Goal: Transaction & Acquisition: Purchase product/service

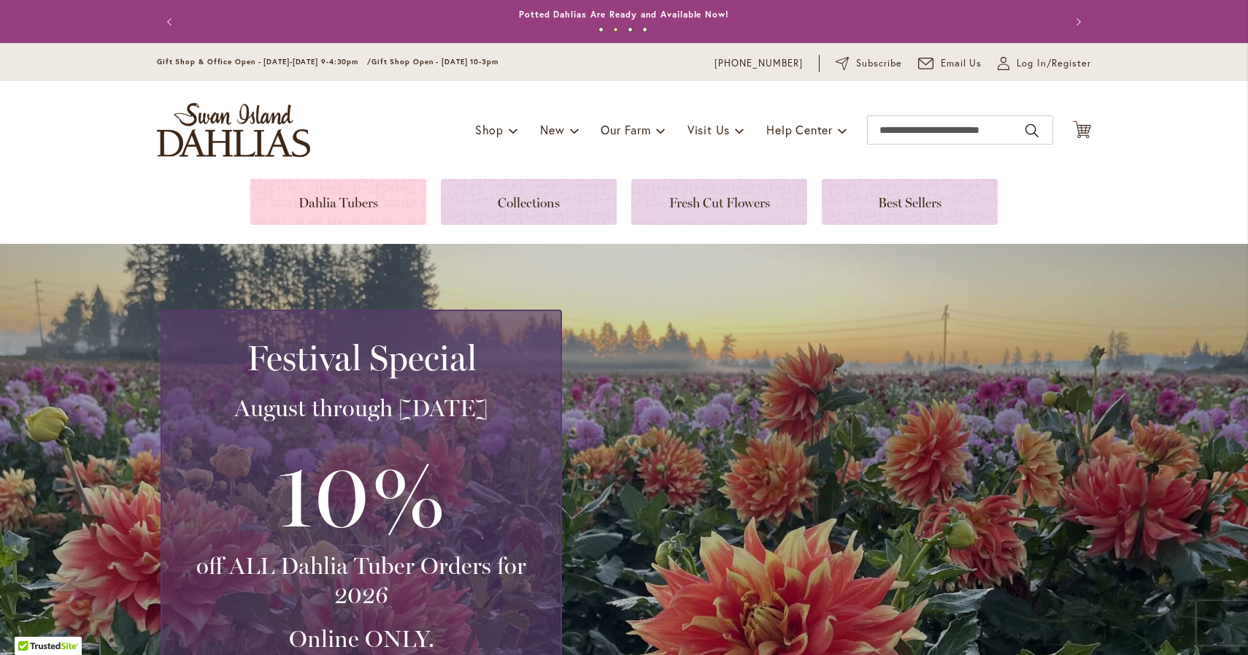
click at [350, 204] on link at bounding box center [338, 202] width 176 height 46
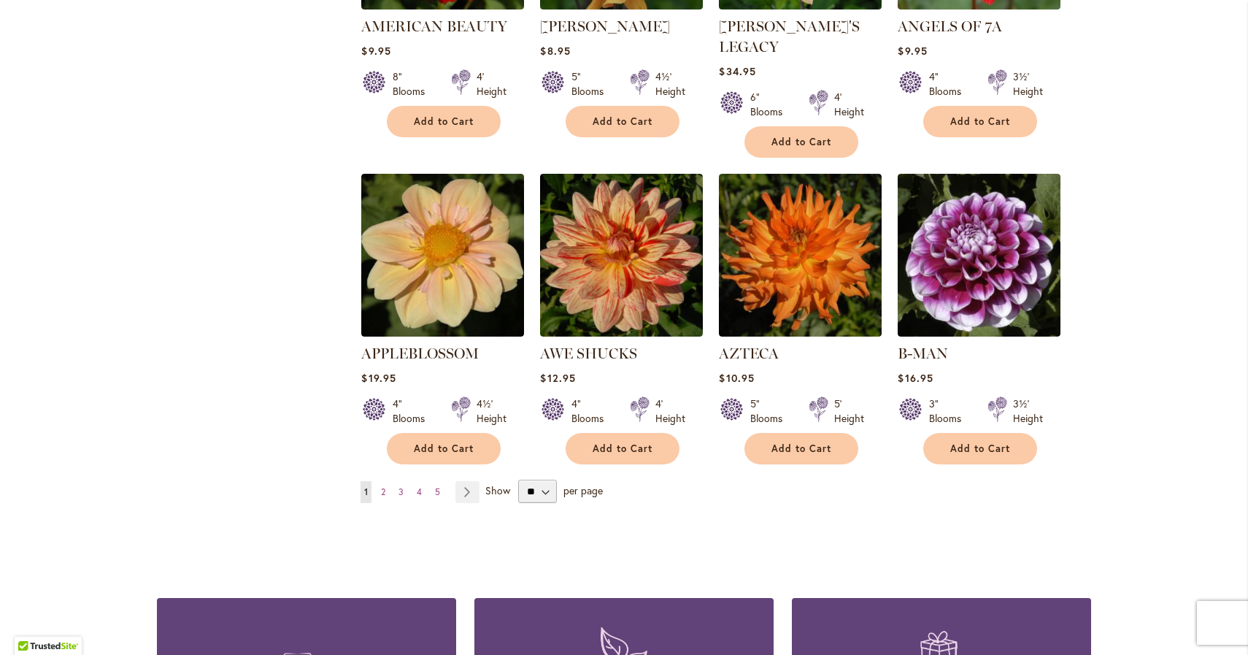
scroll to position [1133, 0]
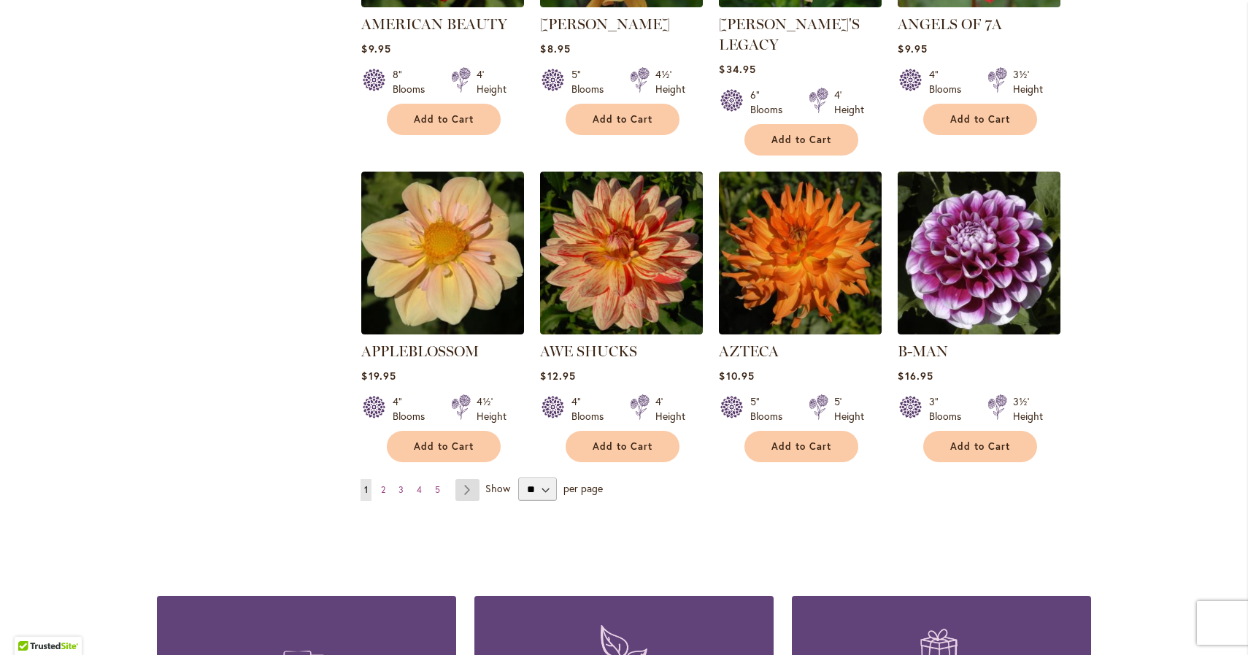
click at [468, 479] on link "Page Next" at bounding box center [468, 490] width 24 height 22
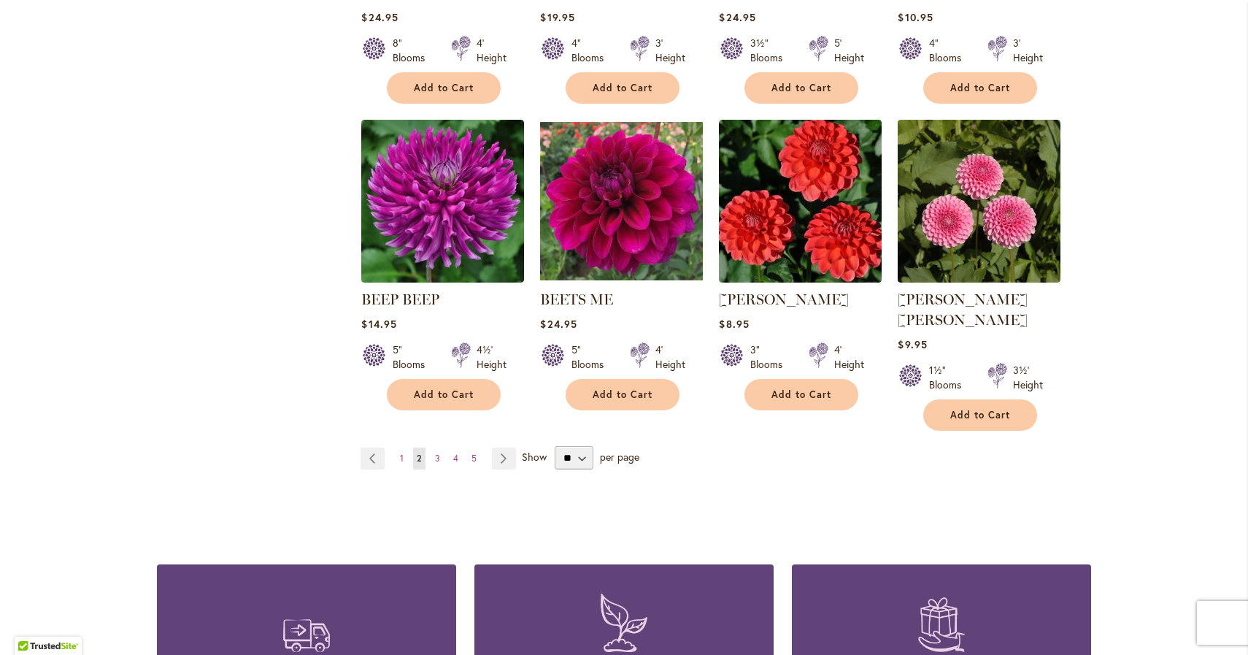
scroll to position [1169, 0]
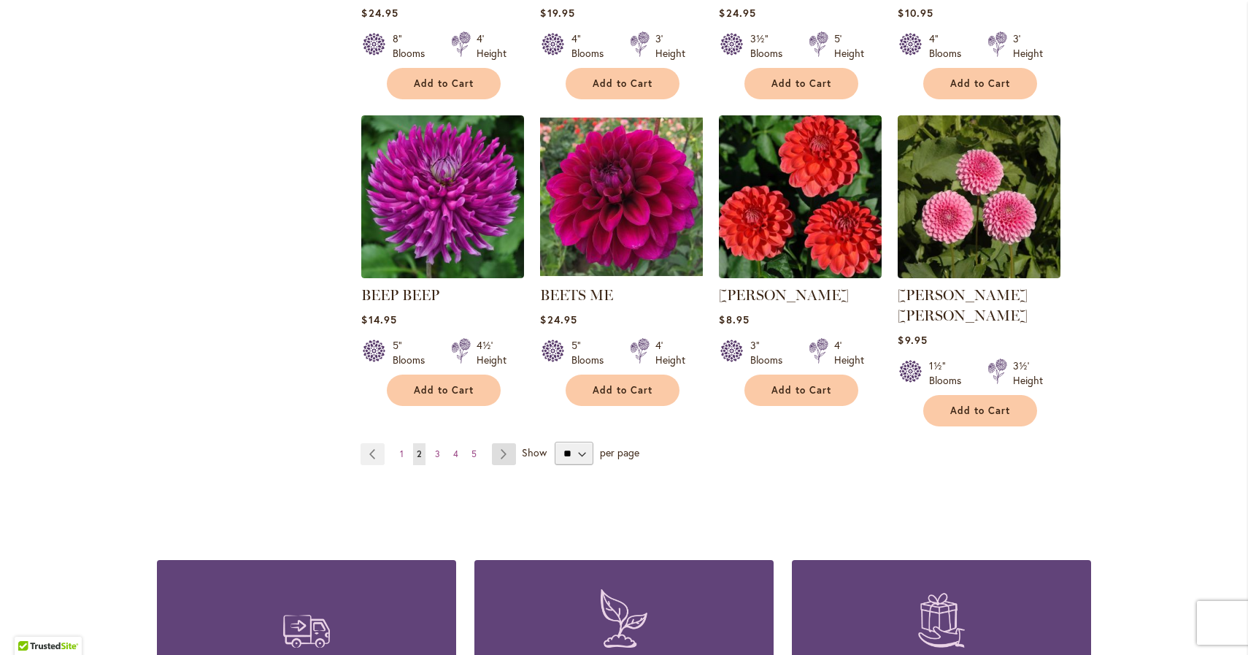
click at [503, 443] on link "Page Next" at bounding box center [504, 454] width 24 height 22
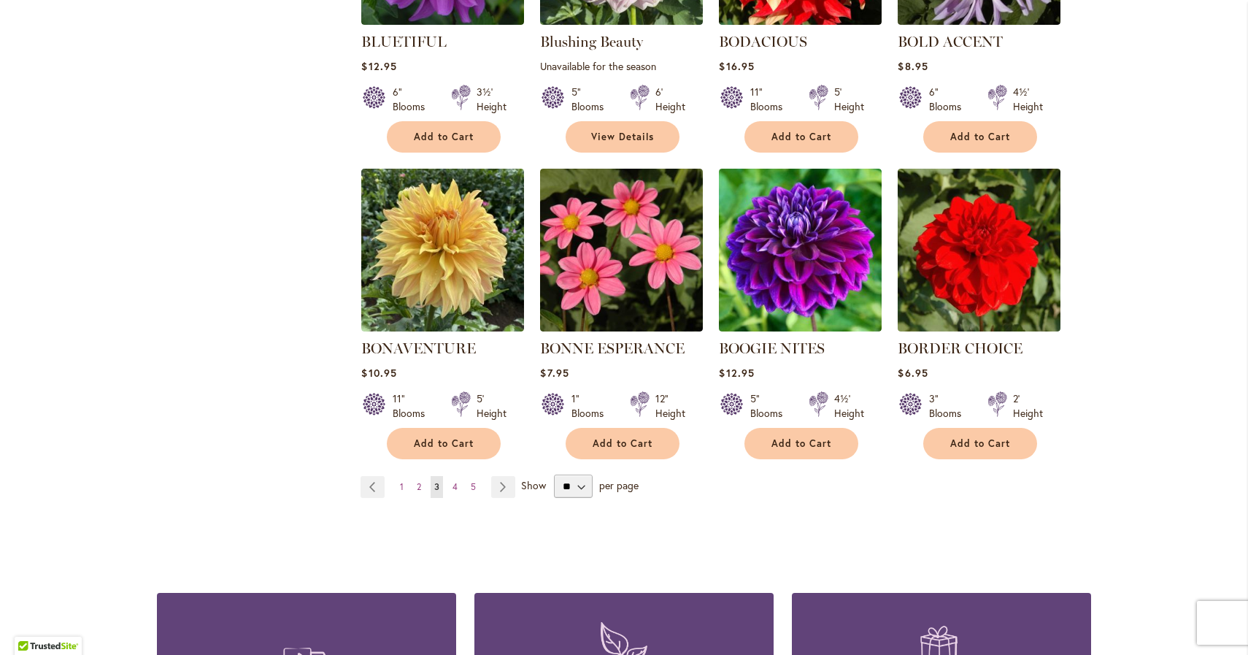
scroll to position [1118, 0]
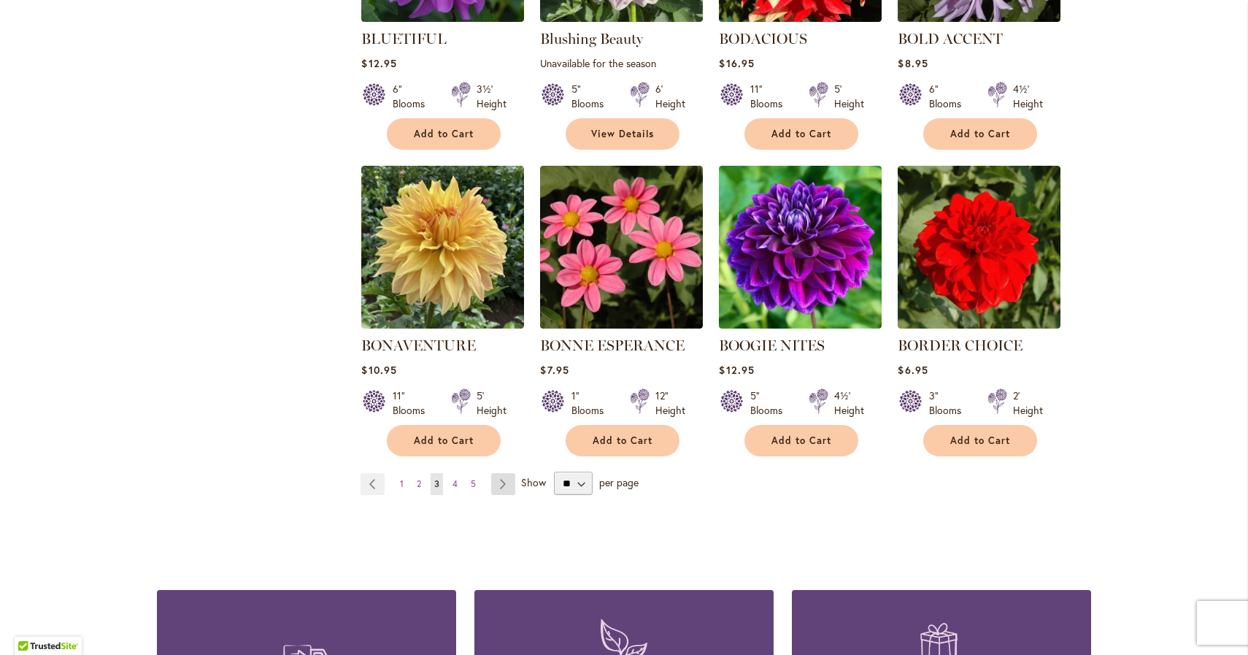
click at [499, 485] on link "Page Next" at bounding box center [503, 484] width 24 height 22
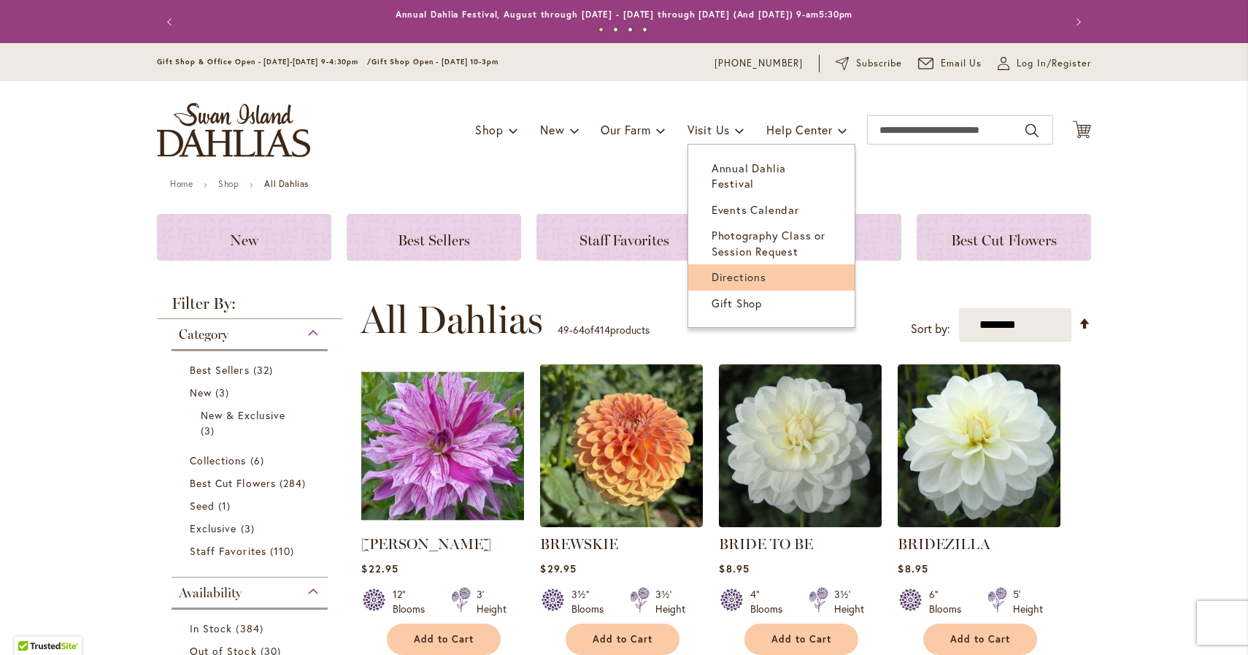
click at [748, 269] on span "Directions" at bounding box center [739, 276] width 55 height 15
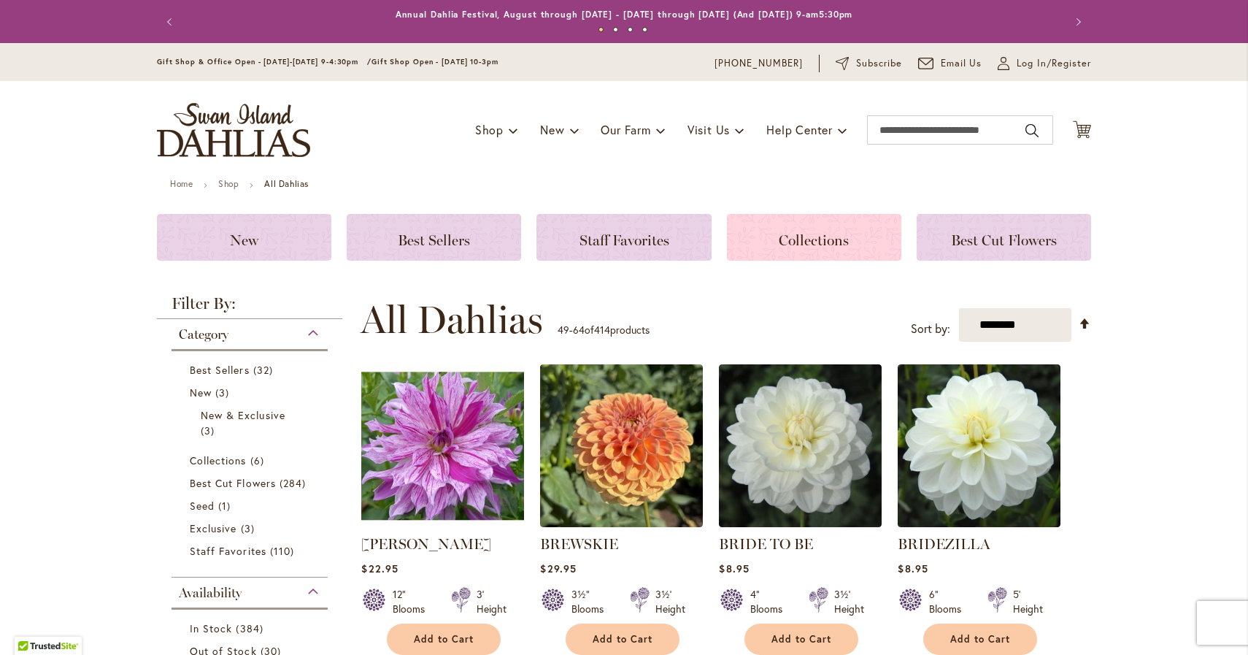
click at [828, 224] on div "Collections" at bounding box center [814, 237] width 174 height 47
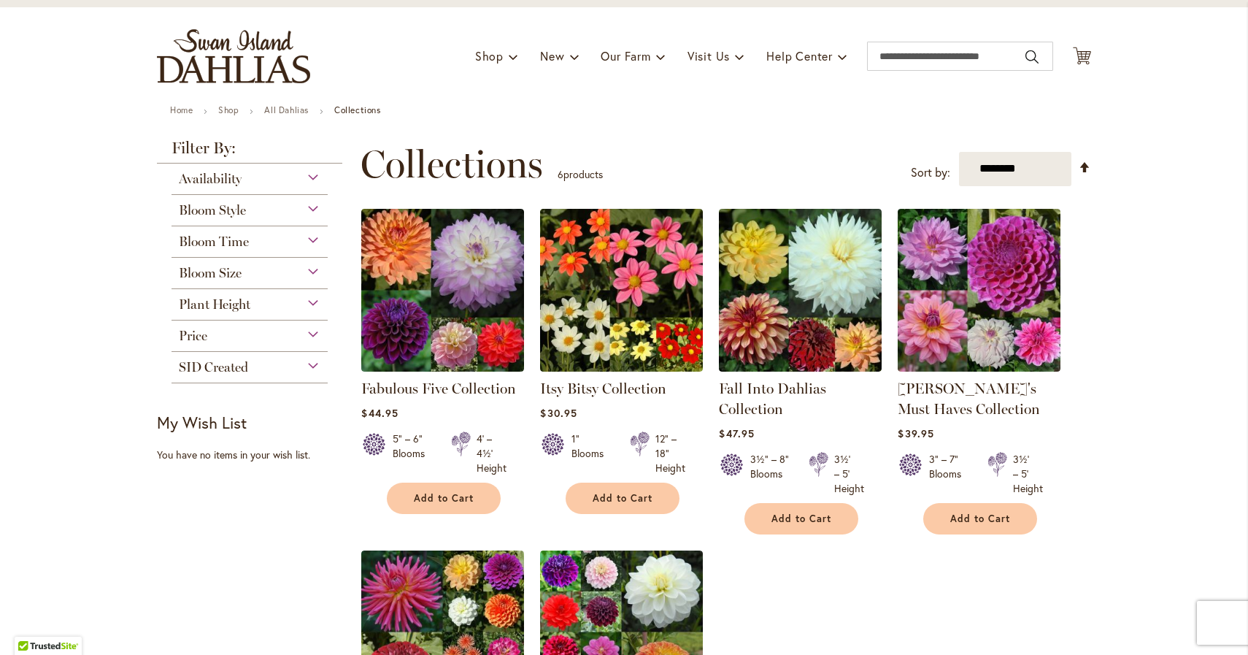
scroll to position [74, 0]
click at [308, 363] on div "SID Created" at bounding box center [250, 362] width 156 height 23
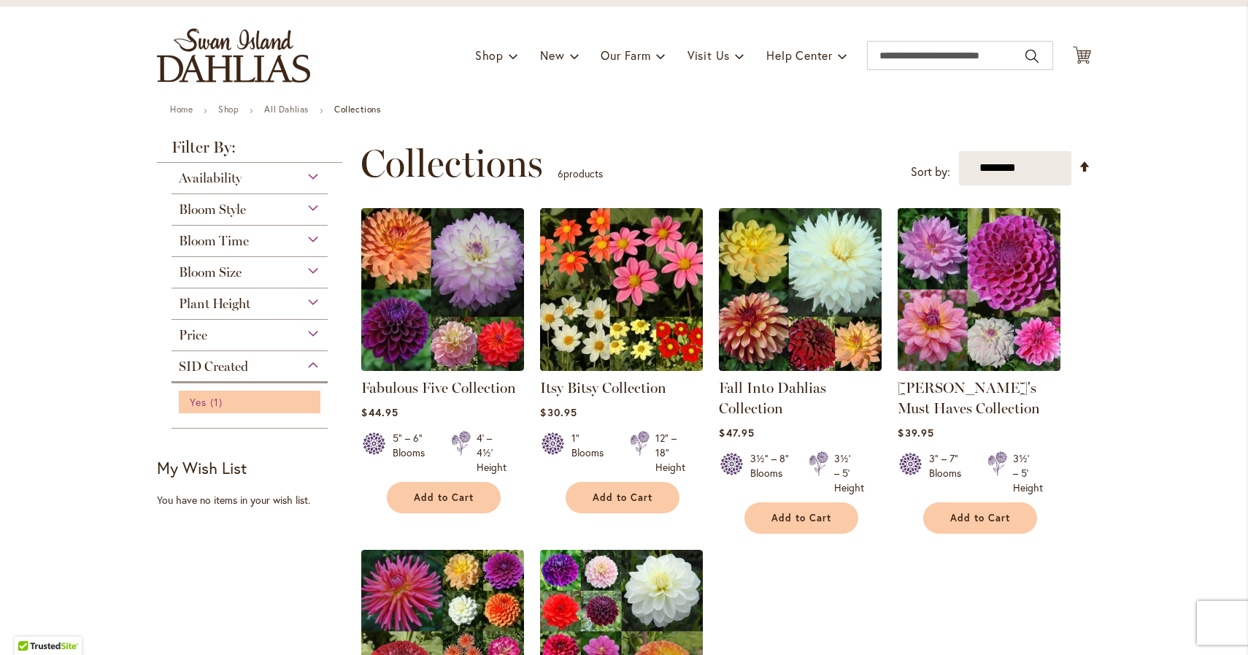
click at [223, 396] on span "1 item" at bounding box center [218, 401] width 16 height 15
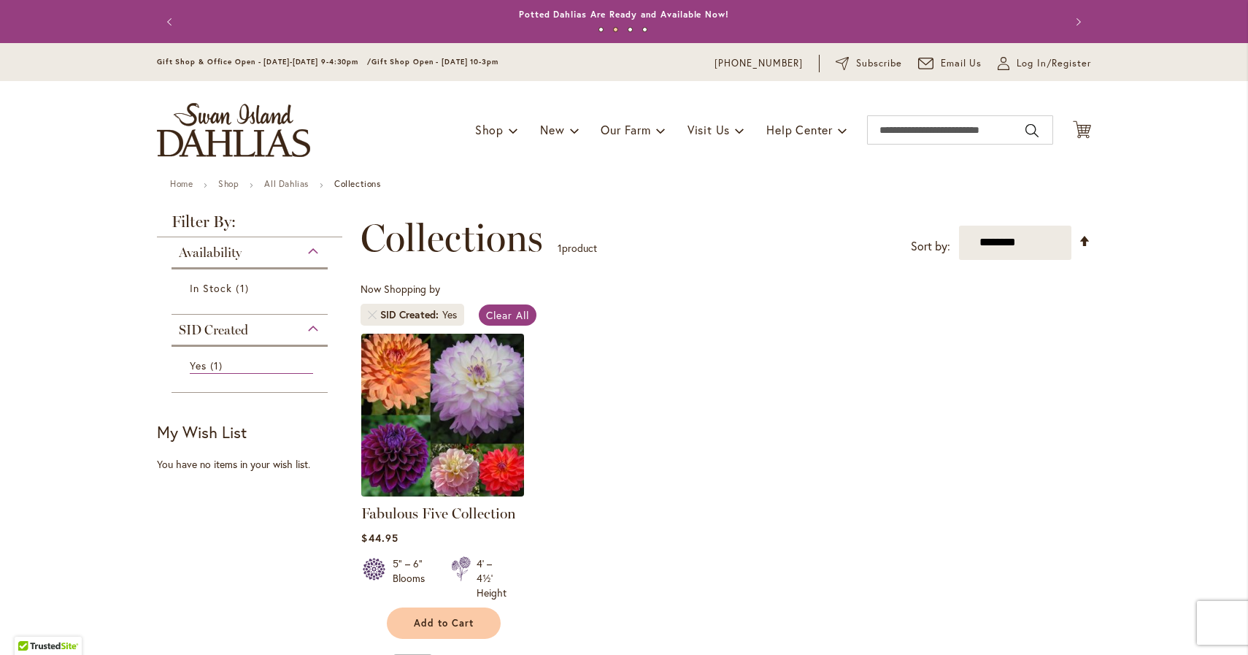
click at [462, 462] on img at bounding box center [443, 414] width 171 height 171
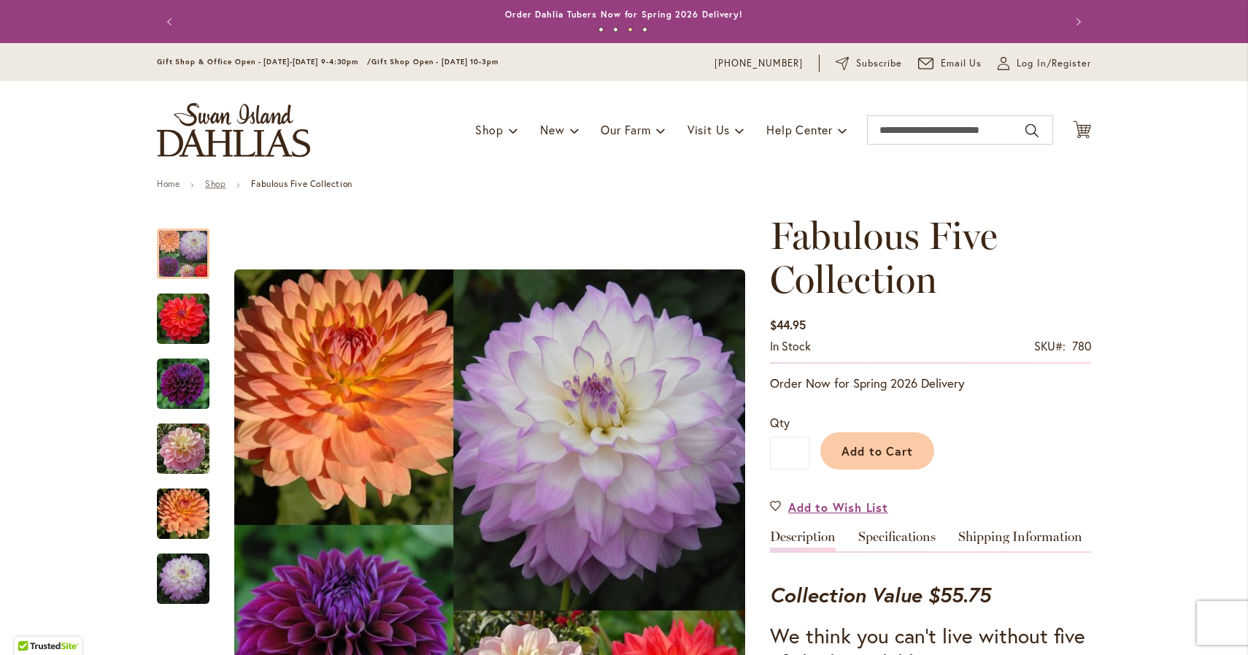
click at [219, 182] on link "Shop" at bounding box center [215, 183] width 20 height 11
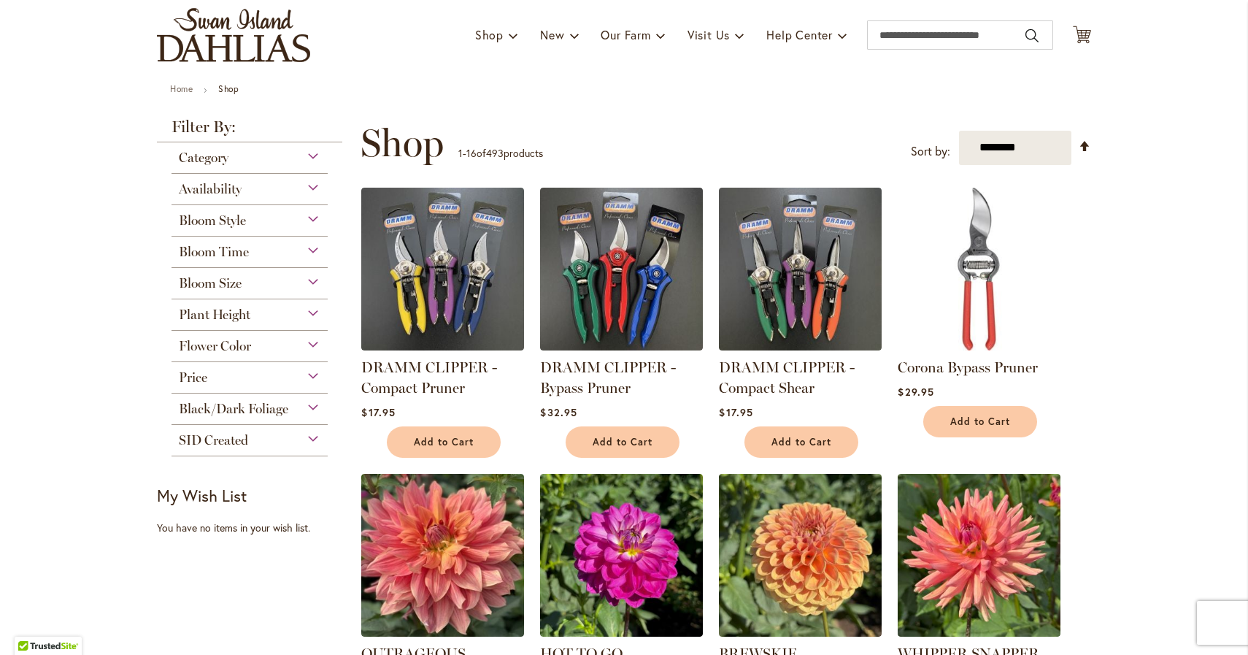
scroll to position [97, 0]
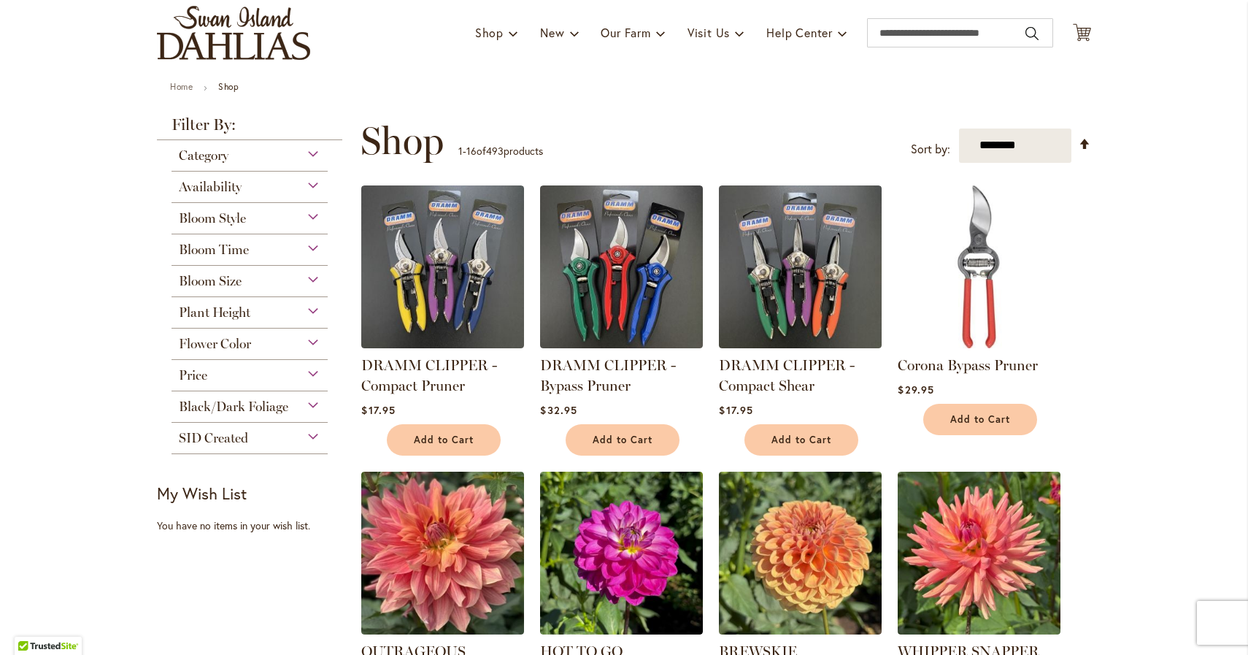
click at [312, 151] on div "Category" at bounding box center [250, 151] width 156 height 23
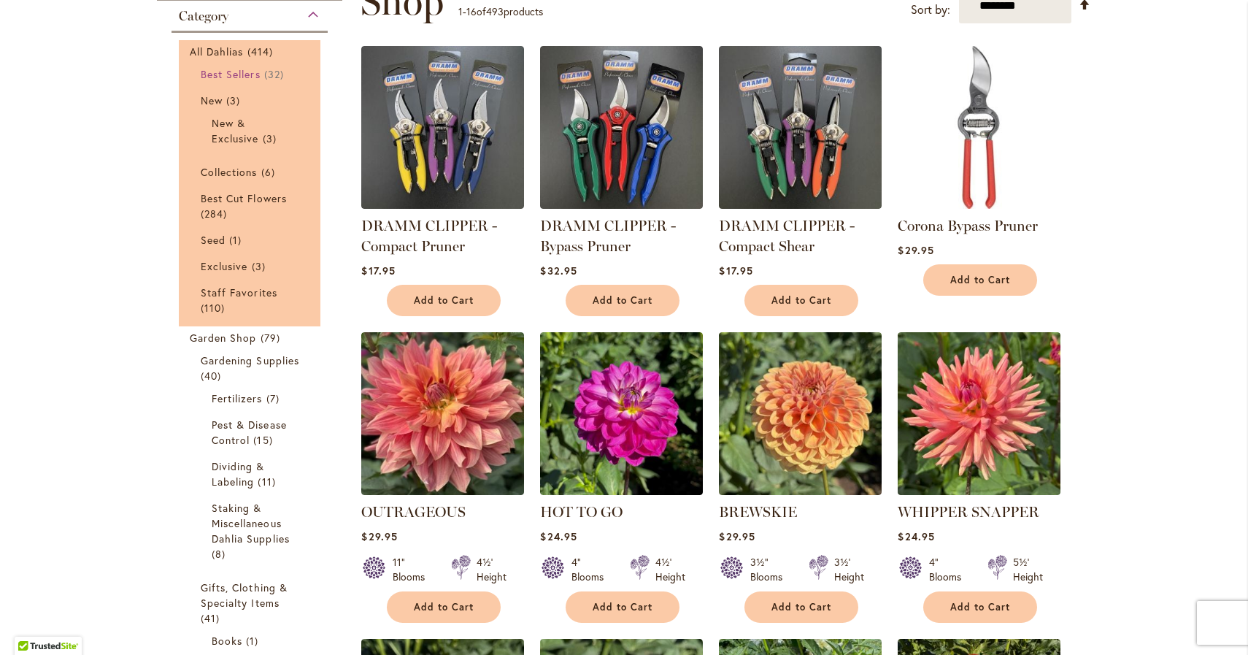
click at [236, 72] on span "Best Sellers" at bounding box center [231, 74] width 60 height 14
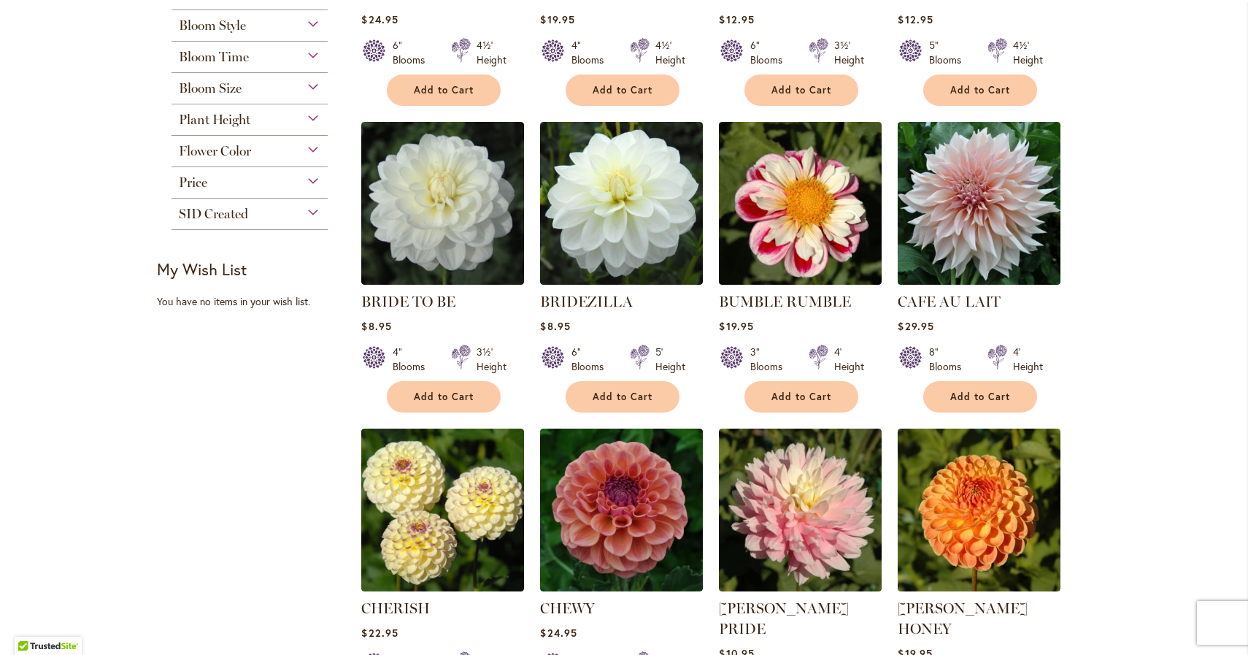
scroll to position [521, 0]
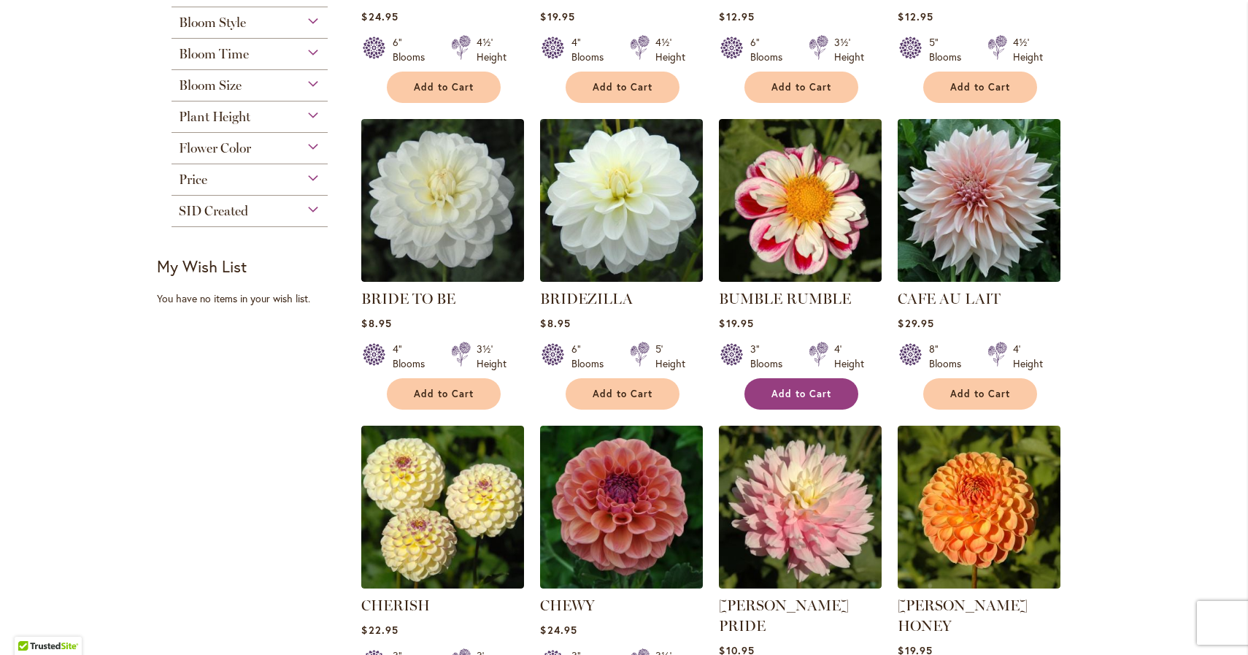
click at [786, 390] on span "Add to Cart" at bounding box center [802, 394] width 60 height 12
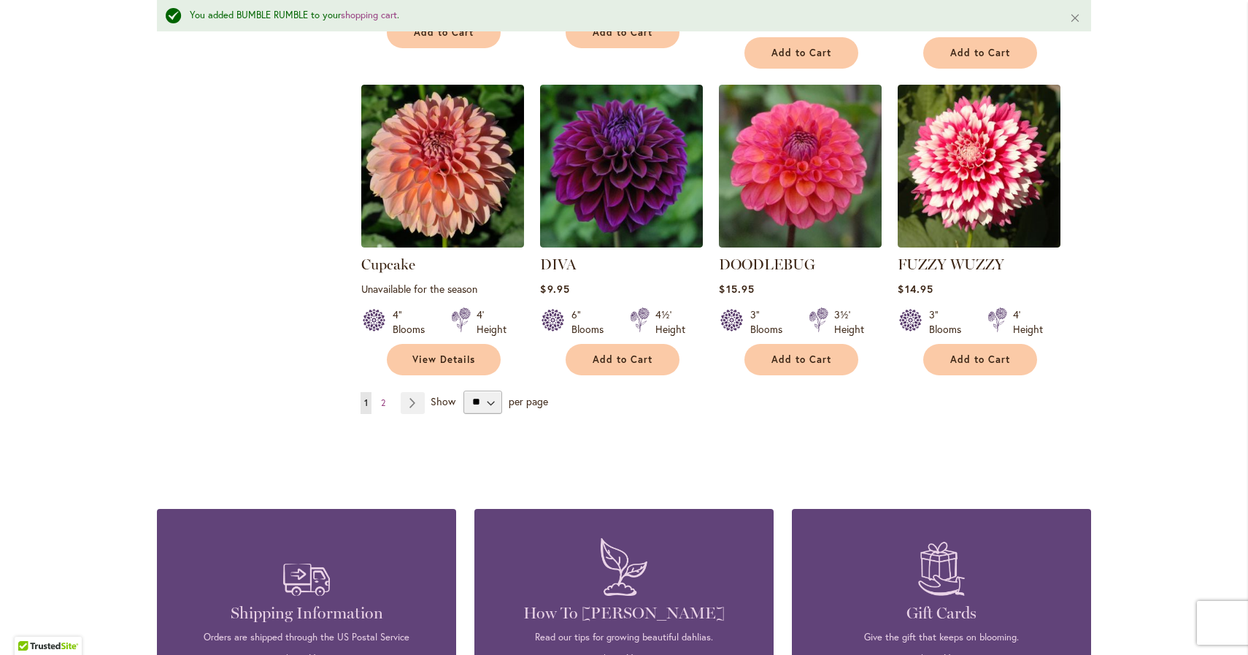
scroll to position [1231, 0]
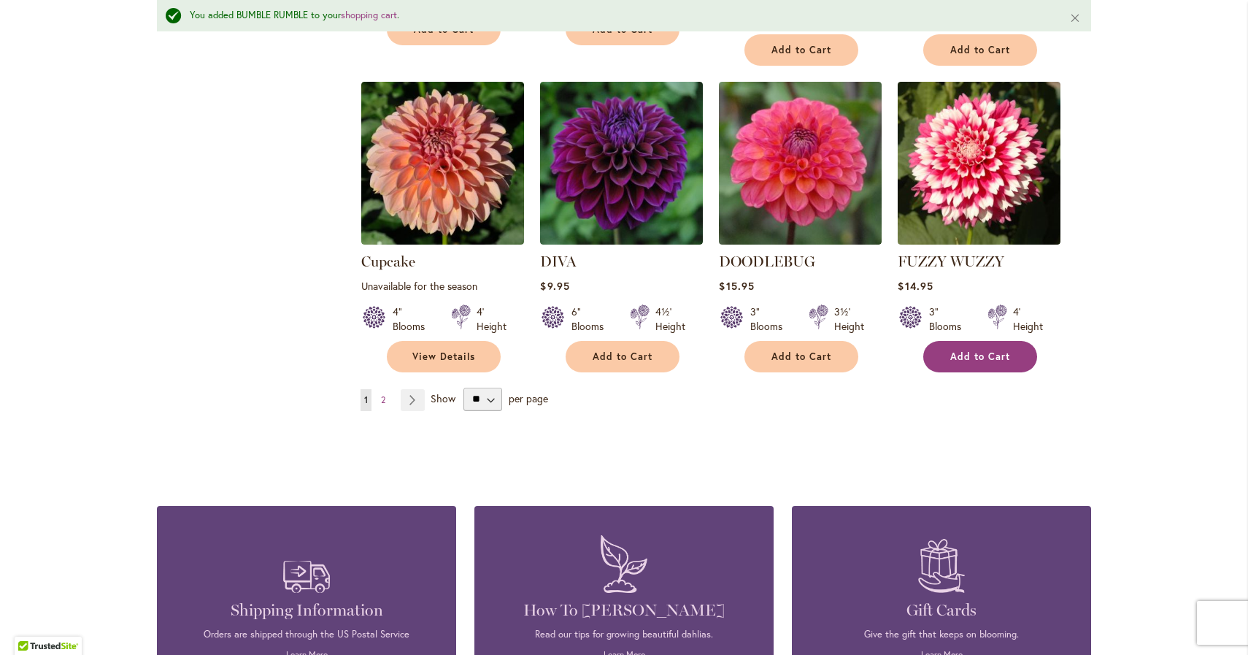
click at [975, 350] on span "Add to Cart" at bounding box center [981, 356] width 60 height 12
click at [415, 389] on link "Page Next" at bounding box center [413, 400] width 24 height 22
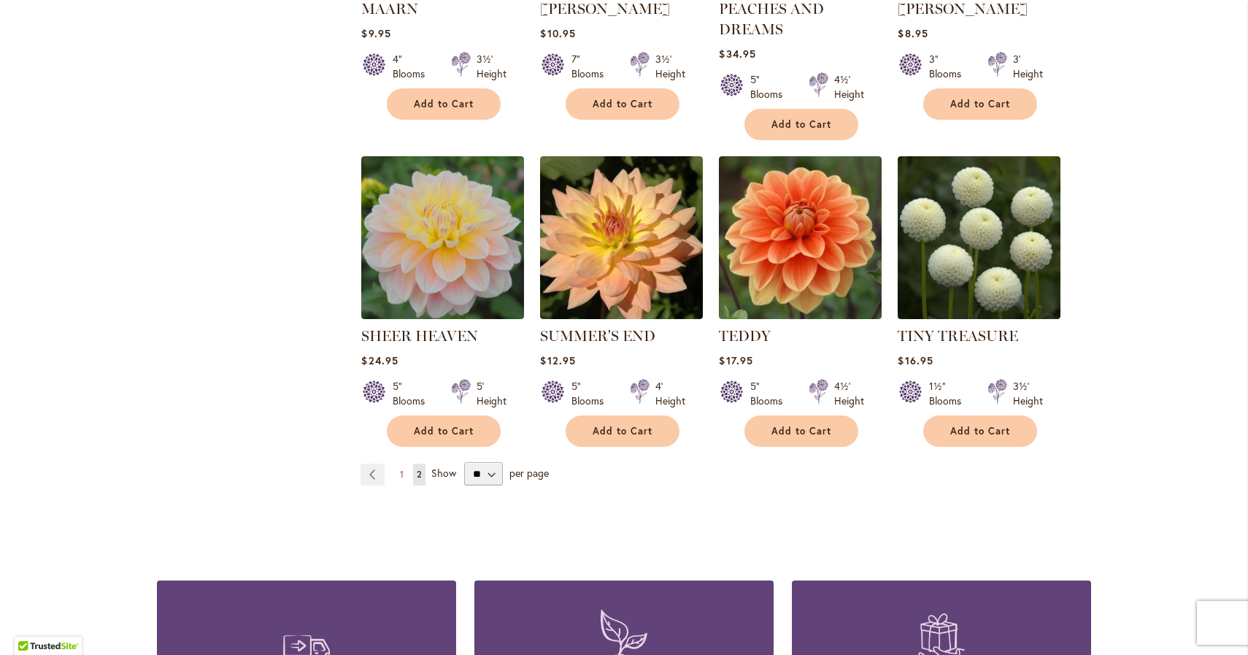
scroll to position [1128, 0]
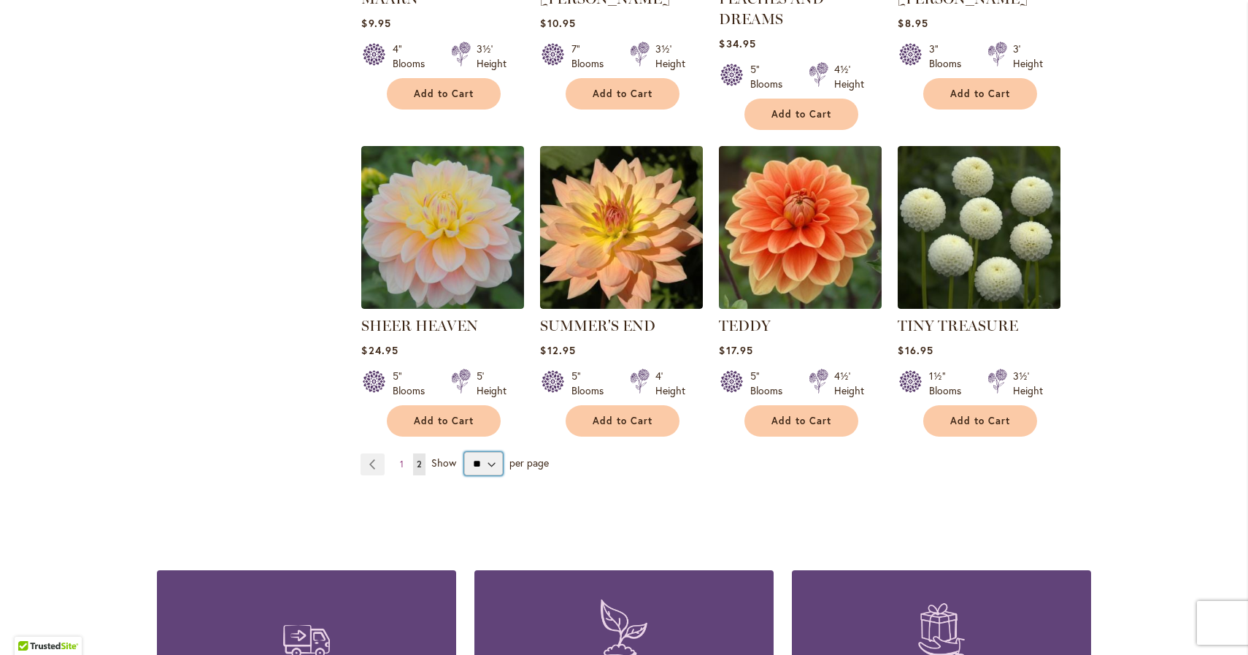
click at [487, 461] on select "** ** ** **" at bounding box center [483, 463] width 39 height 23
select select "**"
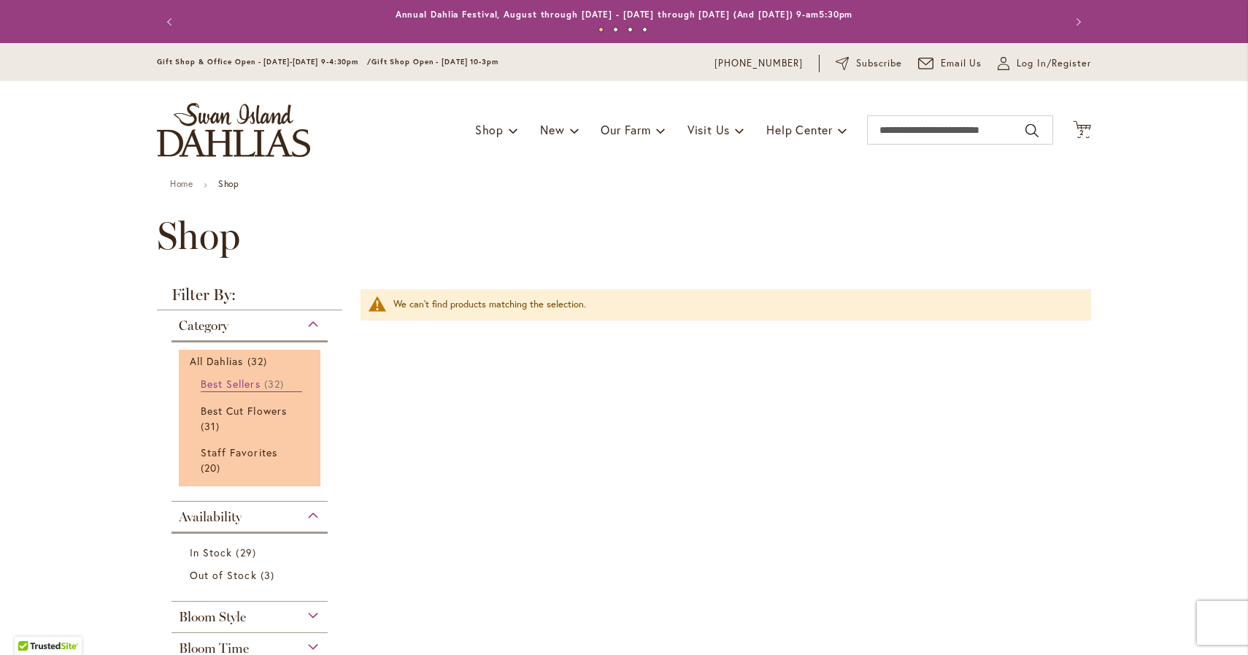
click at [237, 380] on span "Best Sellers" at bounding box center [231, 384] width 60 height 14
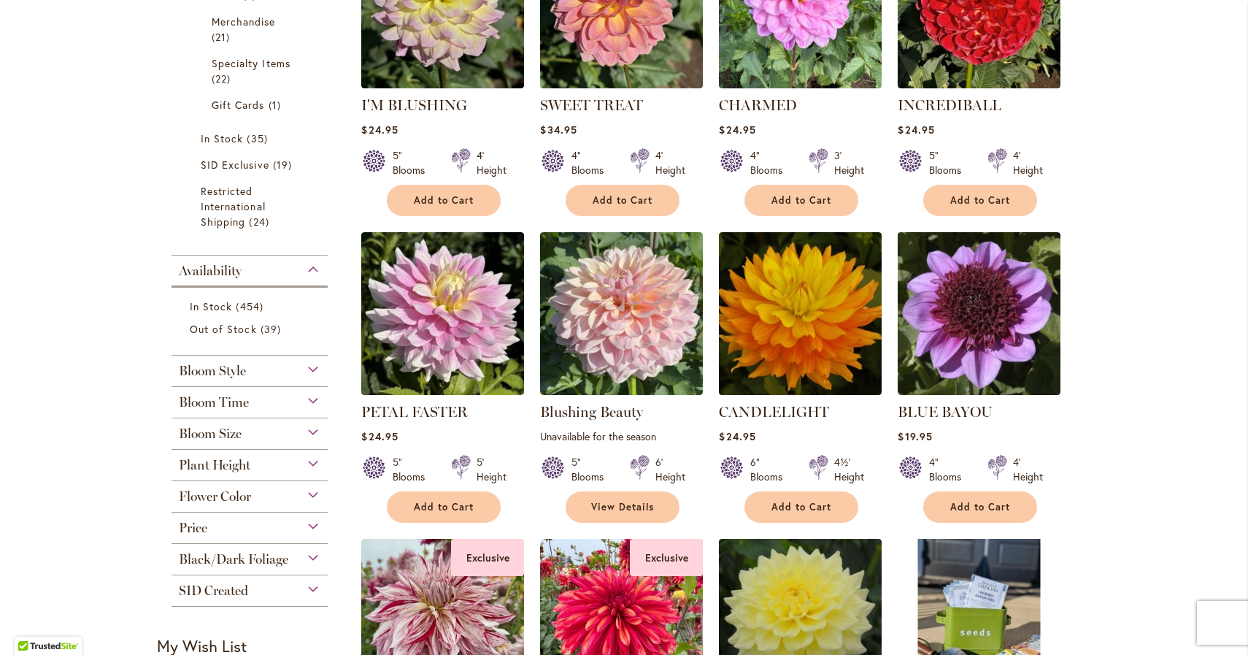
scroll to position [962, 0]
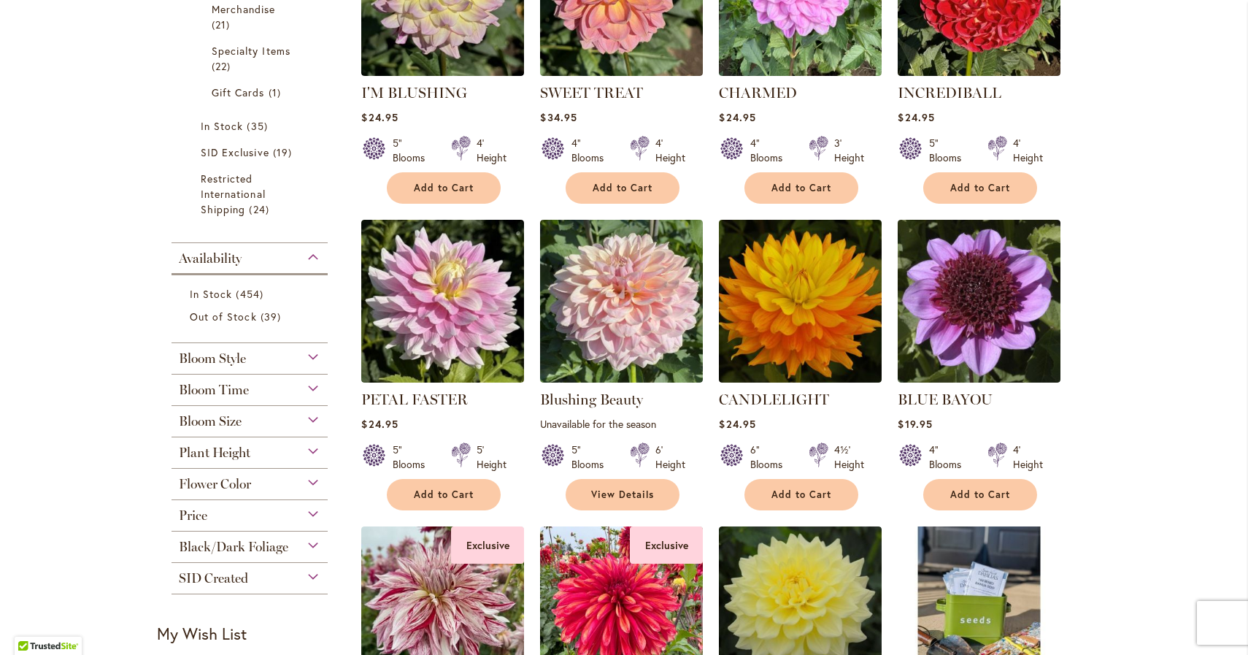
click at [236, 423] on span "Bloom Size" at bounding box center [210, 421] width 63 height 16
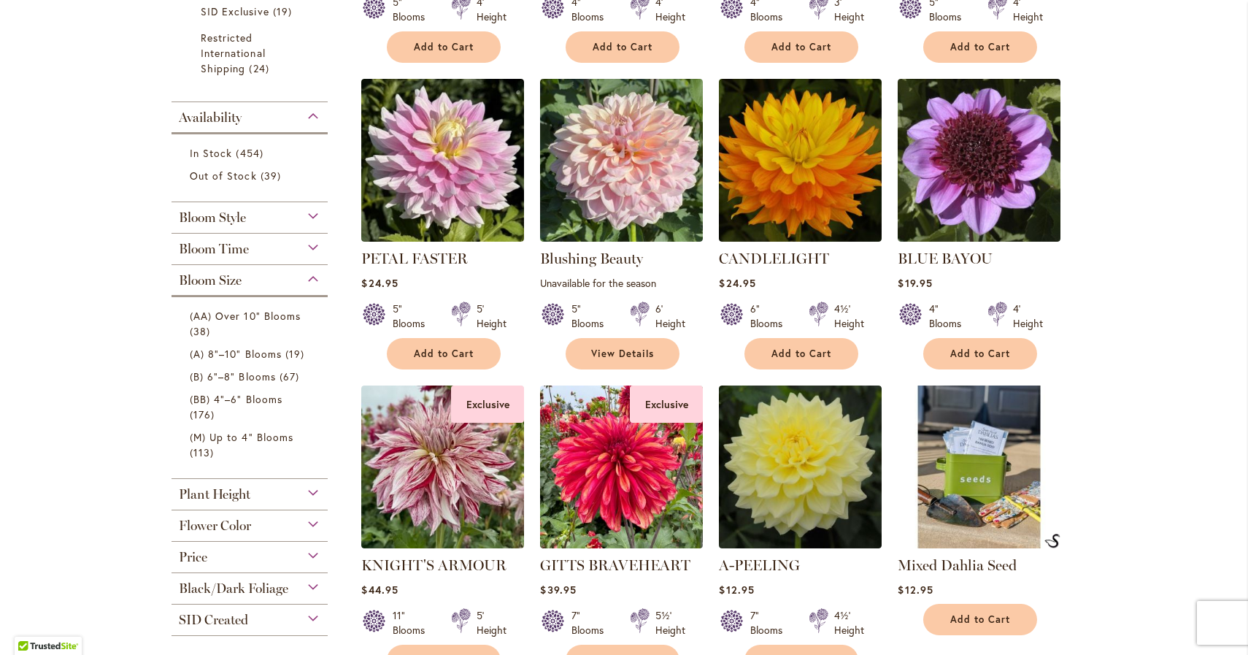
scroll to position [1117, 0]
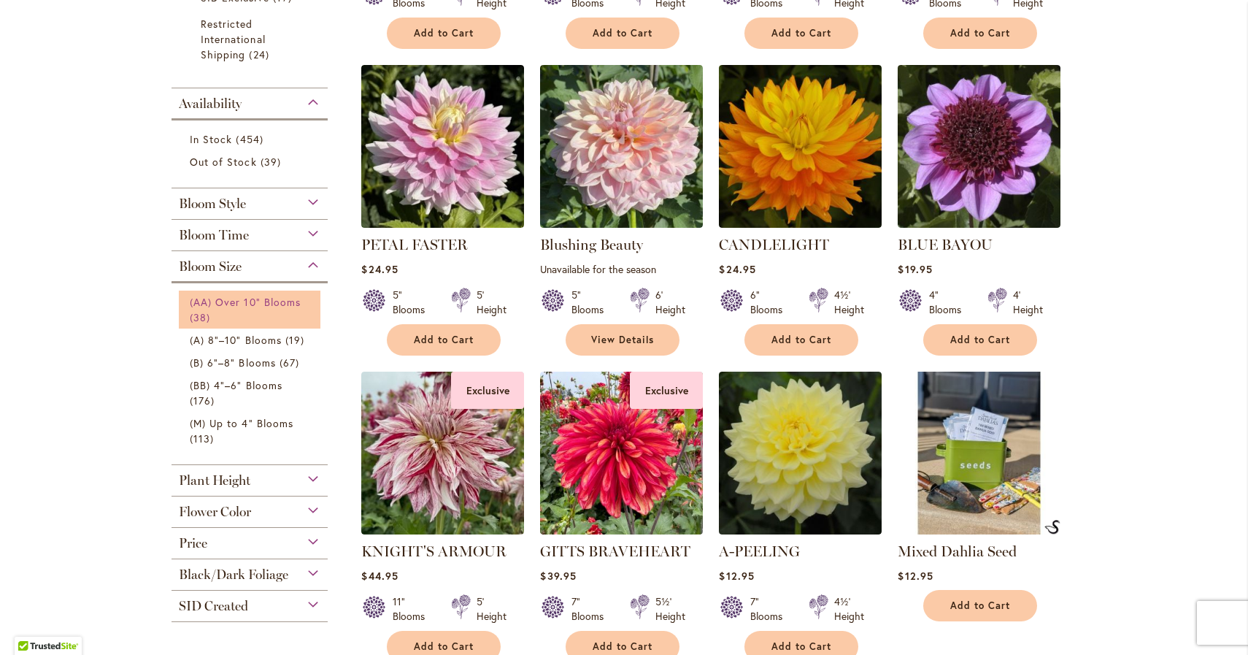
click at [263, 305] on span "(AA) Over 10" Blooms" at bounding box center [245, 302] width 111 height 14
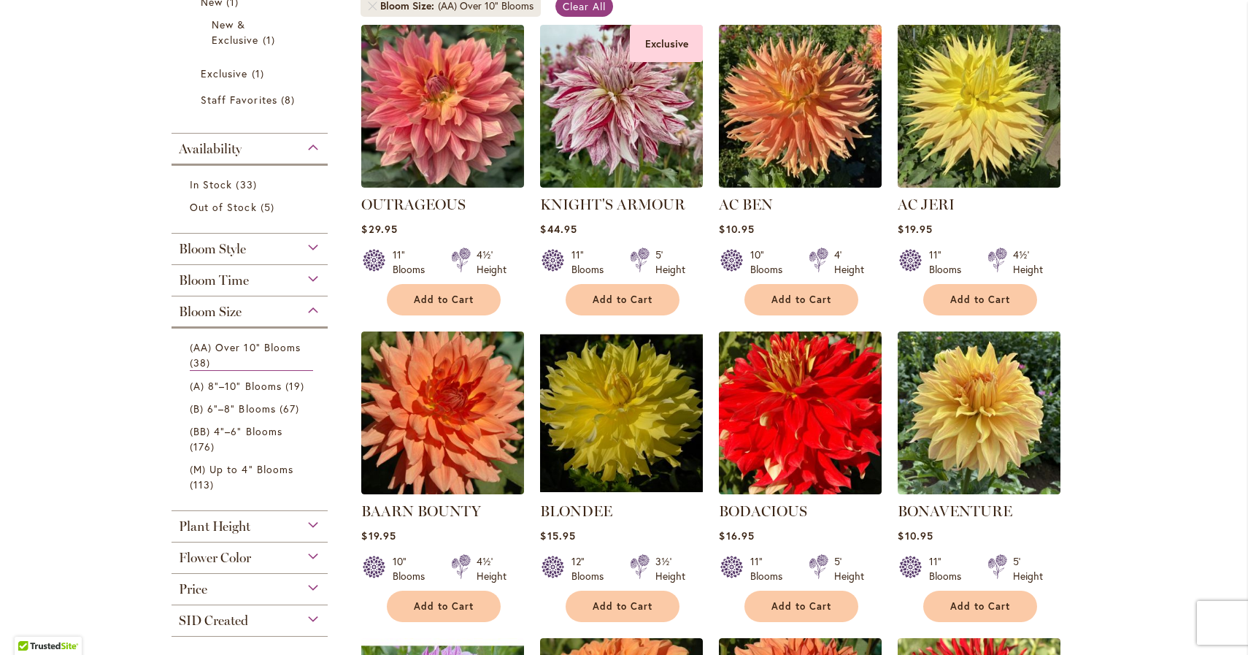
scroll to position [306, 0]
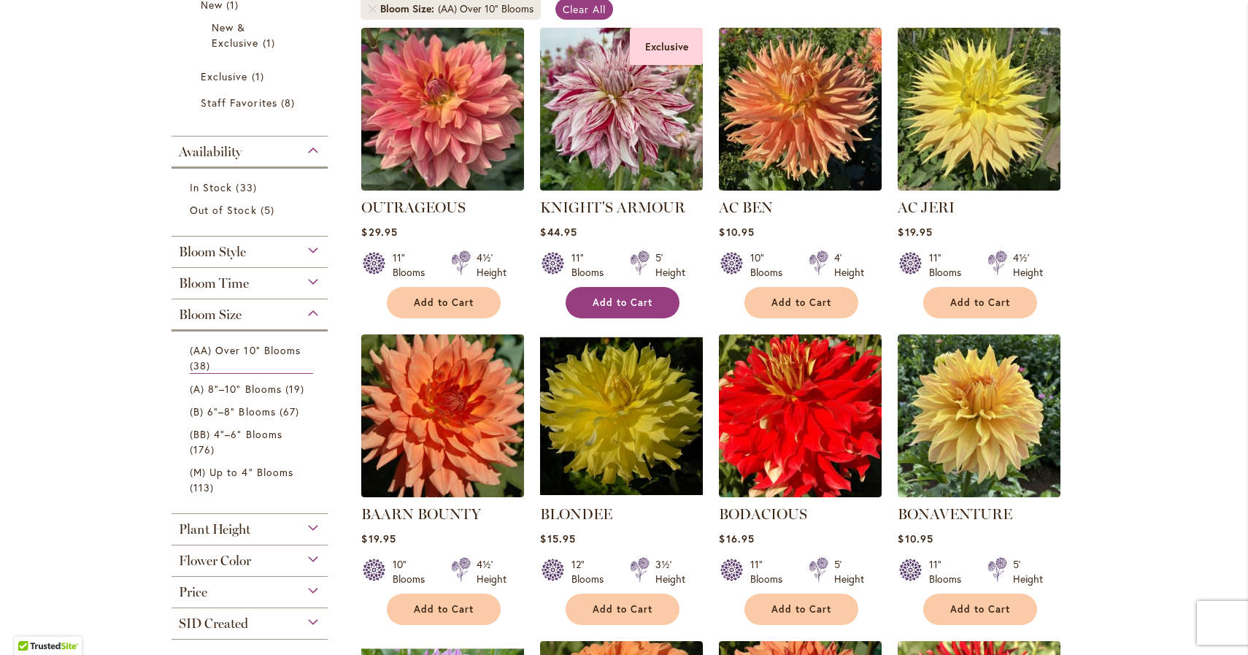
click at [615, 300] on span "Add to Cart" at bounding box center [623, 302] width 60 height 12
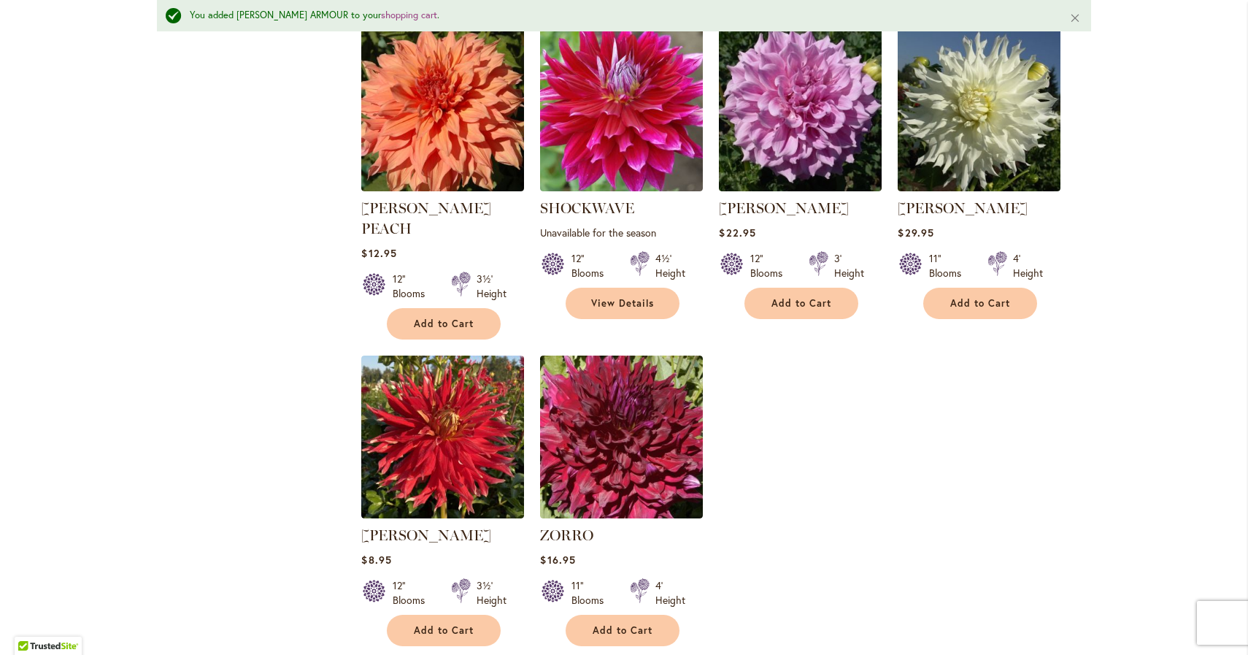
scroll to position [2841, 0]
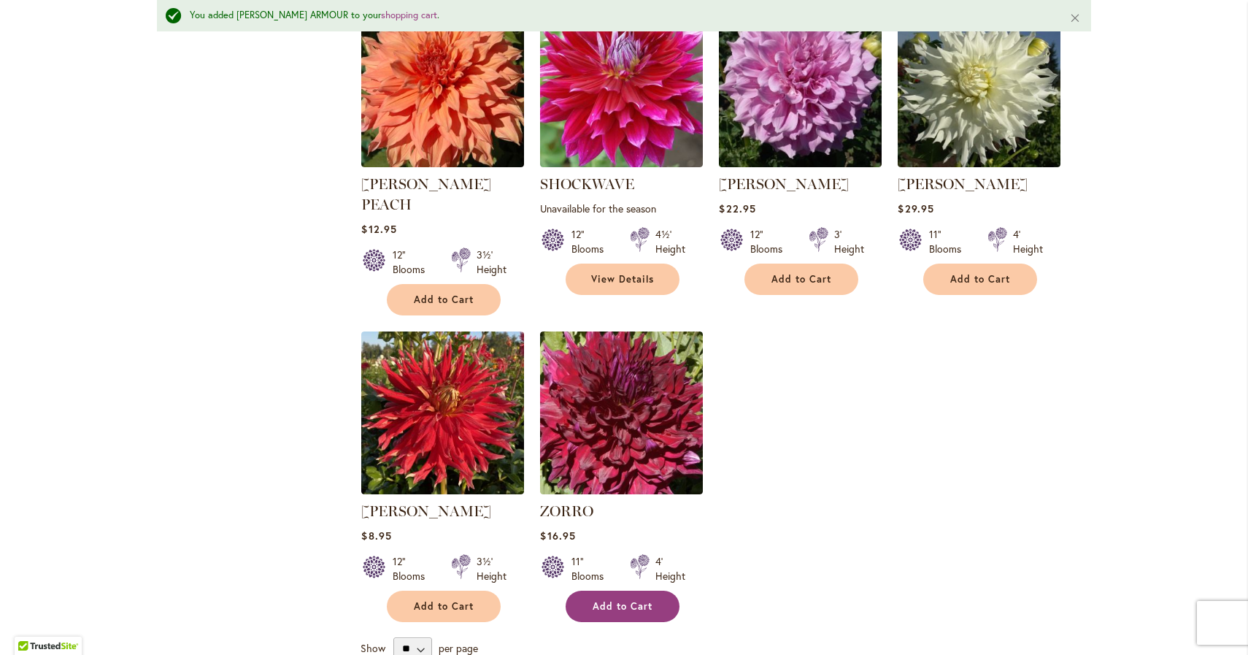
click at [611, 600] on span "Add to Cart" at bounding box center [623, 606] width 60 height 12
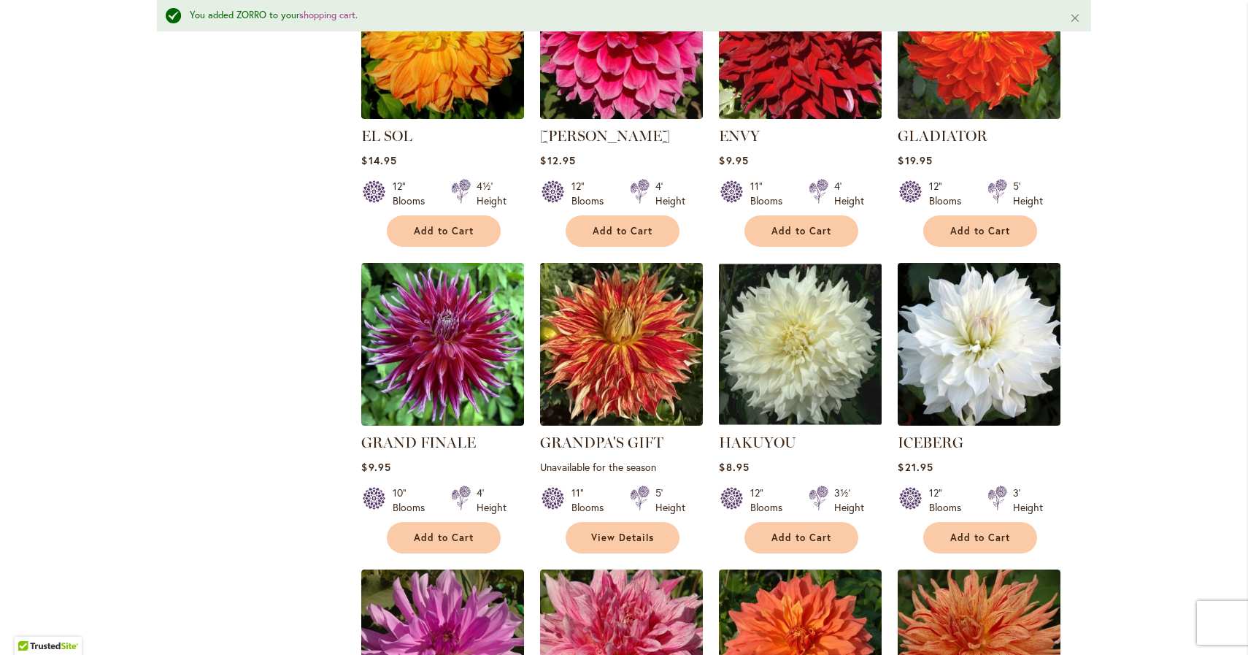
scroll to position [1356, 0]
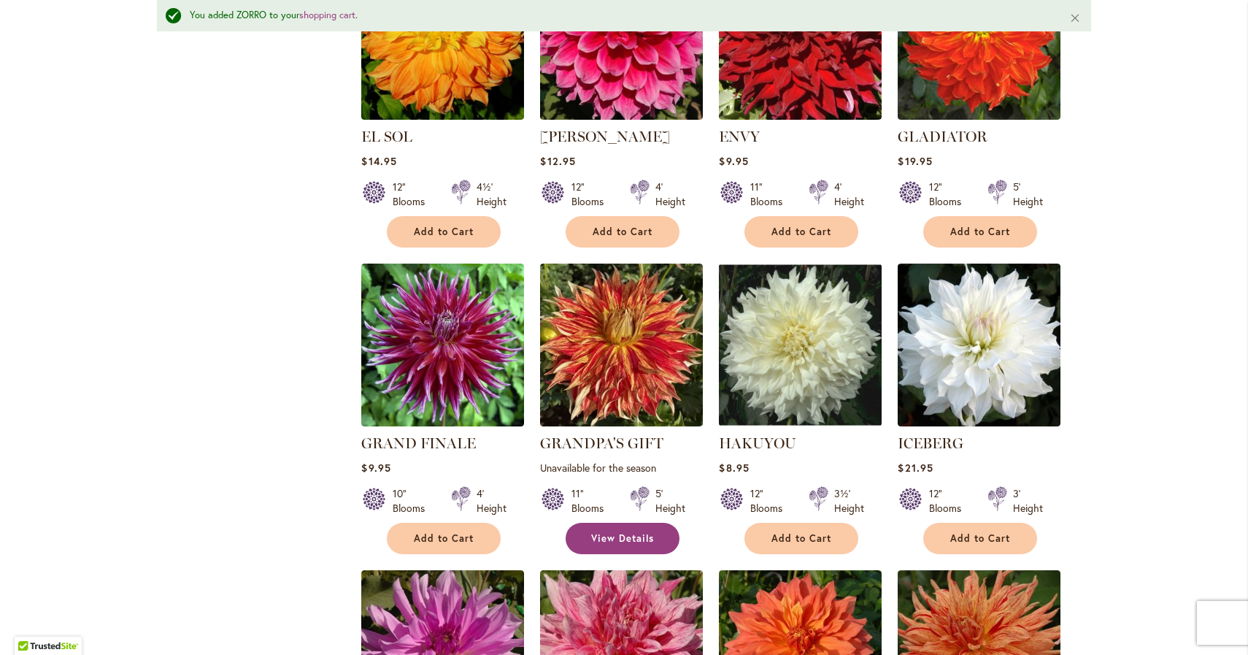
click at [614, 540] on link "View Details" at bounding box center [623, 538] width 114 height 31
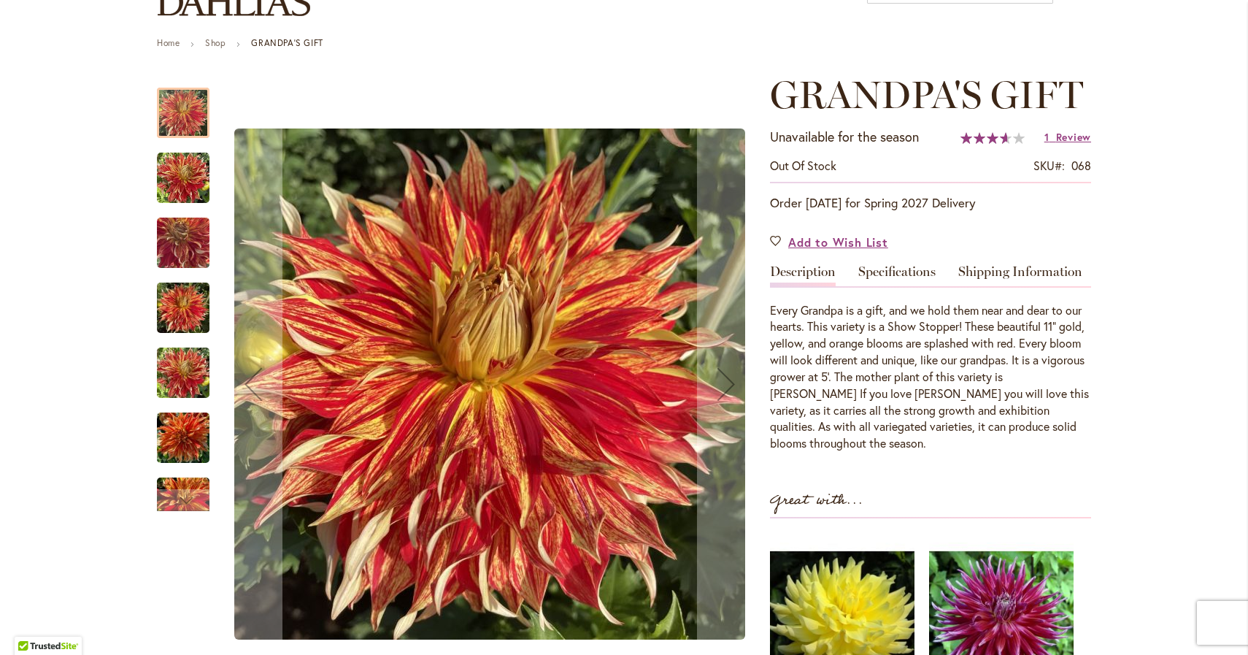
scroll to position [138, 0]
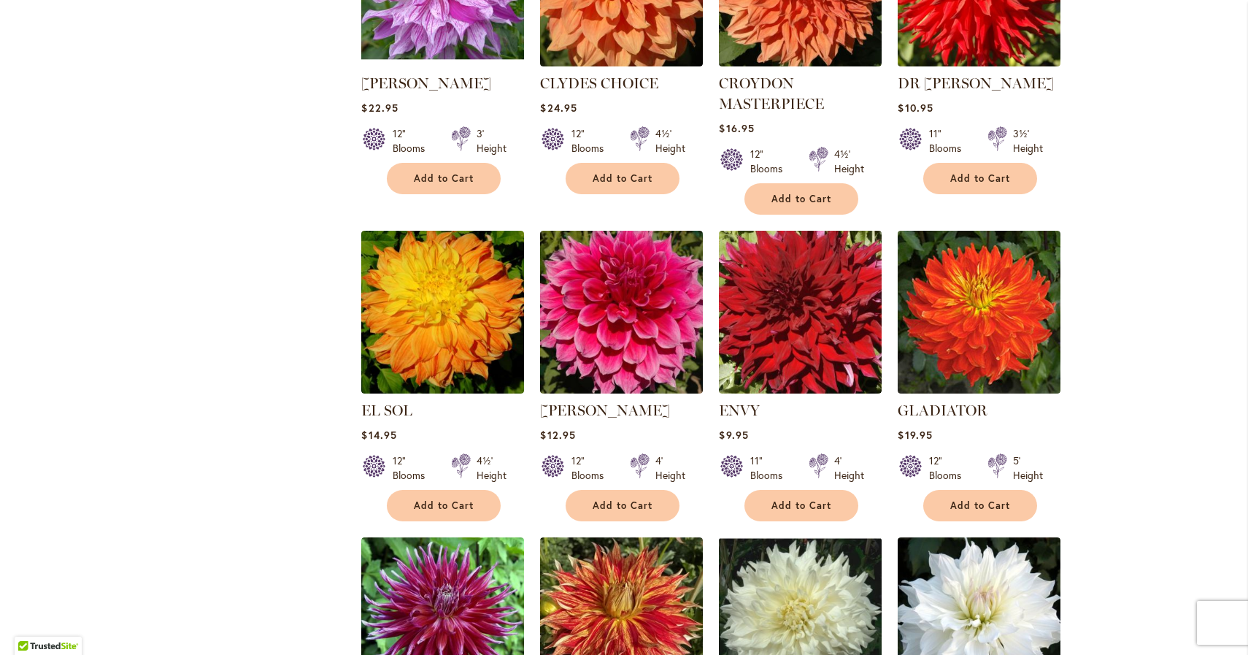
scroll to position [1044, 0]
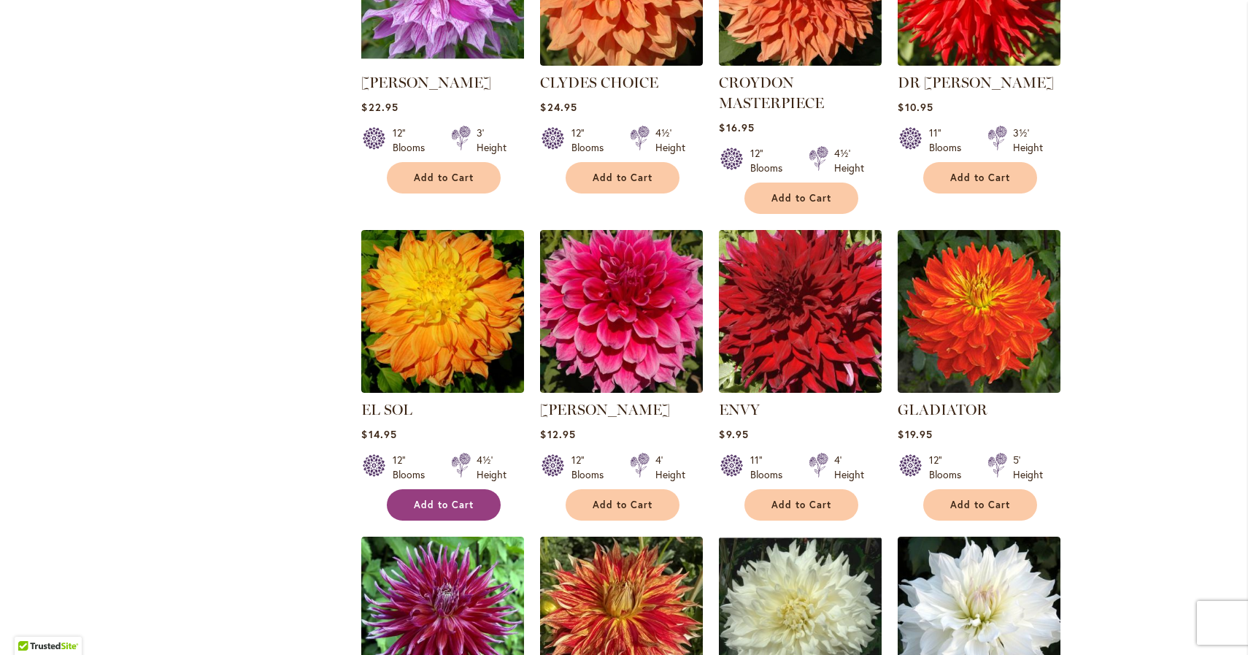
click at [441, 504] on span "Add to Cart" at bounding box center [444, 505] width 60 height 12
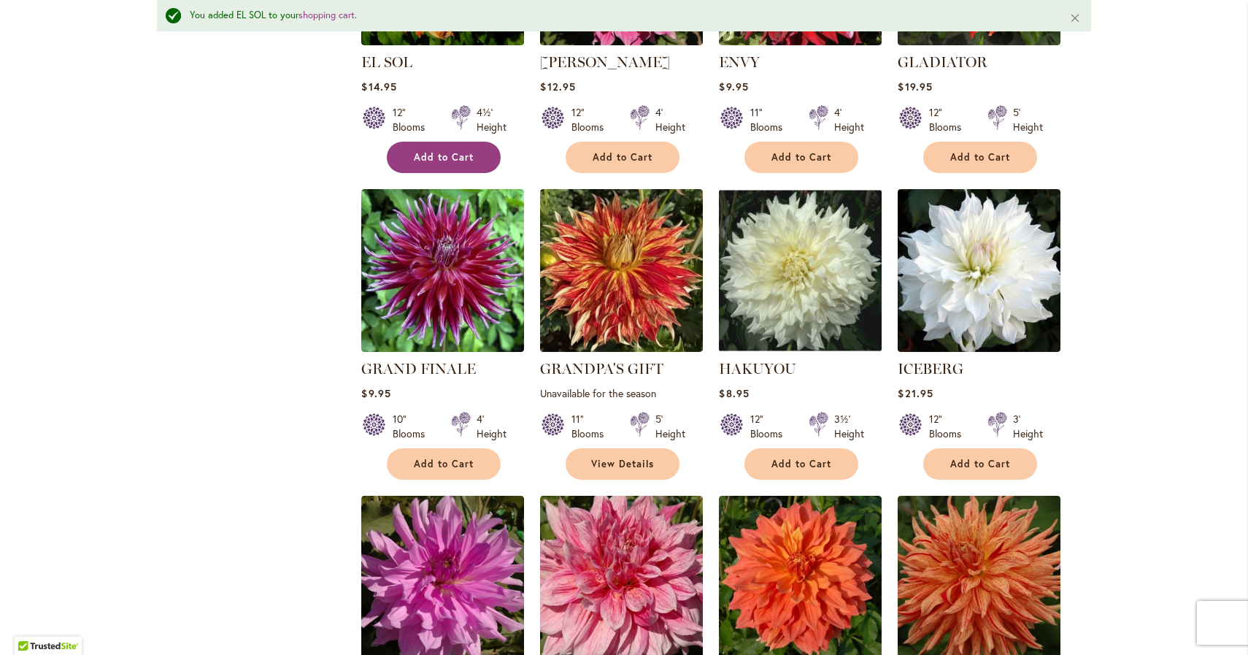
scroll to position [1432, 0]
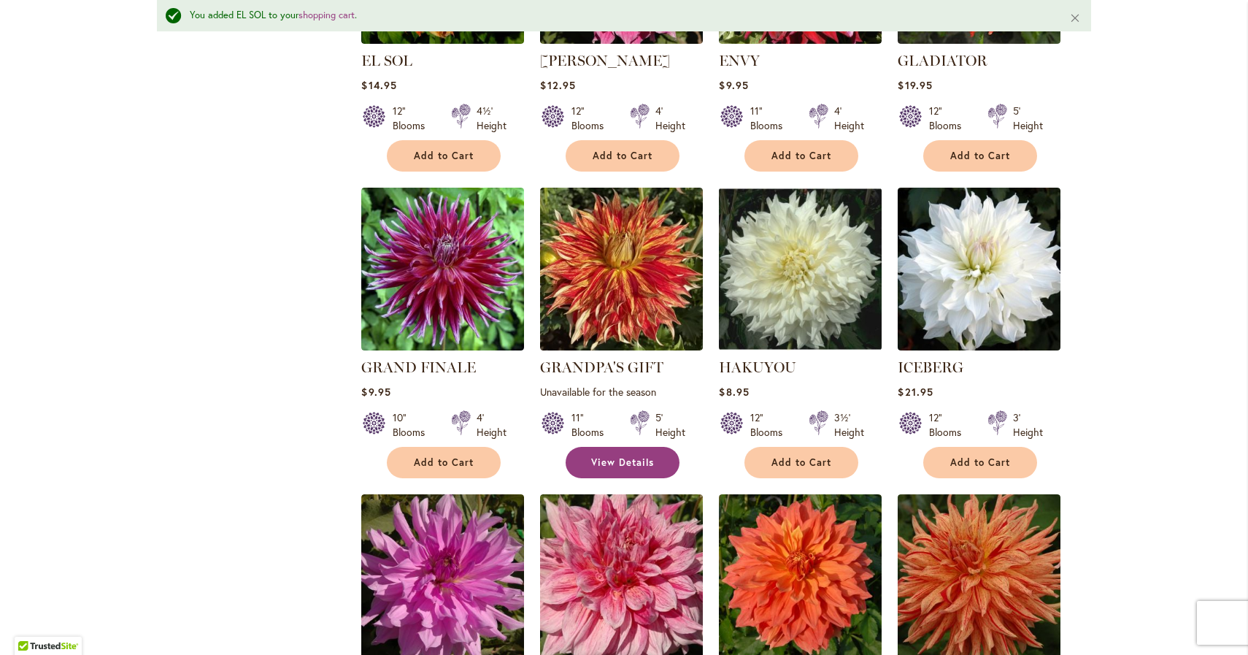
click at [607, 456] on span "View Details" at bounding box center [622, 462] width 63 height 12
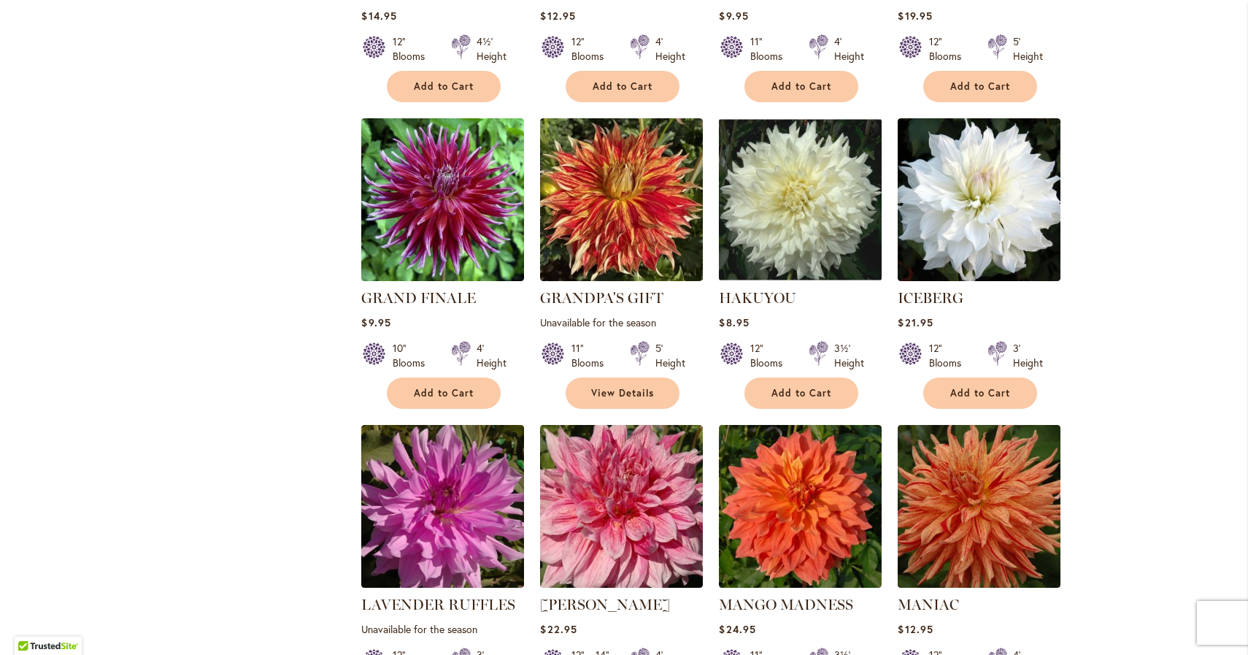
scroll to position [1485, 0]
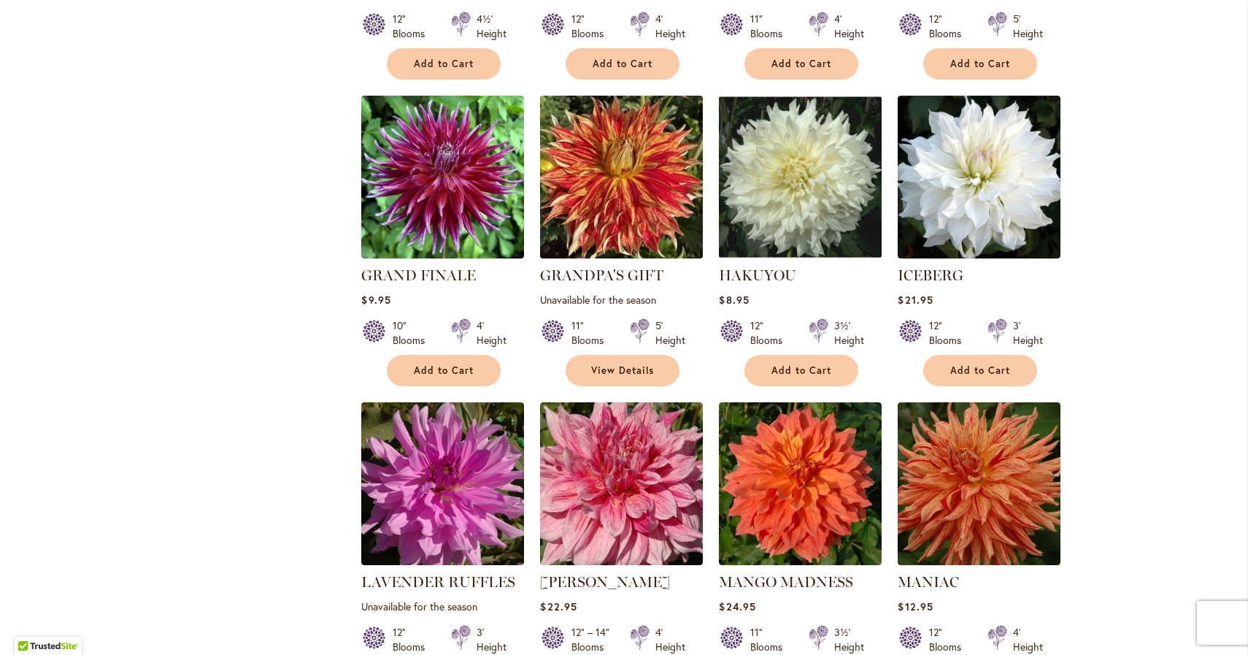
click at [618, 204] on img at bounding box center [622, 176] width 171 height 171
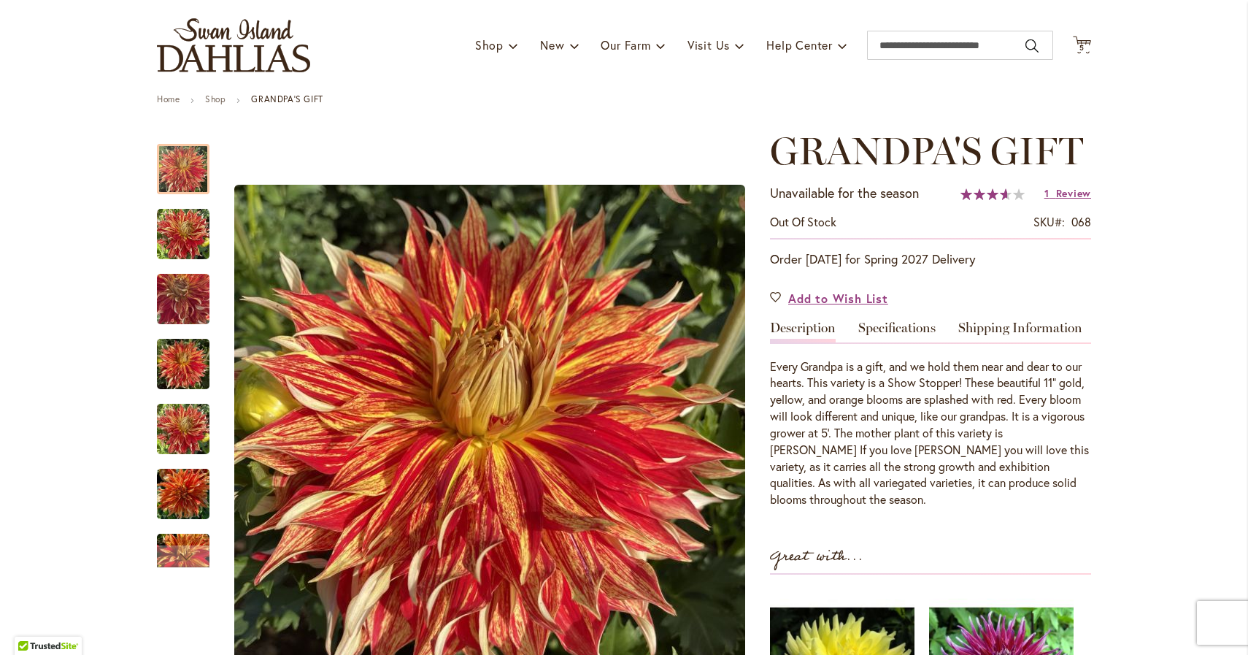
scroll to position [93, 0]
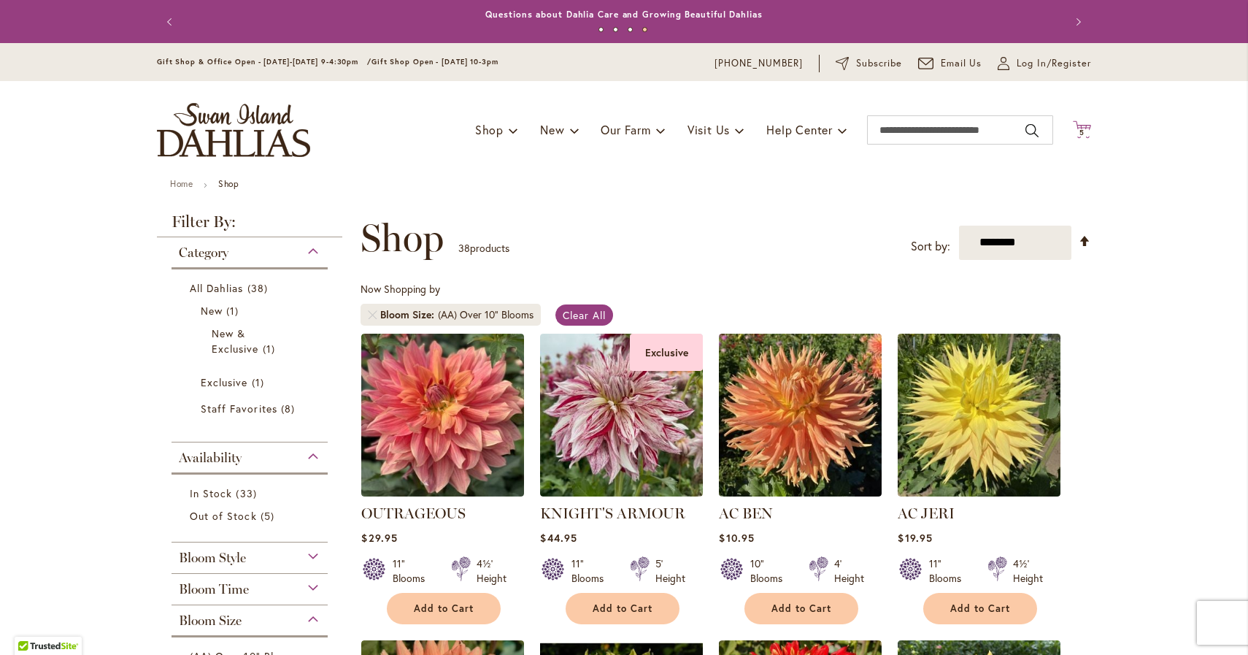
click at [1085, 128] on icon "Cart .cls-1 { fill: #231f20; }" at bounding box center [1082, 129] width 18 height 18
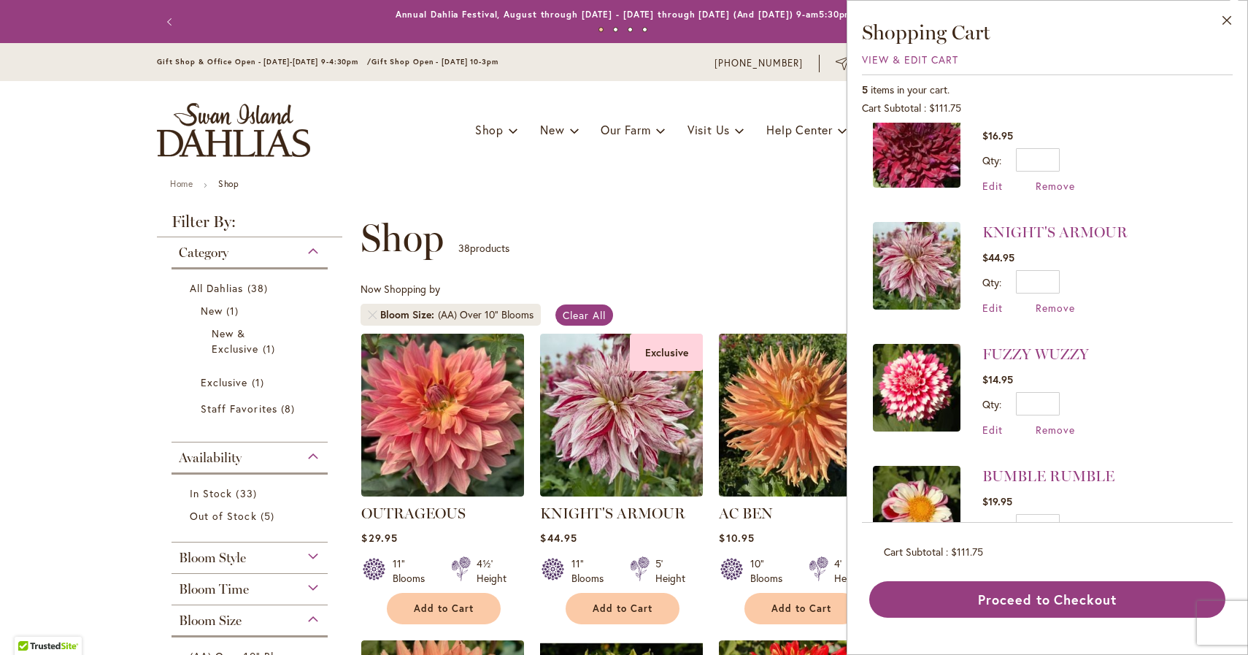
scroll to position [158, 0]
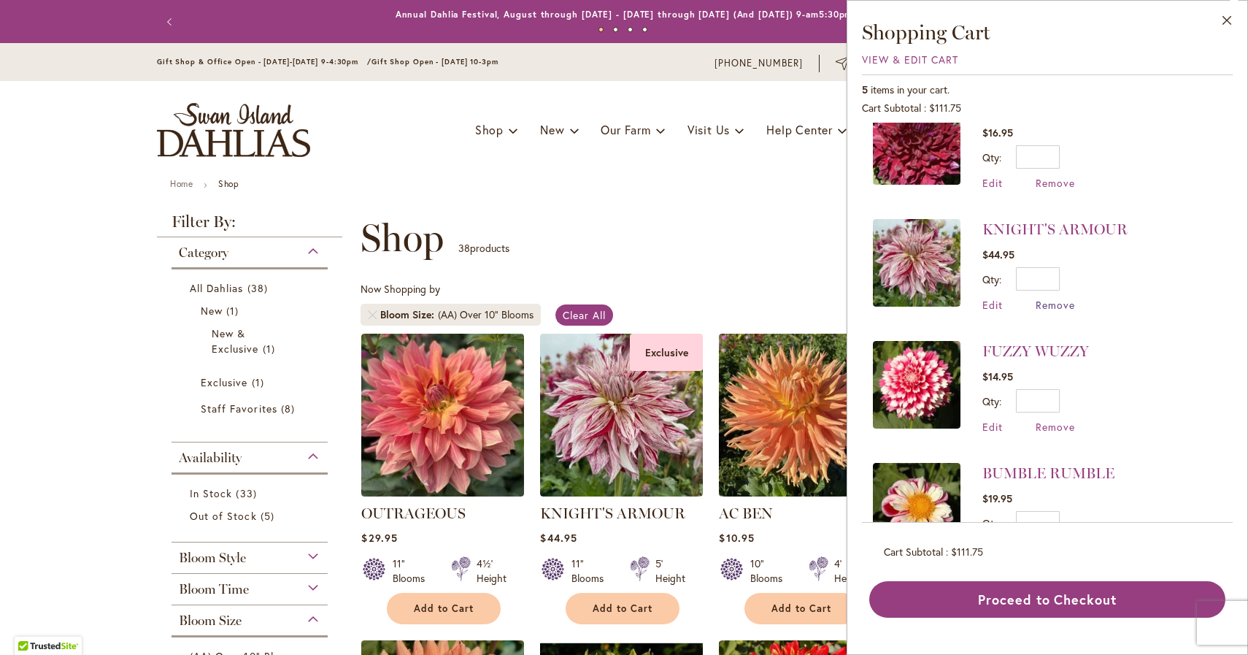
click at [1055, 303] on span "Remove" at bounding box center [1055, 305] width 39 height 14
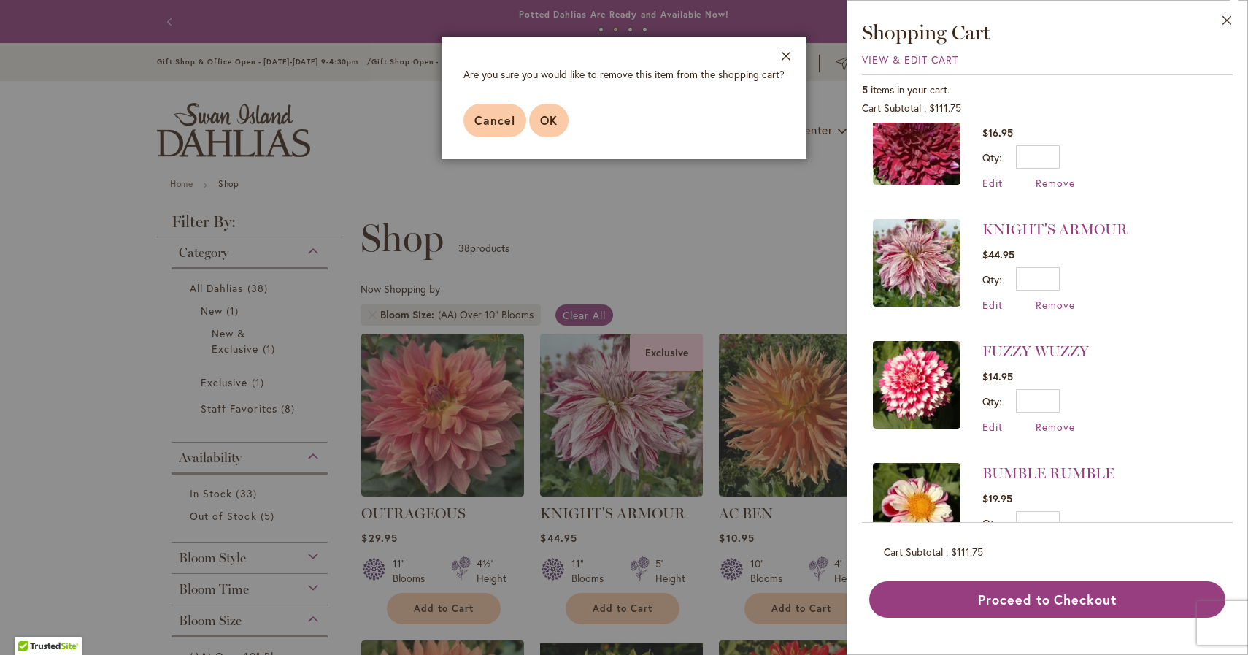
click at [550, 123] on span "OK" at bounding box center [549, 119] width 18 height 15
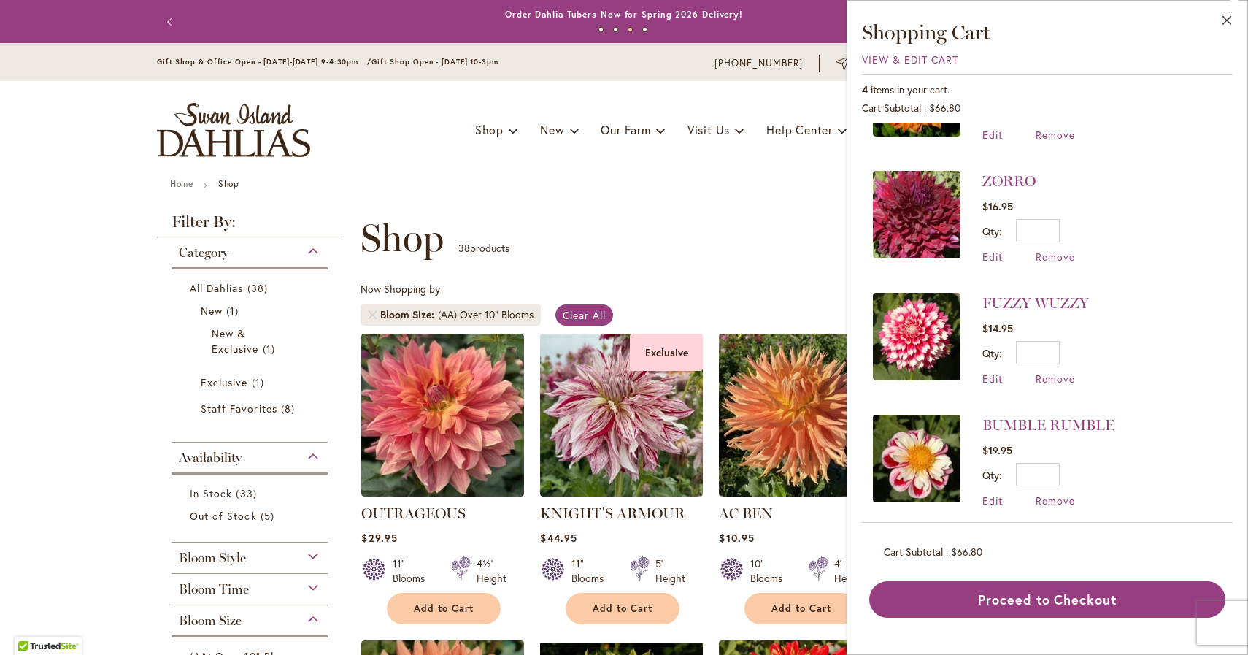
scroll to position [91, 0]
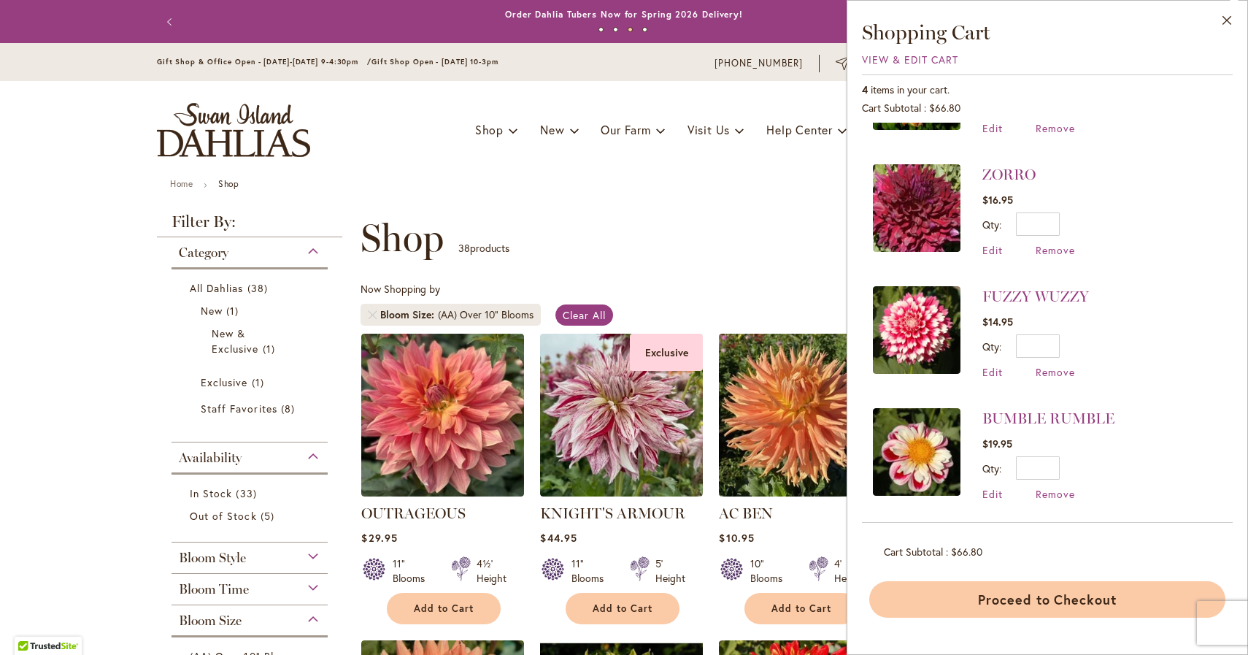
click at [1055, 591] on button "Proceed to Checkout" at bounding box center [1048, 599] width 356 height 37
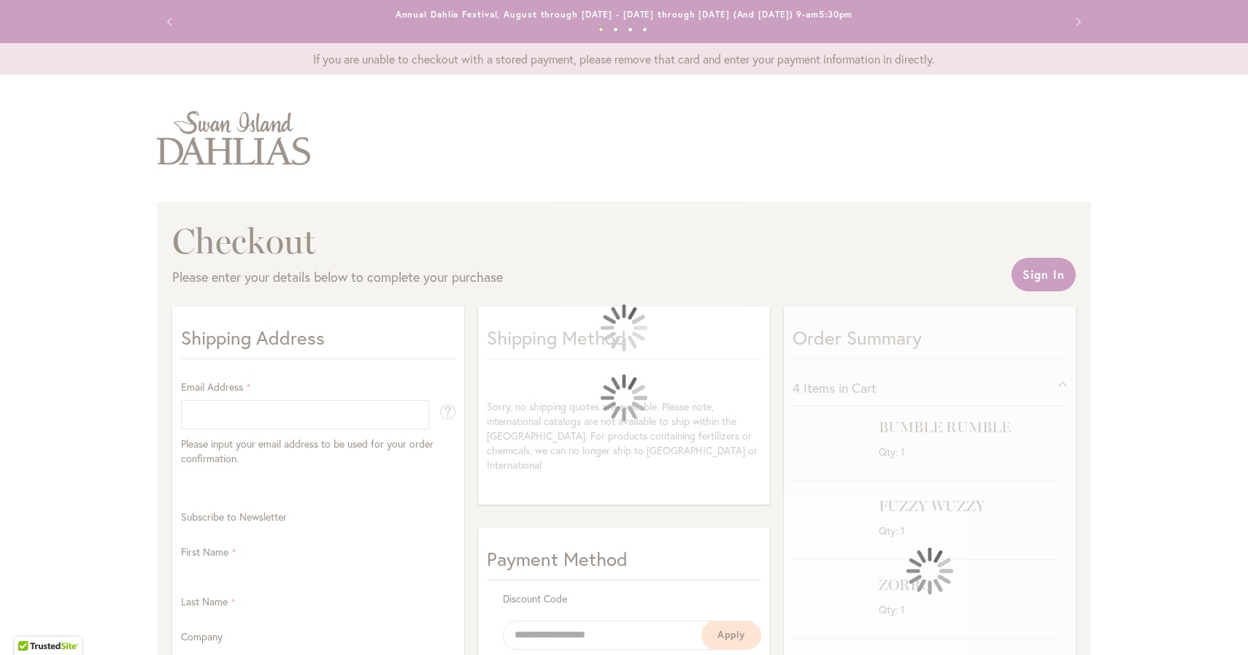
select select "**"
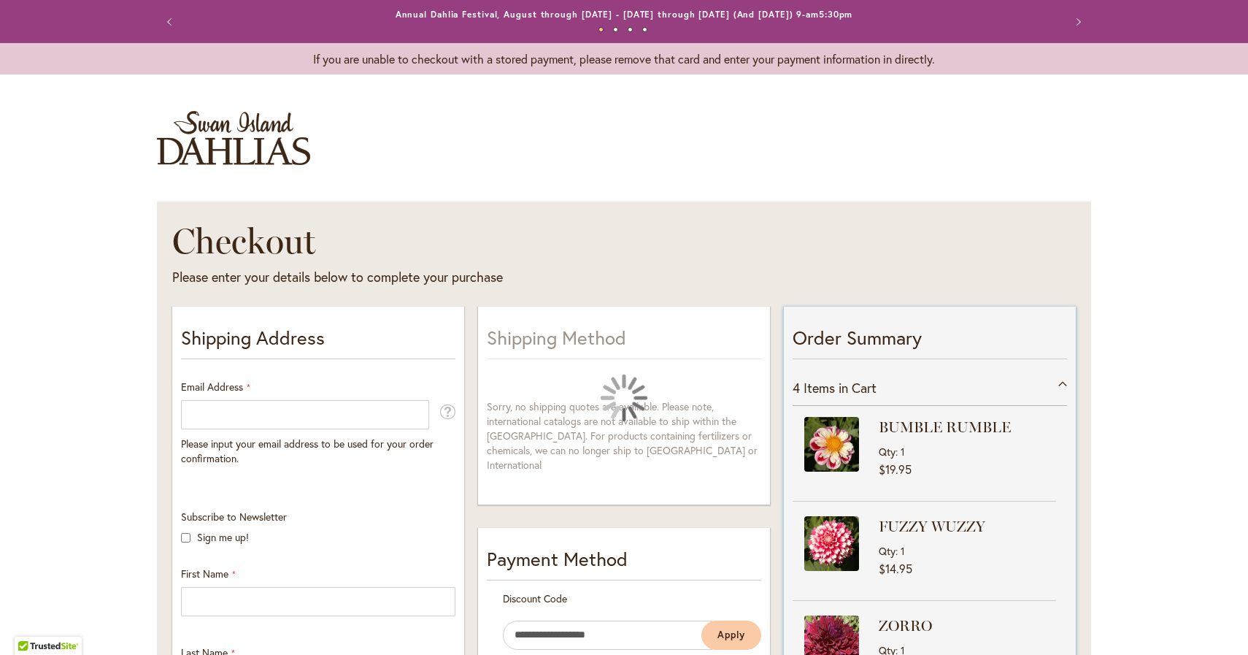
scroll to position [107, 0]
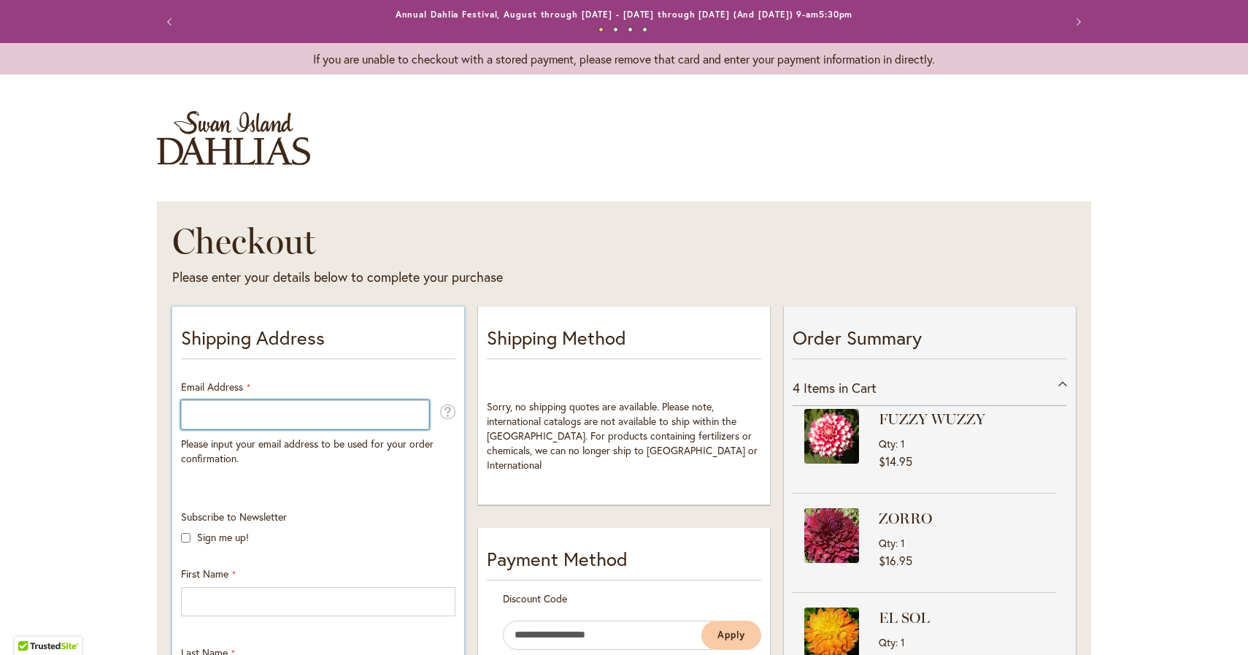
click at [354, 416] on input "Email Address" at bounding box center [305, 414] width 248 height 29
type input "**********"
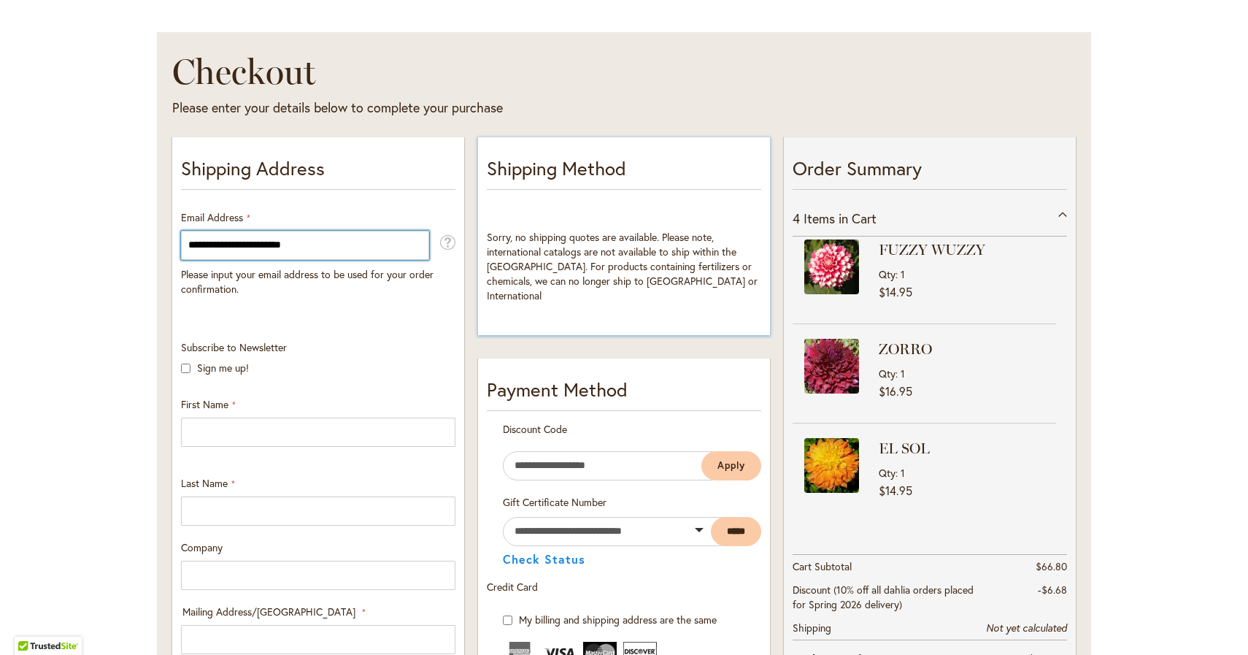
scroll to position [174, 0]
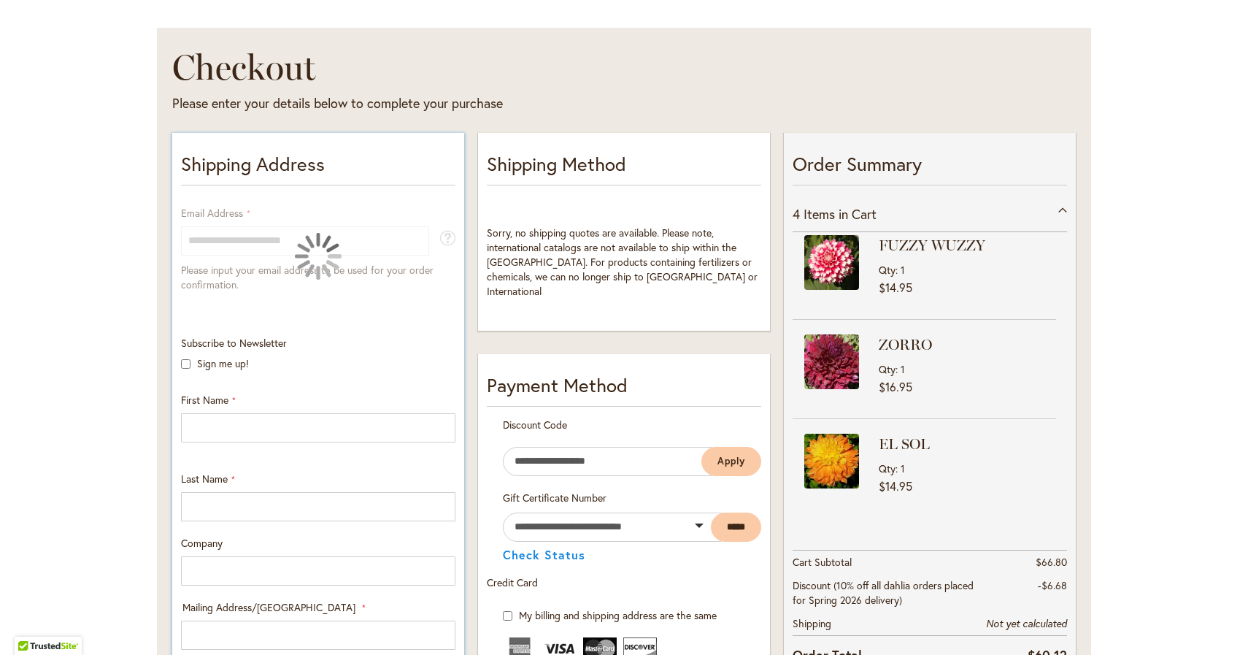
click at [180, 366] on div "Subscribe to Newsletter Sign me up!" at bounding box center [318, 357] width 285 height 42
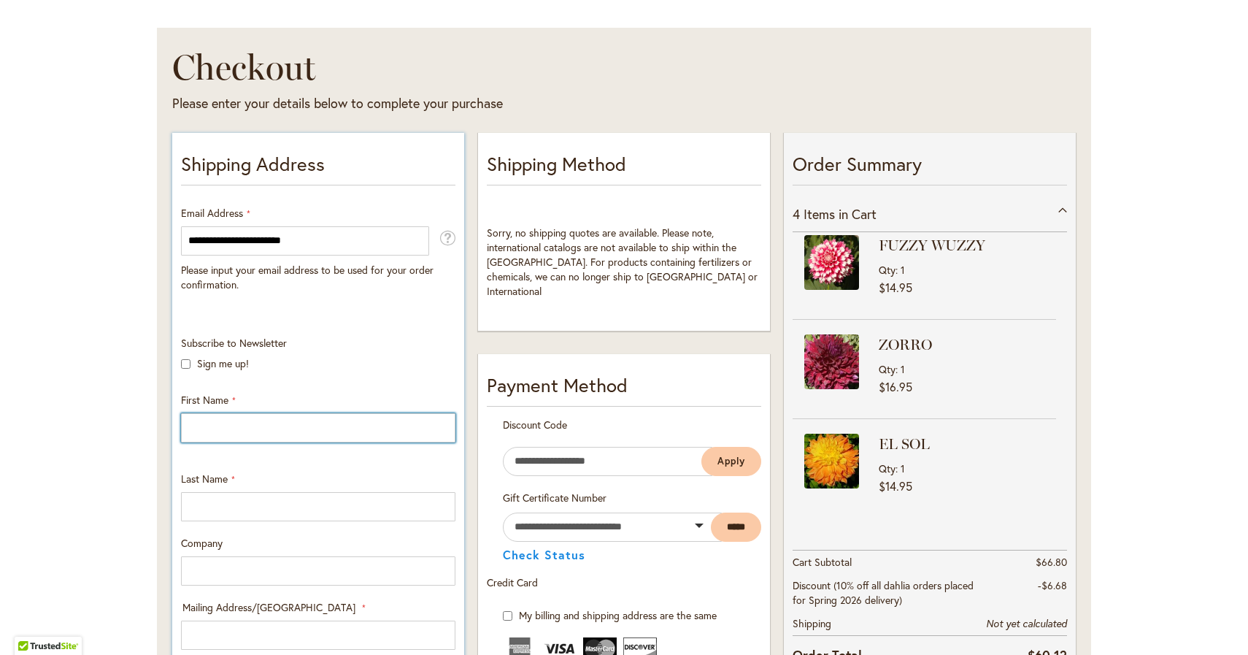
click at [224, 424] on input "First Name" at bounding box center [318, 427] width 275 height 29
type input "*********"
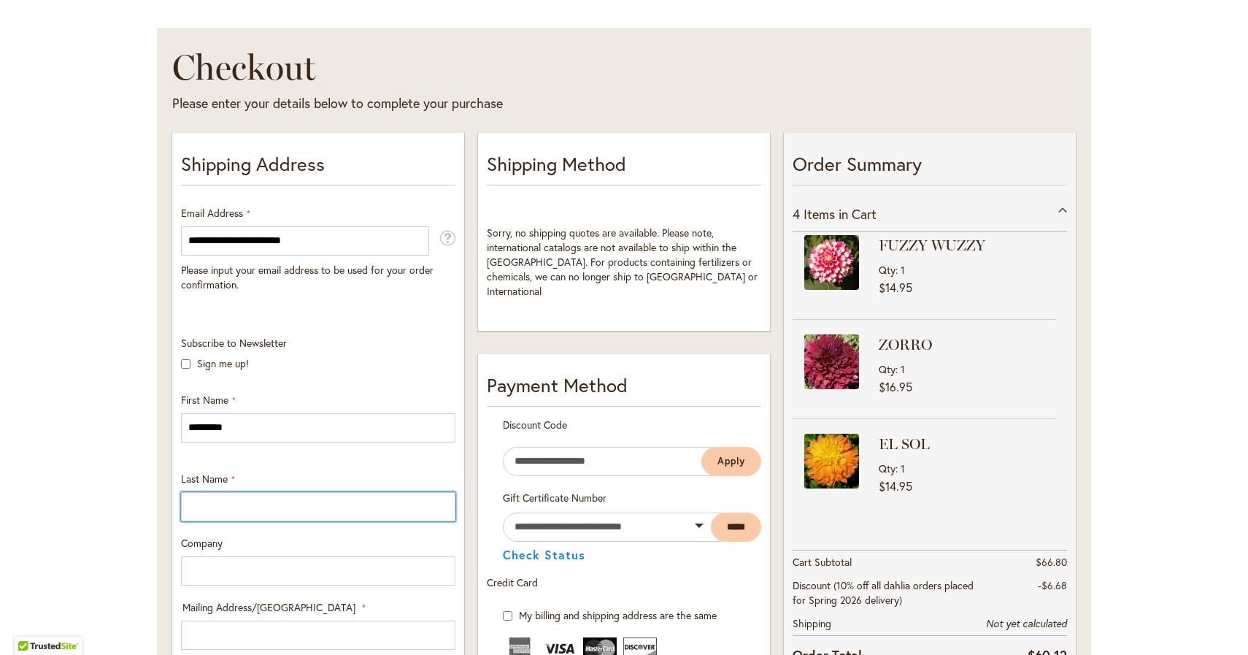
type input "*******"
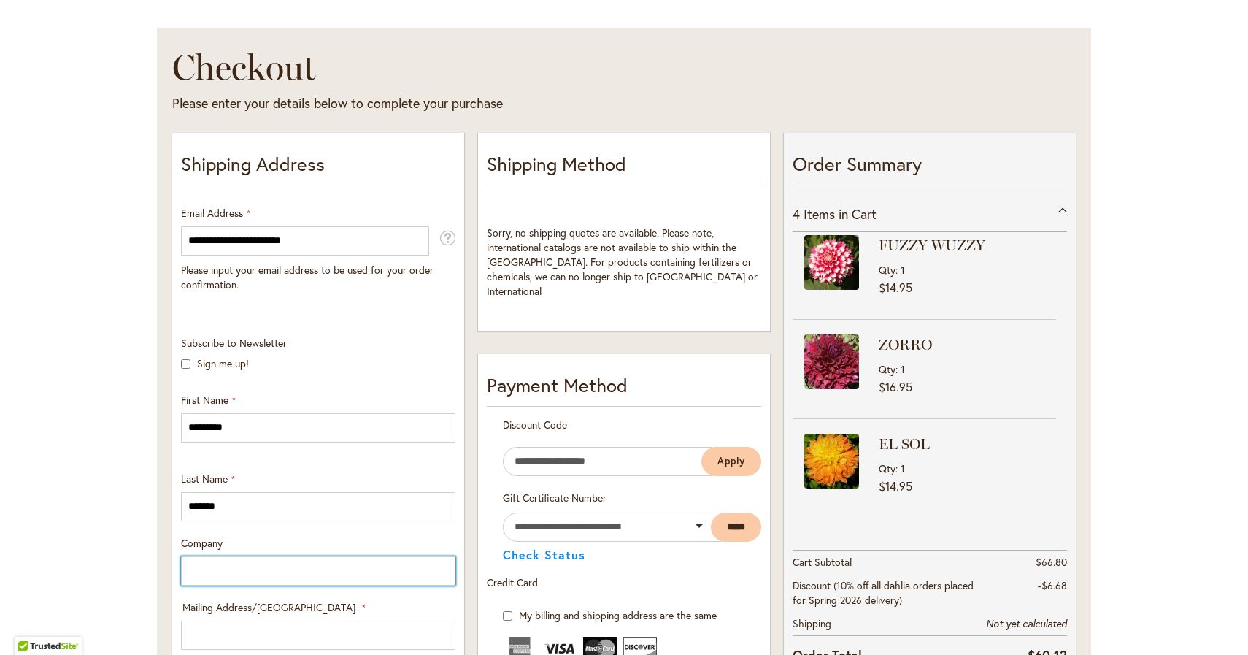
type input "***"
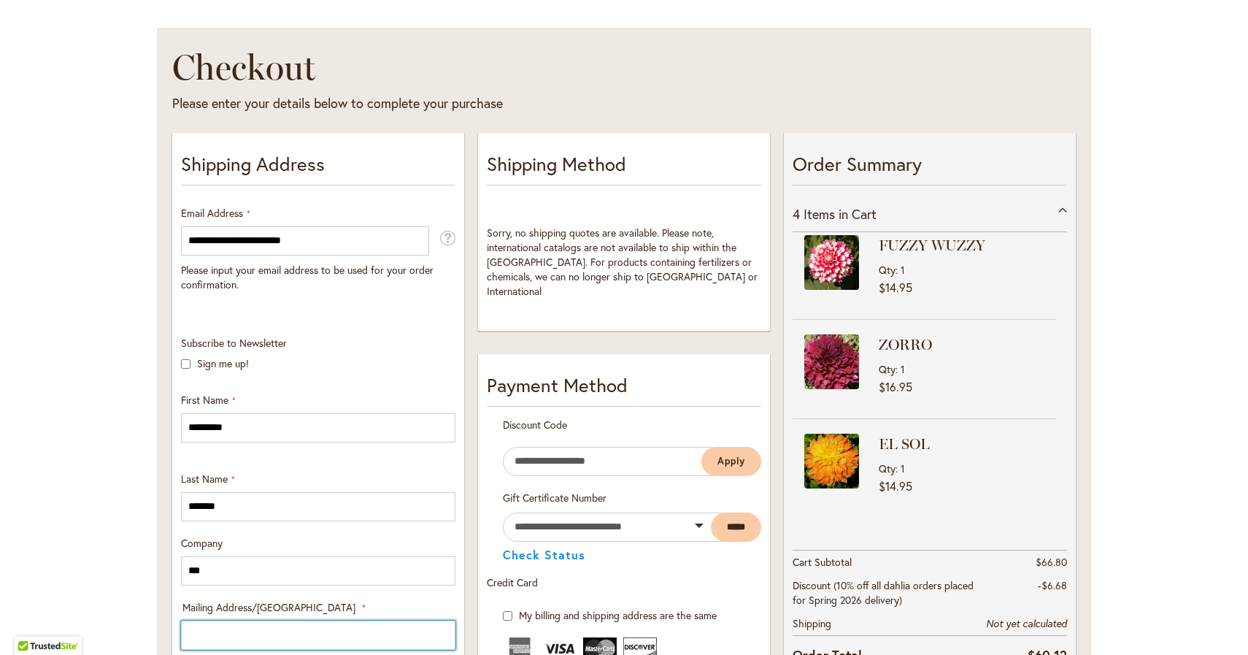
type input "**********"
select select "**"
type input "********"
type input "*****"
type input "**********"
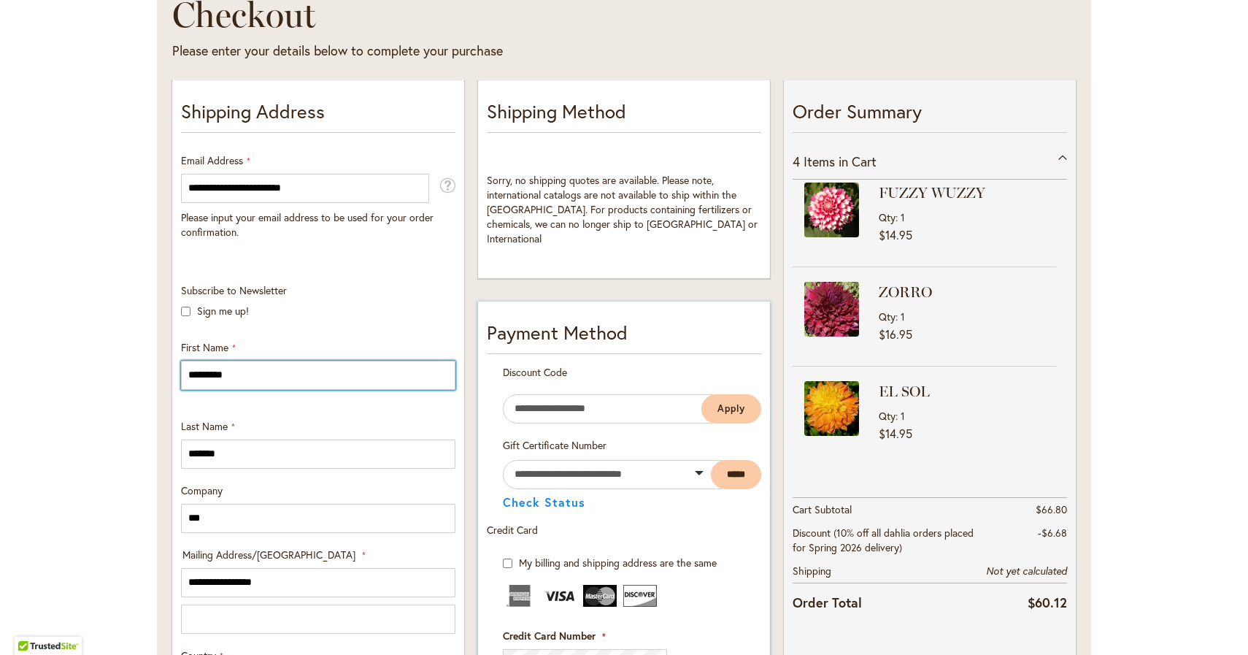
scroll to position [232, 0]
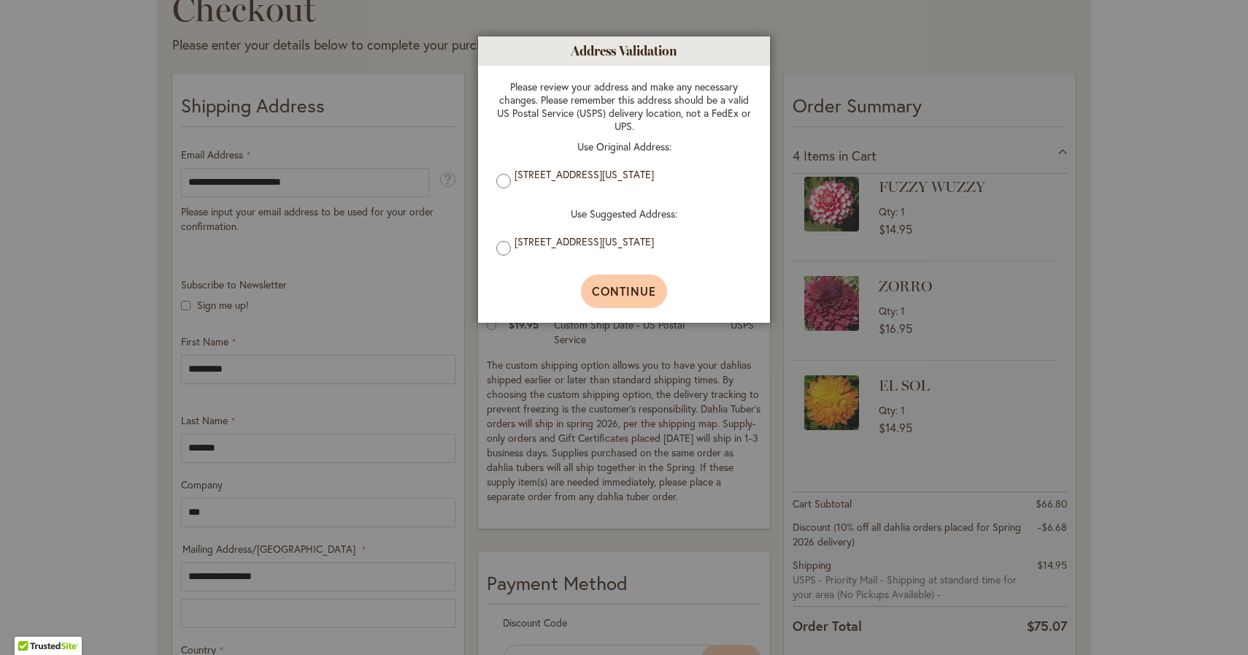
click at [611, 296] on span "Continue" at bounding box center [624, 290] width 65 height 15
type input "**********"
type input "********"
type input "**********"
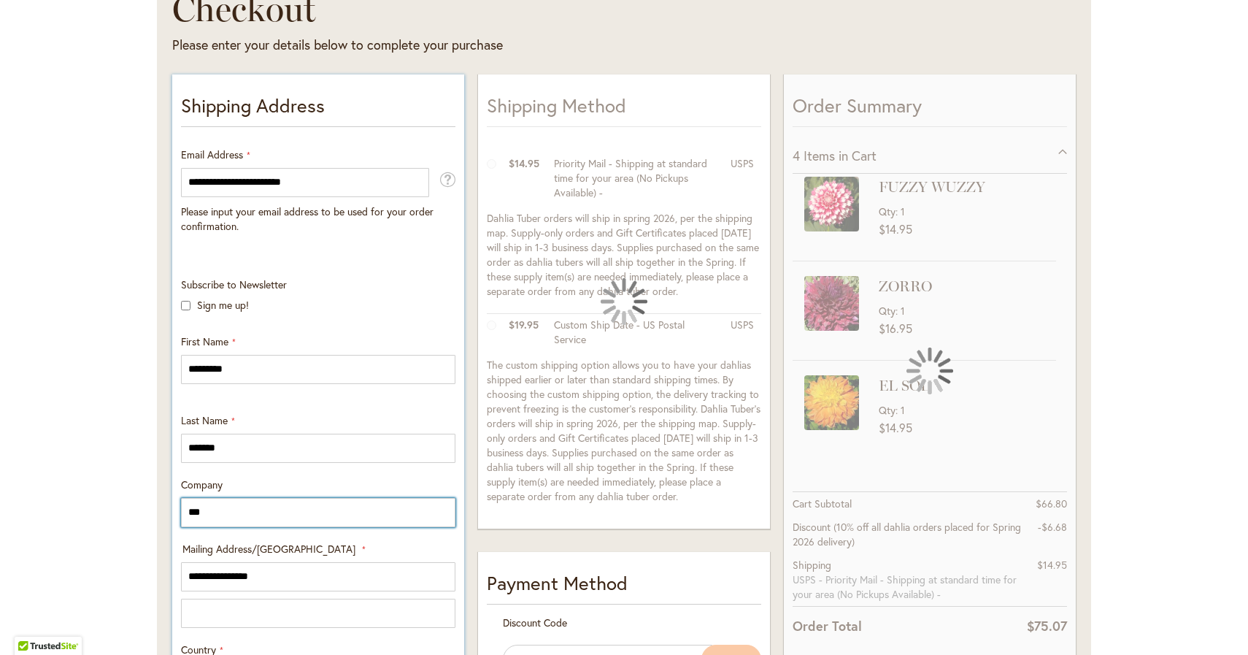
drag, startPoint x: 211, startPoint y: 507, endPoint x: 174, endPoint y: 504, distance: 37.3
click at [174, 504] on div "**********" at bounding box center [318, 524] width 292 height 901
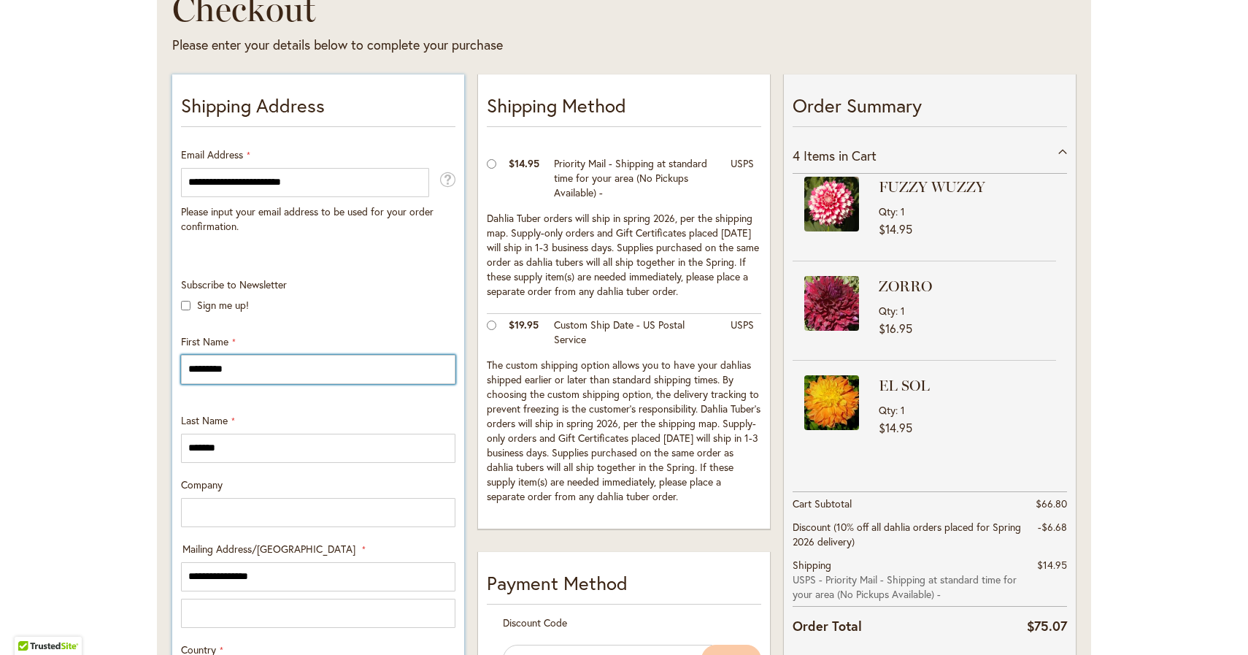
click at [377, 369] on input "*********" at bounding box center [318, 369] width 275 height 29
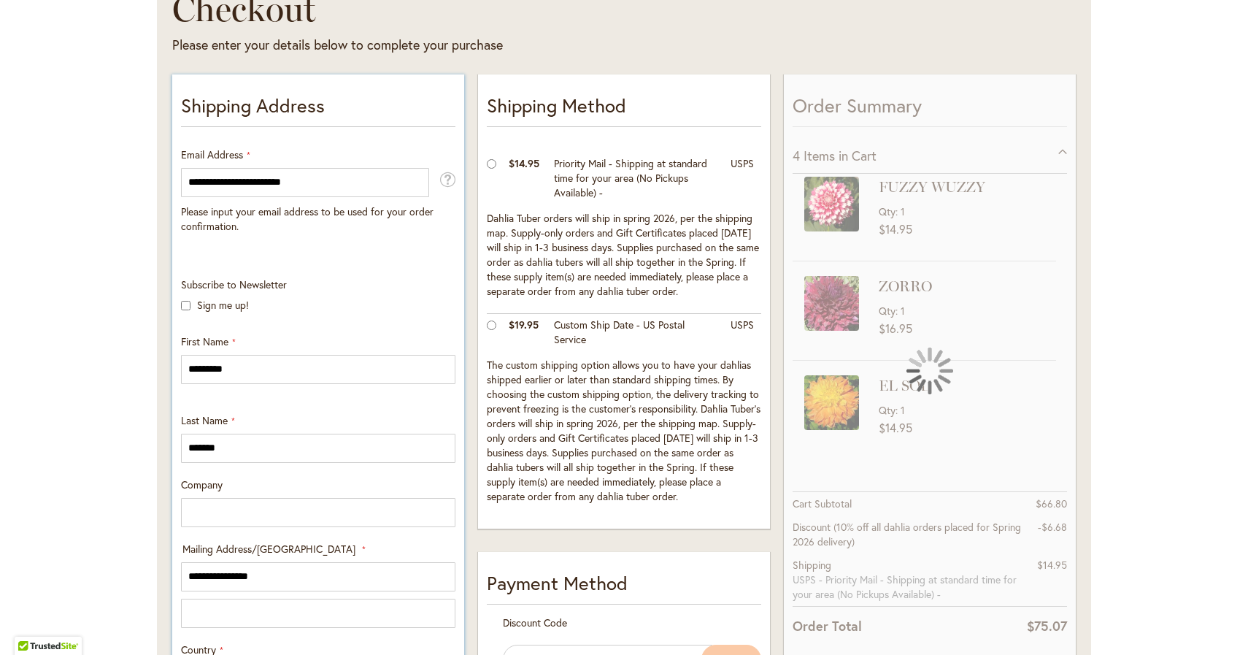
click at [304, 321] on div "**********" at bounding box center [318, 607] width 285 height 660
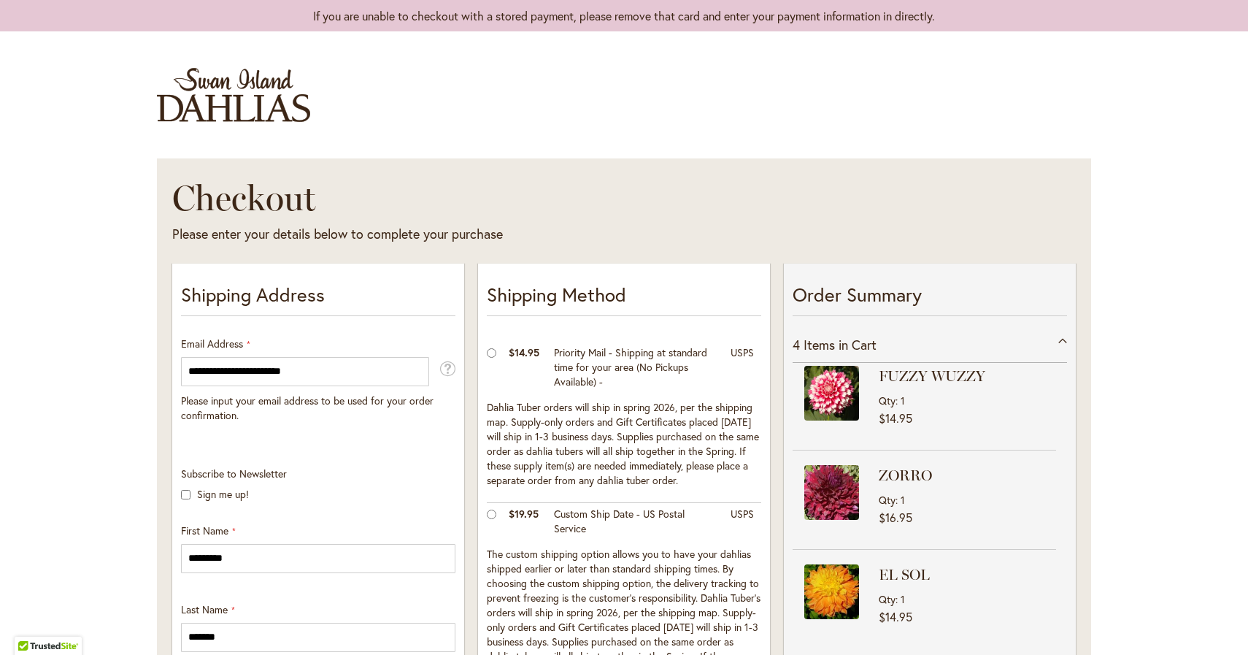
scroll to position [0, 0]
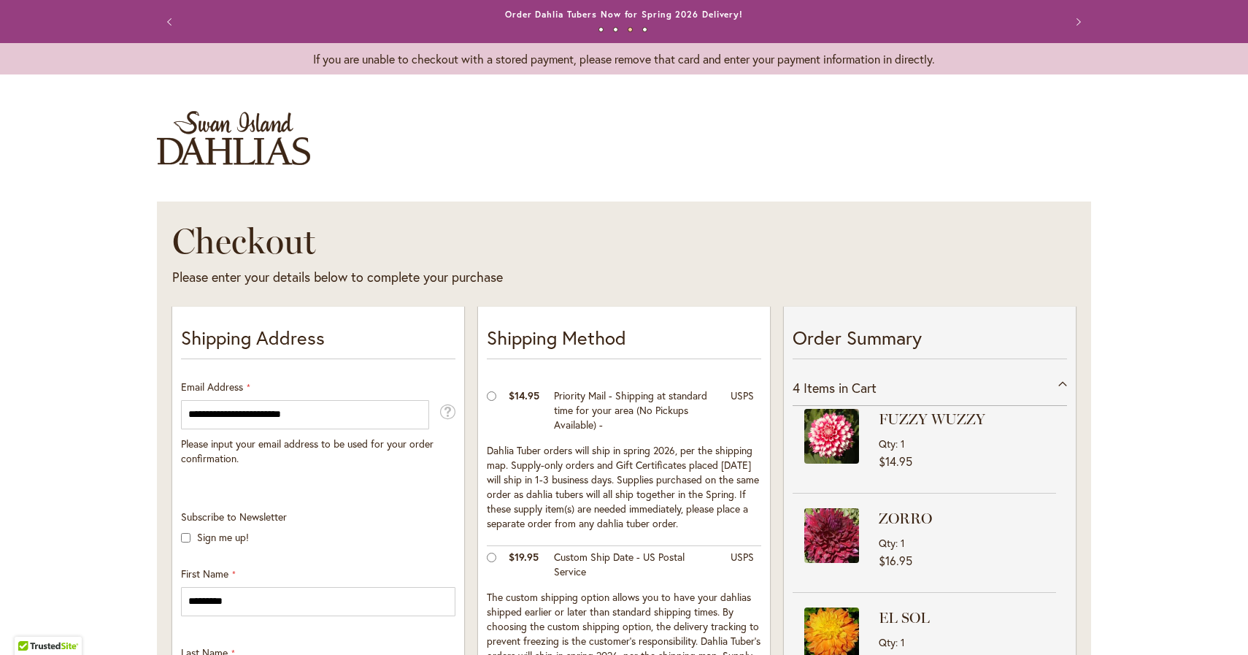
click at [252, 139] on img "store logo" at bounding box center [233, 138] width 153 height 54
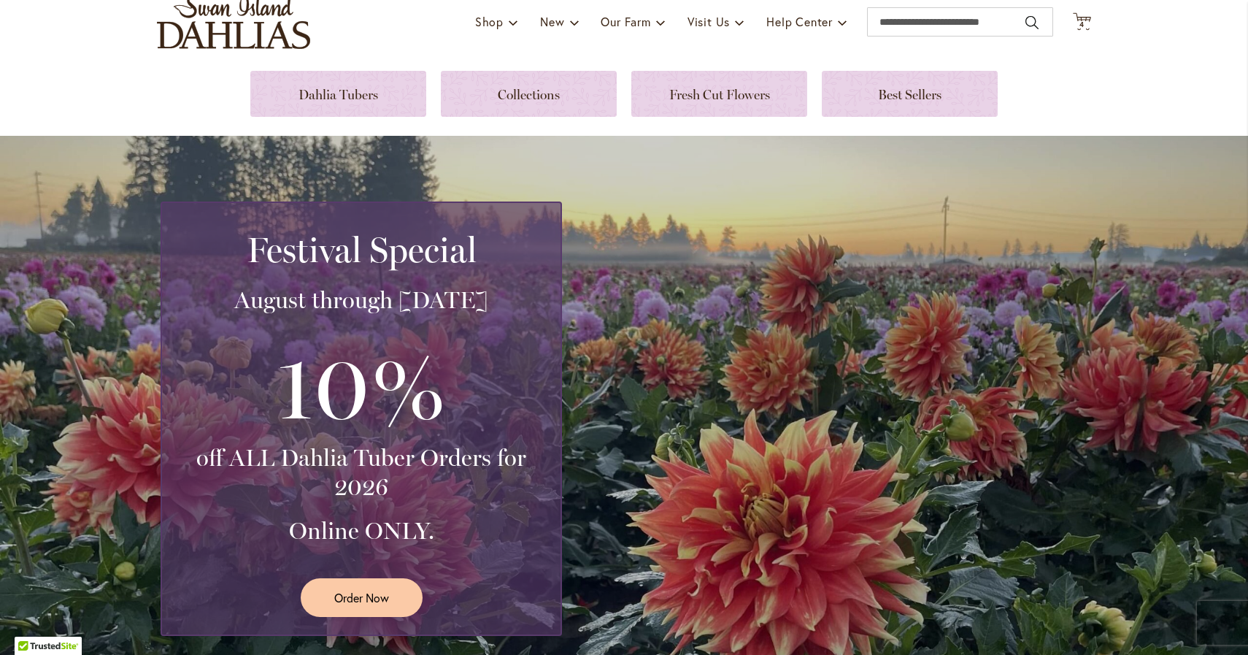
scroll to position [114, 0]
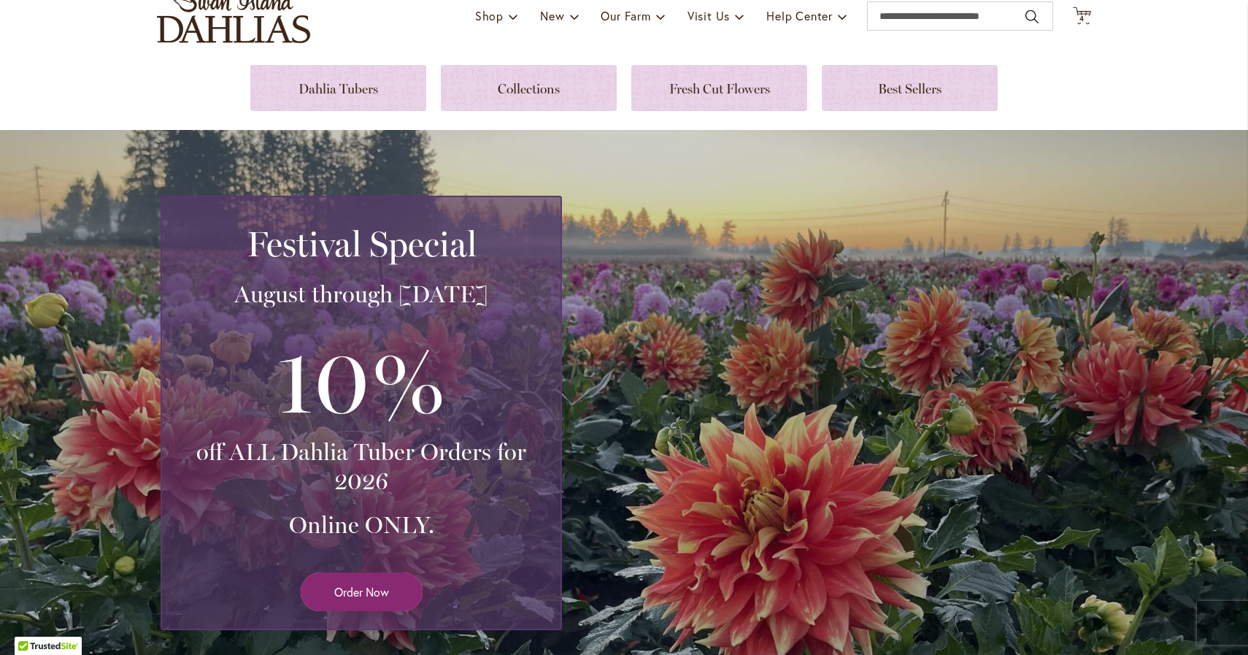
click at [356, 601] on link "Order Now" at bounding box center [362, 591] width 122 height 39
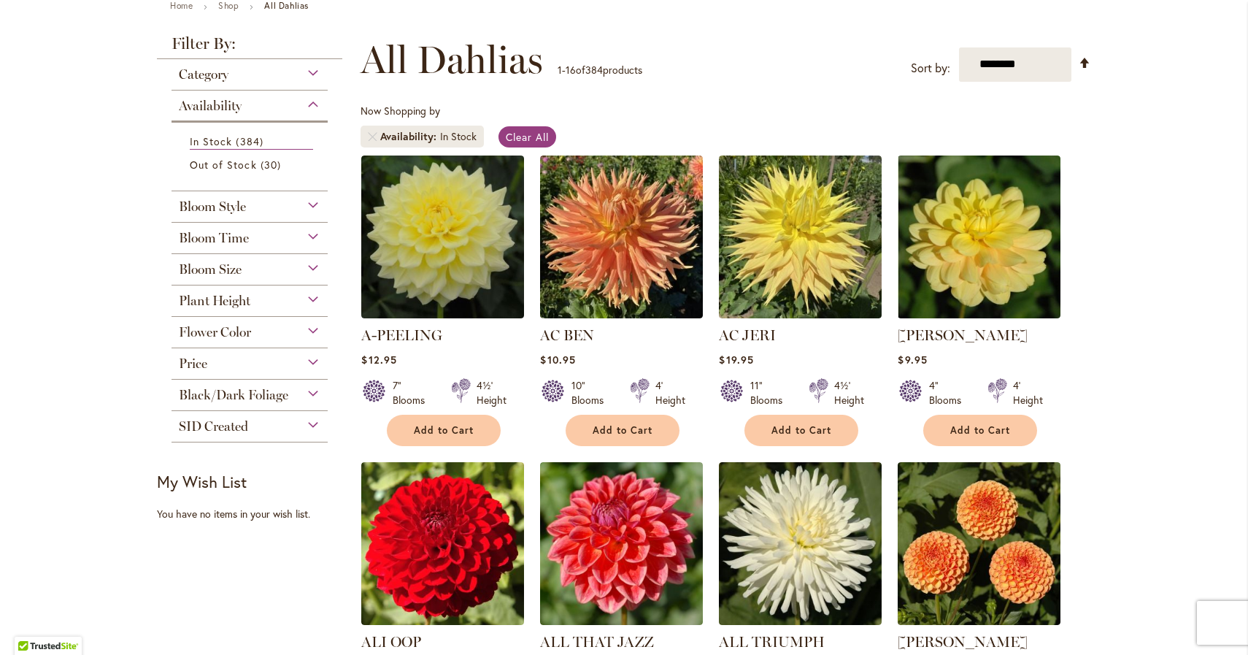
scroll to position [73, 0]
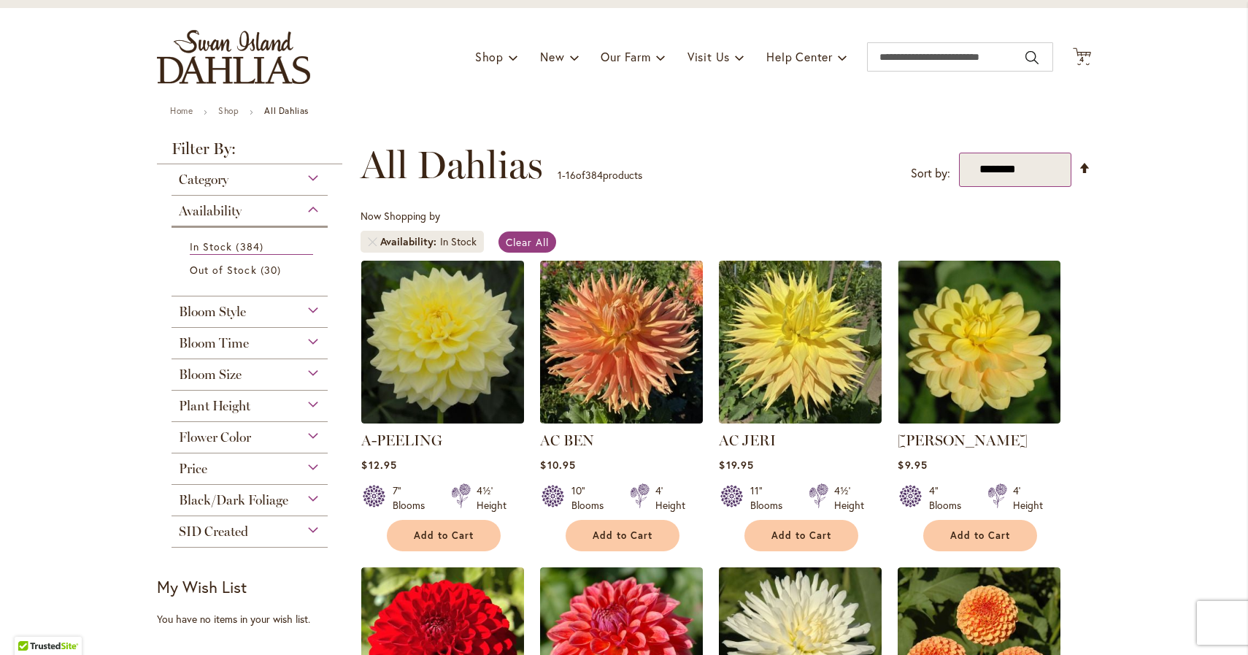
click at [1008, 174] on select "**********" at bounding box center [1015, 170] width 113 height 34
select select "*****"
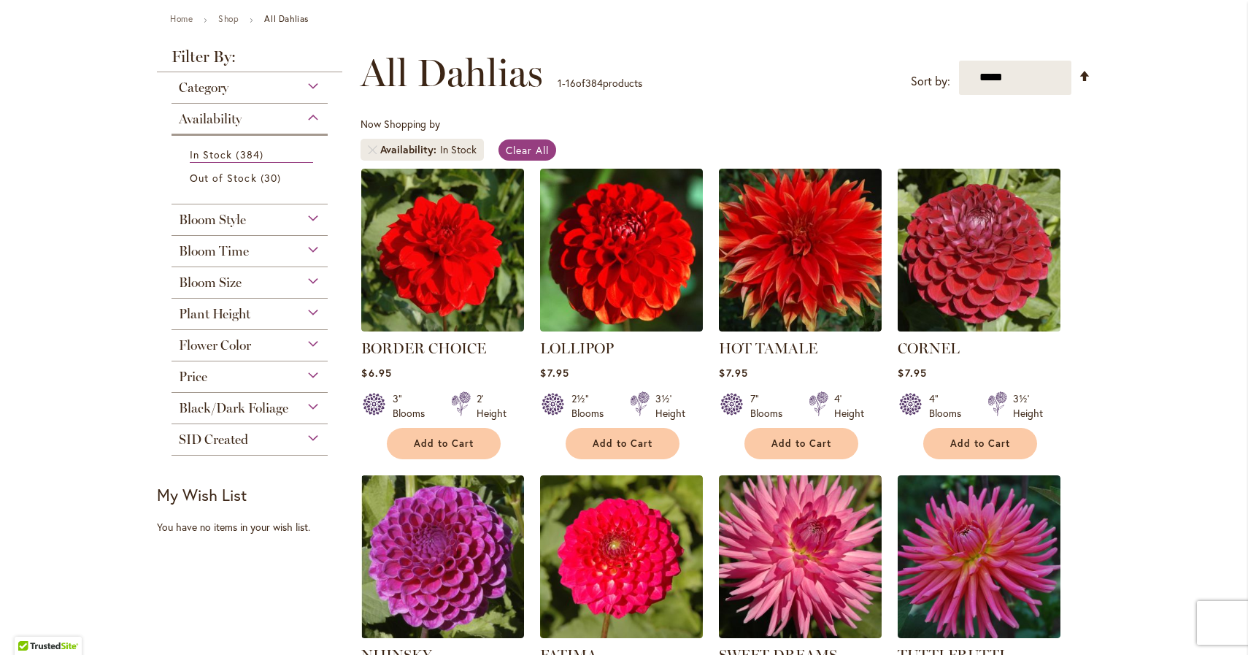
scroll to position [181, 0]
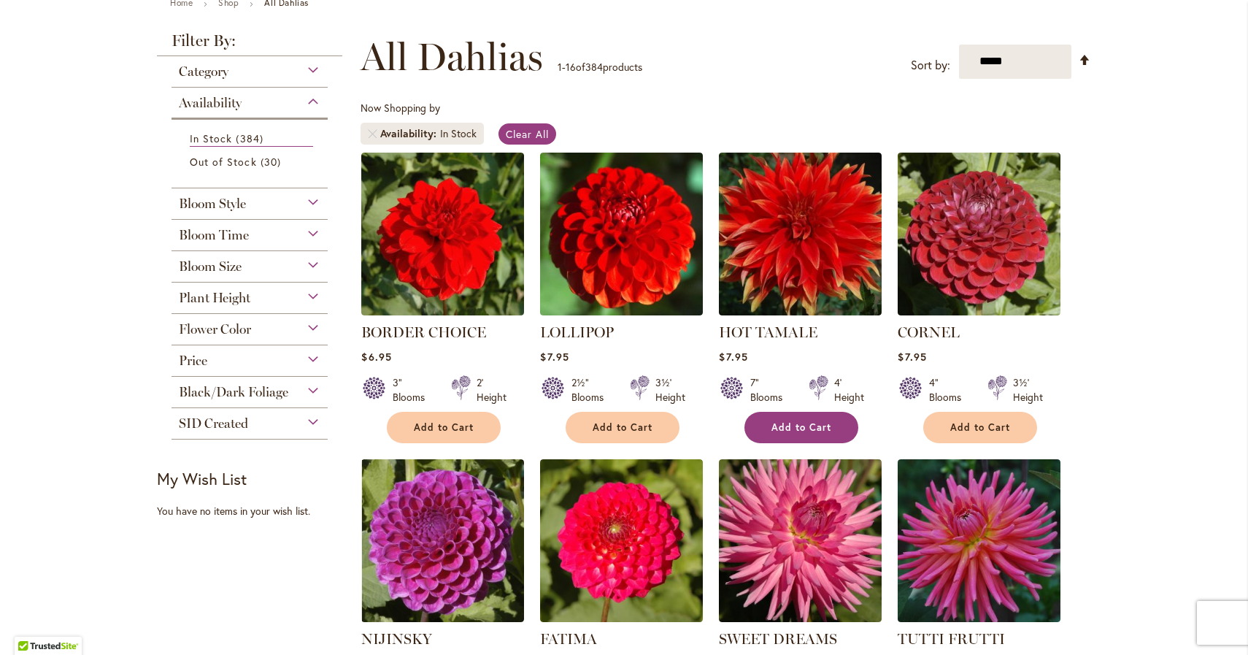
click at [805, 427] on span "Add to Cart" at bounding box center [802, 427] width 60 height 12
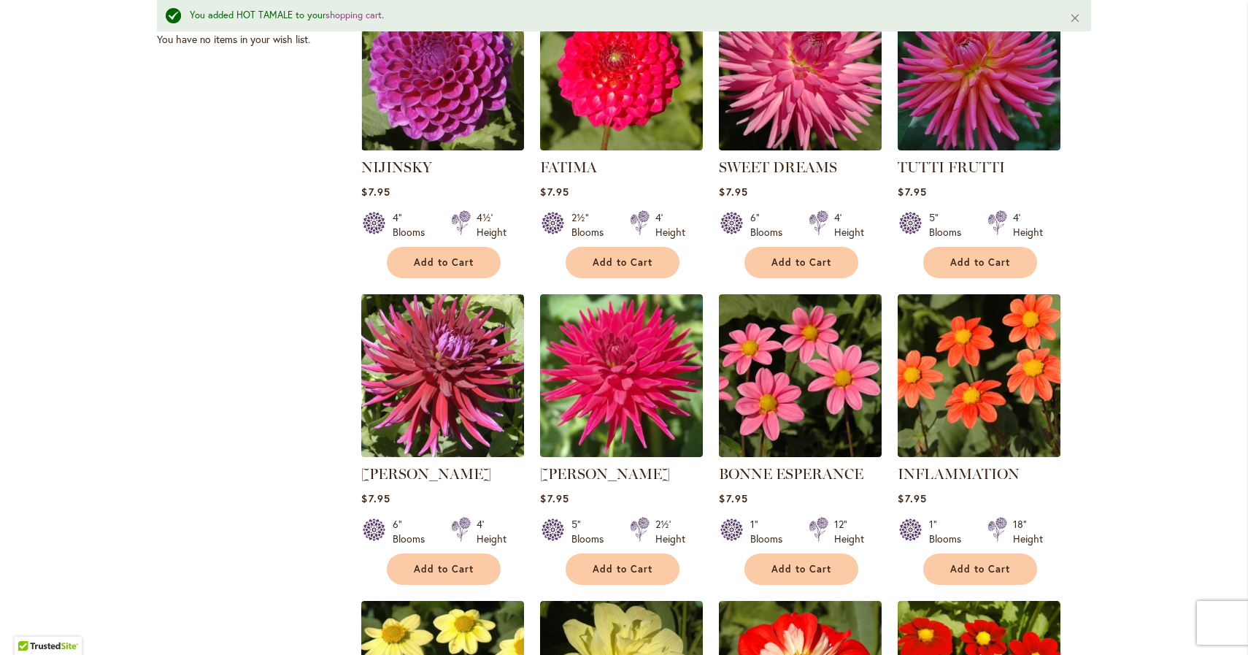
scroll to position [770, 0]
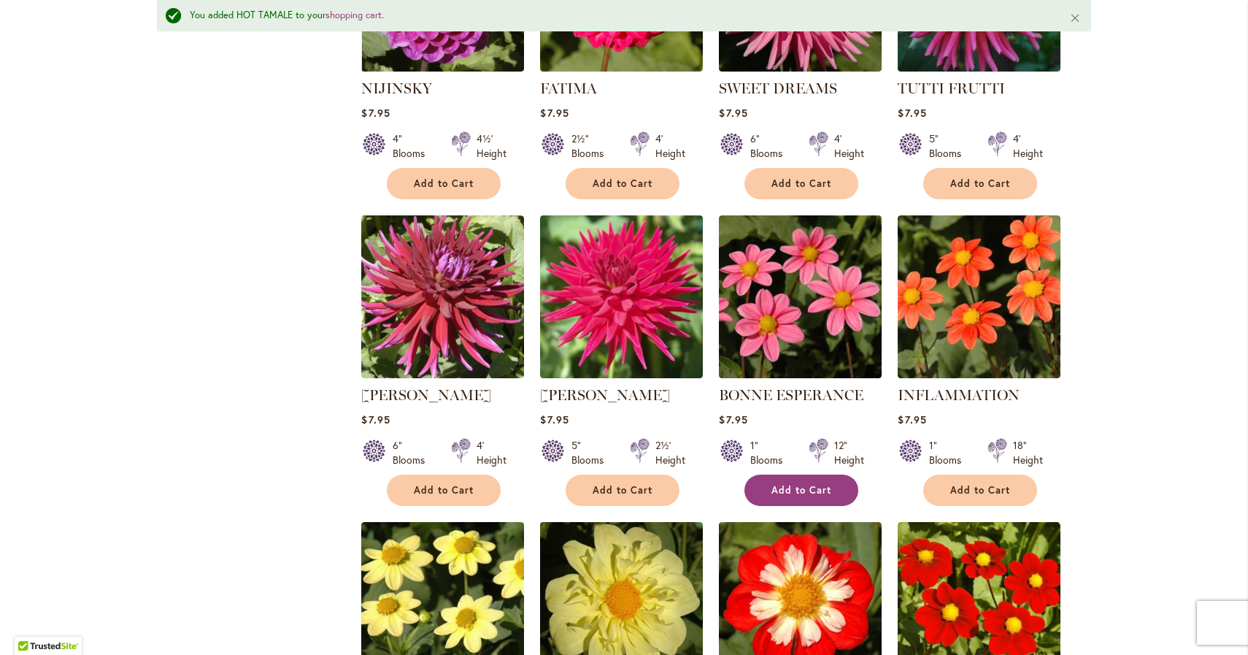
click at [793, 484] on span "Add to Cart" at bounding box center [802, 490] width 60 height 12
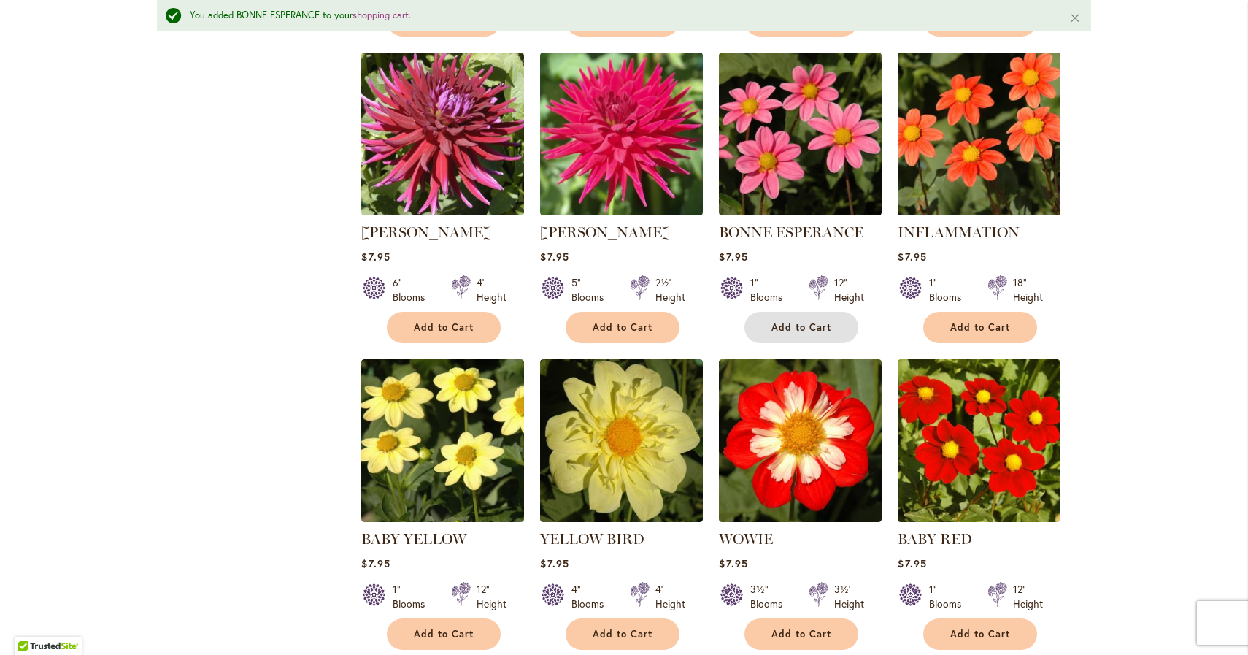
scroll to position [1018, 0]
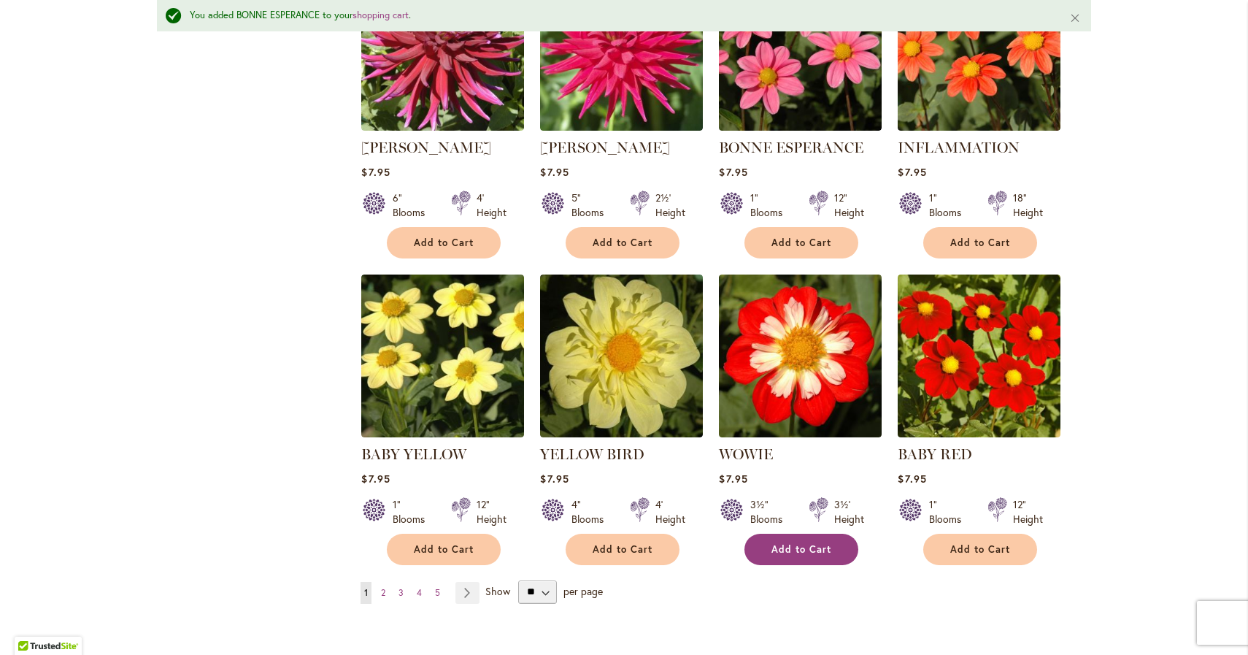
click at [798, 545] on span "Add to Cart" at bounding box center [802, 549] width 60 height 12
click at [468, 586] on link "Page Next" at bounding box center [468, 593] width 24 height 22
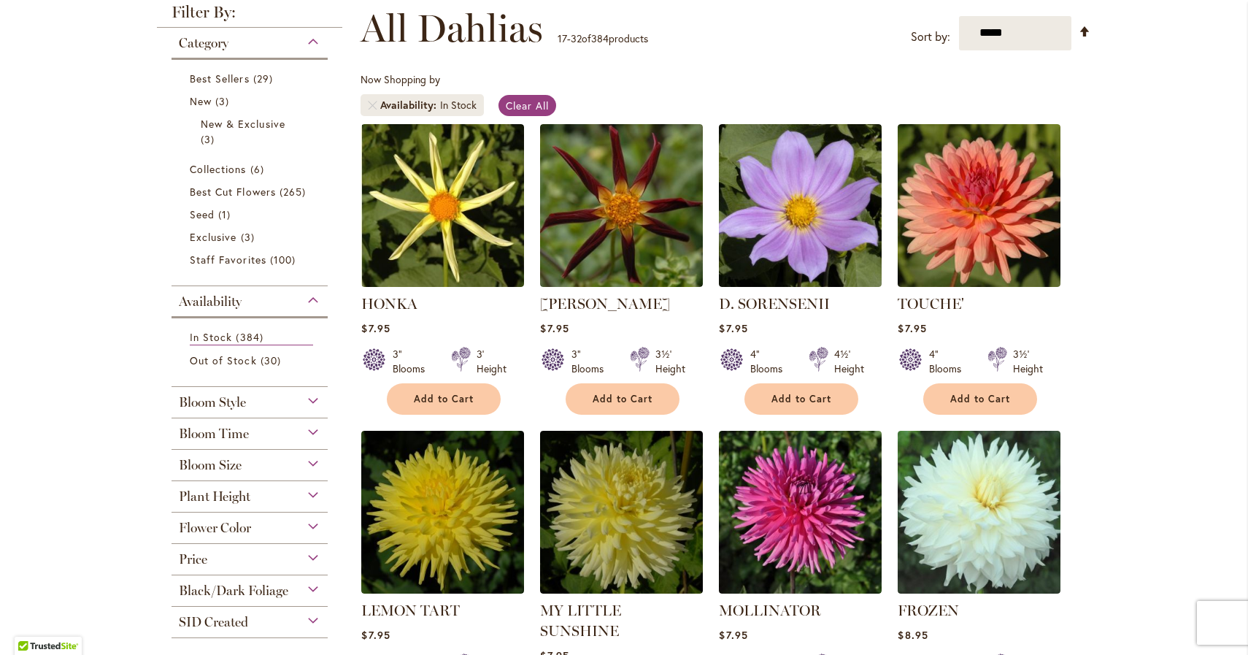
scroll to position [218, 0]
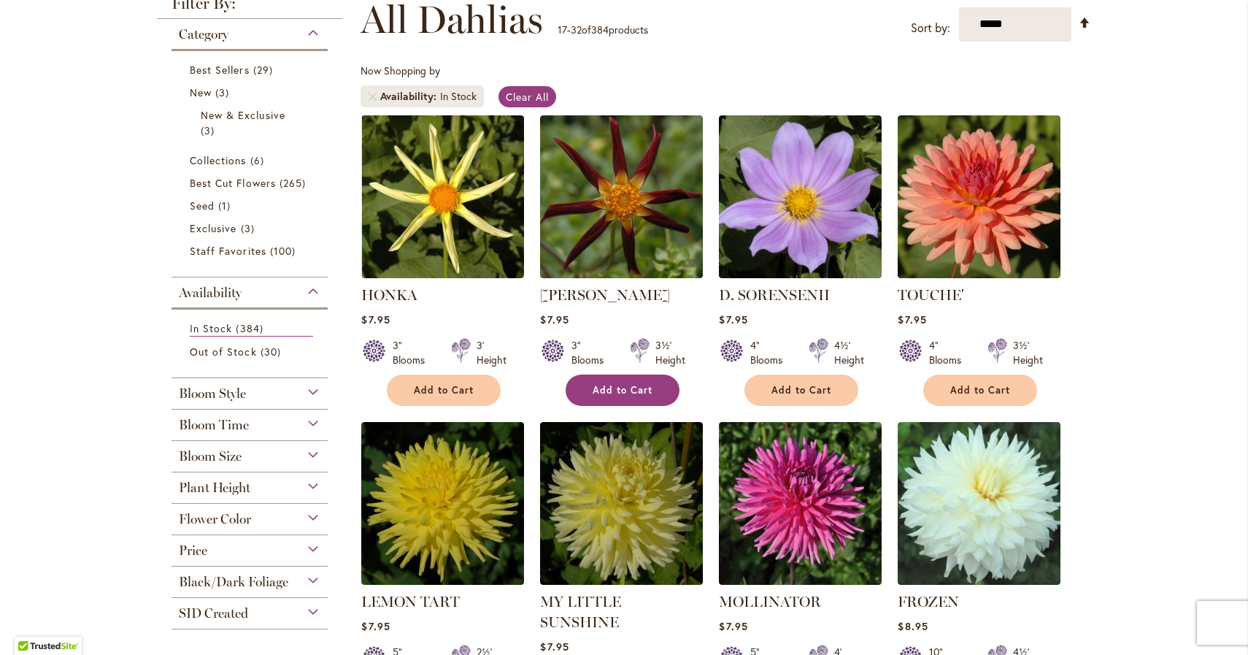
click at [621, 396] on button "Add to Cart" at bounding box center [623, 390] width 114 height 31
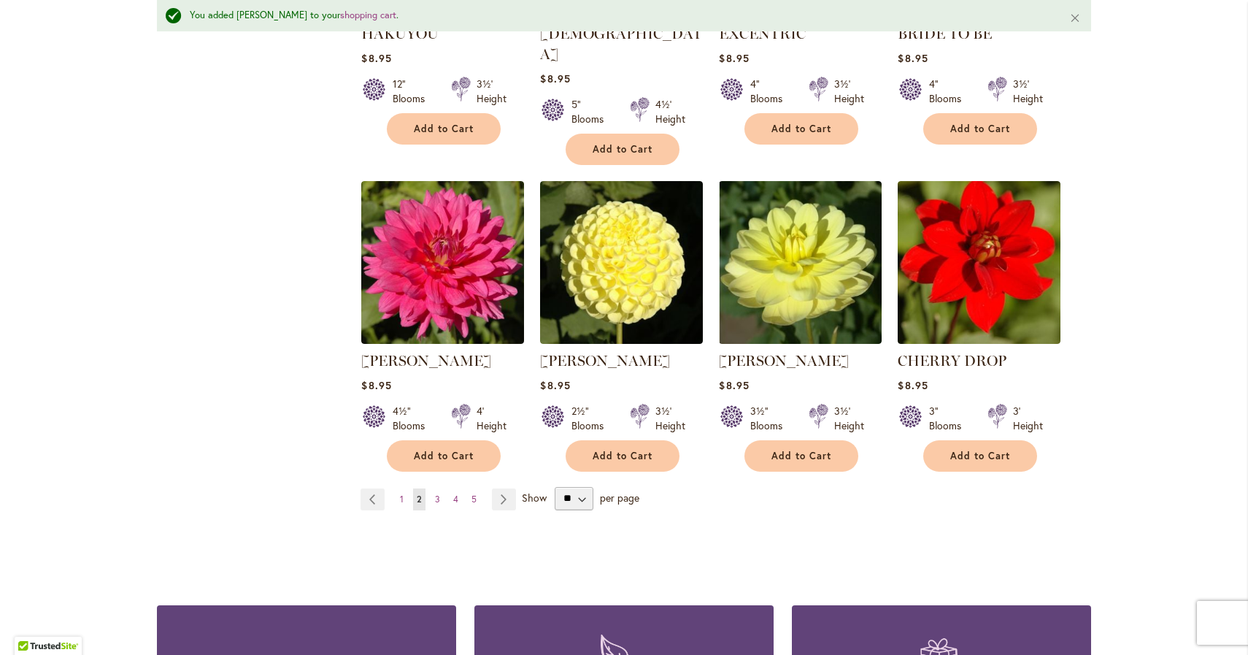
scroll to position [1156, 0]
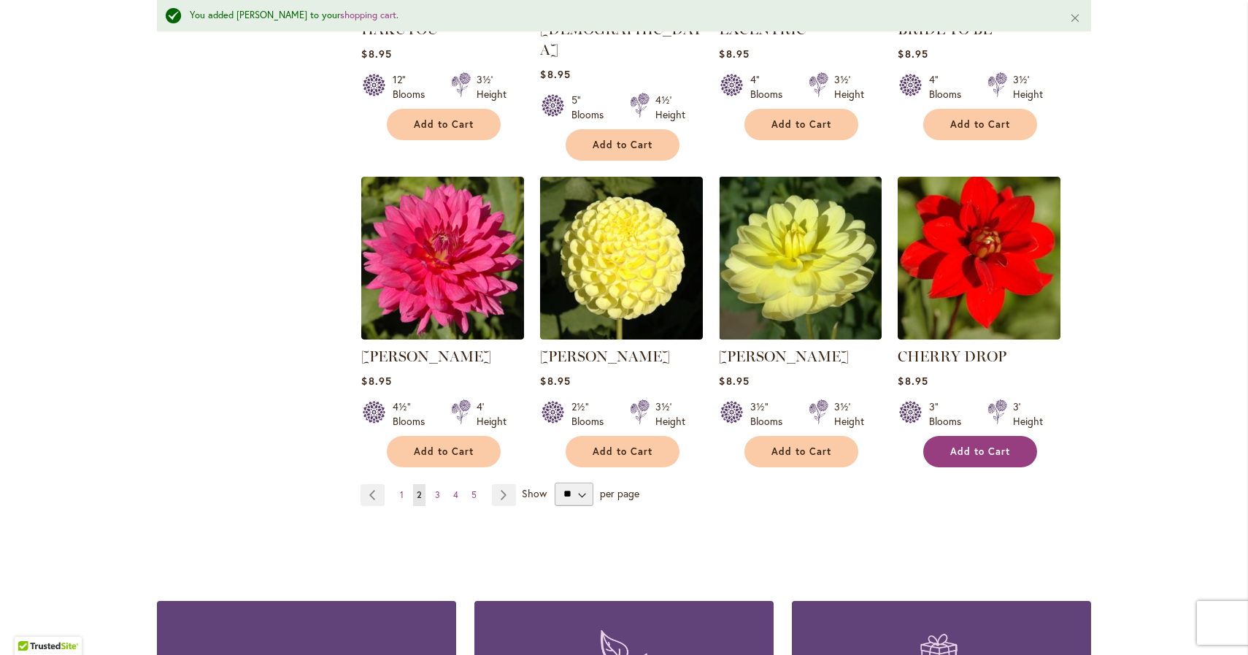
click at [943, 436] on button "Add to Cart" at bounding box center [981, 451] width 114 height 31
click at [504, 484] on link "Page Next" at bounding box center [504, 495] width 24 height 22
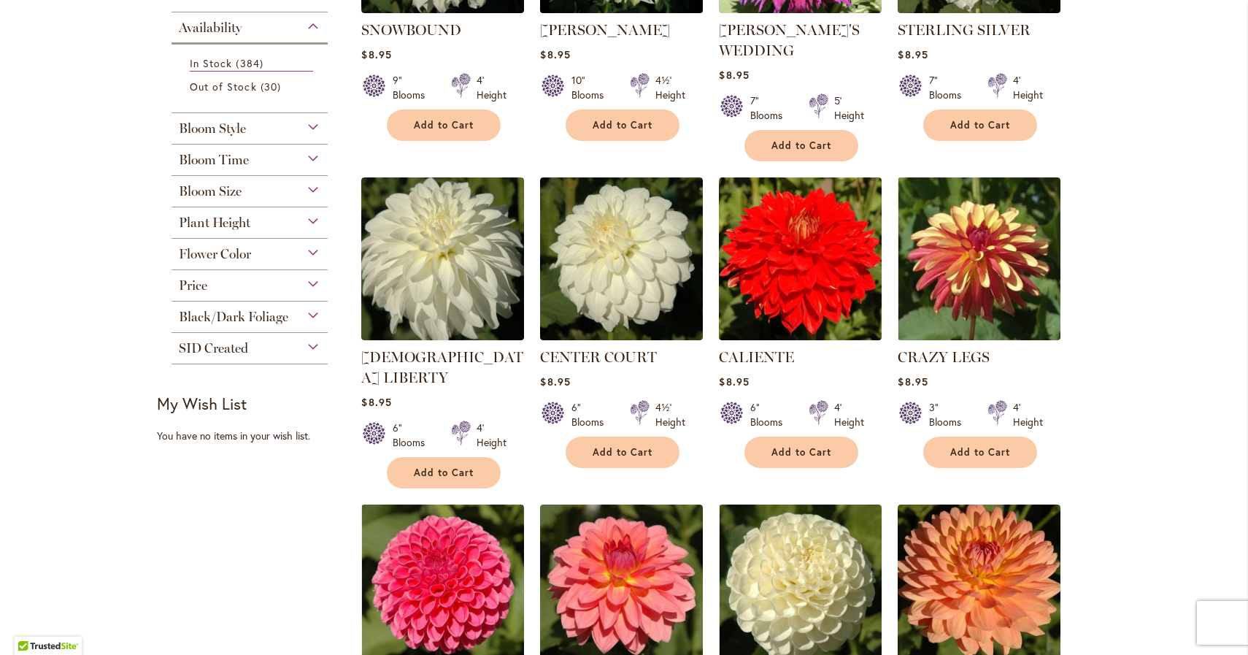
scroll to position [484, 0]
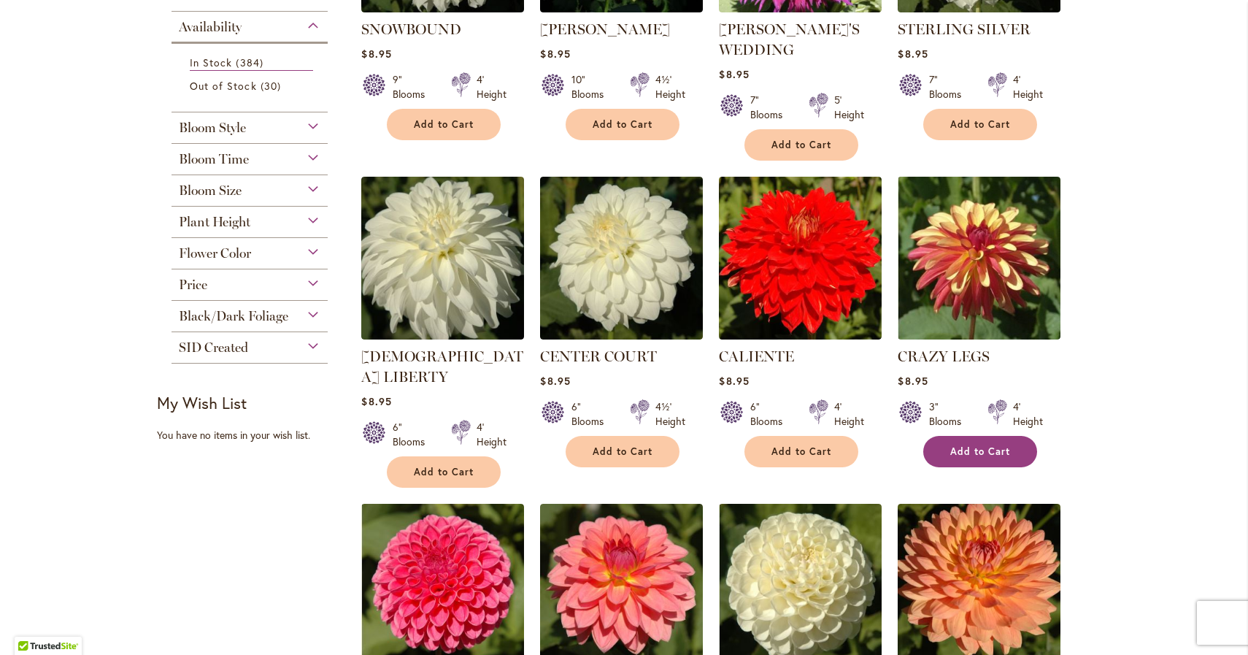
click at [969, 453] on span "Add to Cart" at bounding box center [981, 451] width 60 height 12
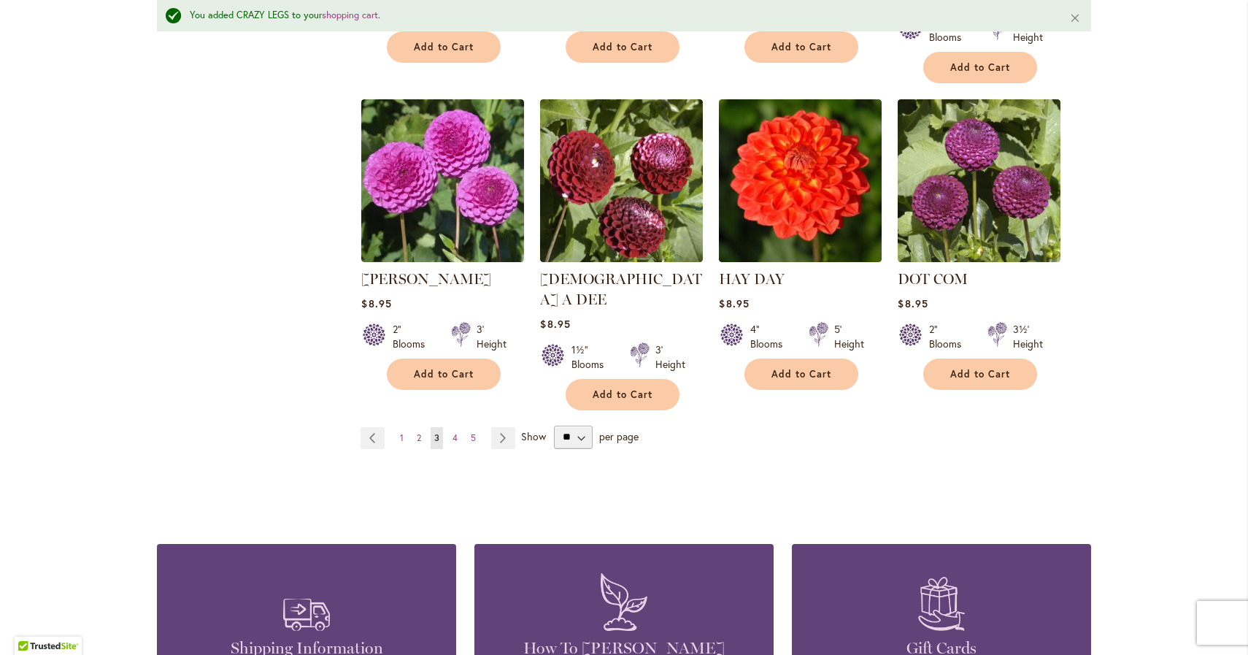
scroll to position [1256, 0]
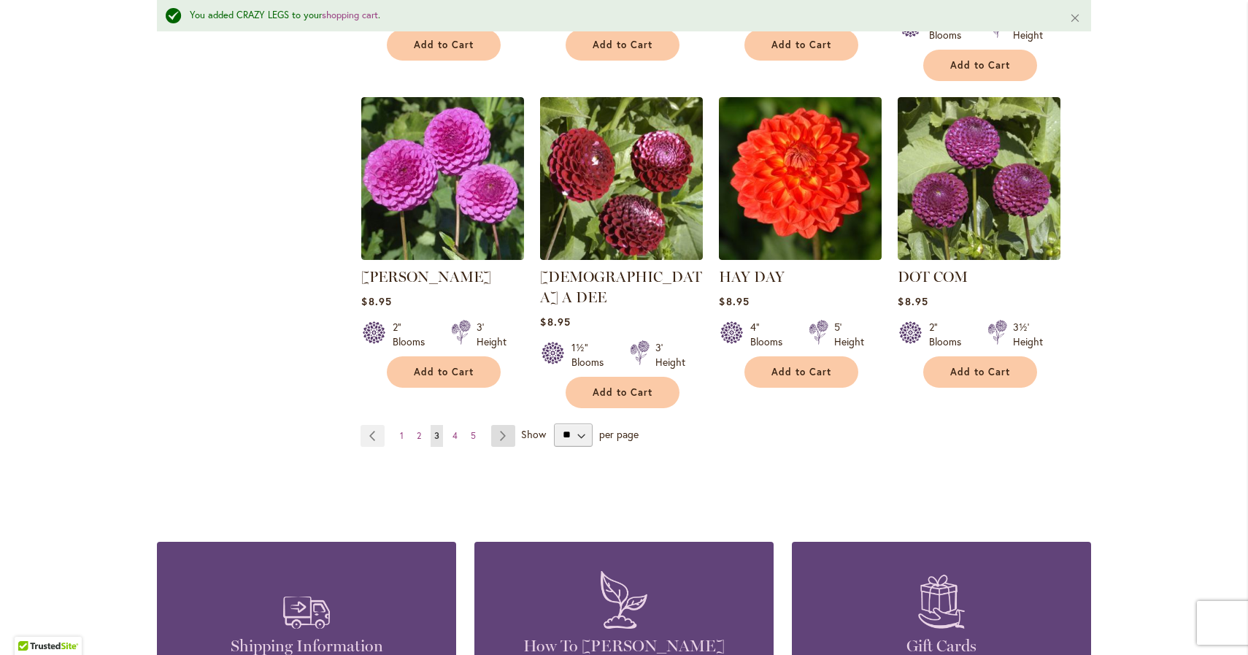
click at [498, 425] on link "Page Next" at bounding box center [503, 436] width 24 height 22
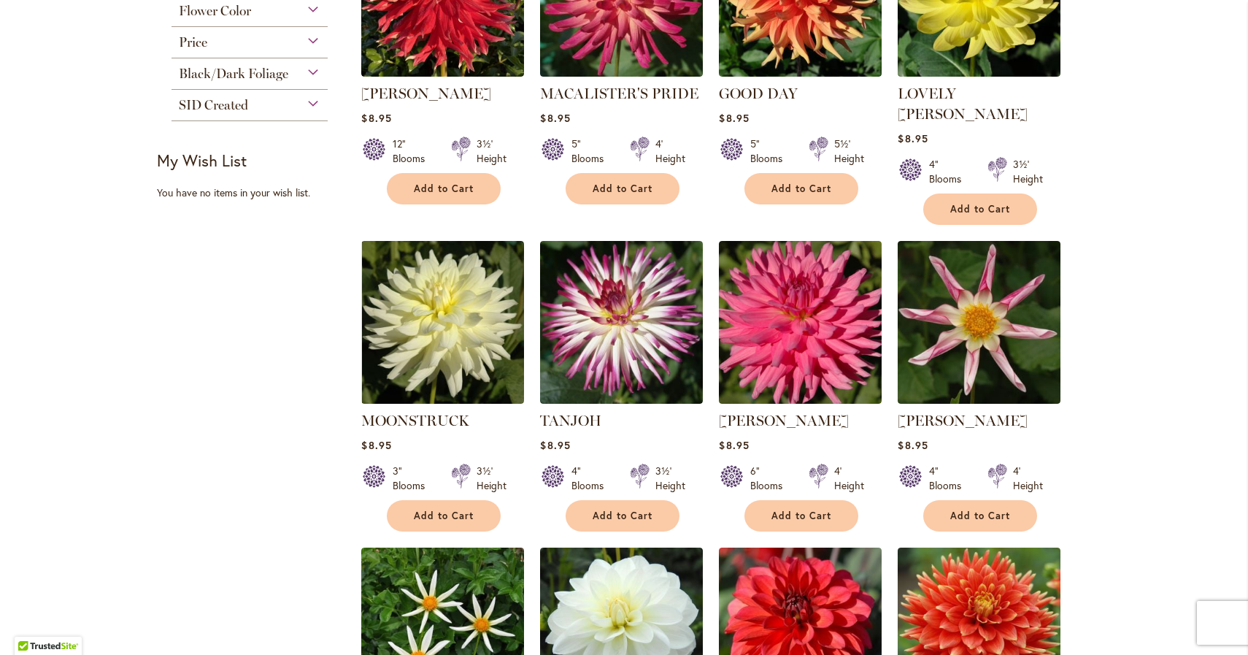
scroll to position [729, 0]
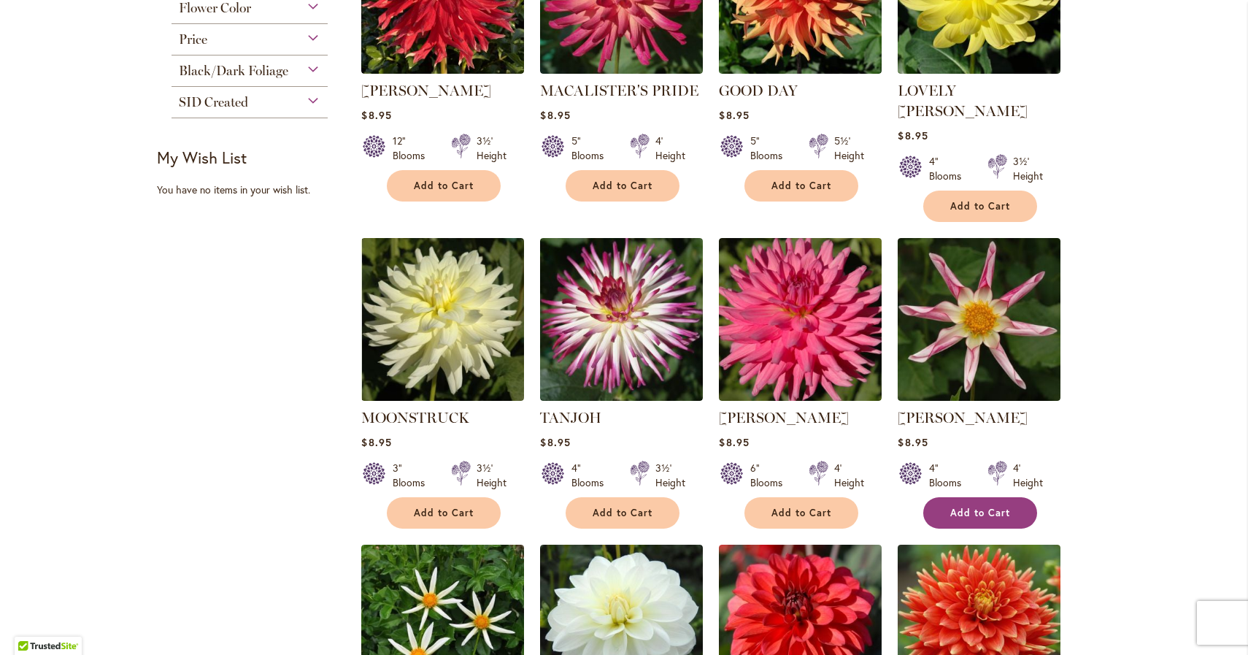
click at [985, 507] on span "Add to Cart" at bounding box center [981, 513] width 60 height 12
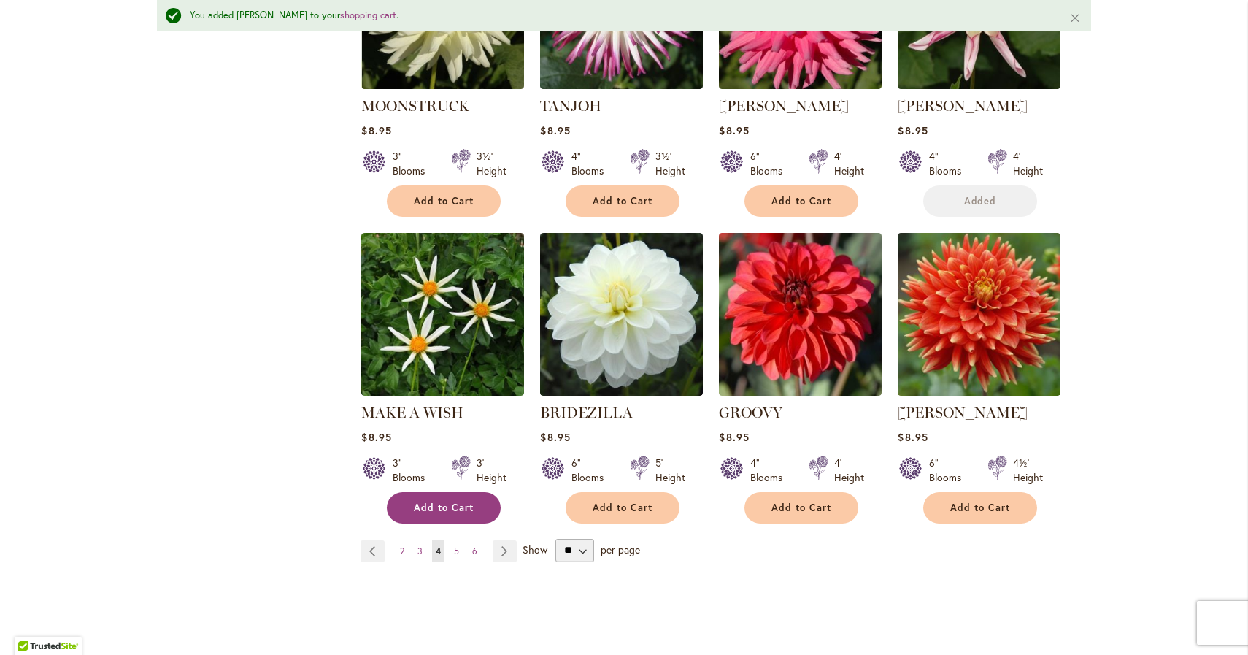
scroll to position [1127, 0]
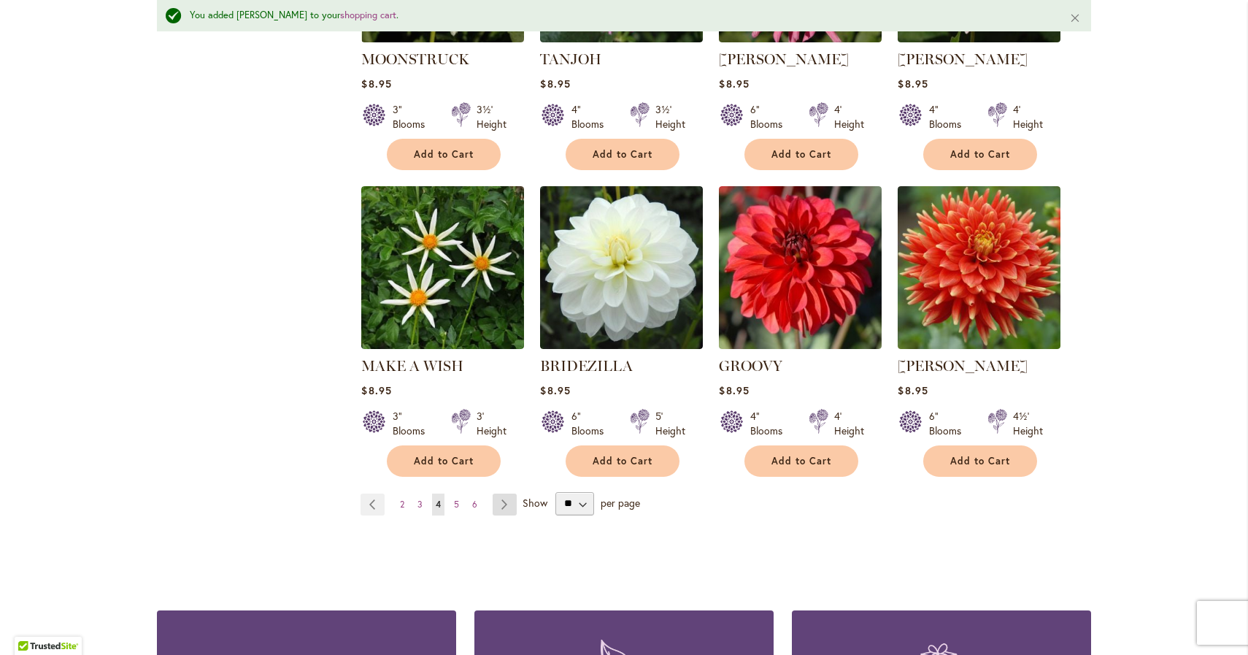
click at [506, 494] on link "Page Next" at bounding box center [505, 505] width 24 height 22
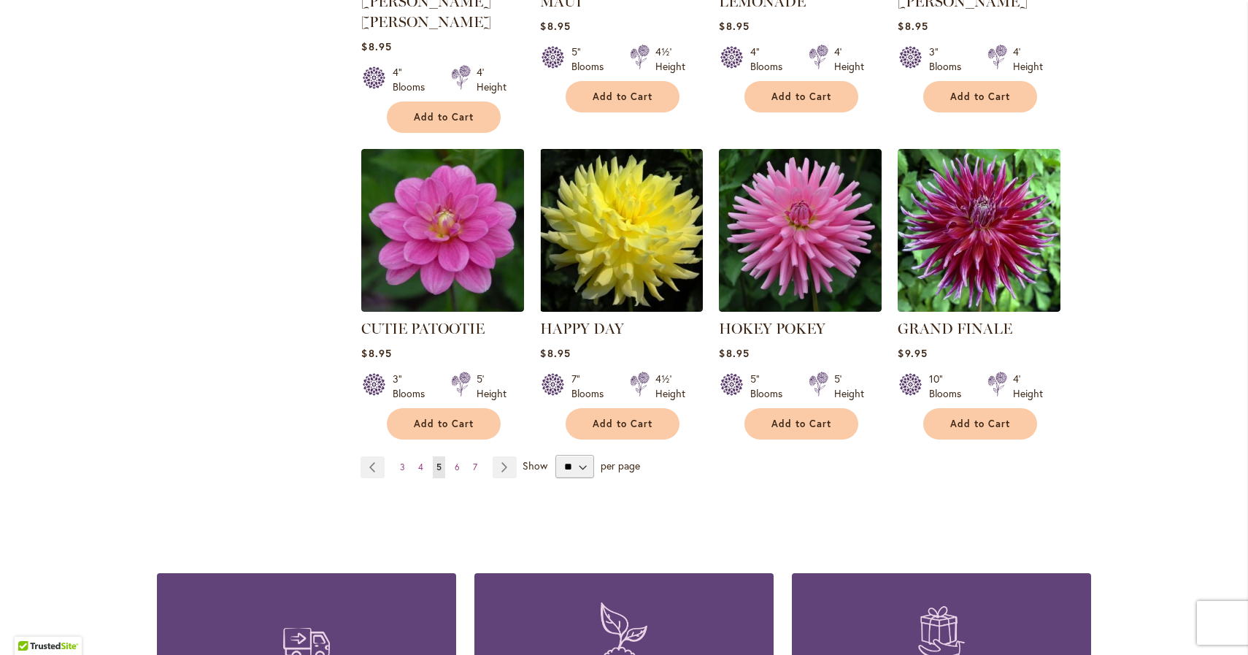
scroll to position [1159, 0]
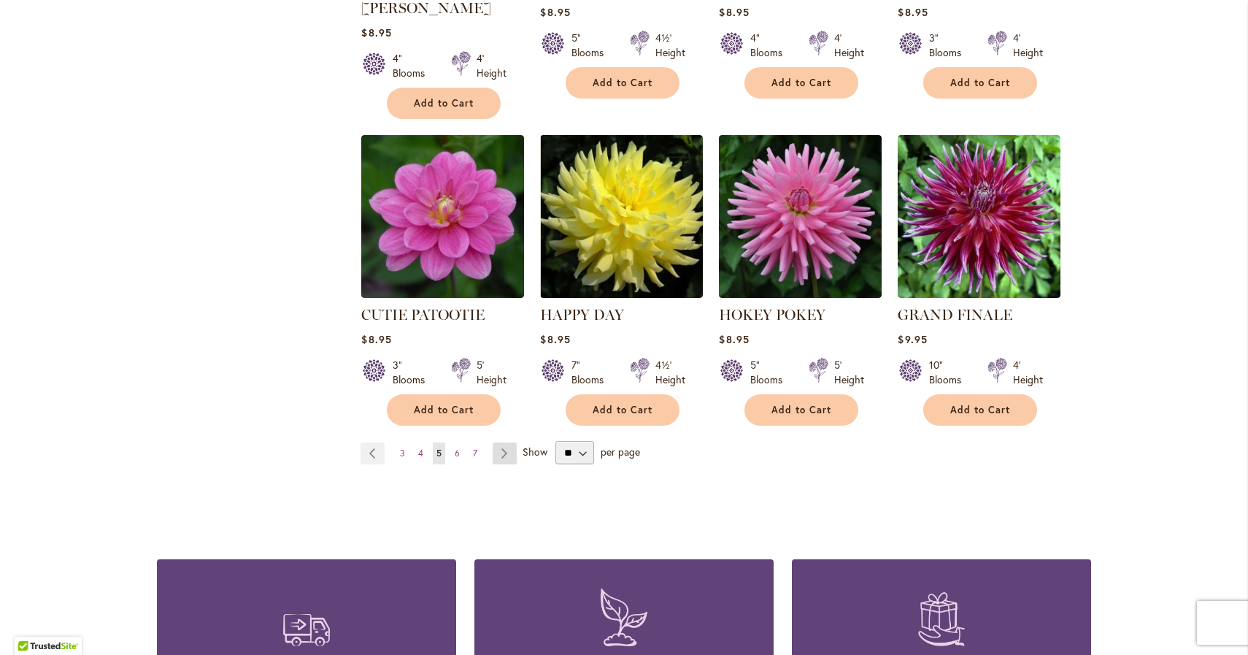
click at [504, 442] on link "Page Next" at bounding box center [505, 453] width 24 height 22
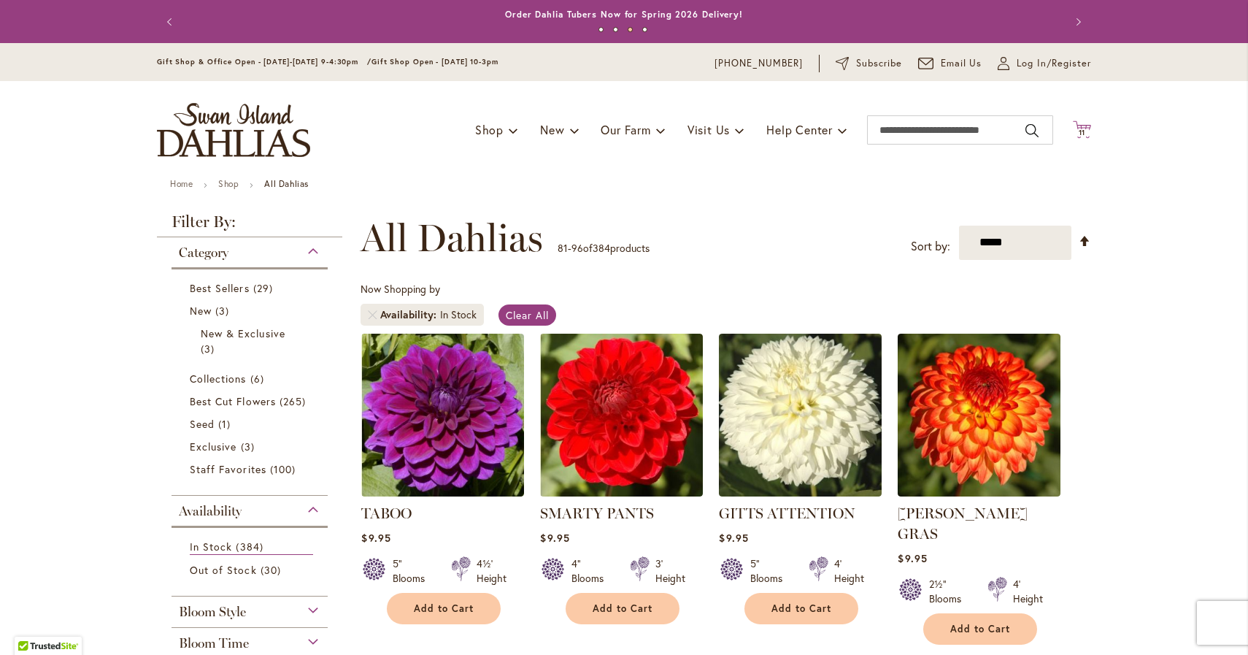
click at [1081, 128] on icon at bounding box center [1082, 129] width 18 height 18
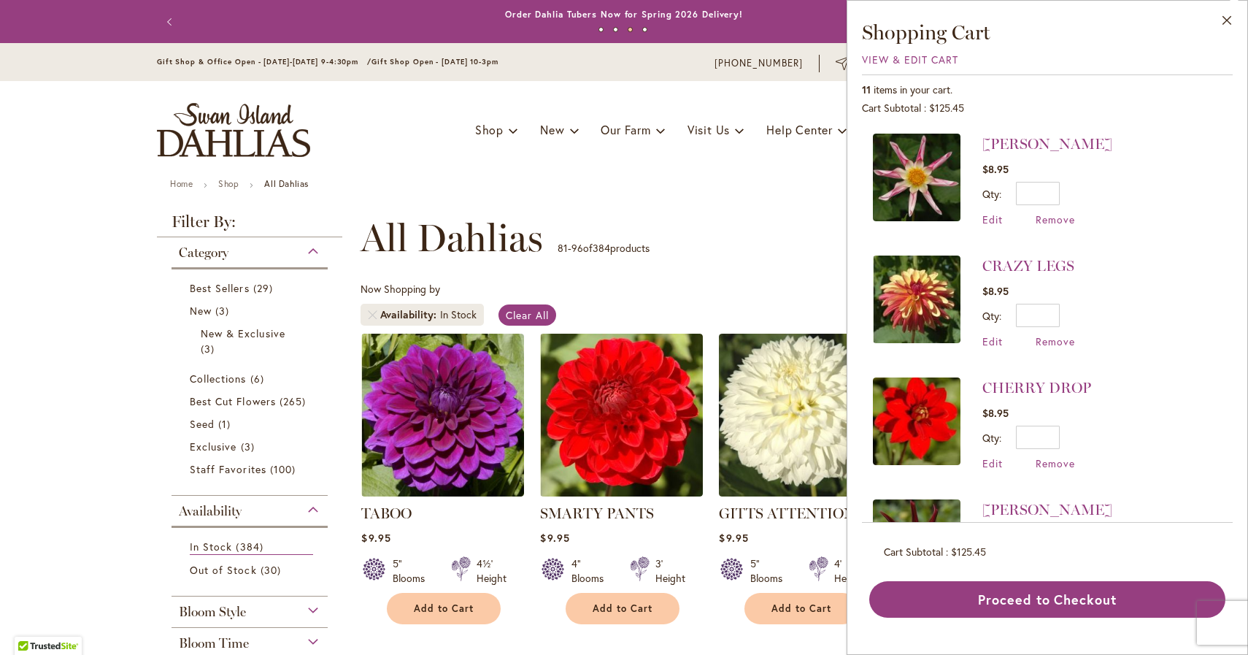
click at [779, 242] on div "**********" at bounding box center [726, 238] width 731 height 44
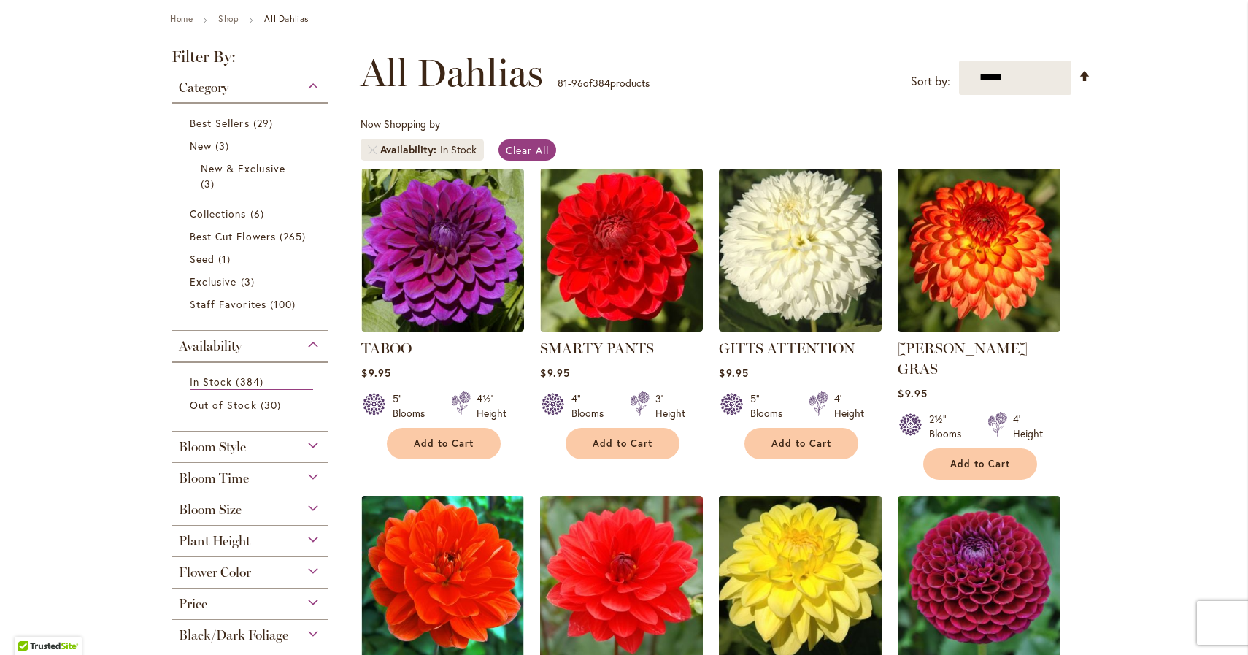
scroll to position [177, 0]
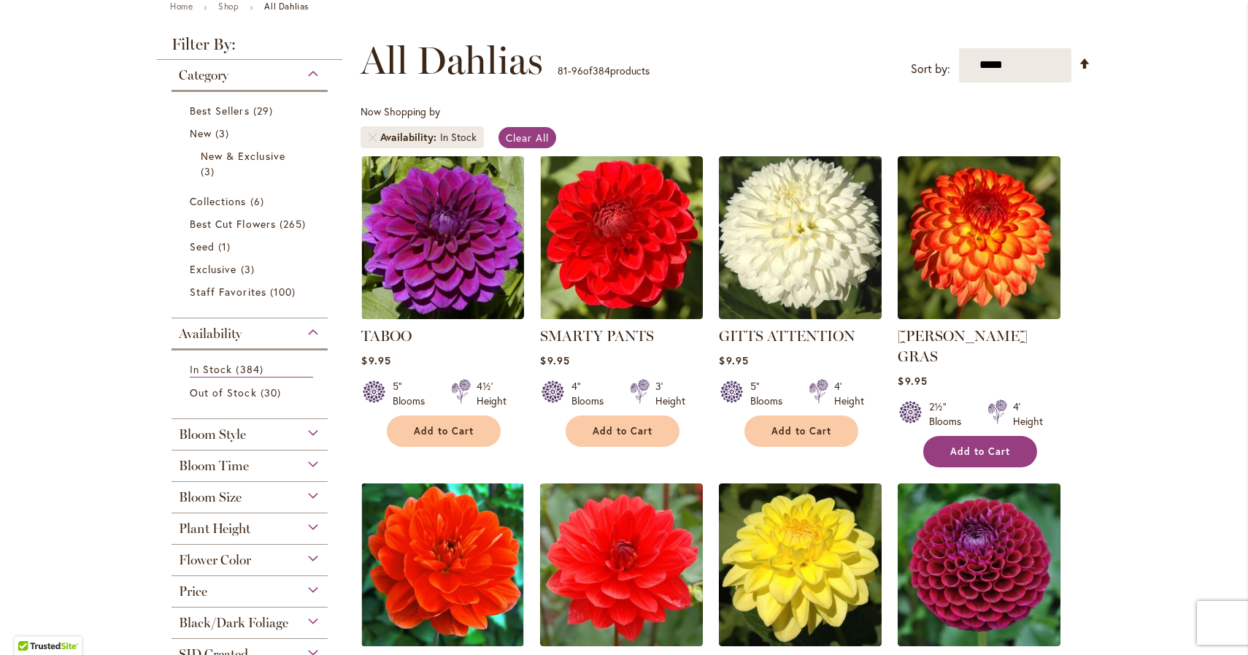
click at [973, 445] on span "Add to Cart" at bounding box center [981, 451] width 60 height 12
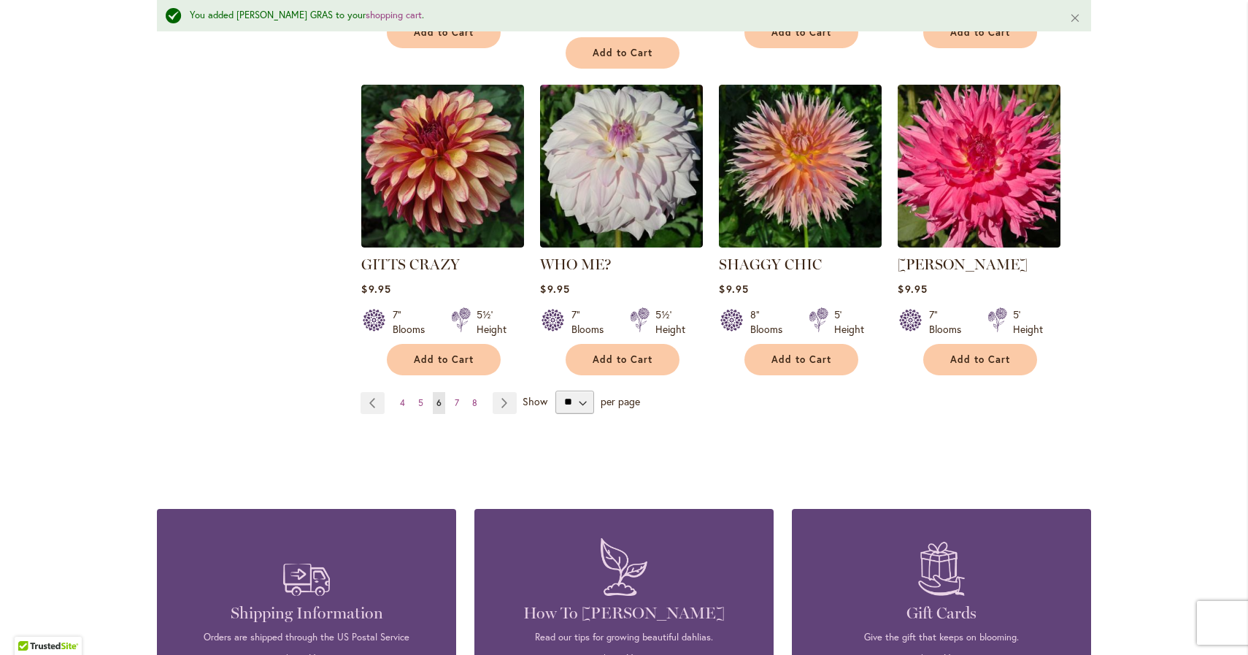
scroll to position [1273, 0]
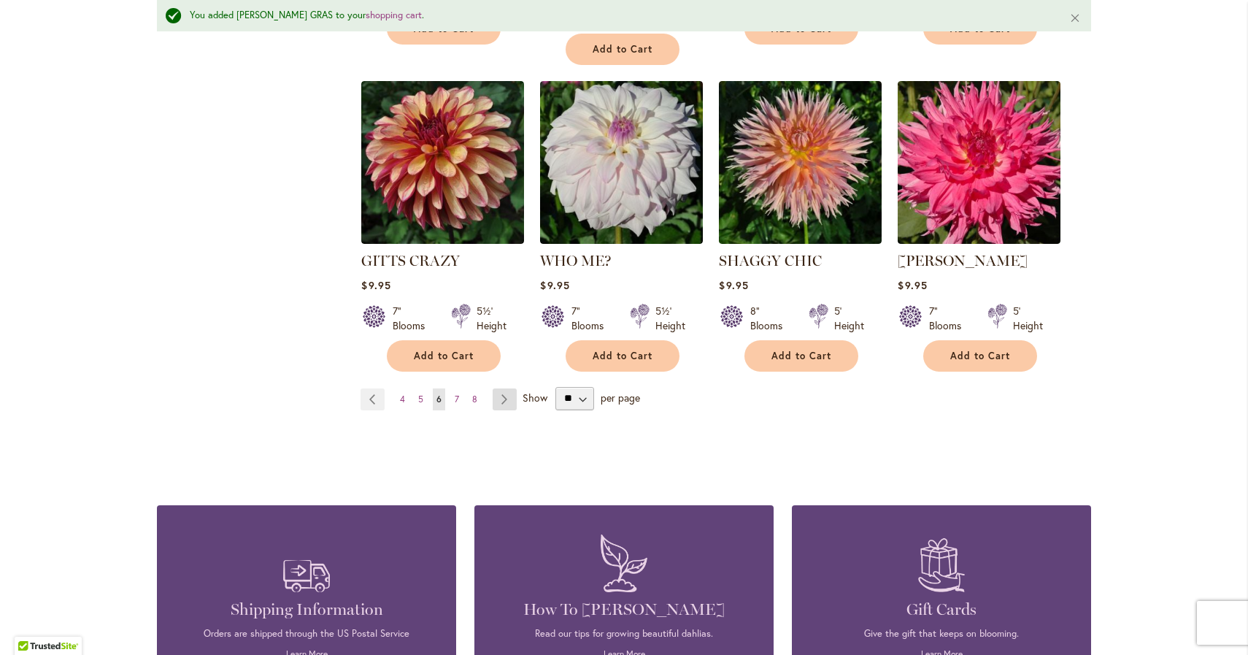
click at [500, 388] on link "Page Next" at bounding box center [505, 399] width 24 height 22
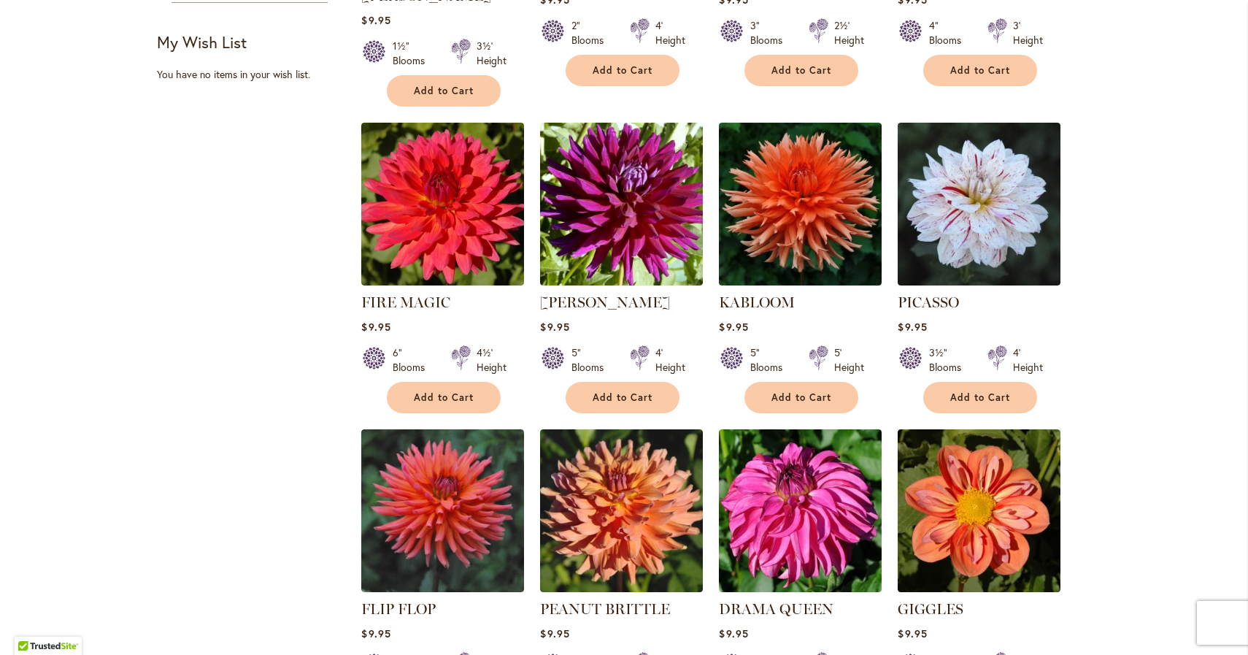
scroll to position [847, 0]
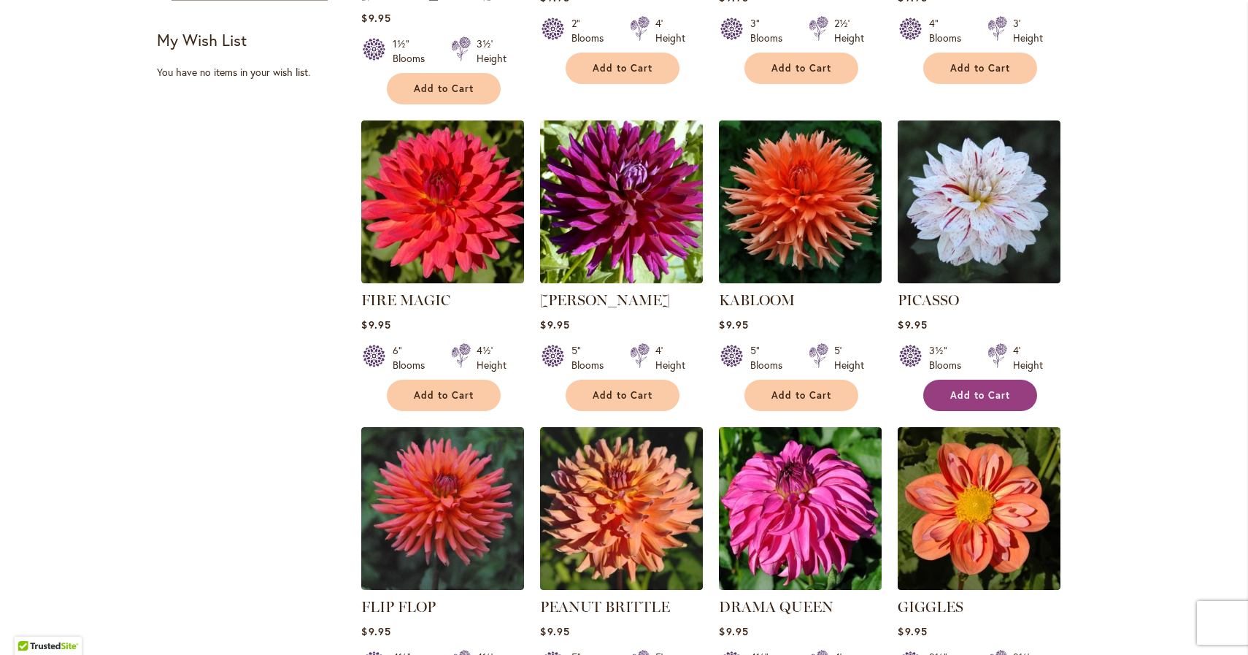
click at [974, 380] on button "Add to Cart" at bounding box center [981, 395] width 114 height 31
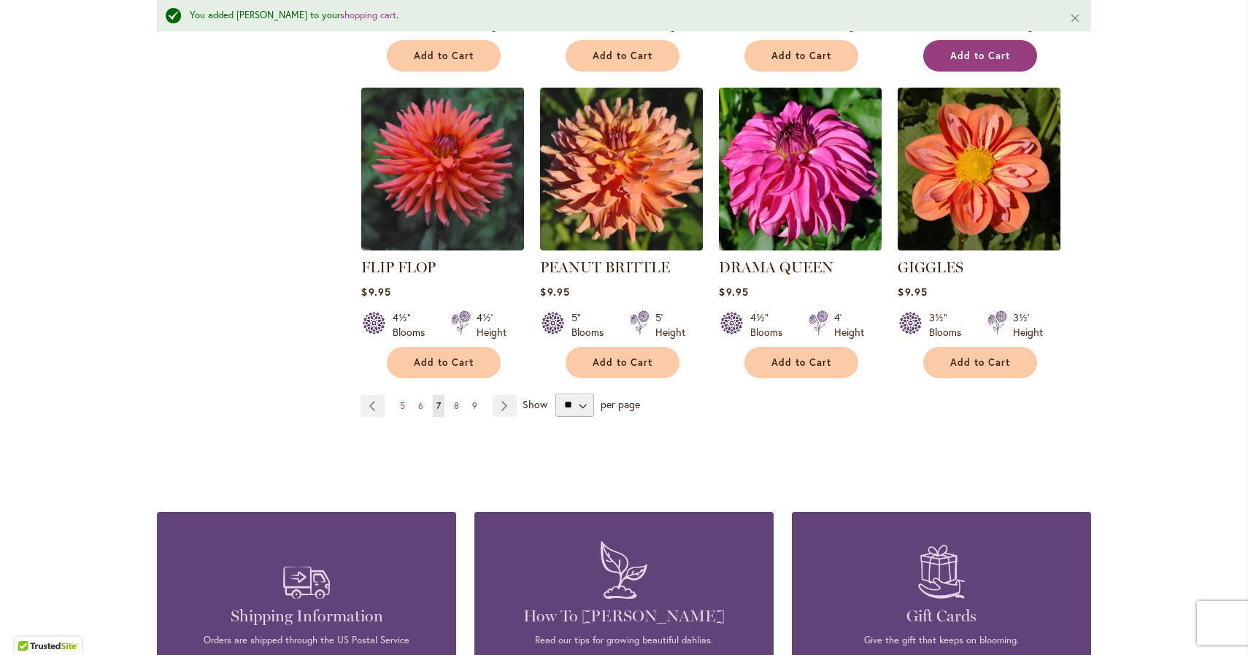
scroll to position [1227, 0]
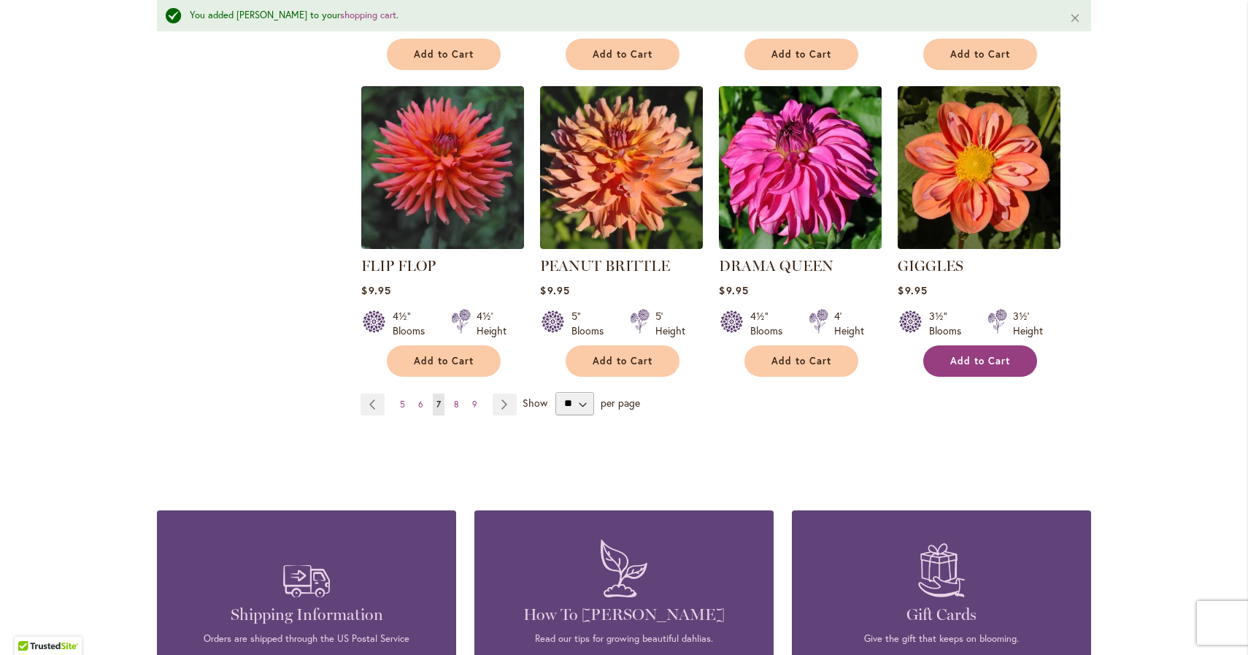
click button "Add to Cart"
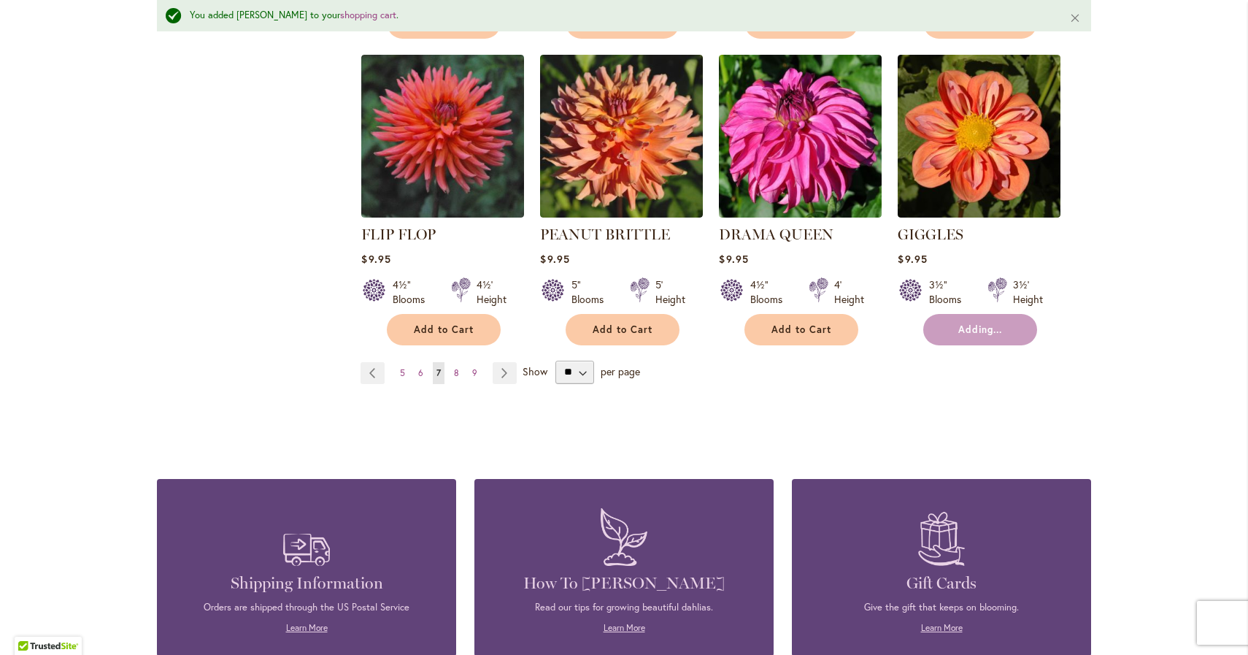
scroll to position [1274, 0]
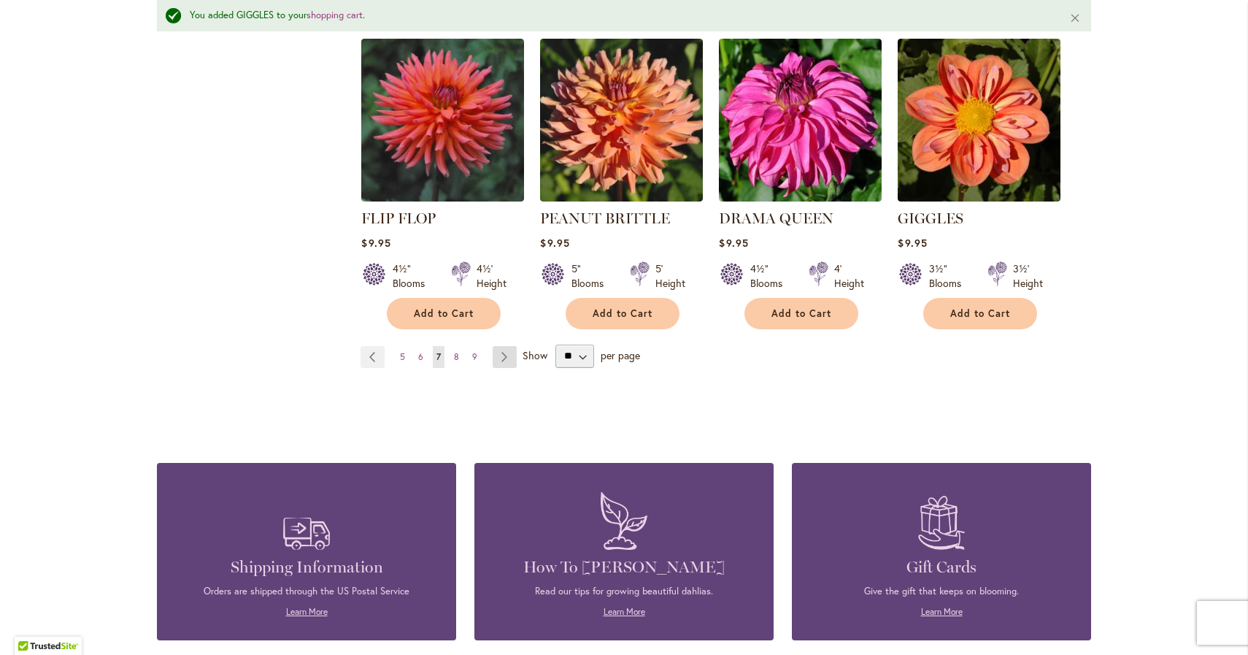
click link "Page Next"
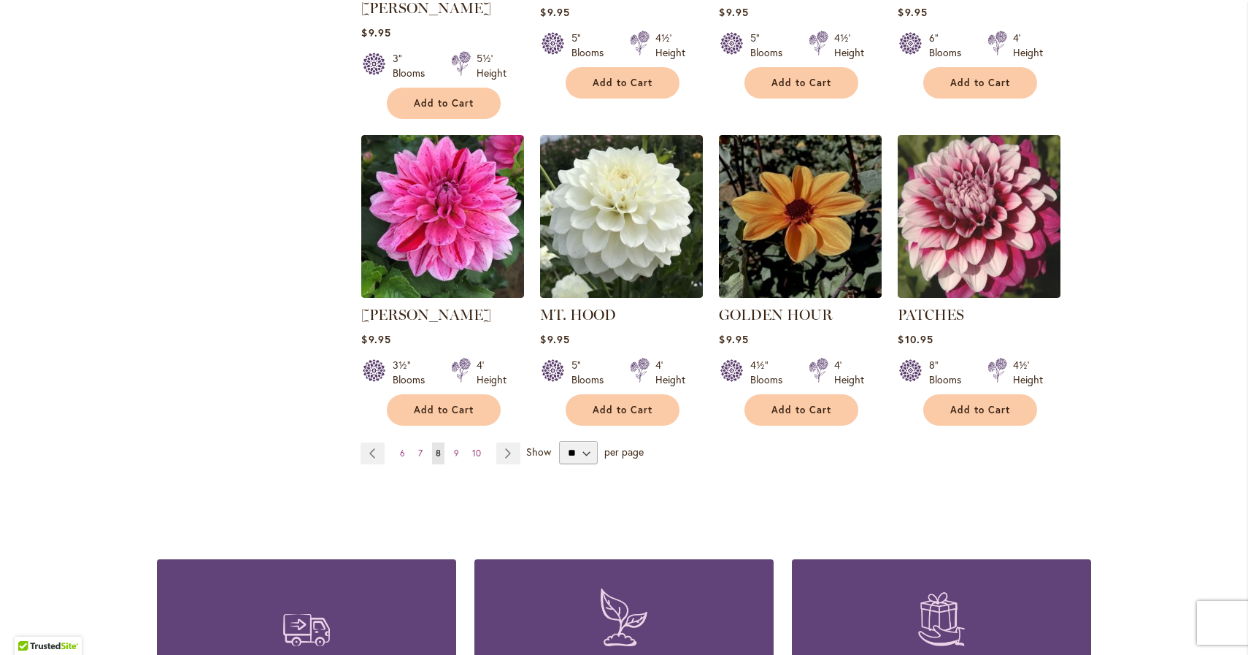
scroll to position [1162, 0]
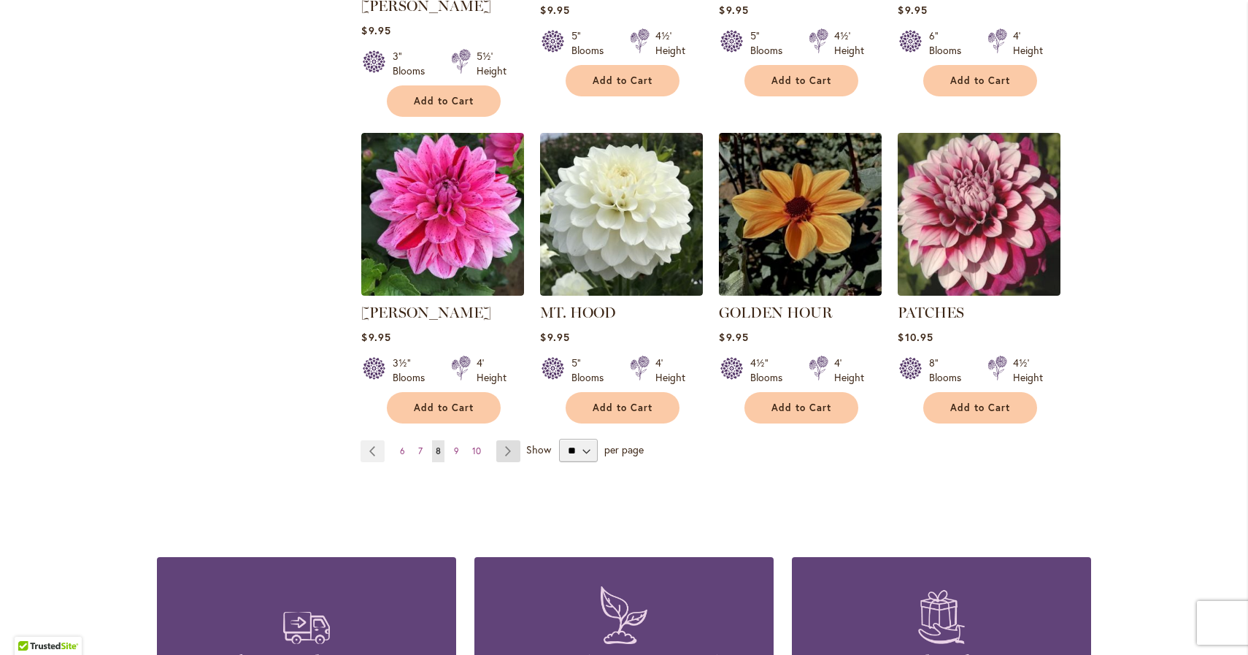
click at [502, 440] on link "Page Next" at bounding box center [508, 451] width 24 height 22
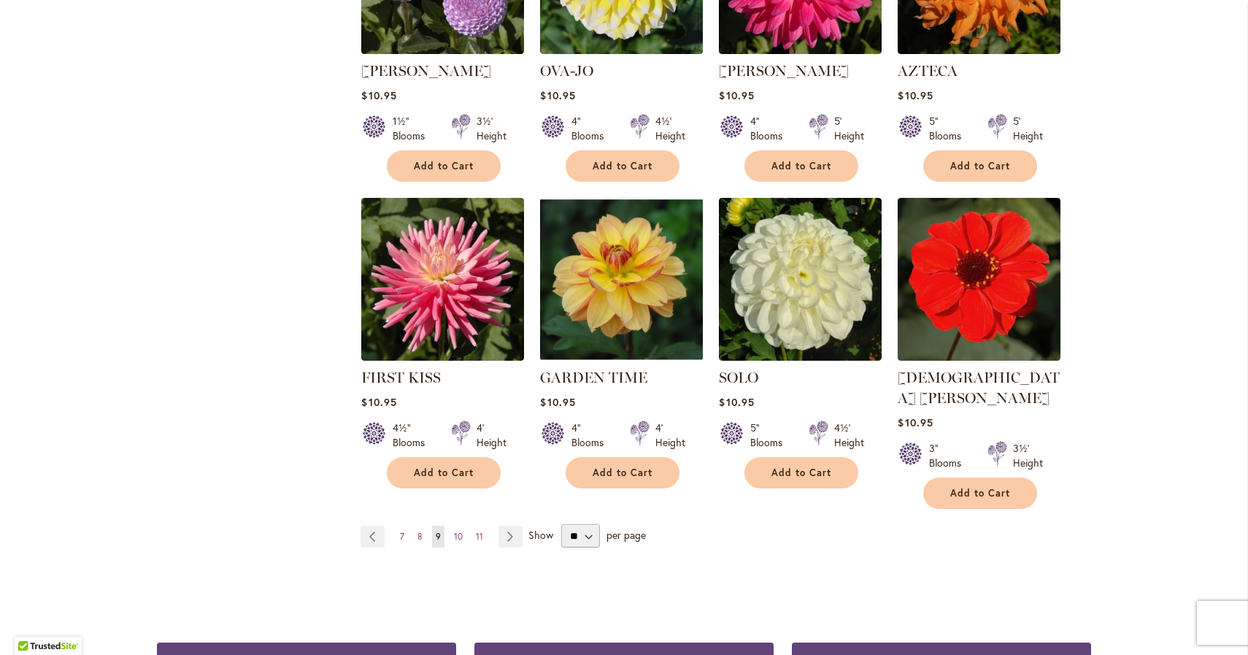
scroll to position [1060, 0]
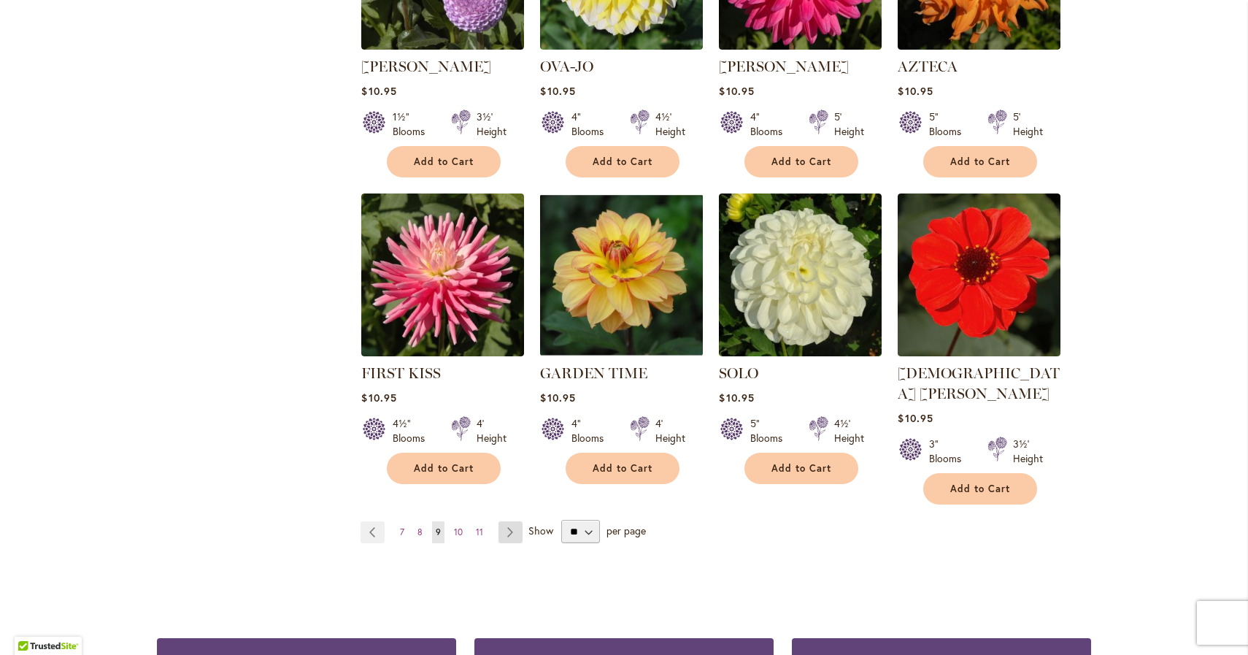
click at [515, 521] on link "Page Next" at bounding box center [511, 532] width 24 height 22
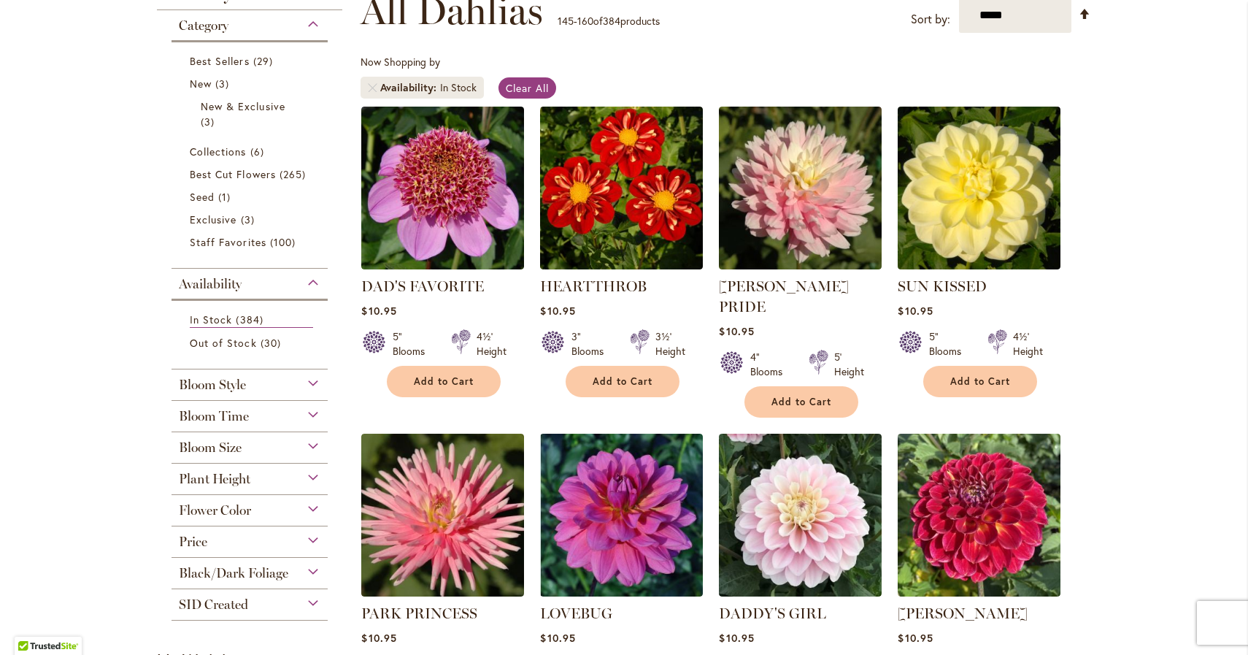
scroll to position [232, 0]
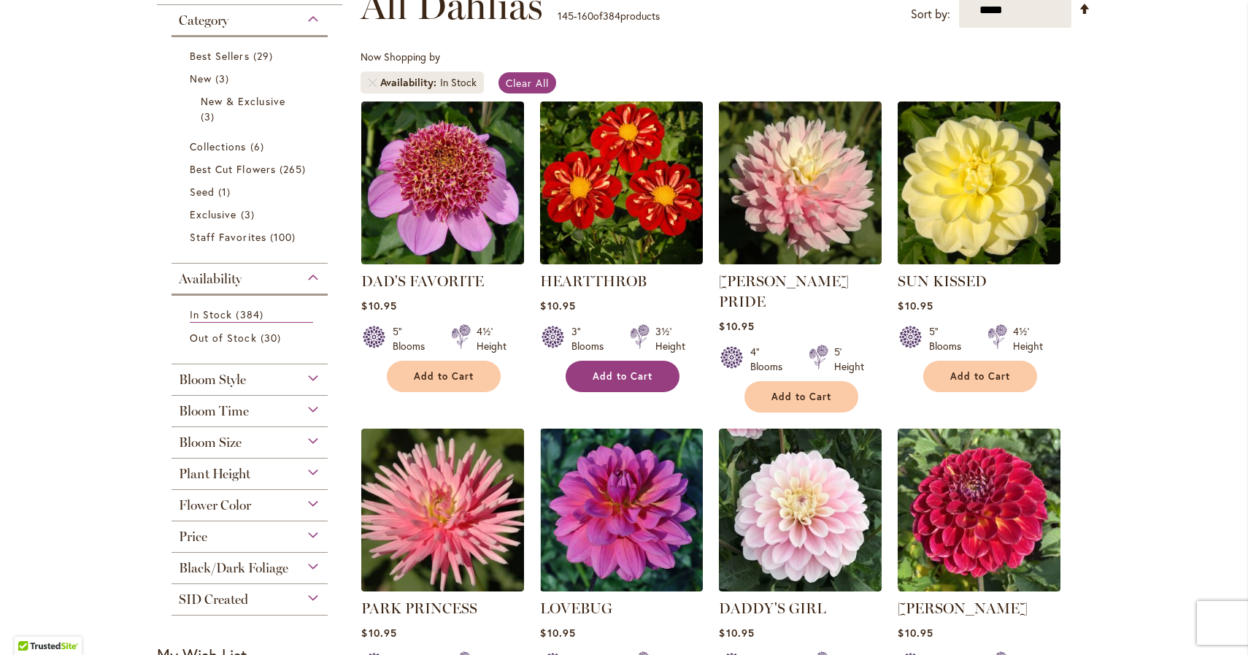
click at [599, 370] on span "Add to Cart" at bounding box center [623, 376] width 60 height 12
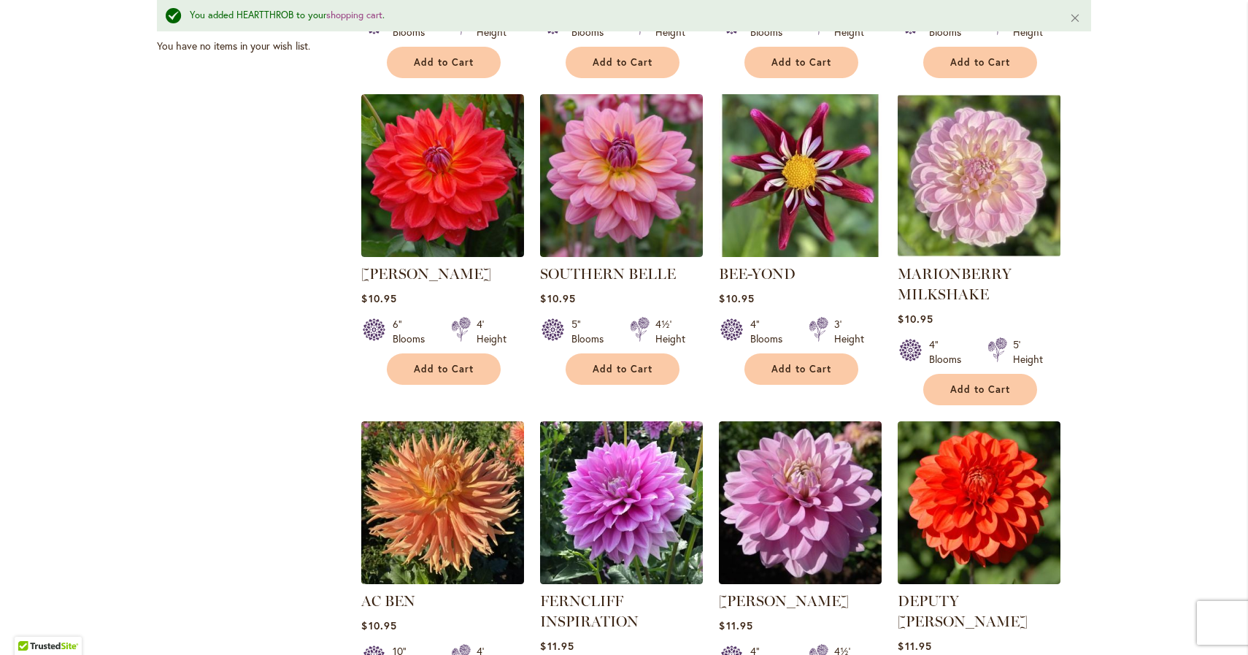
scroll to position [914, 0]
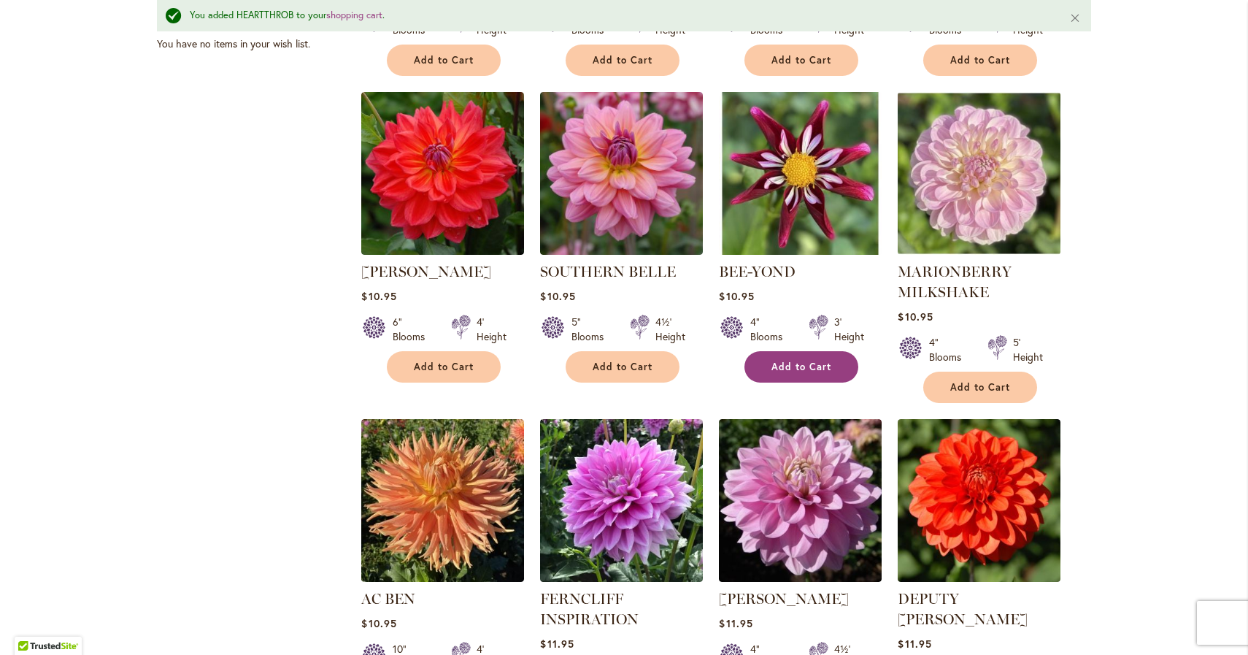
click at [787, 361] on span "Add to Cart" at bounding box center [802, 367] width 60 height 12
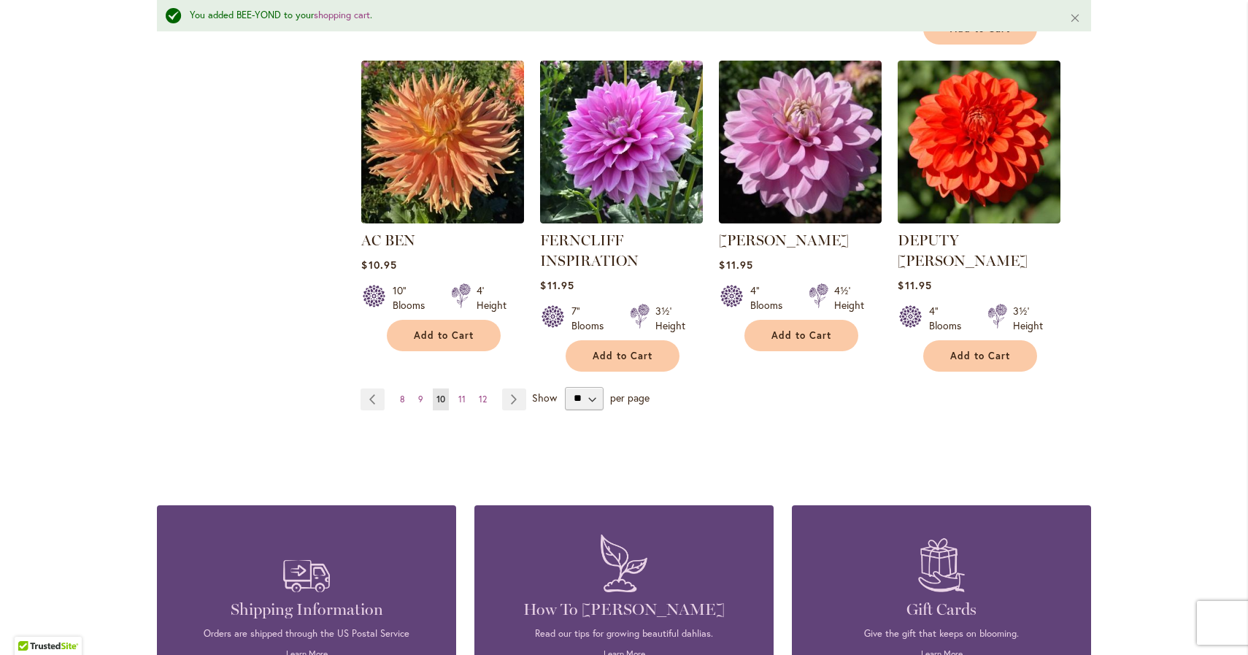
scroll to position [1285, 0]
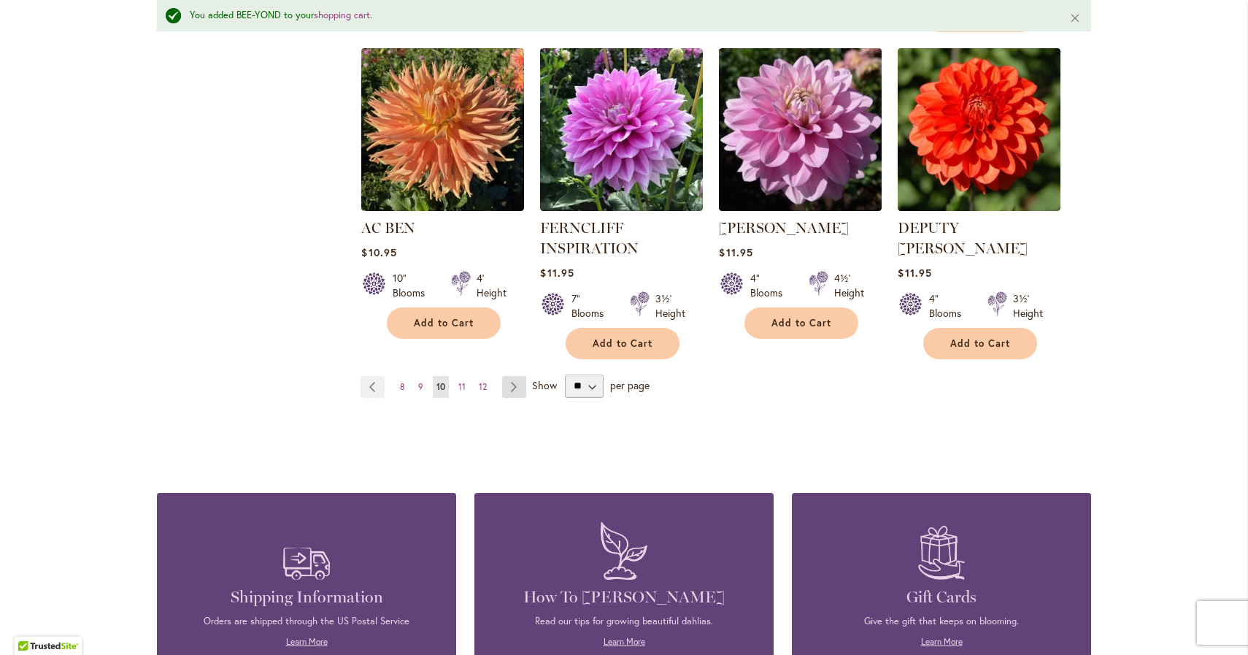
click at [515, 376] on link "Page Next" at bounding box center [514, 387] width 24 height 22
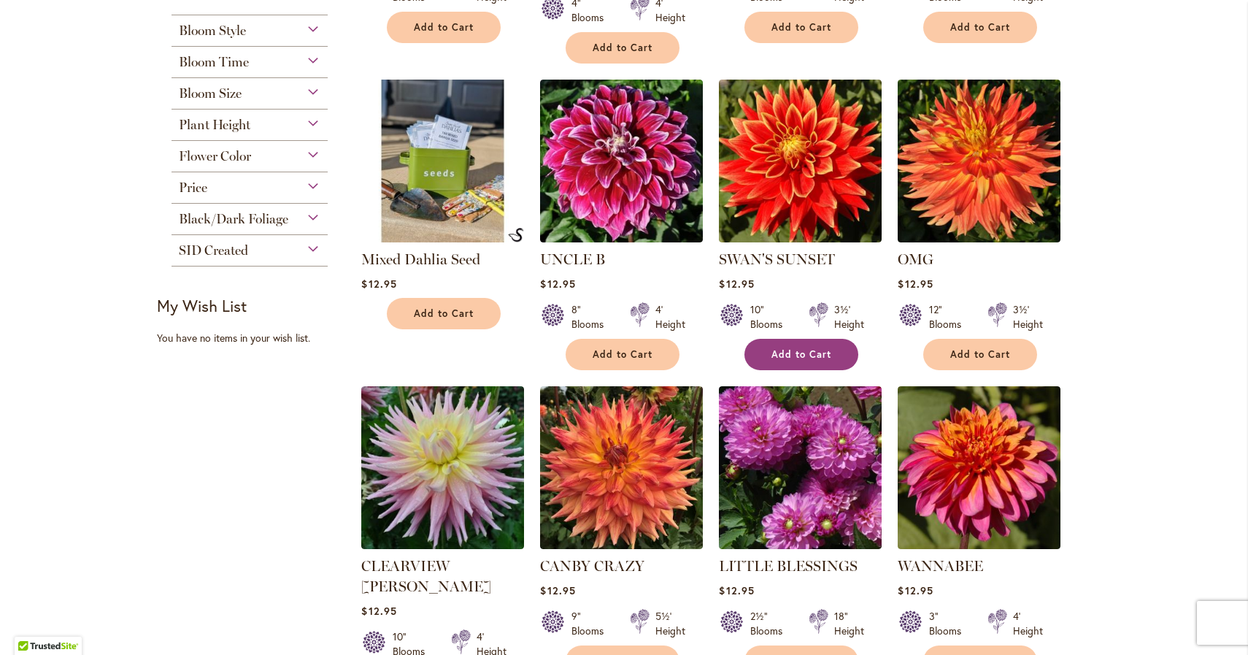
scroll to position [582, 0]
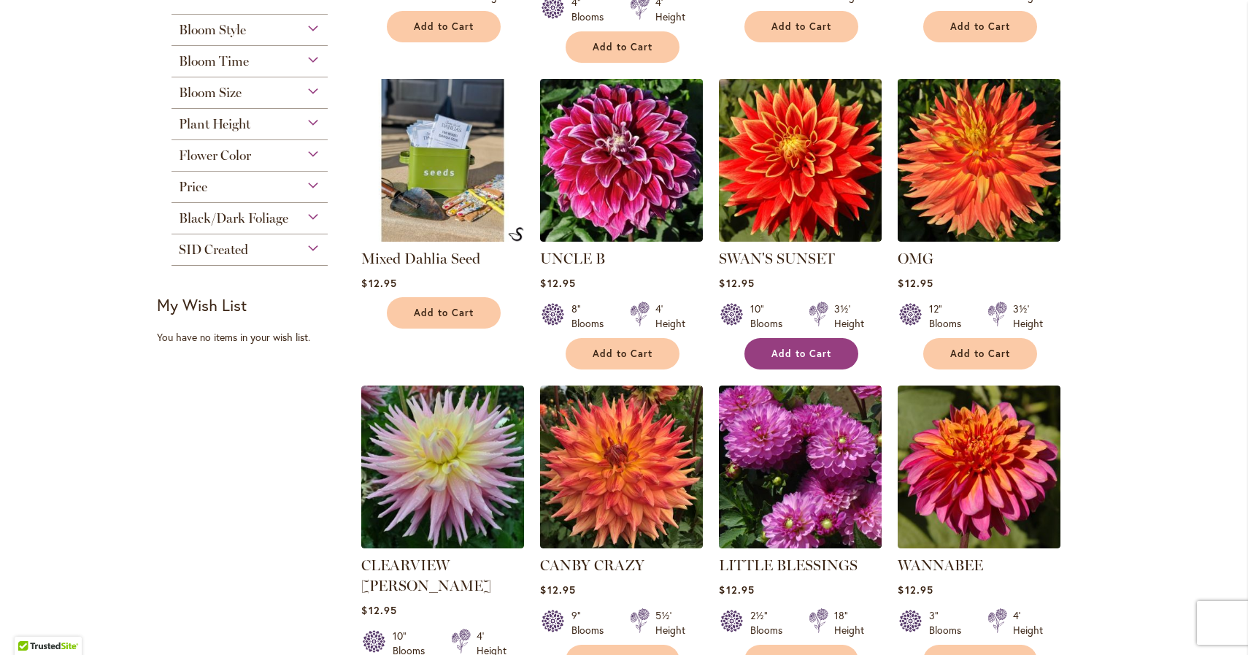
click at [794, 348] on span "Add to Cart" at bounding box center [802, 354] width 60 height 12
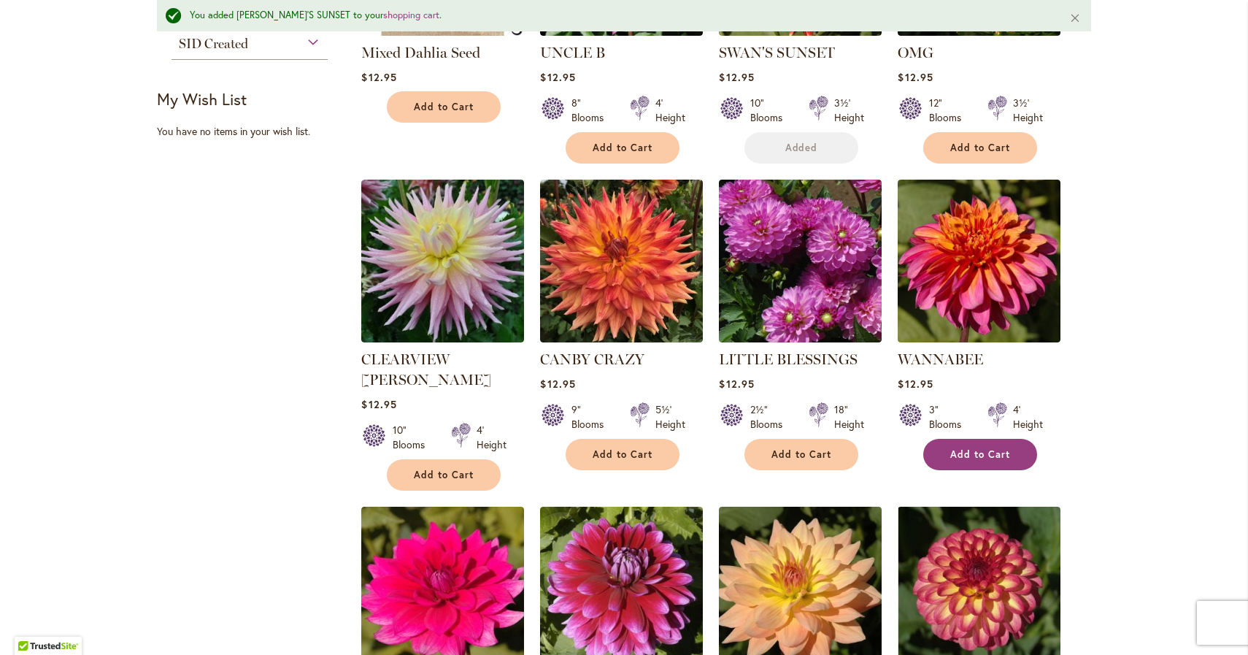
scroll to position [864, 0]
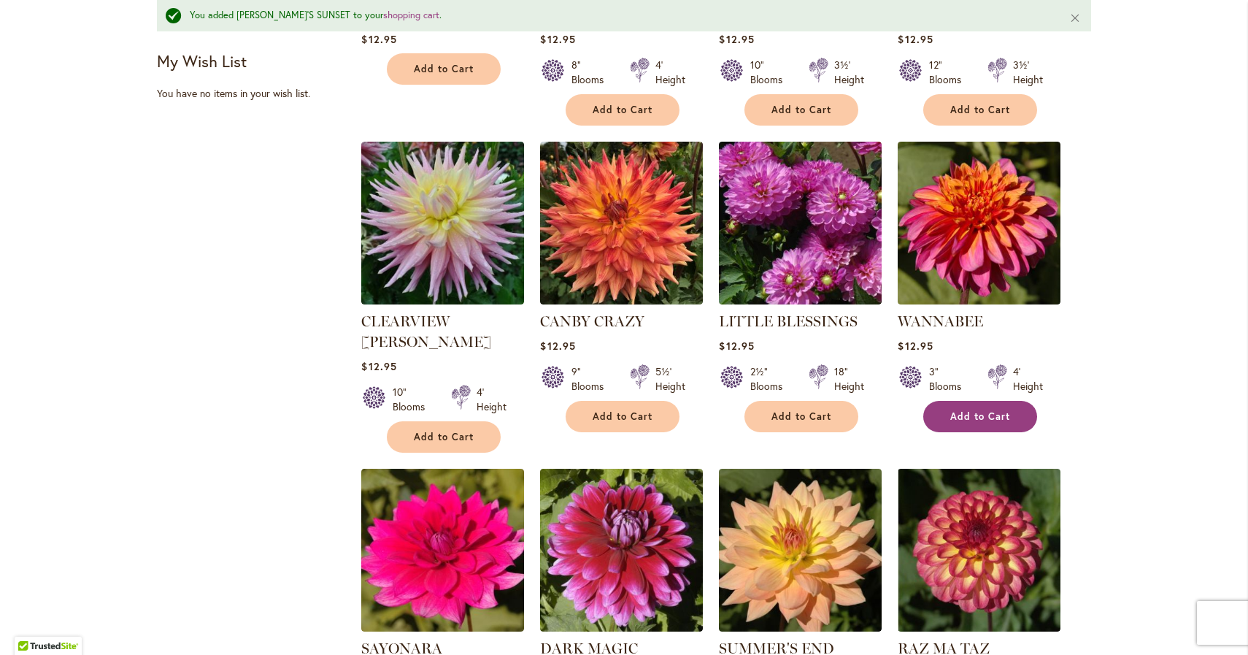
click at [977, 410] on span "Add to Cart" at bounding box center [981, 416] width 60 height 12
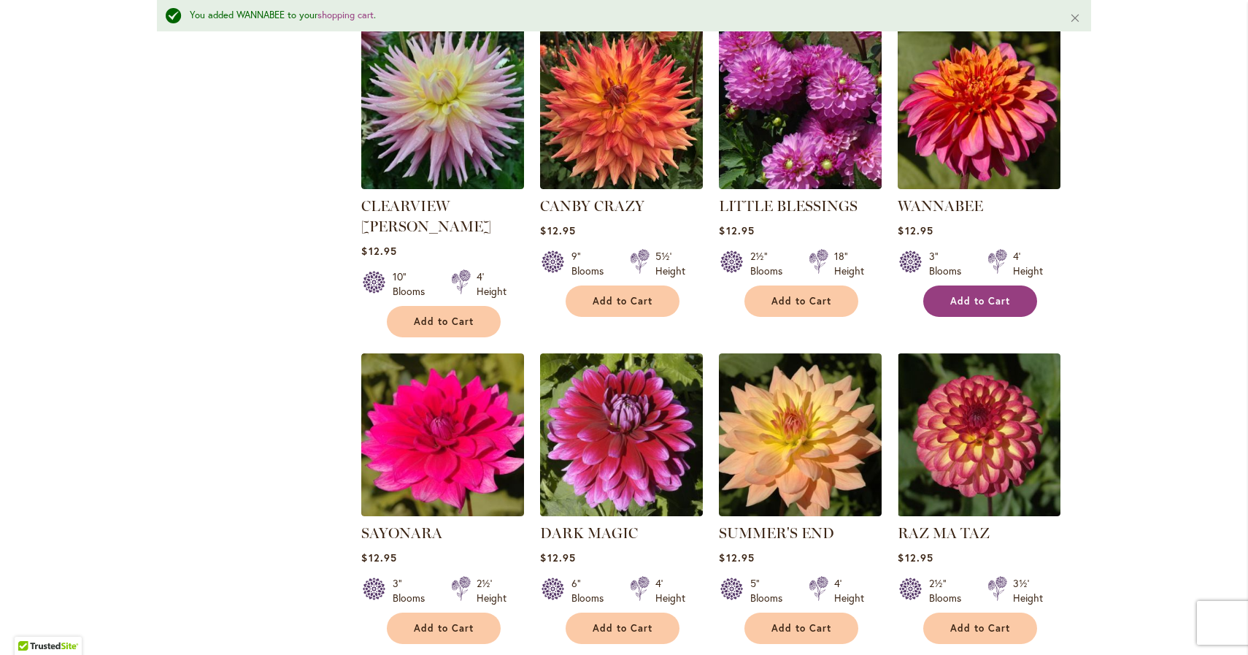
scroll to position [980, 0]
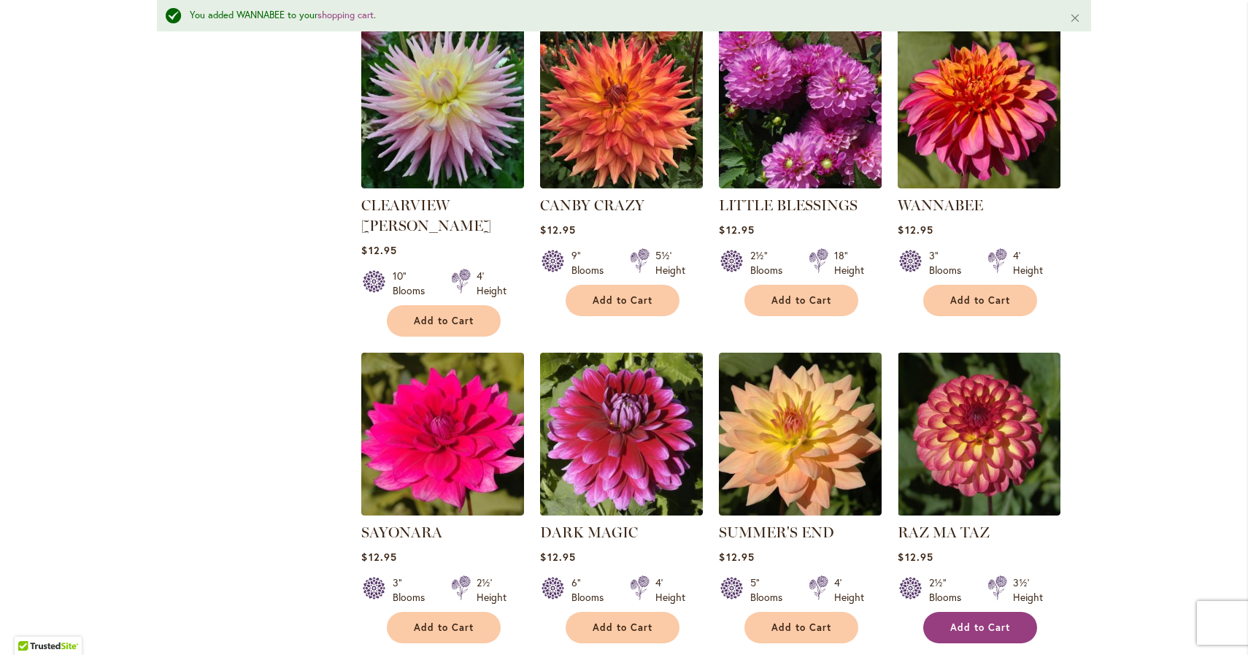
click at [1004, 621] on span "Add to Cart" at bounding box center [981, 627] width 60 height 12
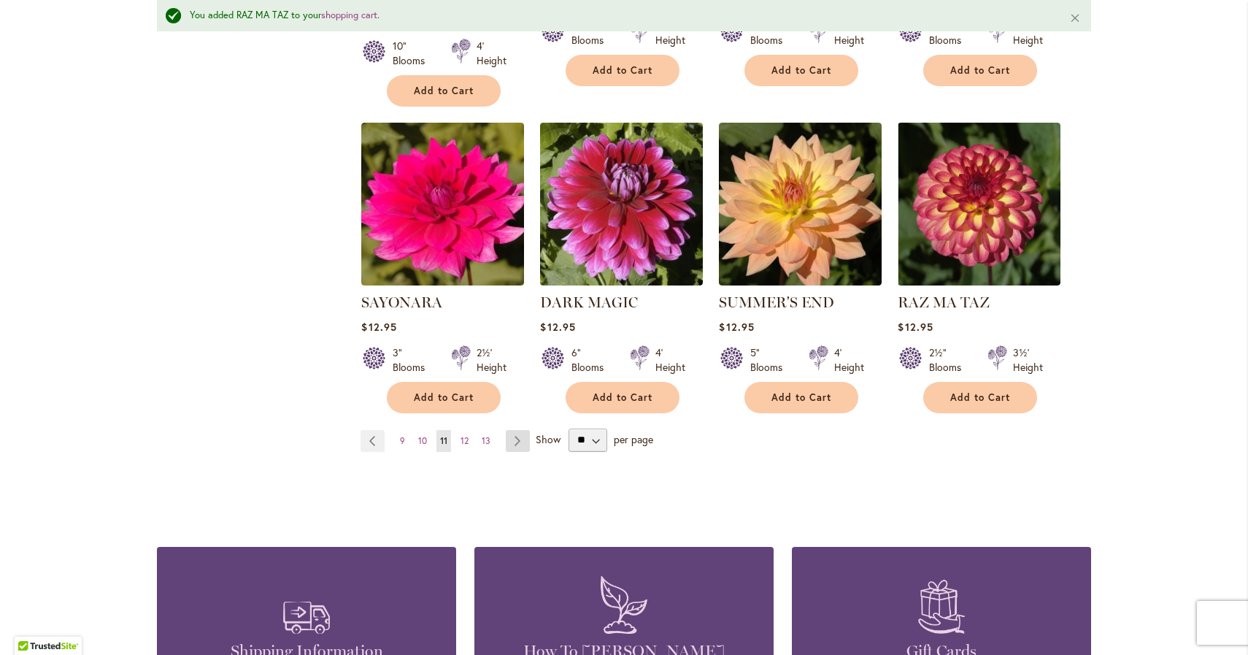
scroll to position [1306, 0]
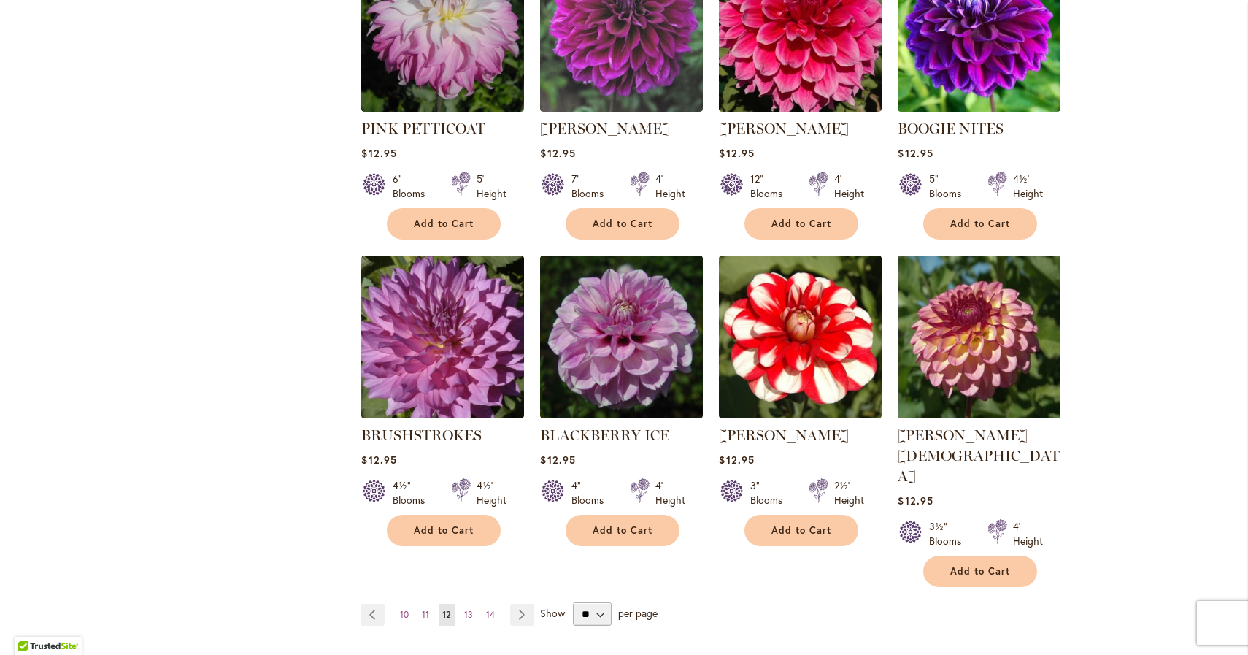
scroll to position [1024, 0]
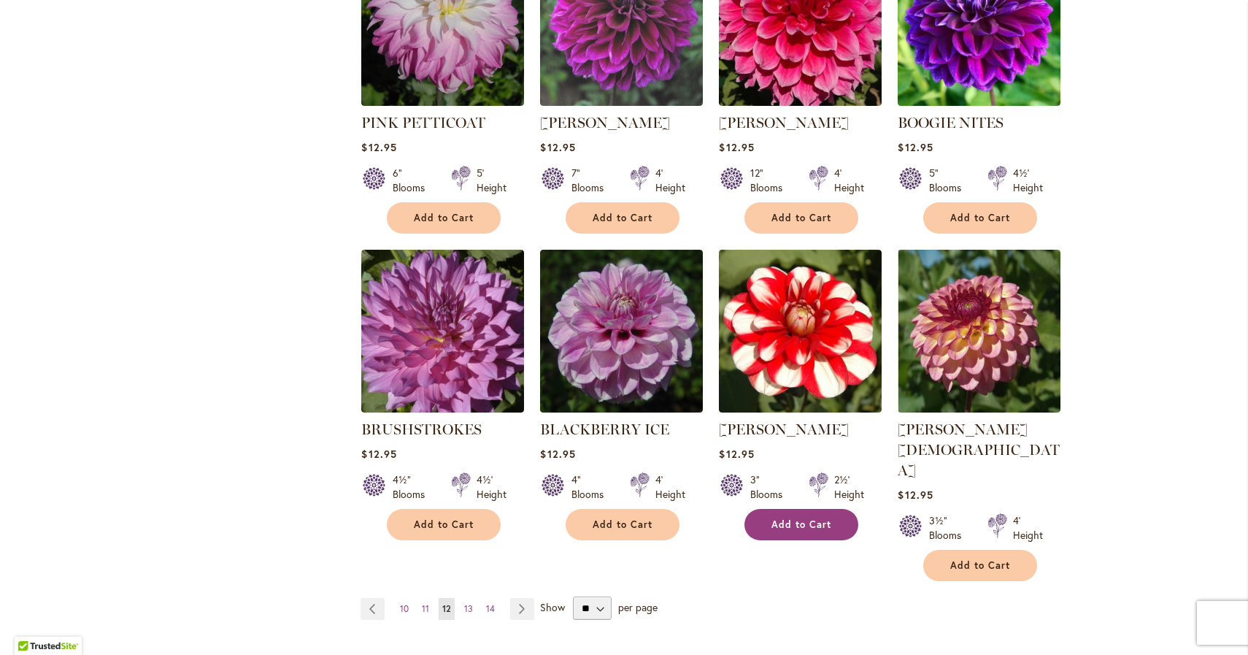
click at [790, 518] on span "Add to Cart" at bounding box center [802, 524] width 60 height 12
click at [524, 545] on li "BRUSHSTROKES Rating: 100% 3 Reviews $12.95 4½" Blooms 4½' Height Add to Cart" at bounding box center [443, 415] width 164 height 333
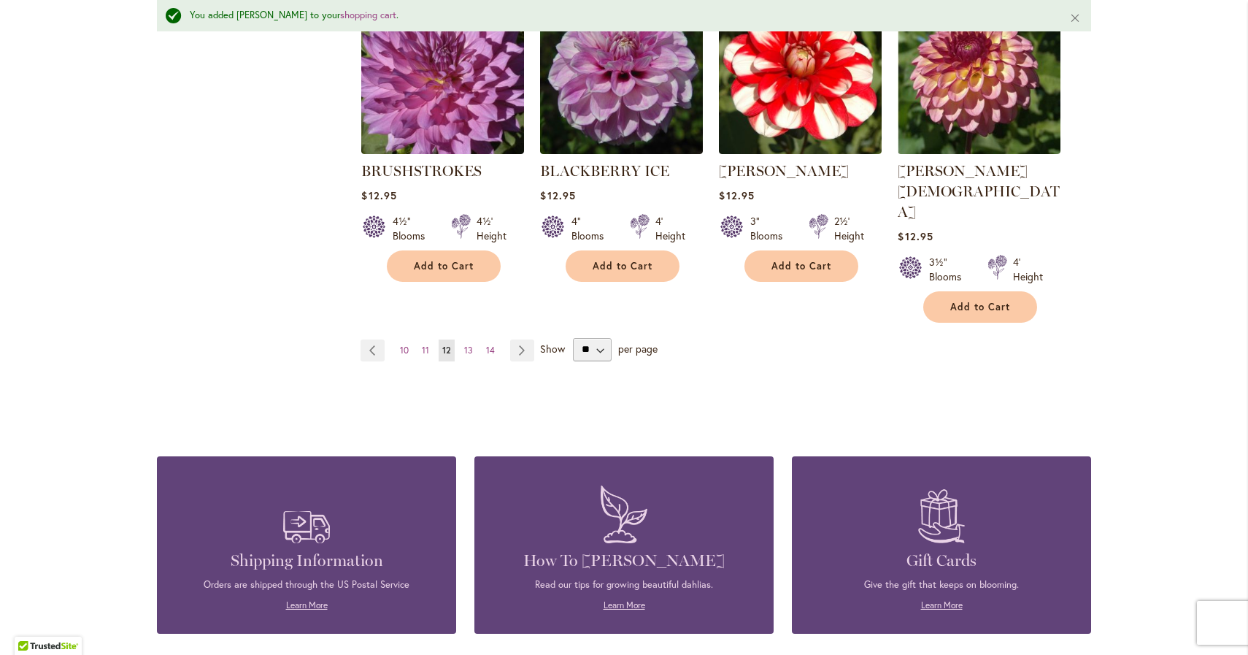
scroll to position [1323, 0]
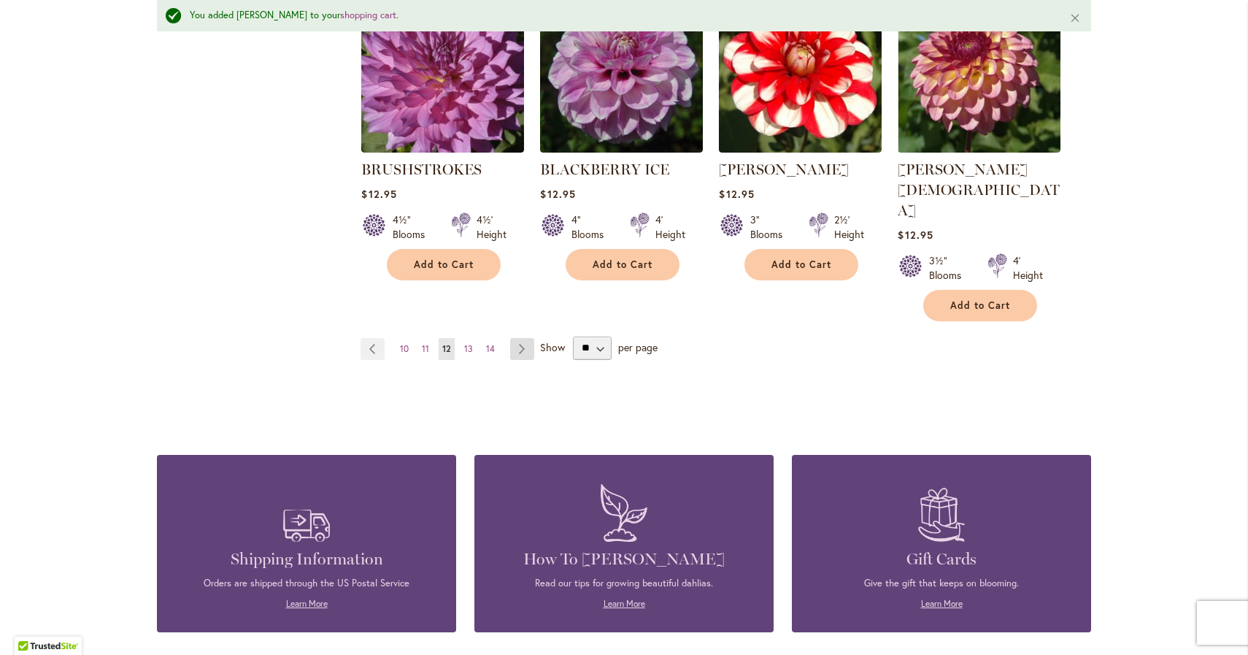
click at [514, 338] on link "Page Next" at bounding box center [522, 349] width 24 height 22
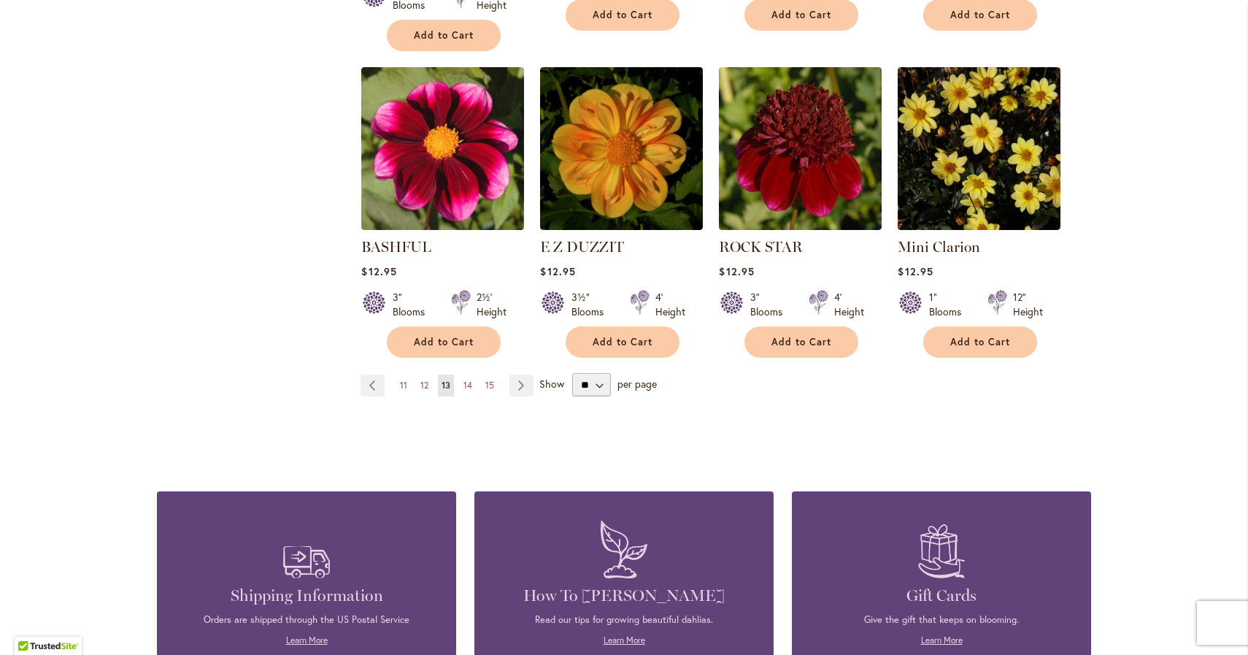
scroll to position [1236, 0]
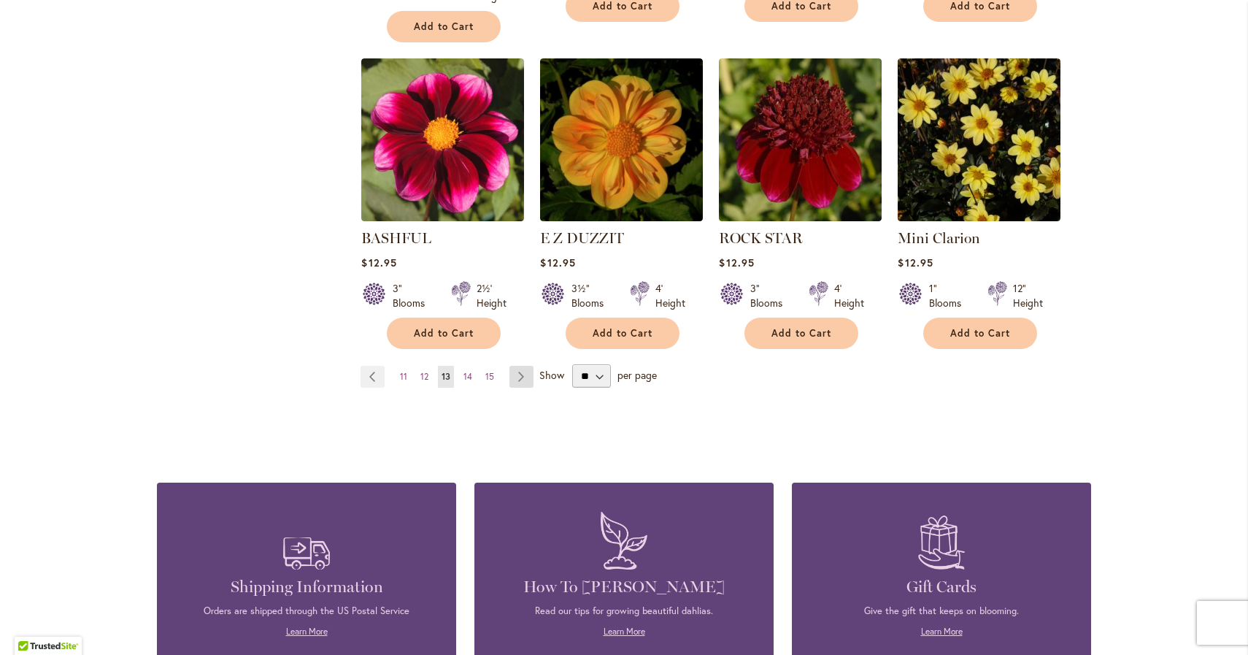
click at [516, 366] on link "Page Next" at bounding box center [522, 377] width 24 height 22
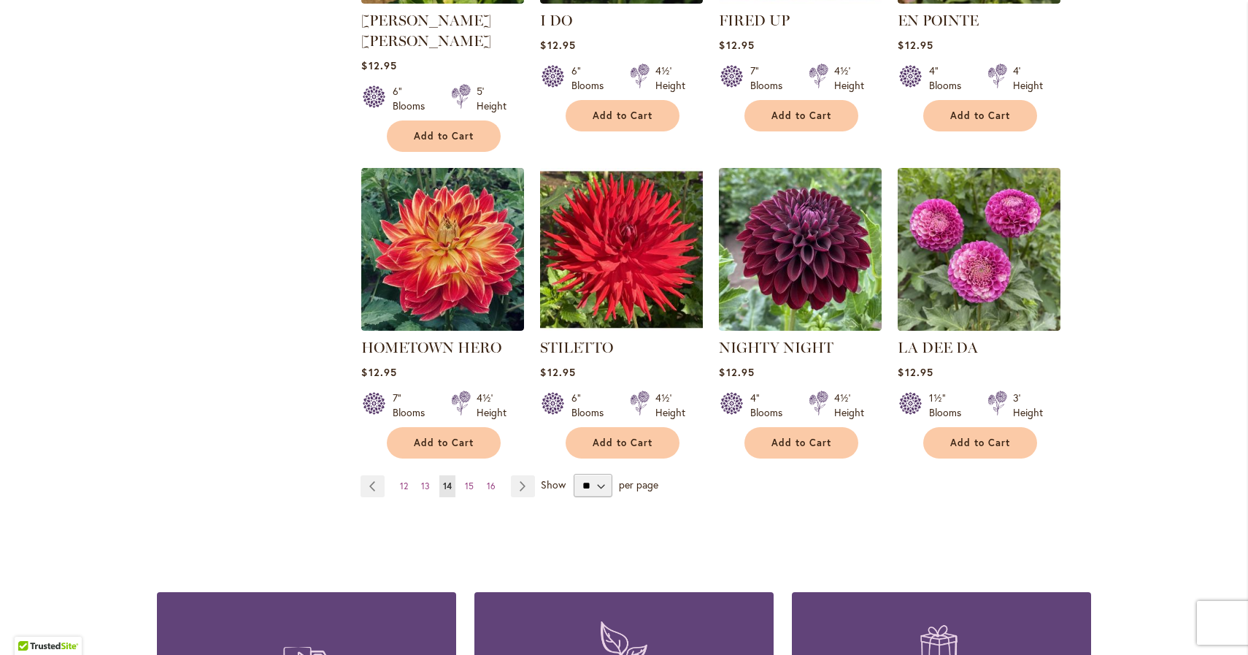
scroll to position [1108, 0]
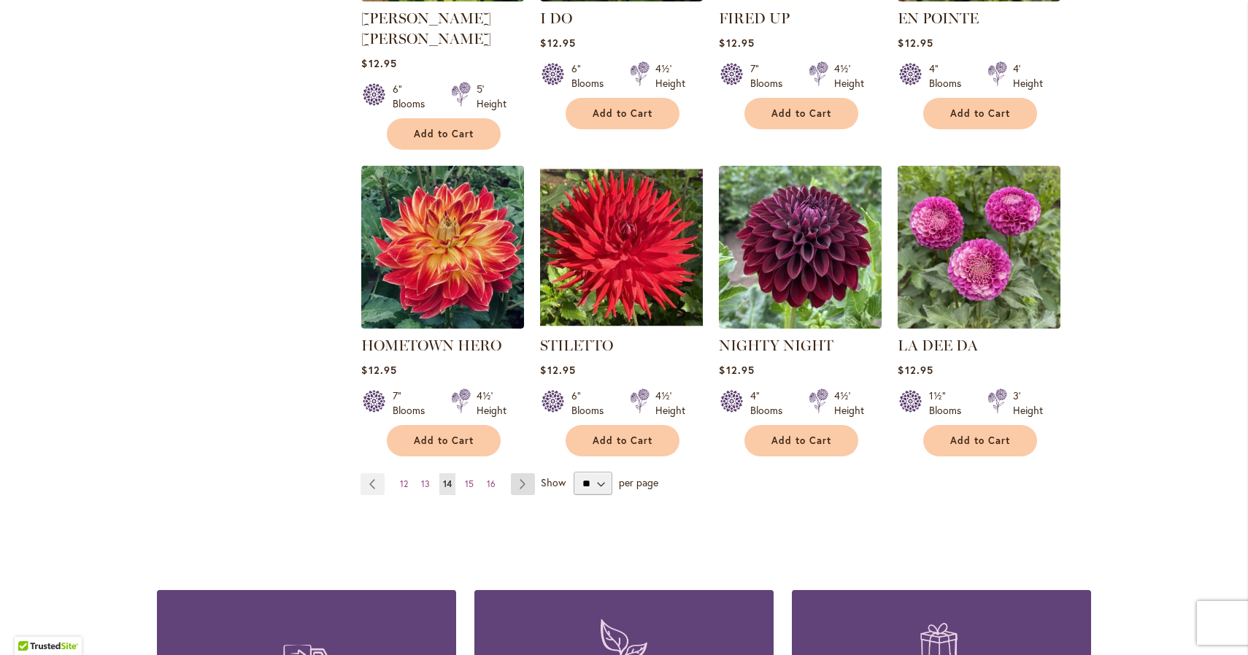
click at [520, 473] on link "Page Next" at bounding box center [523, 484] width 24 height 22
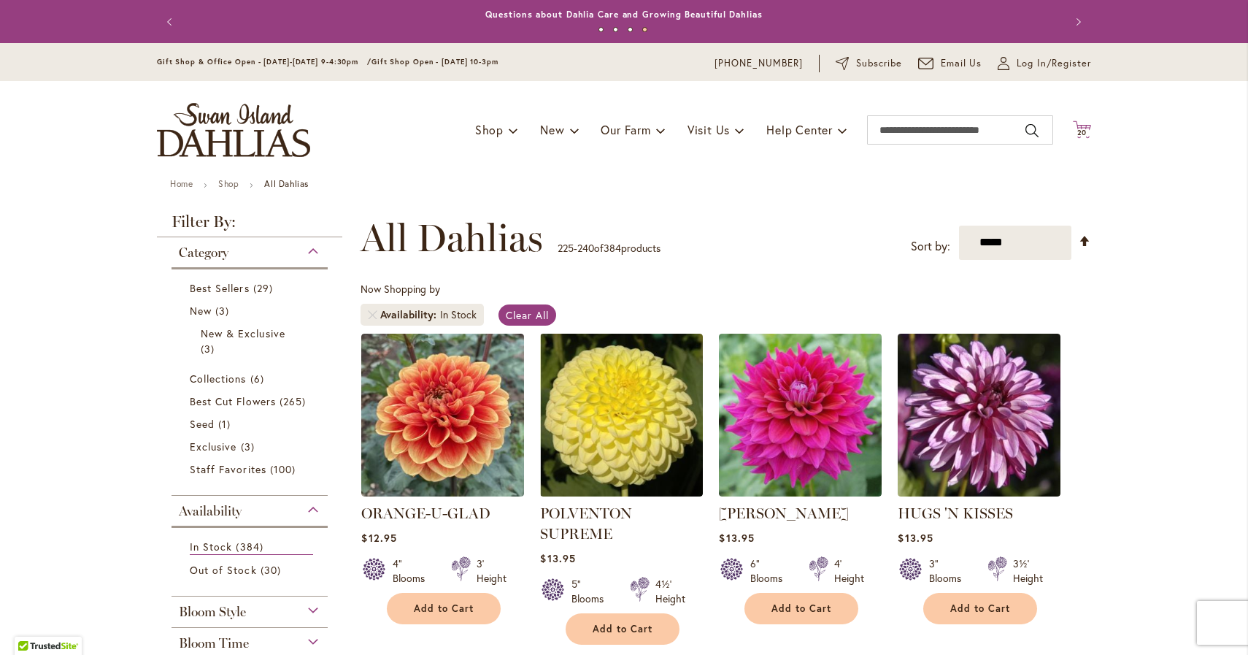
click at [1084, 130] on span "20" at bounding box center [1083, 132] width 10 height 9
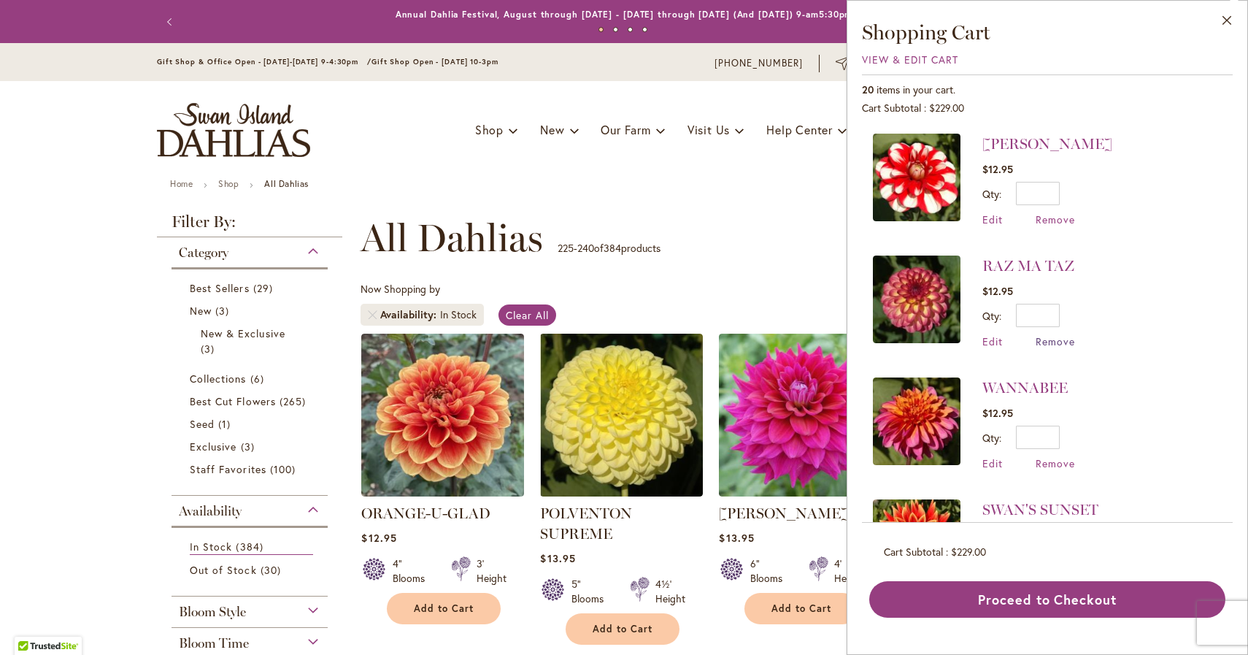
click at [1060, 337] on span "Remove" at bounding box center [1055, 341] width 39 height 14
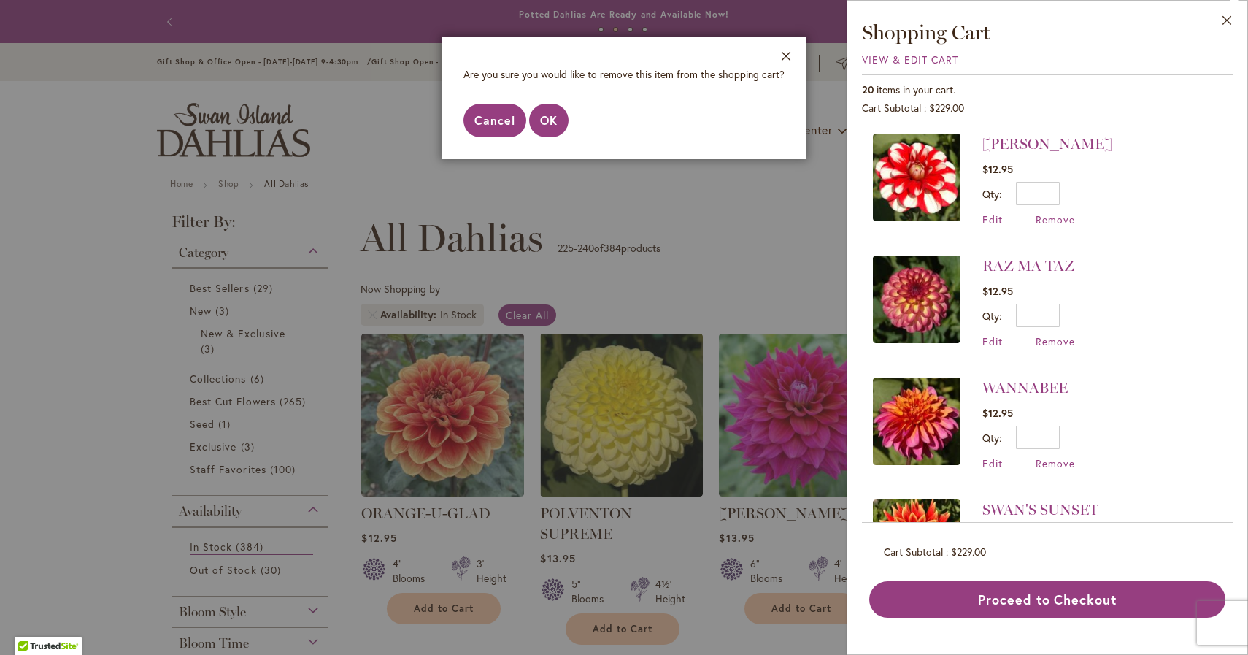
click at [503, 120] on span "Cancel" at bounding box center [495, 119] width 41 height 15
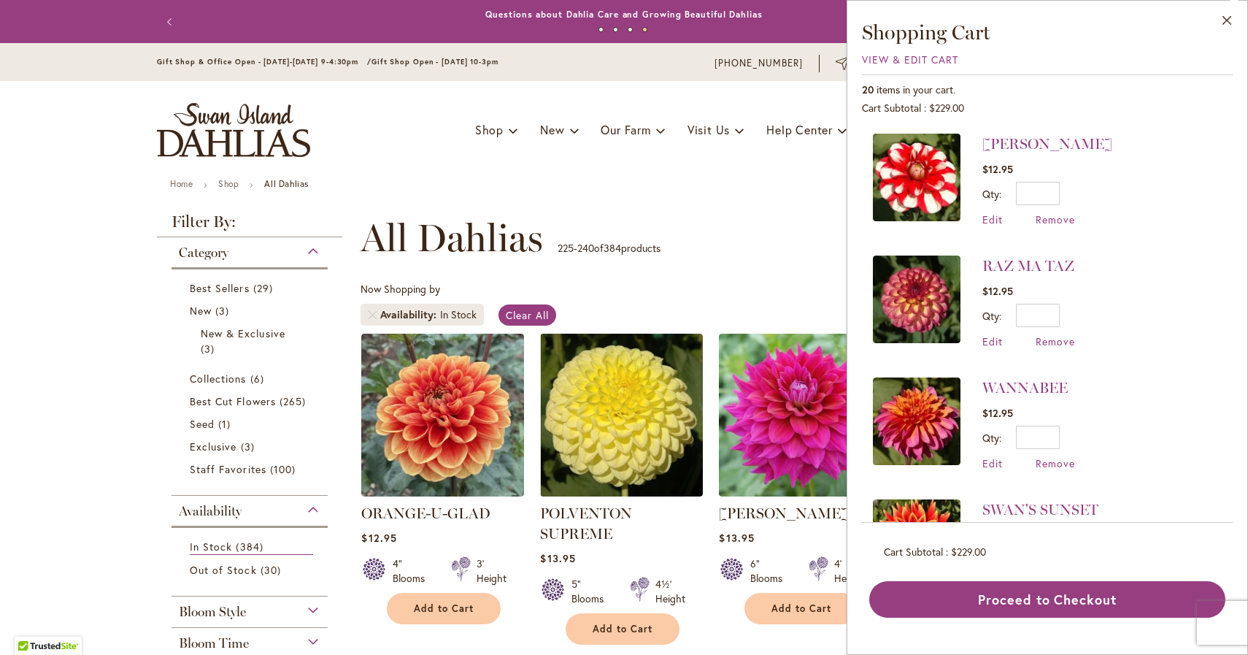
click at [700, 190] on ul "Home Shop All Dahlias" at bounding box center [624, 185] width 908 height 13
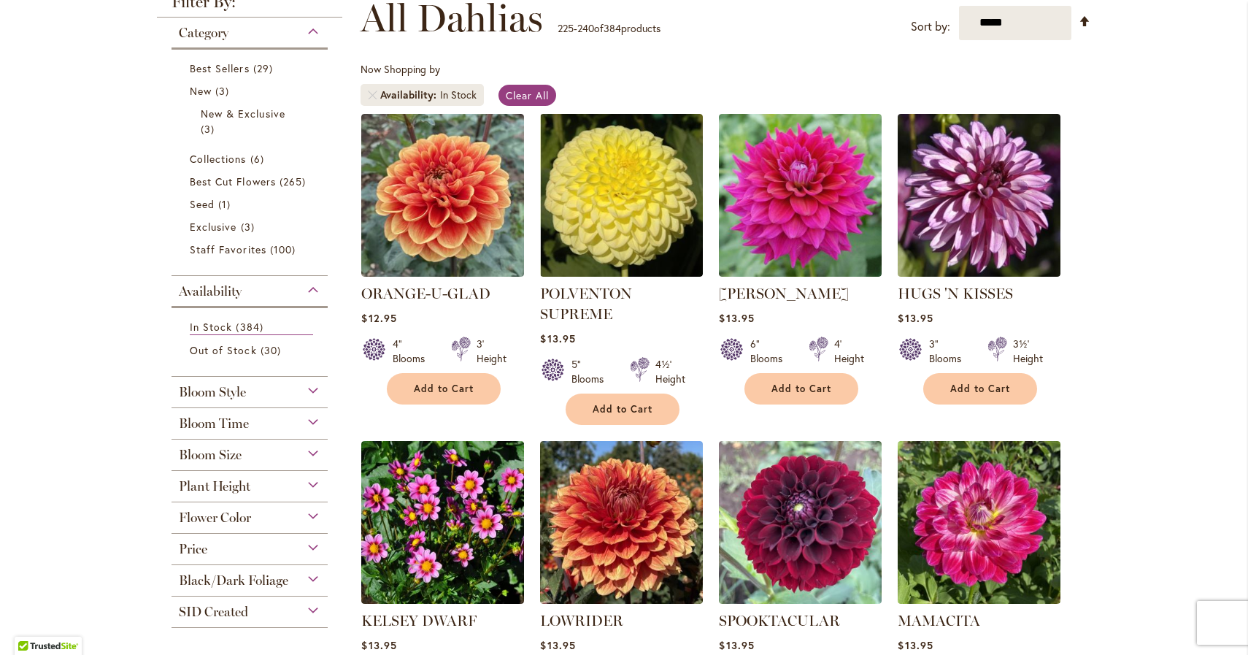
scroll to position [220, 0]
click at [220, 512] on span "Flower Color" at bounding box center [215, 517] width 72 height 16
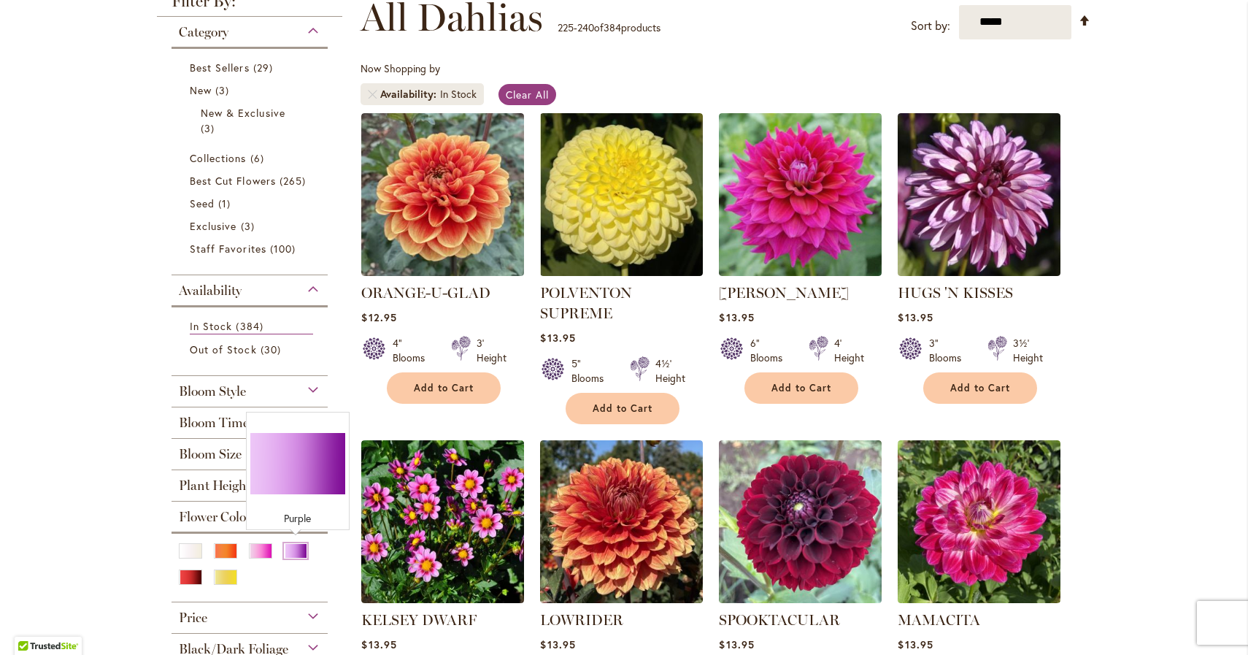
click at [291, 550] on div "Purple" at bounding box center [295, 550] width 23 height 15
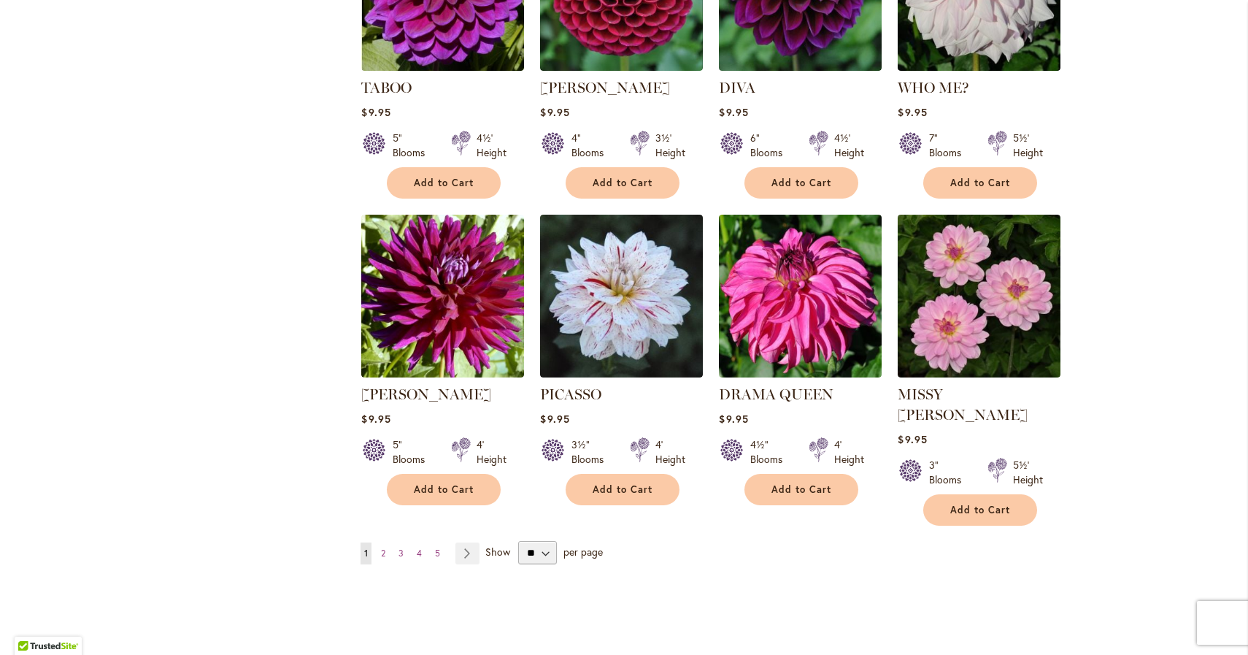
scroll to position [1070, 0]
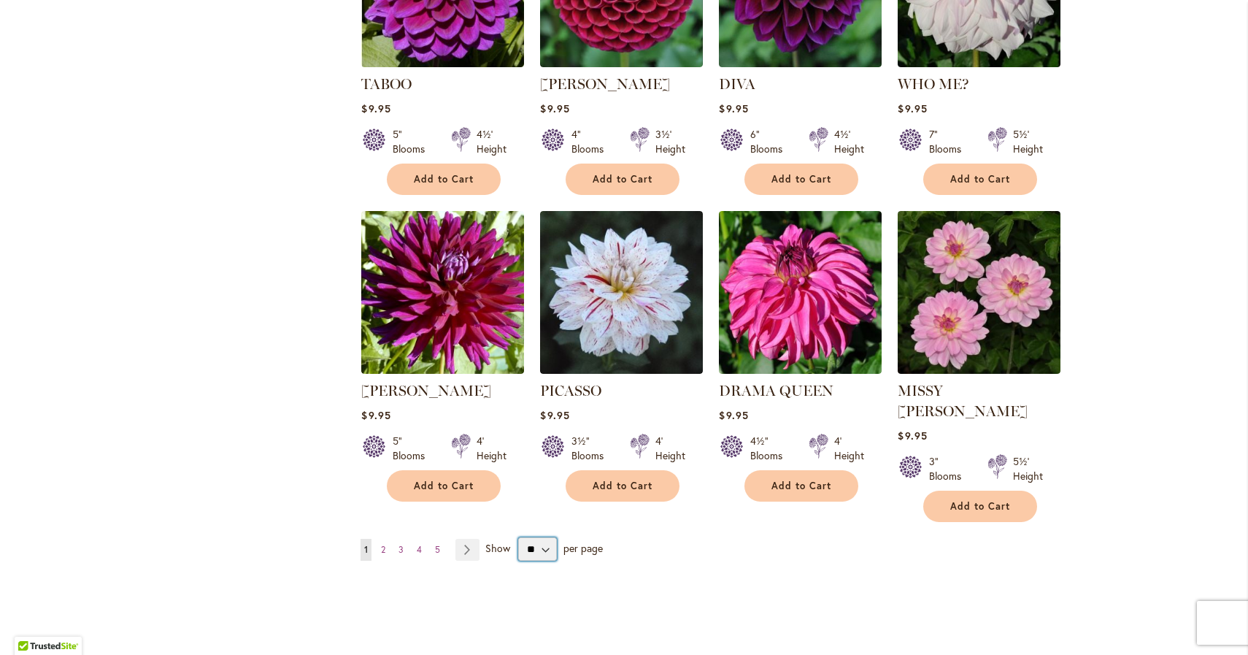
click at [526, 537] on select "** ** ** **" at bounding box center [537, 548] width 39 height 23
select select "**"
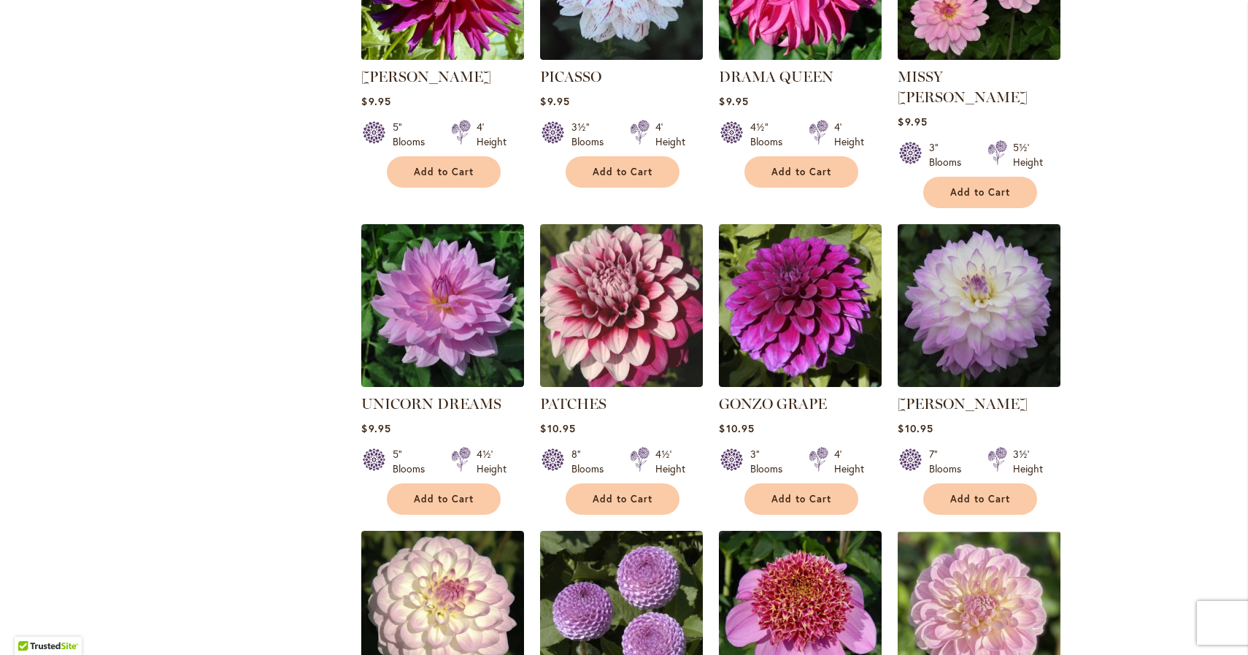
scroll to position [1384, 0]
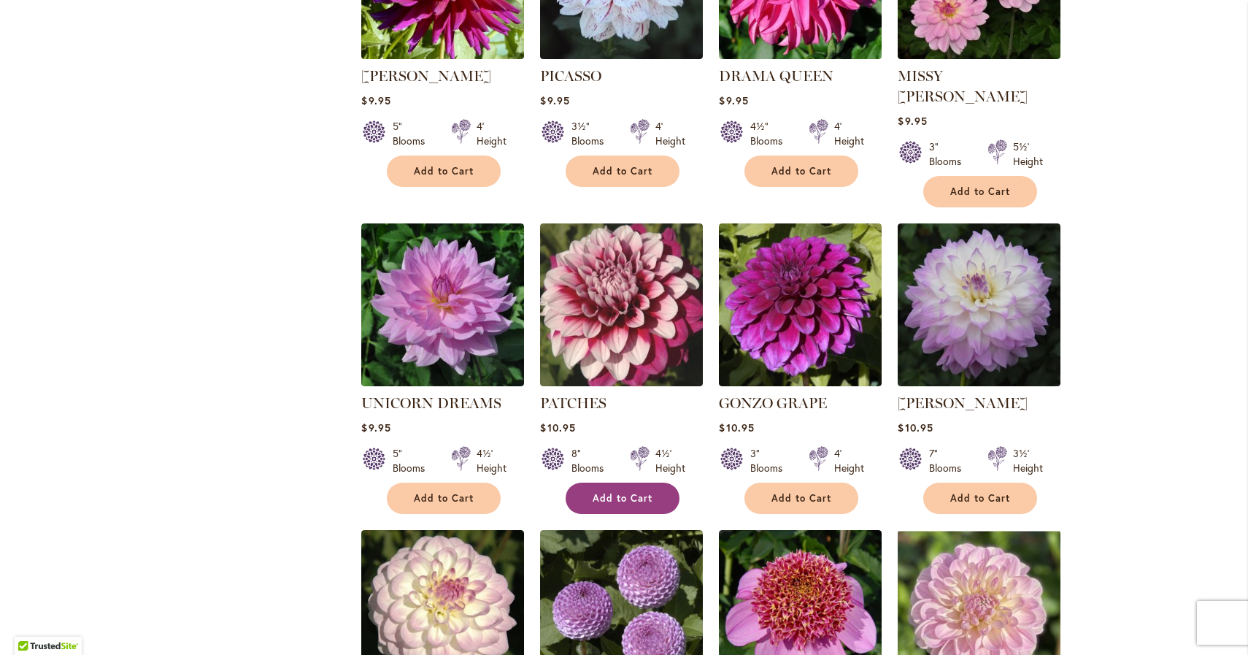
click at [609, 492] on span "Add to Cart" at bounding box center [623, 498] width 60 height 12
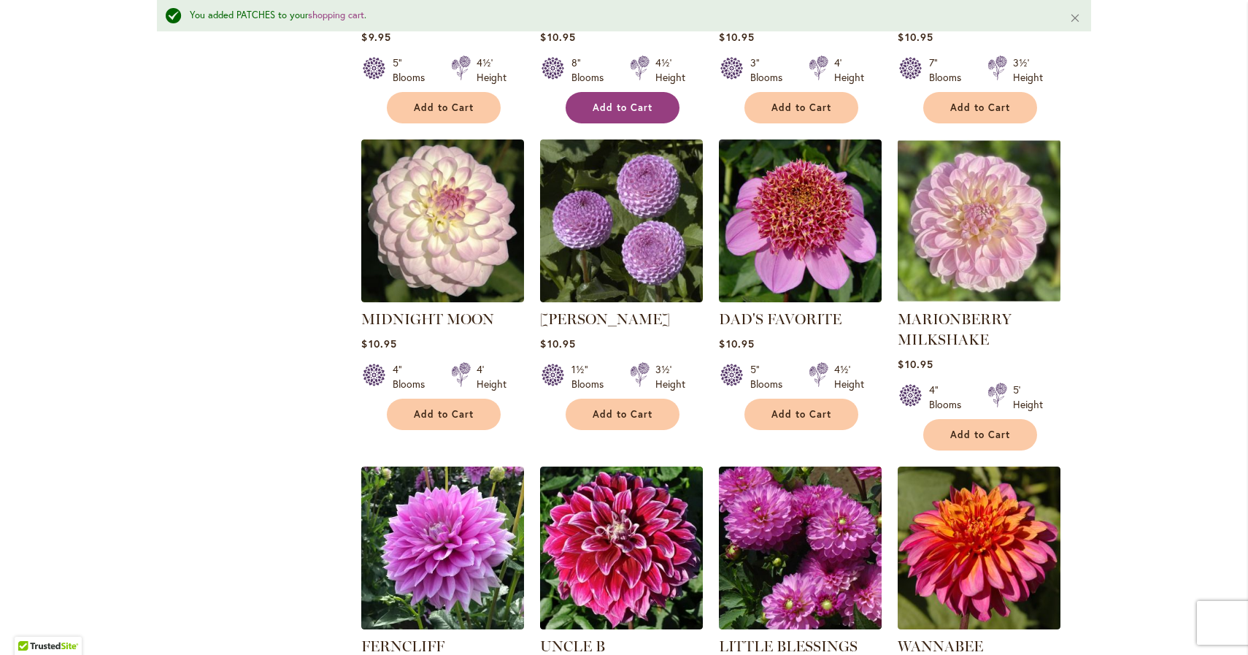
scroll to position [1816, 0]
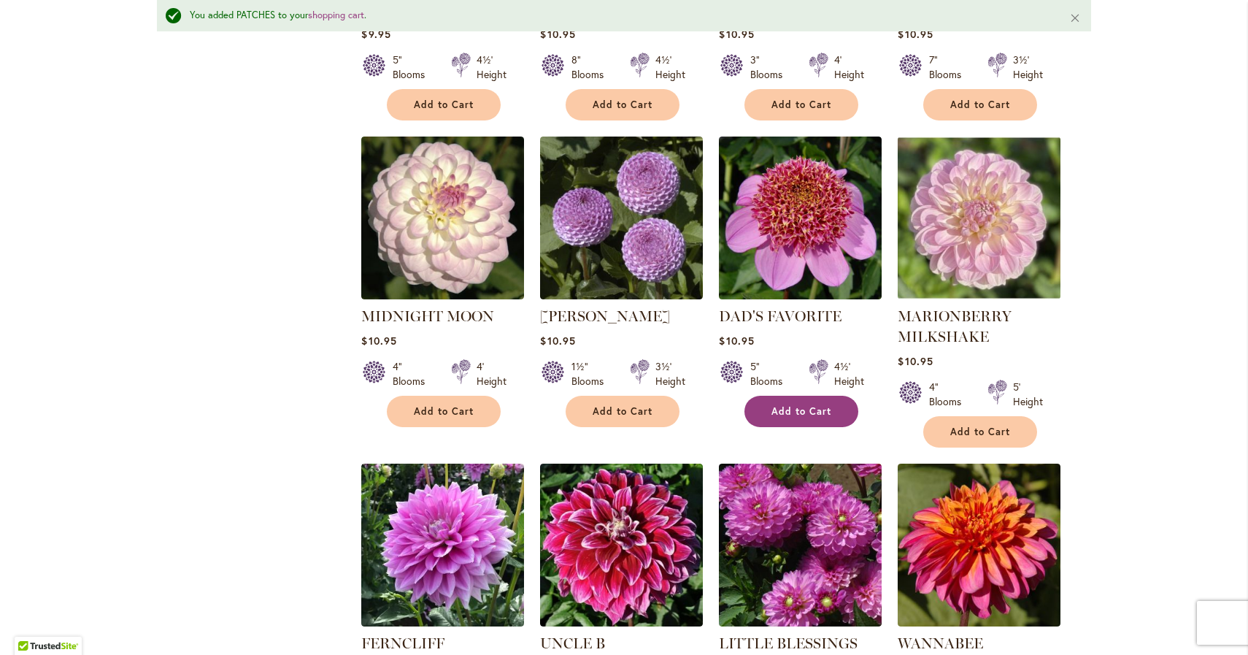
click at [796, 405] on span "Add to Cart" at bounding box center [802, 411] width 60 height 12
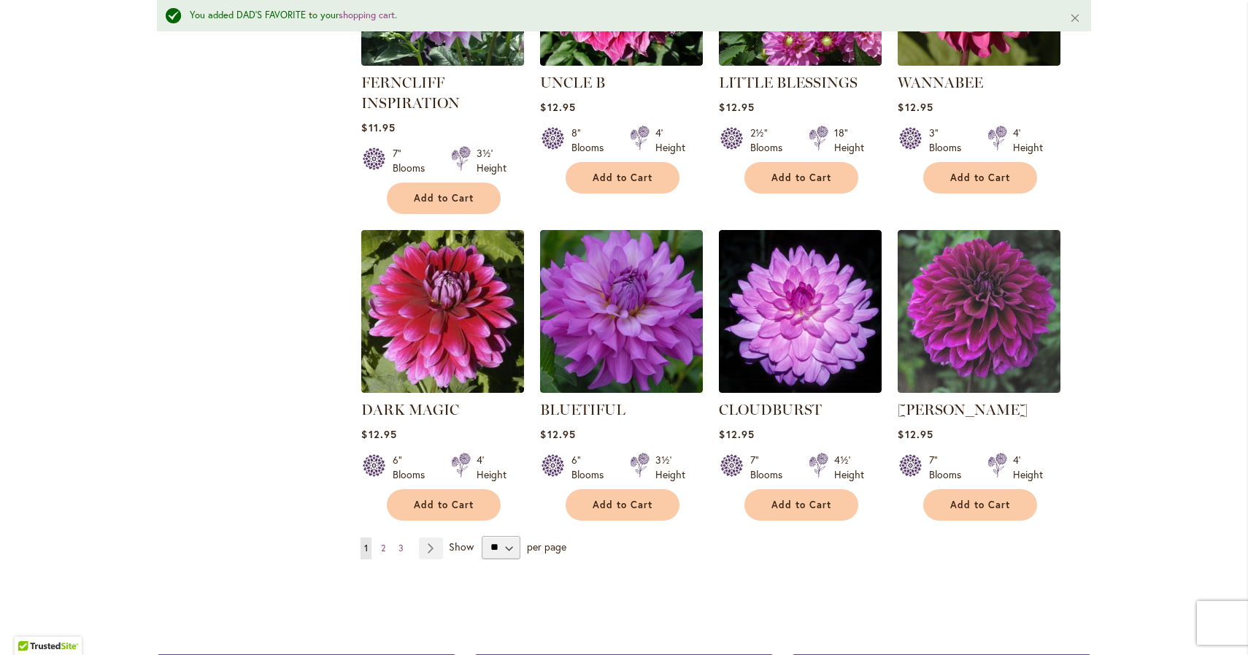
scroll to position [2380, 0]
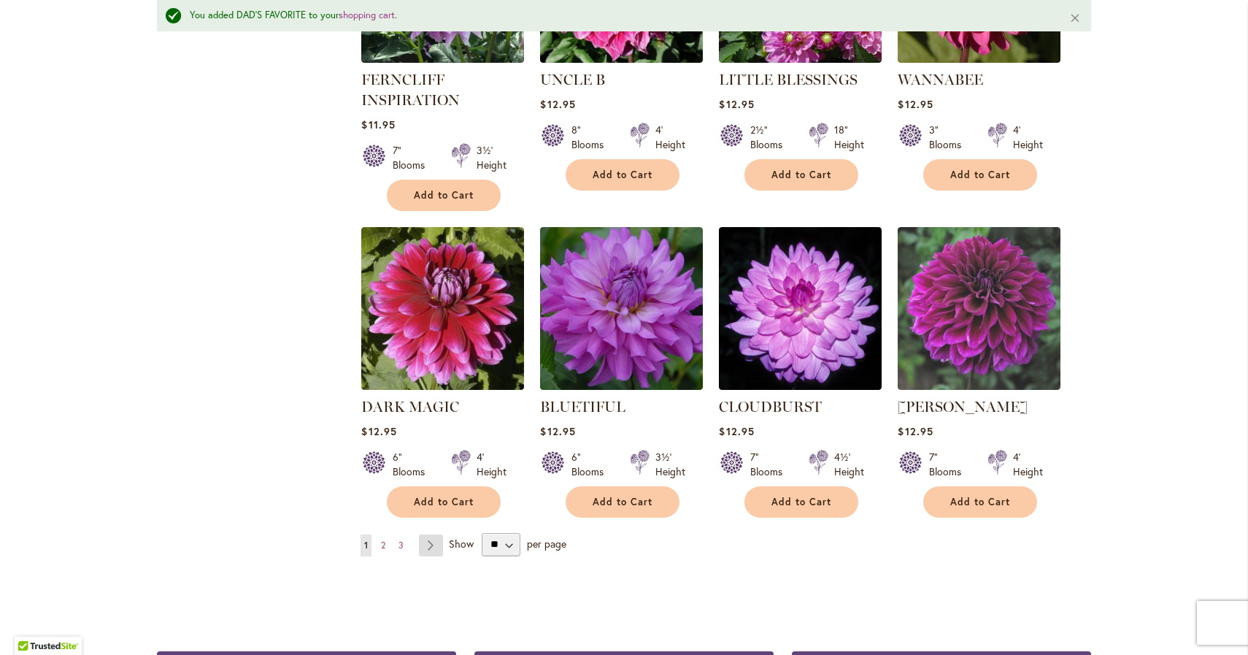
click at [428, 534] on link "Page Next" at bounding box center [431, 545] width 24 height 22
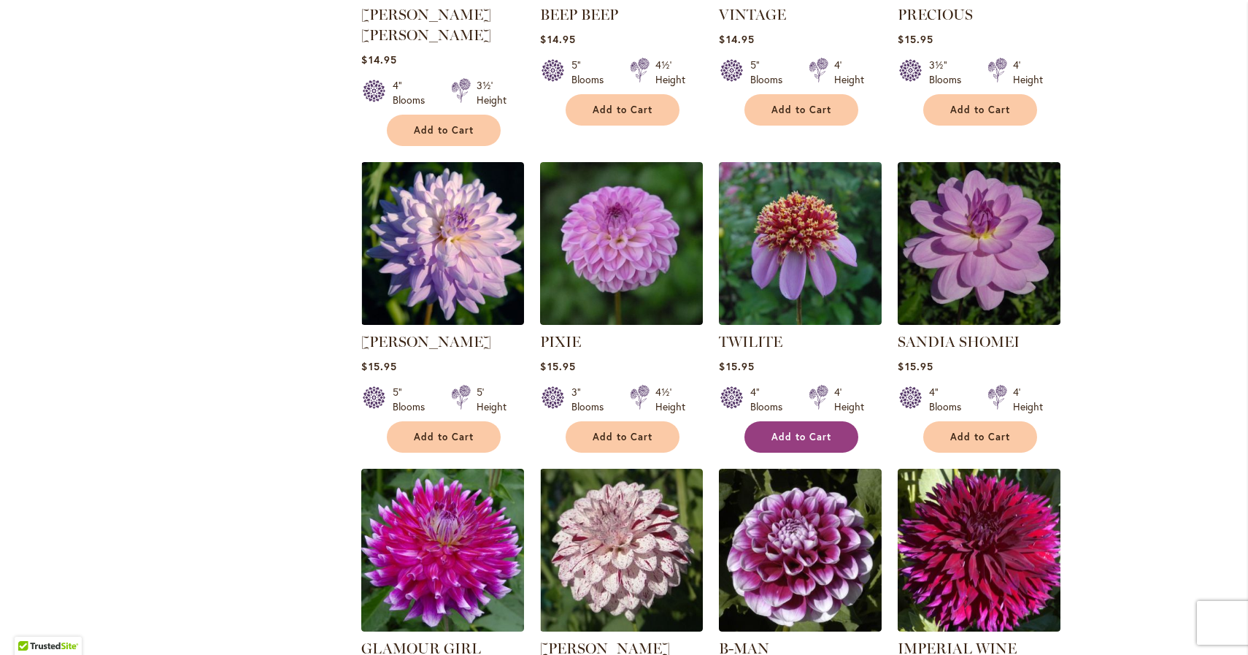
scroll to position [1461, 0]
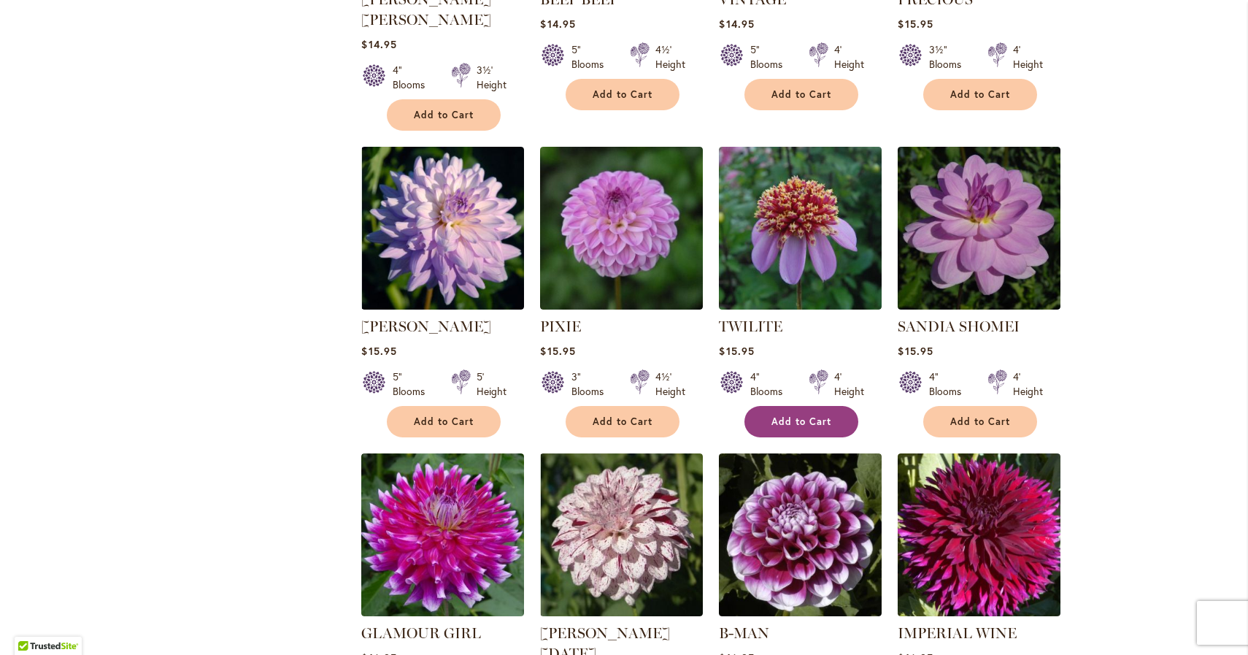
click at [787, 415] on span "Add to Cart" at bounding box center [802, 421] width 60 height 12
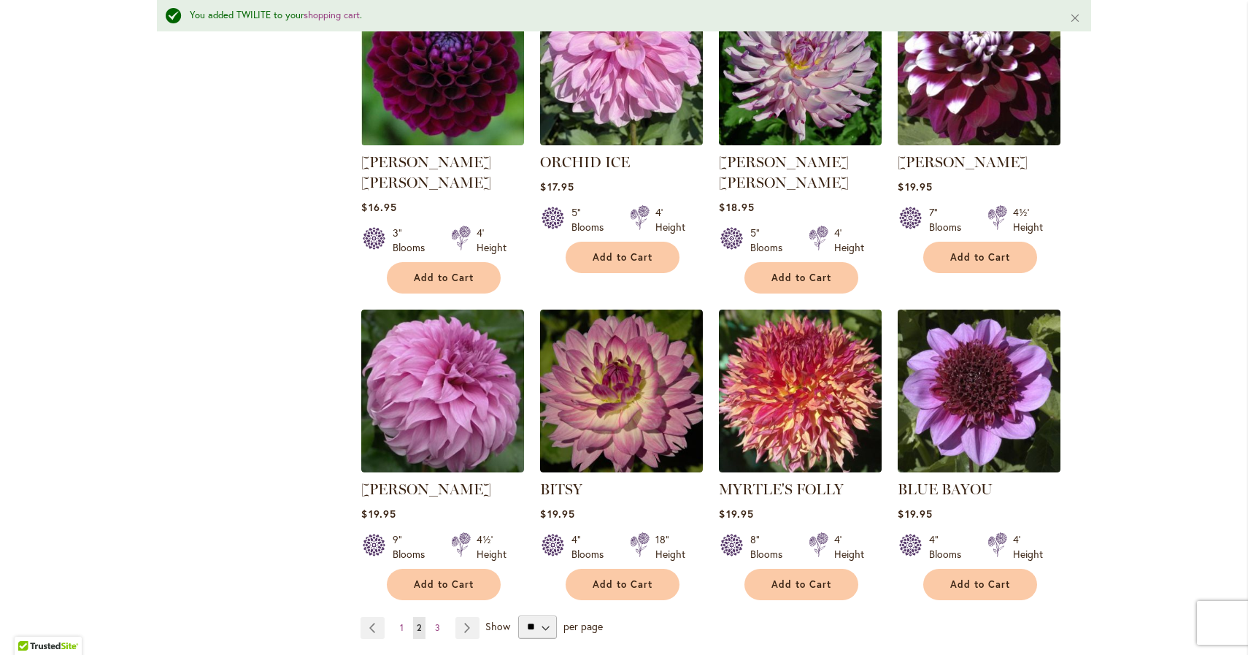
scroll to position [2336, 0]
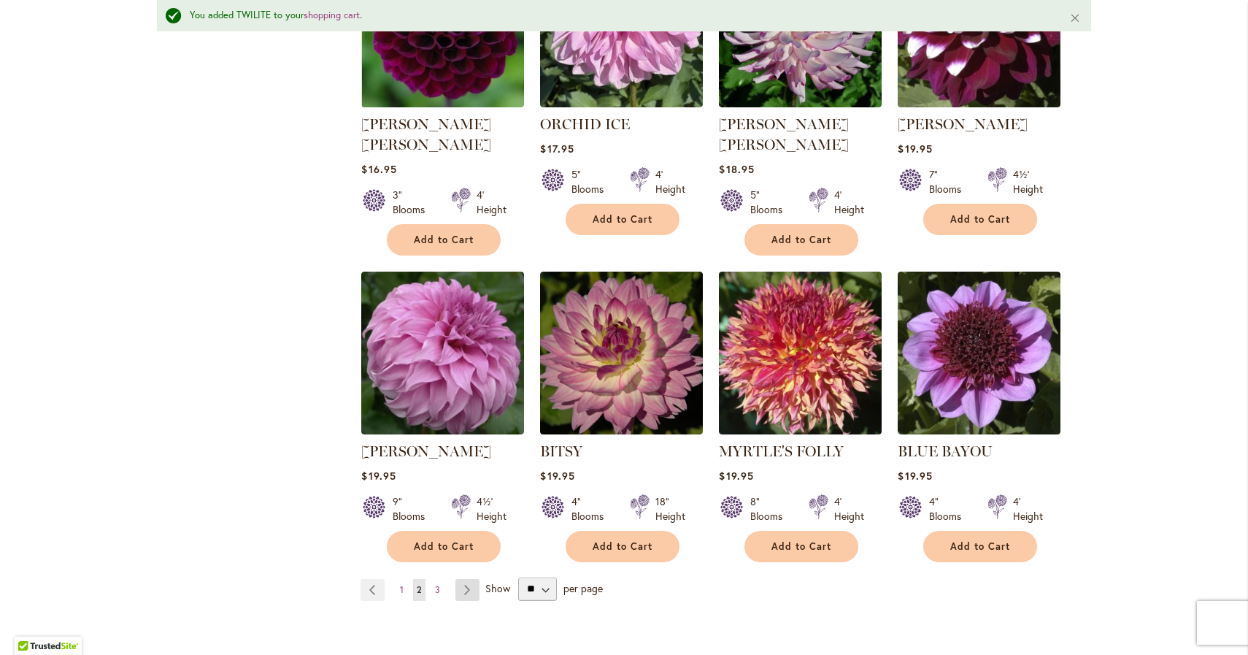
click at [462, 579] on link "Page Next" at bounding box center [468, 590] width 24 height 22
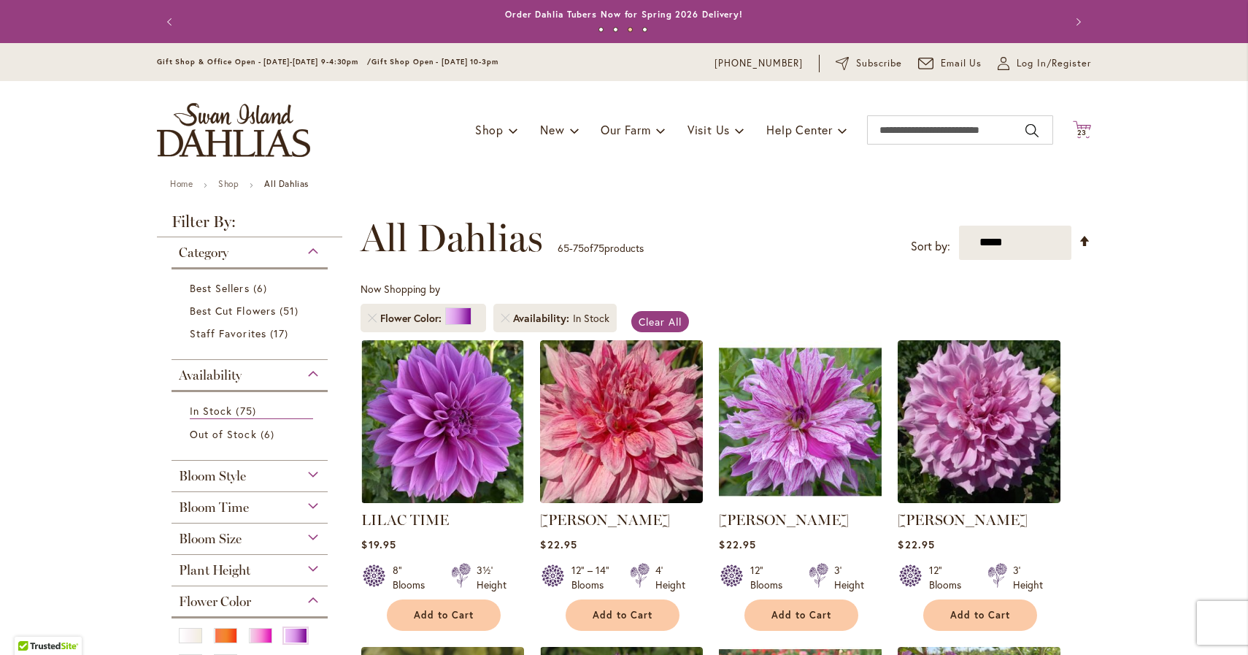
click at [1081, 128] on icon "Cart .cls-1 { fill: #231f20; }" at bounding box center [1082, 129] width 18 height 18
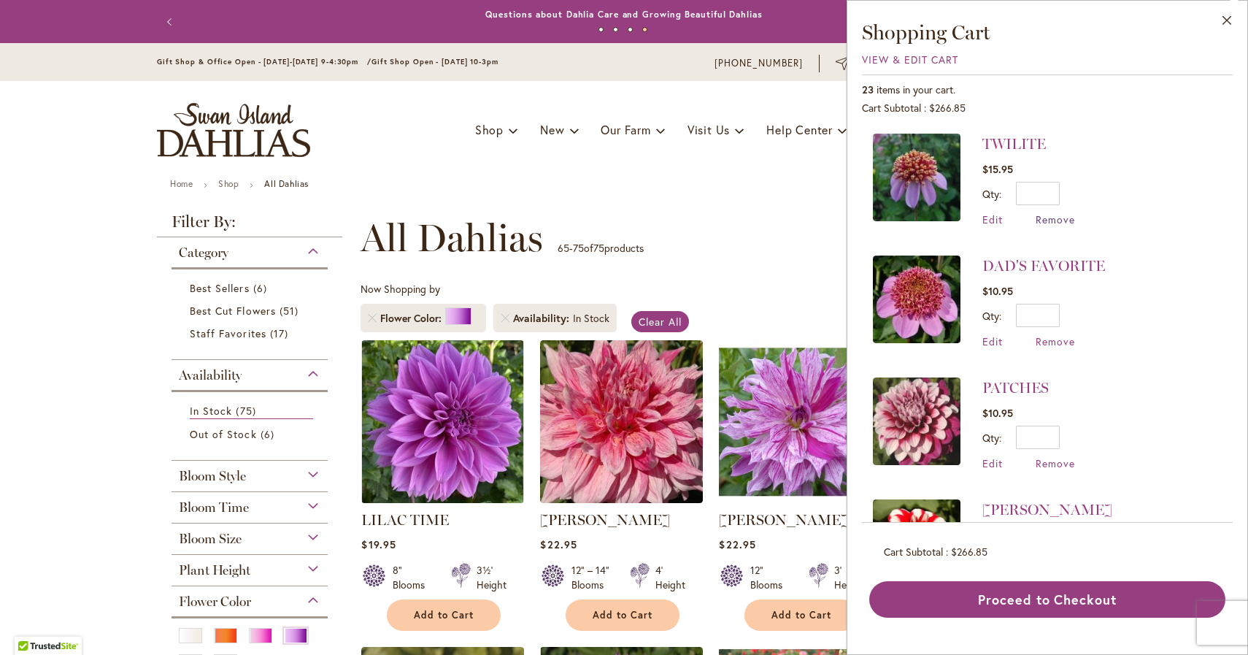
click at [1062, 220] on span "Remove" at bounding box center [1055, 219] width 39 height 14
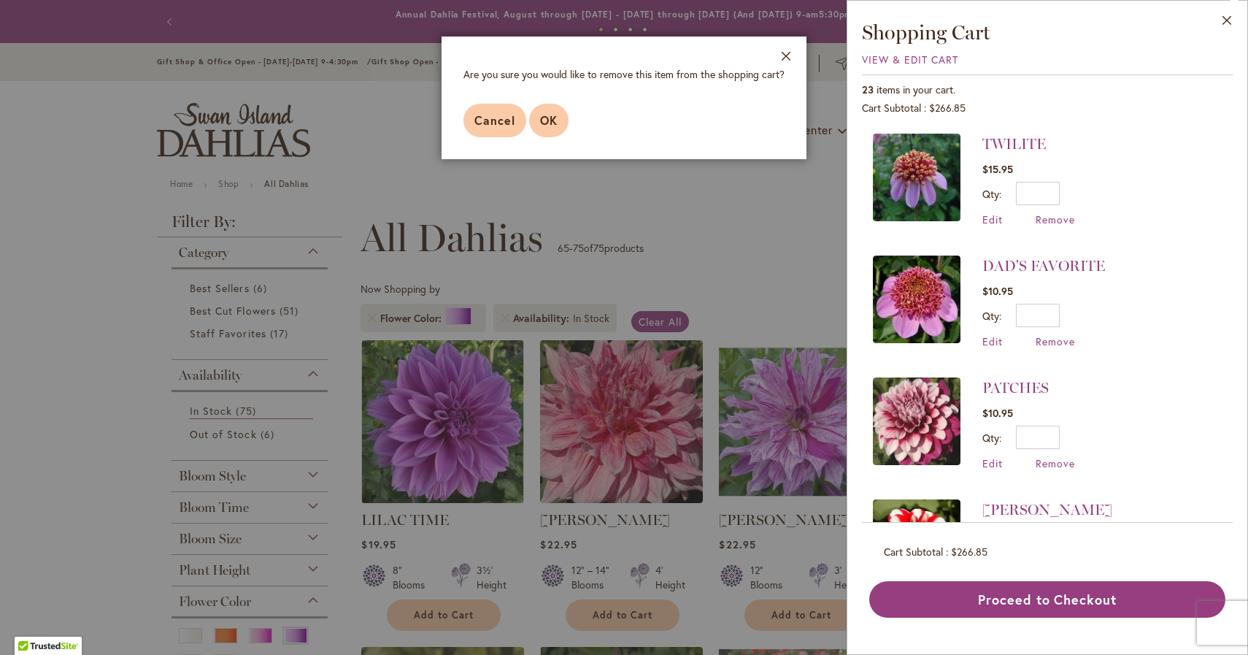
click at [536, 115] on button "OK" at bounding box center [548, 121] width 39 height 34
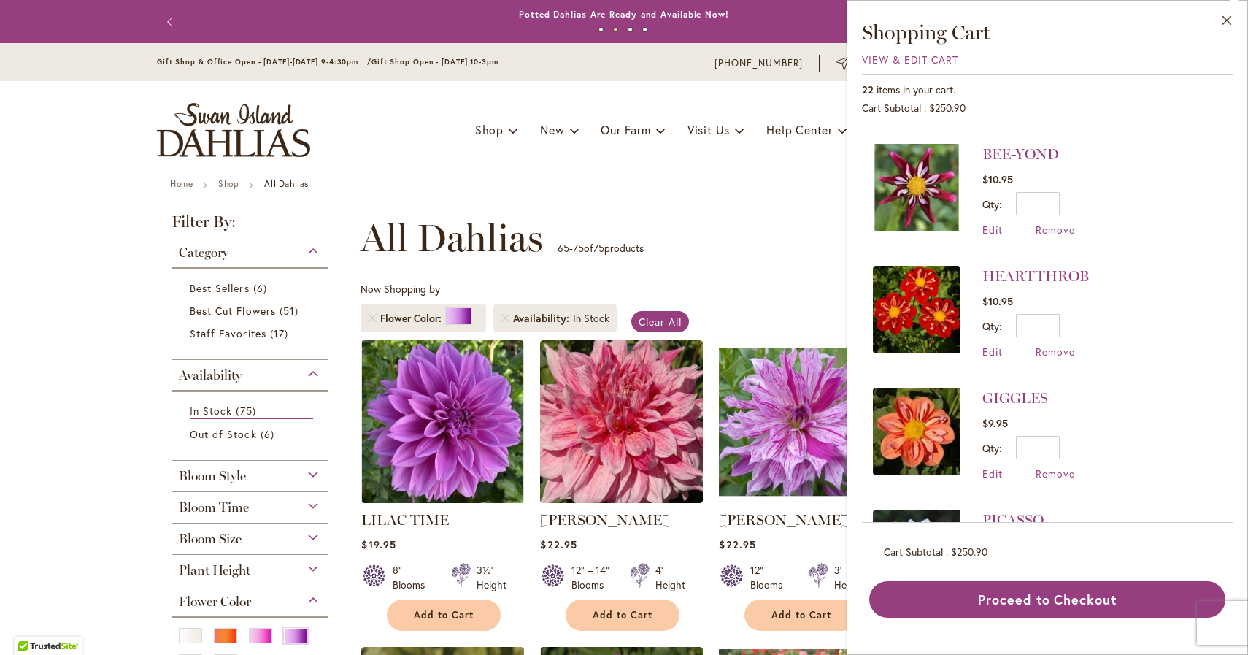
scroll to position [718, 0]
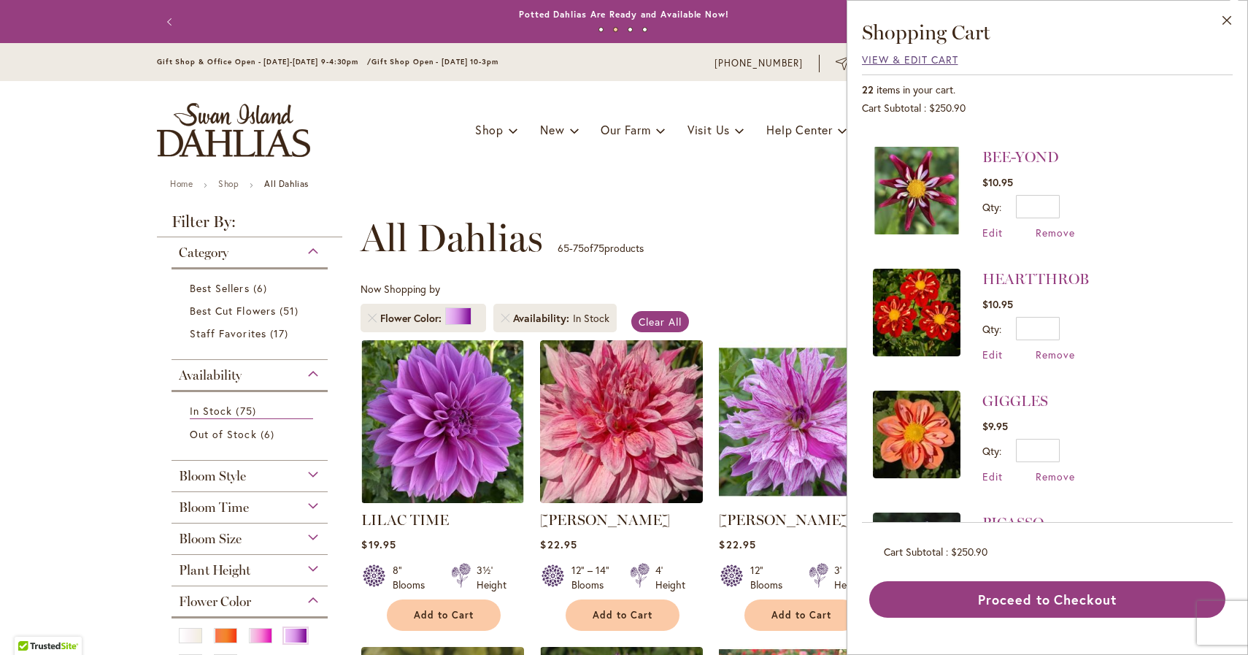
click at [881, 58] on span "View & Edit Cart" at bounding box center [910, 60] width 96 height 14
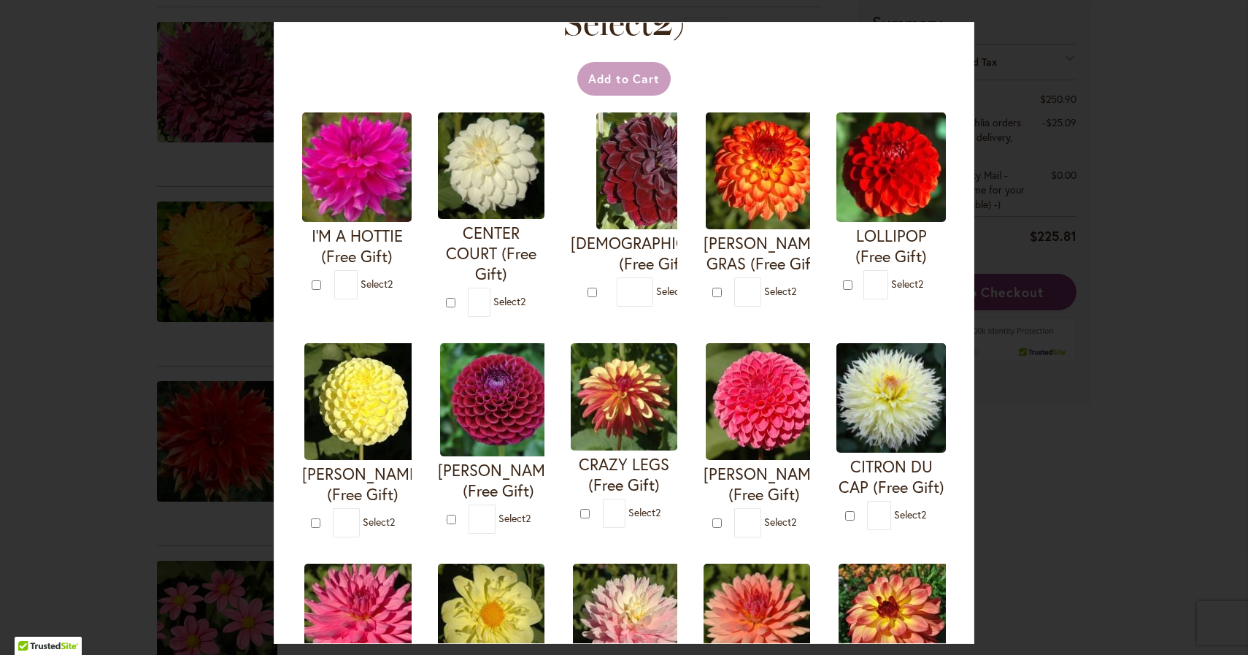
scroll to position [72, 0]
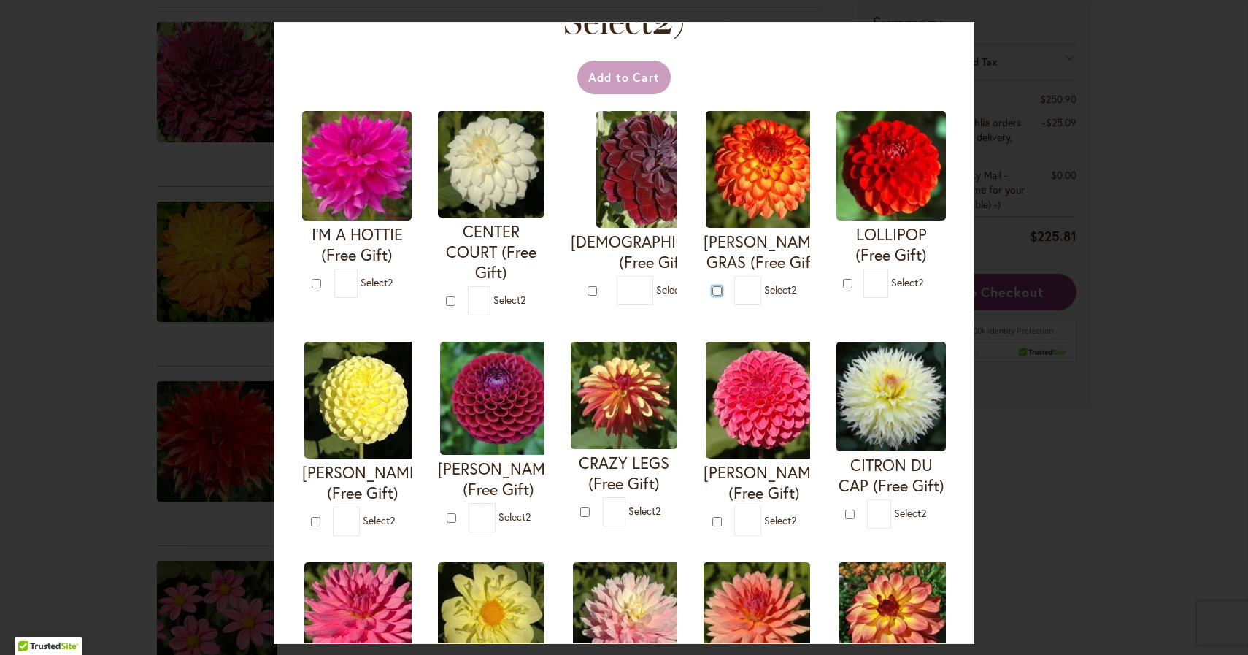
type input "*"
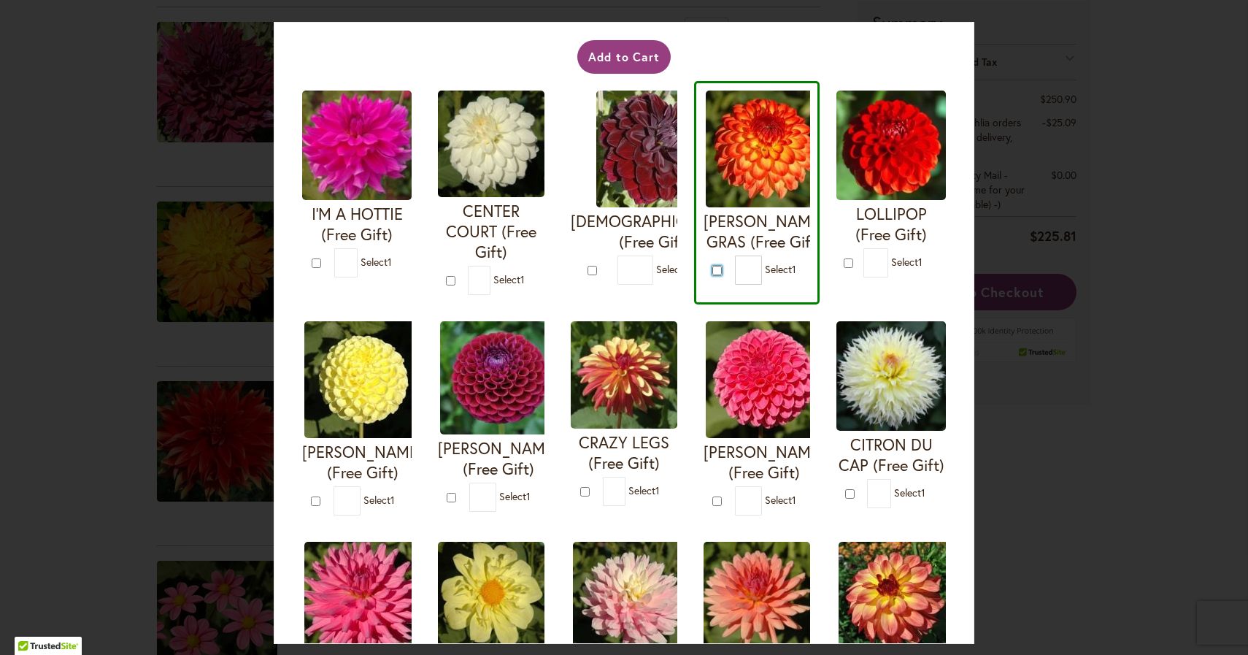
scroll to position [97, 0]
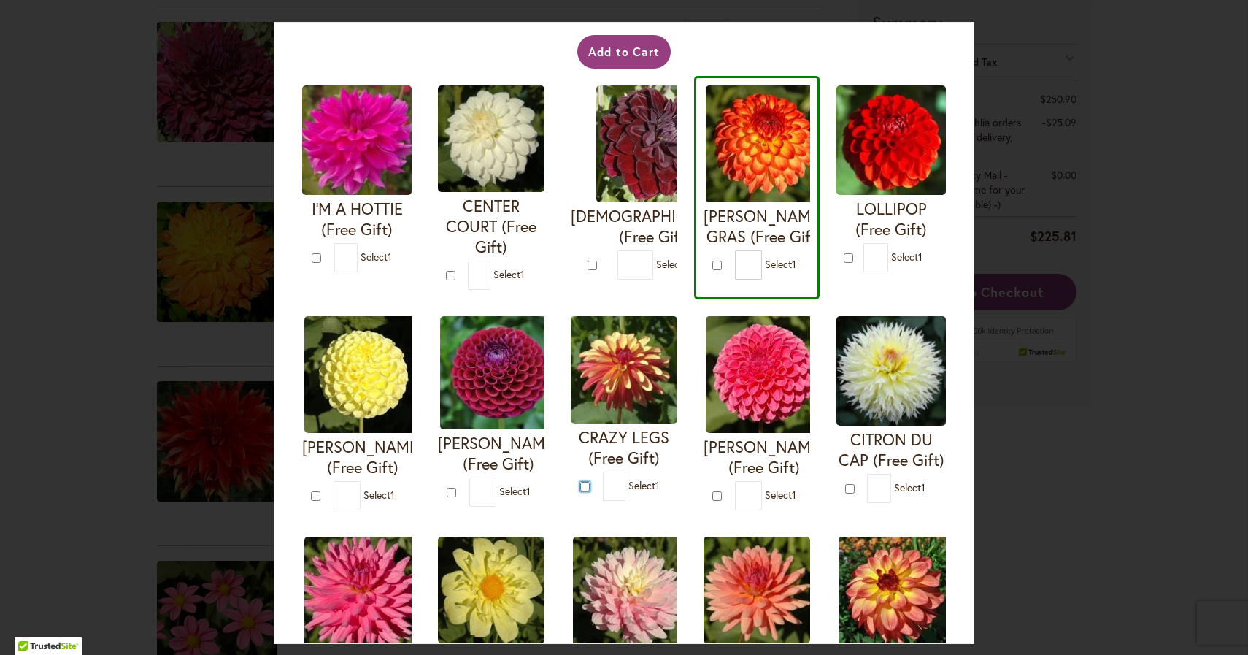
type input "*"
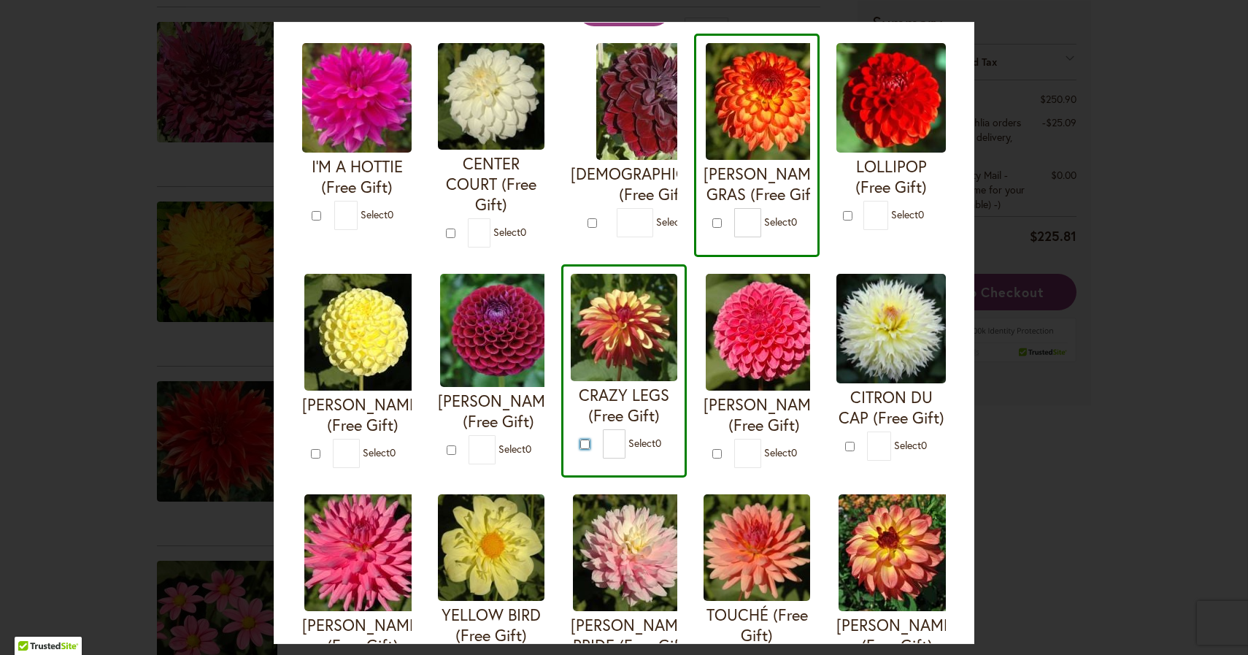
scroll to position [0, 0]
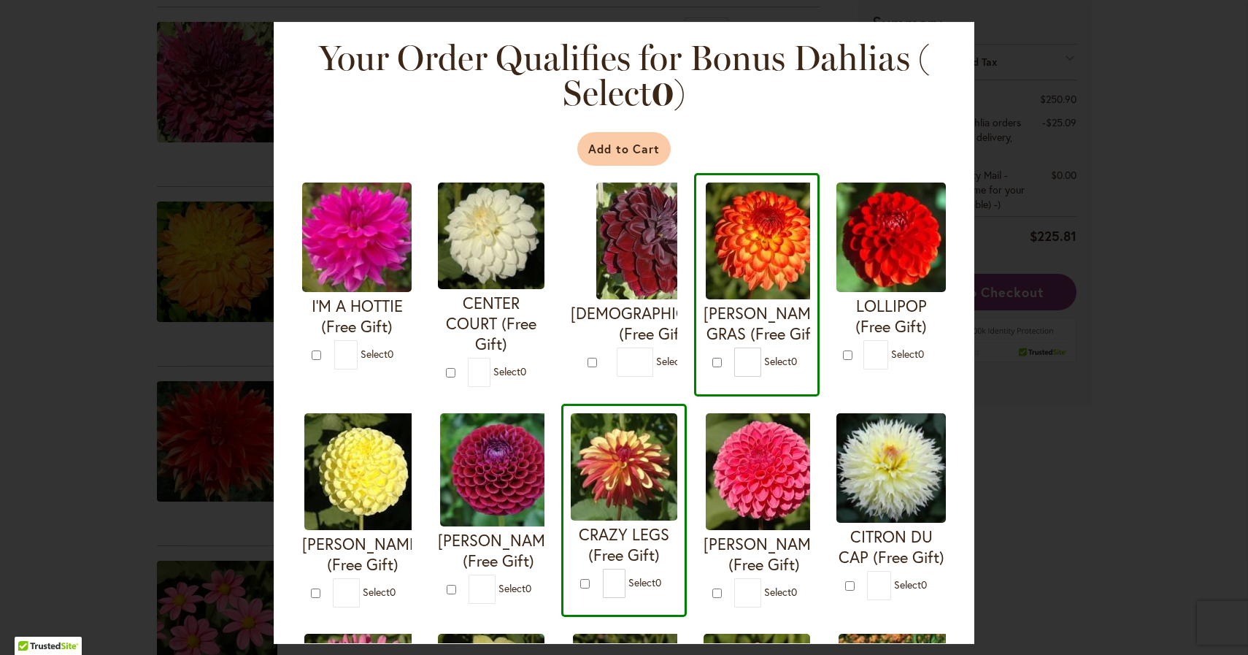
click at [602, 153] on button "Add to Cart" at bounding box center [624, 149] width 94 height 34
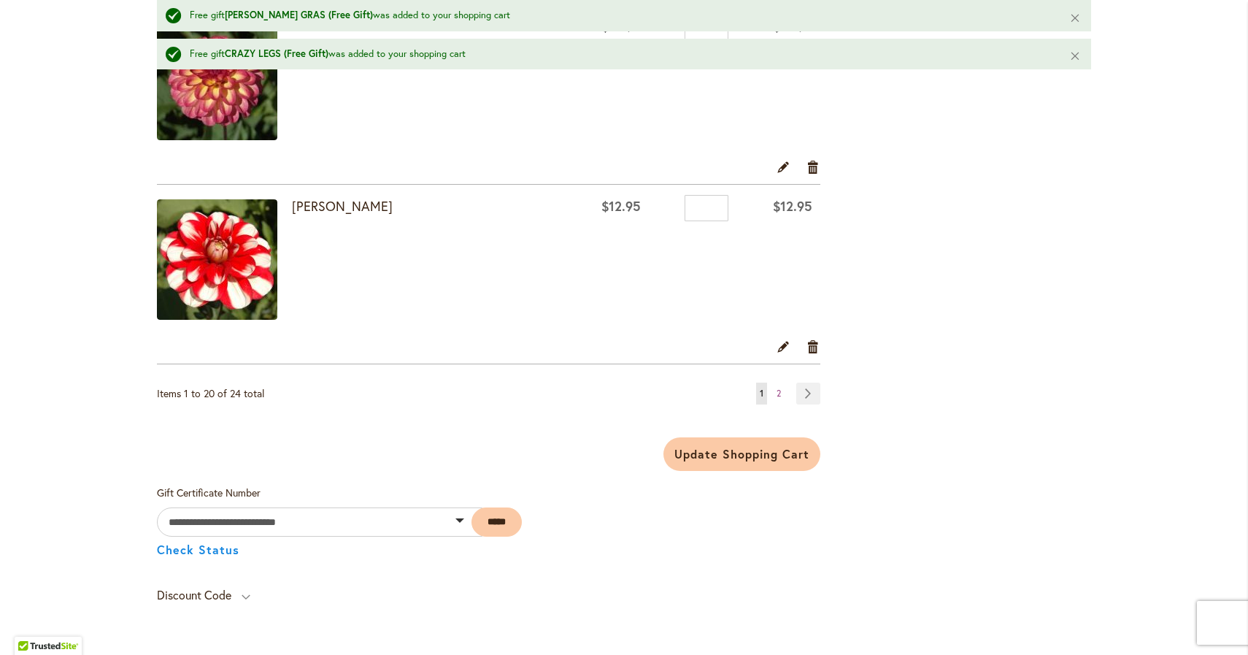
scroll to position [3623, 0]
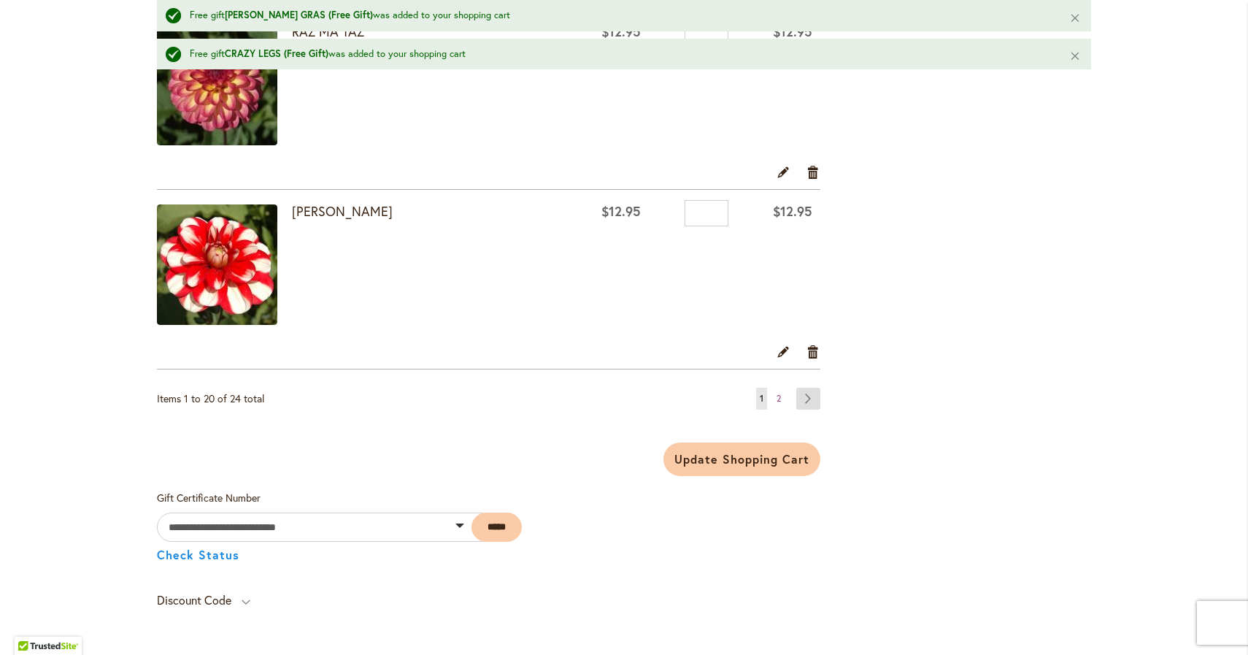
click at [805, 391] on link "Page Next" at bounding box center [809, 399] width 24 height 22
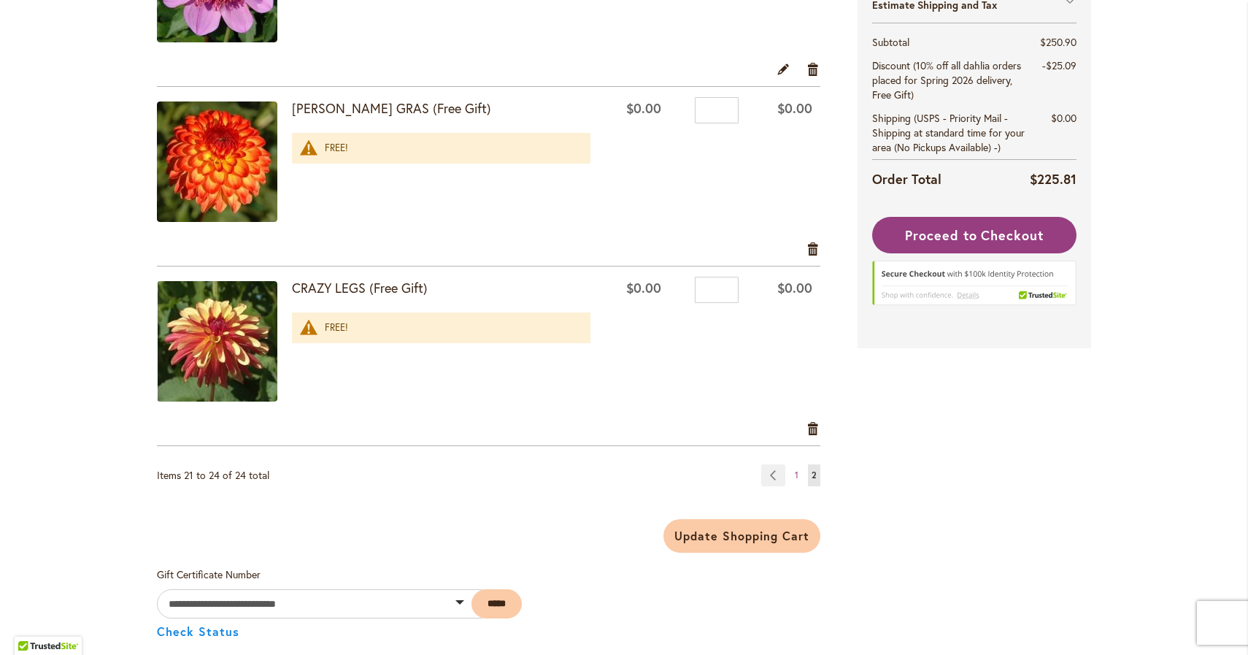
scroll to position [615, 0]
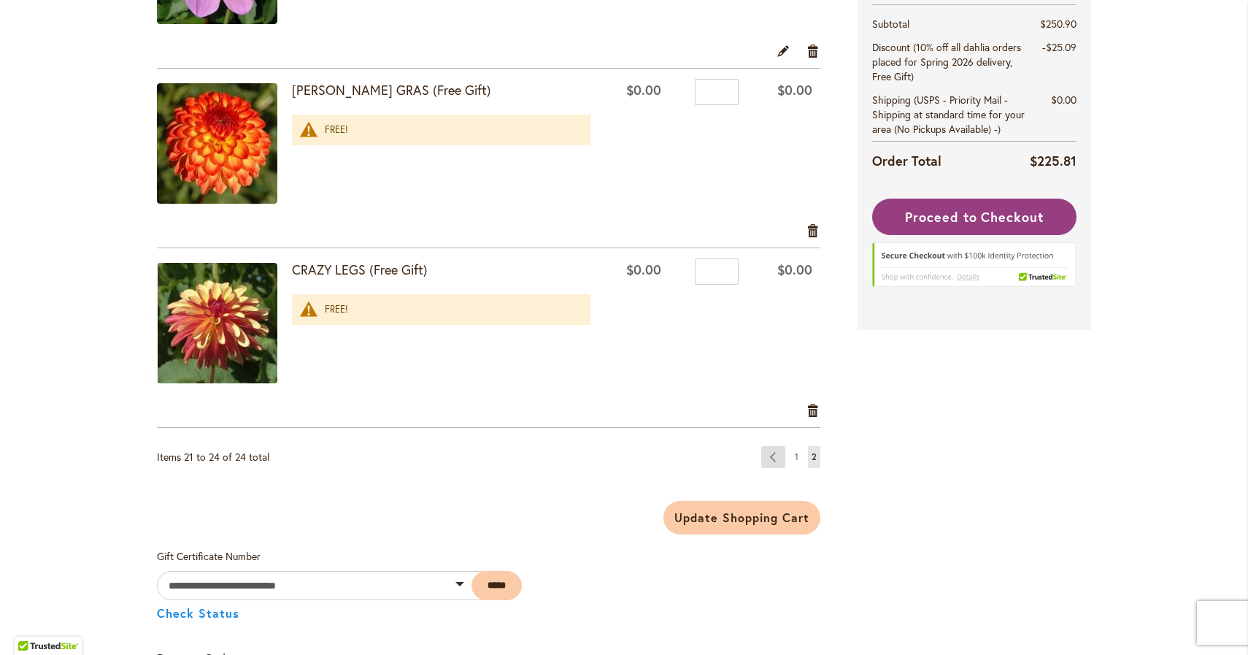
click at [778, 458] on link "Page Previous" at bounding box center [773, 457] width 24 height 22
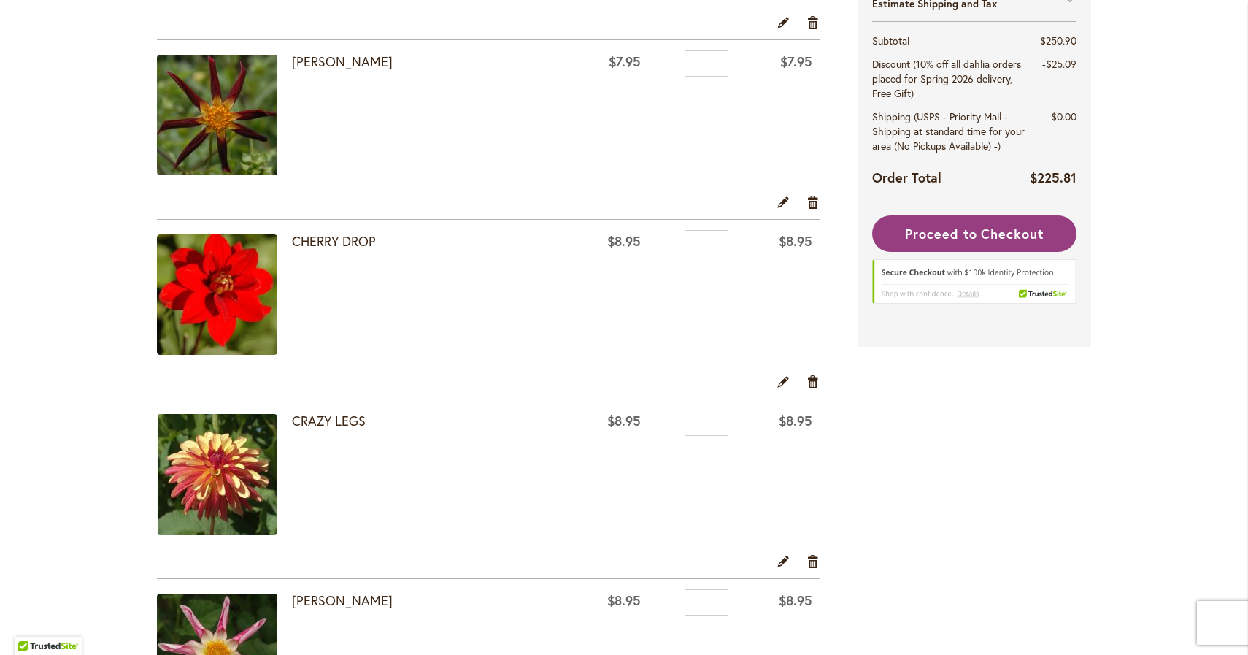
scroll to position [1552, 0]
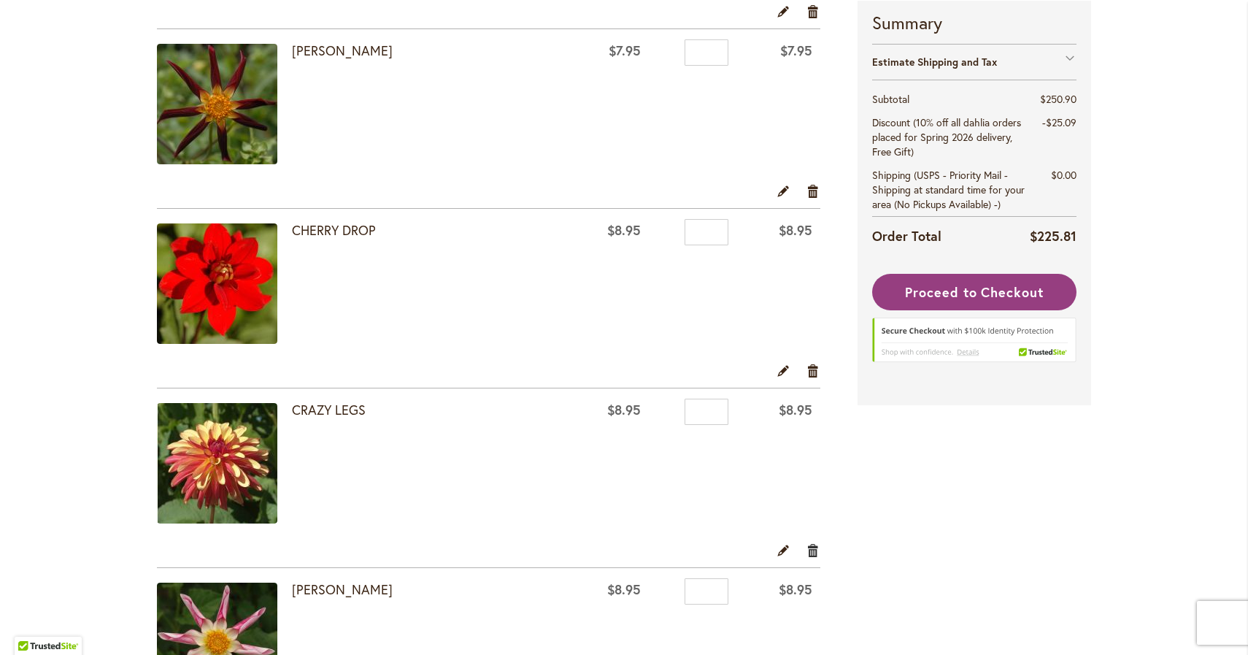
click at [814, 553] on link "Remove item" at bounding box center [814, 550] width 14 height 16
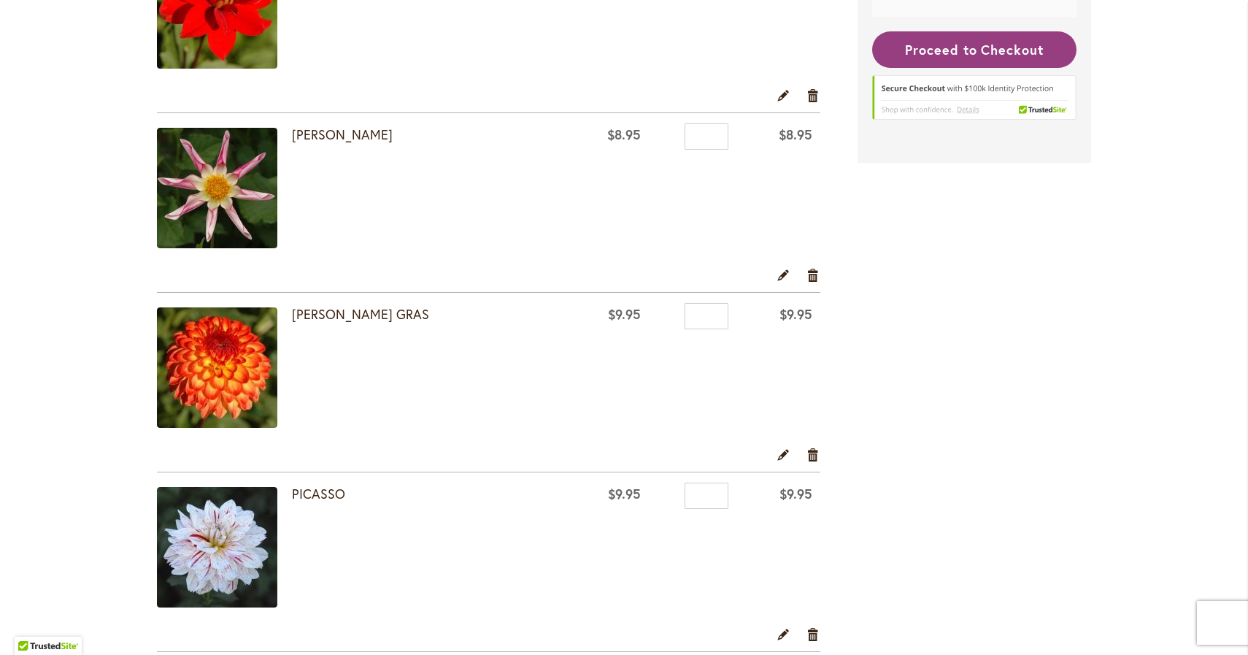
scroll to position [1830, 0]
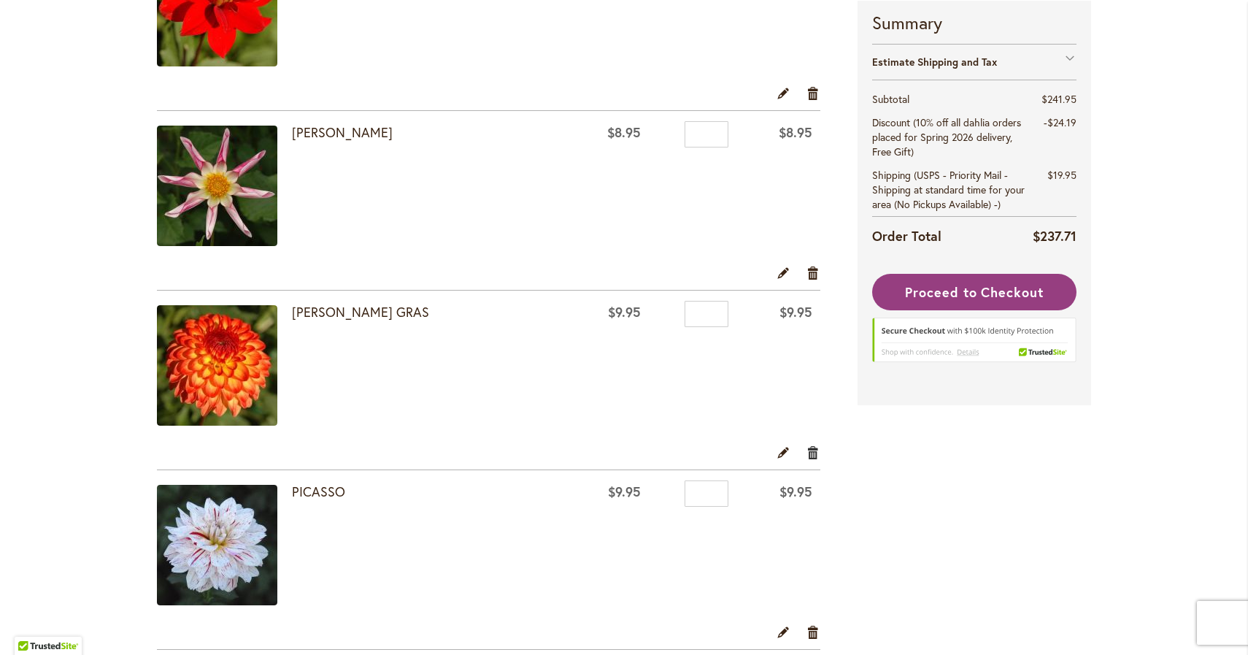
click at [811, 452] on link "Remove item" at bounding box center [814, 452] width 14 height 16
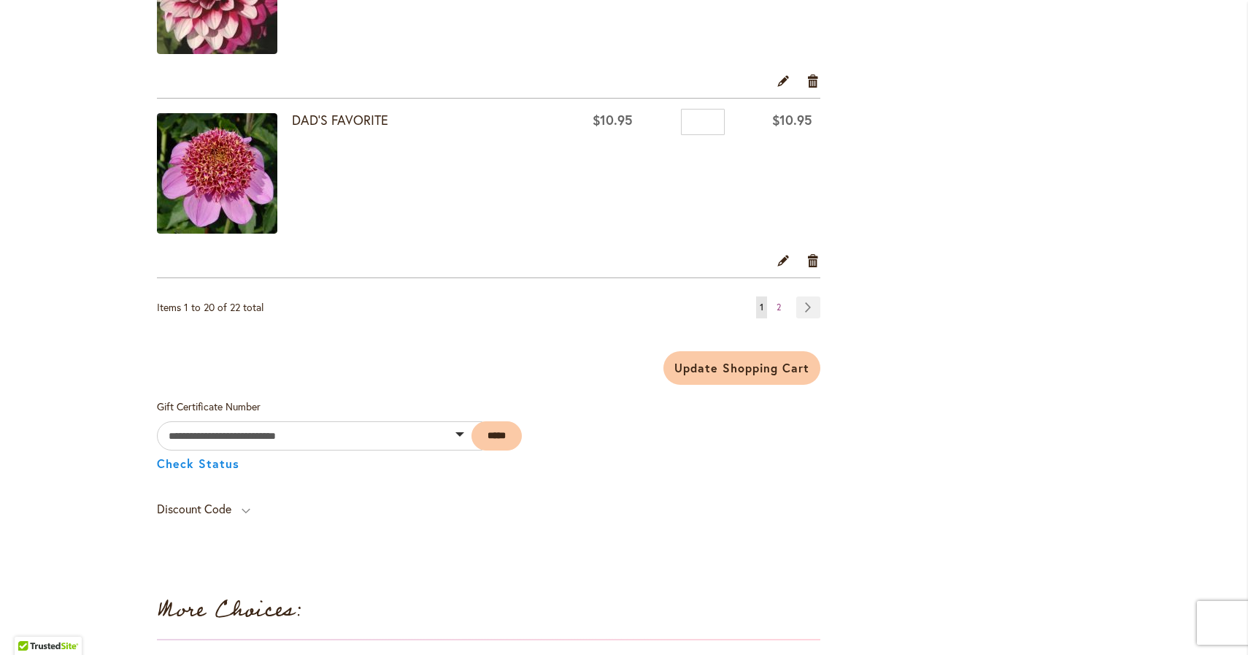
scroll to position [3639, 0]
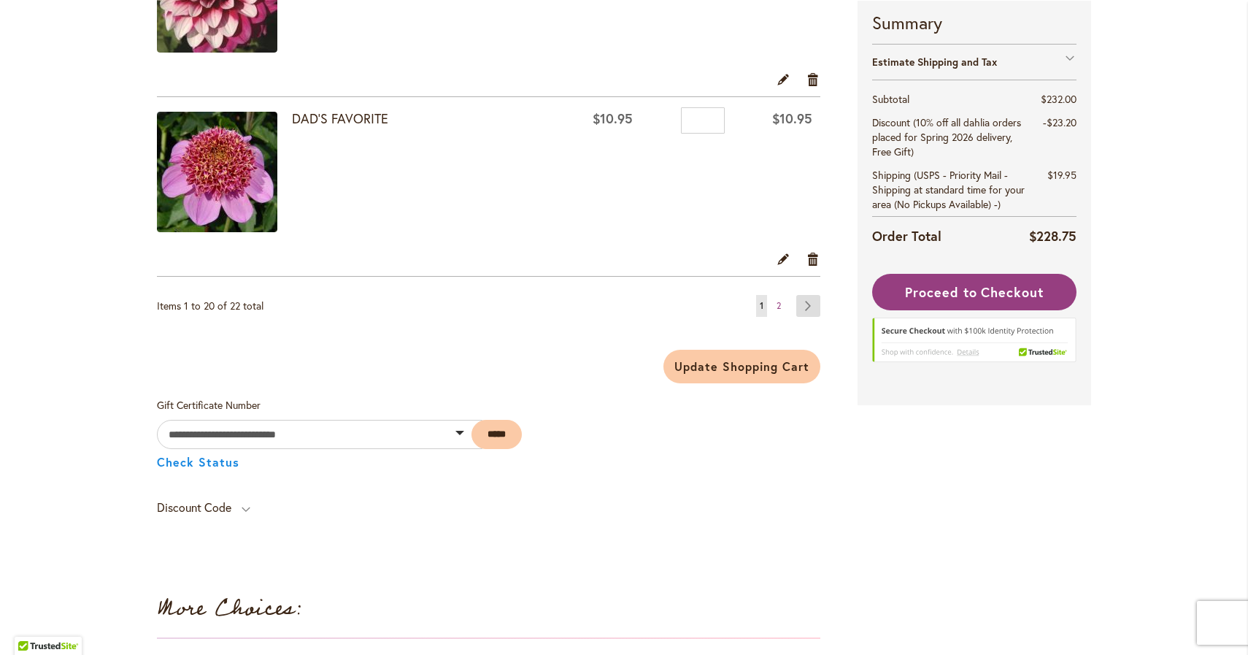
click at [808, 304] on link "Page Next" at bounding box center [809, 306] width 24 height 22
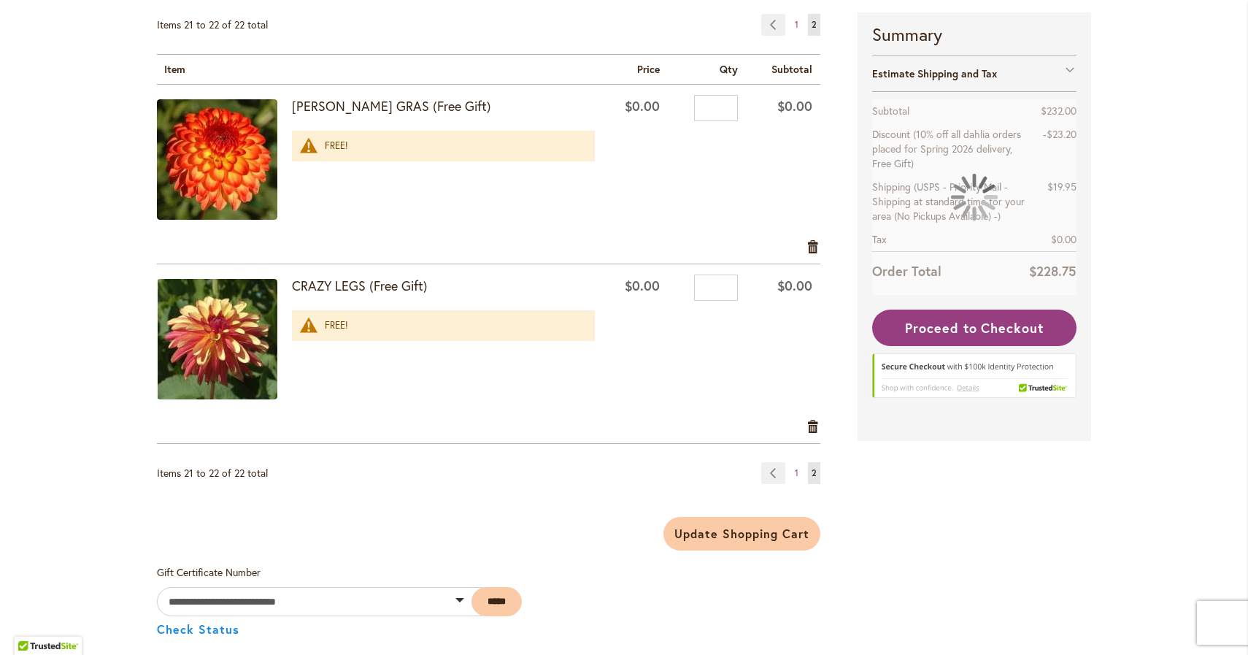
scroll to position [269, 0]
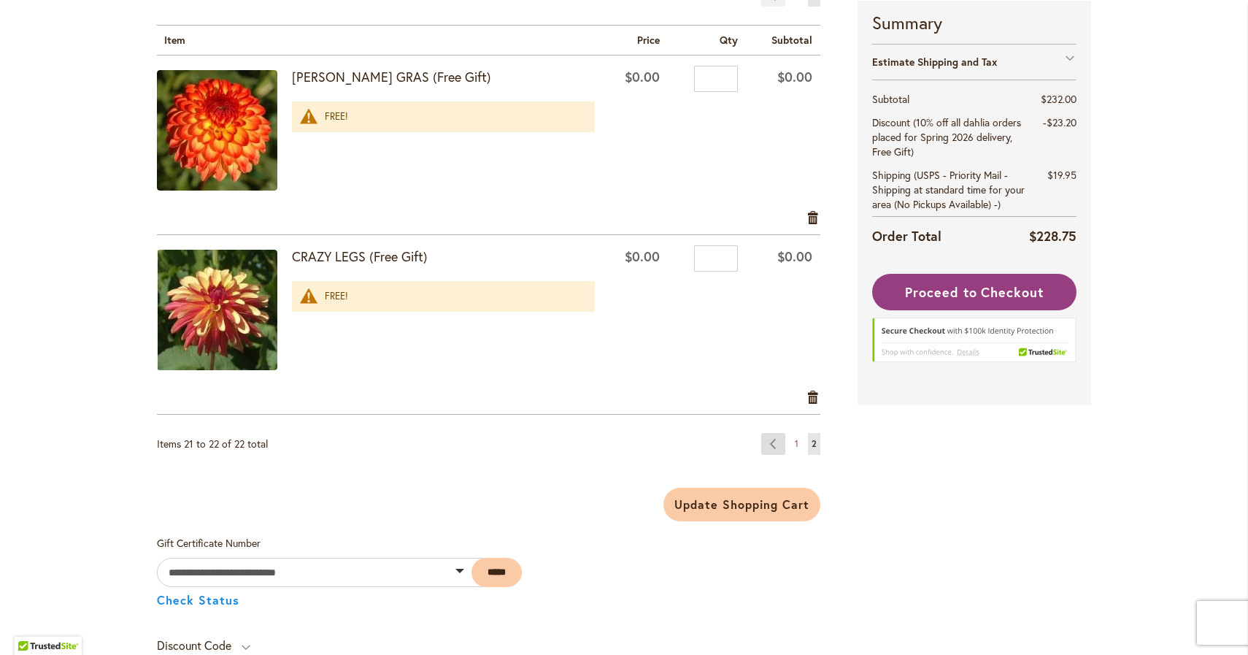
click at [776, 445] on link "Page Previous" at bounding box center [773, 444] width 24 height 22
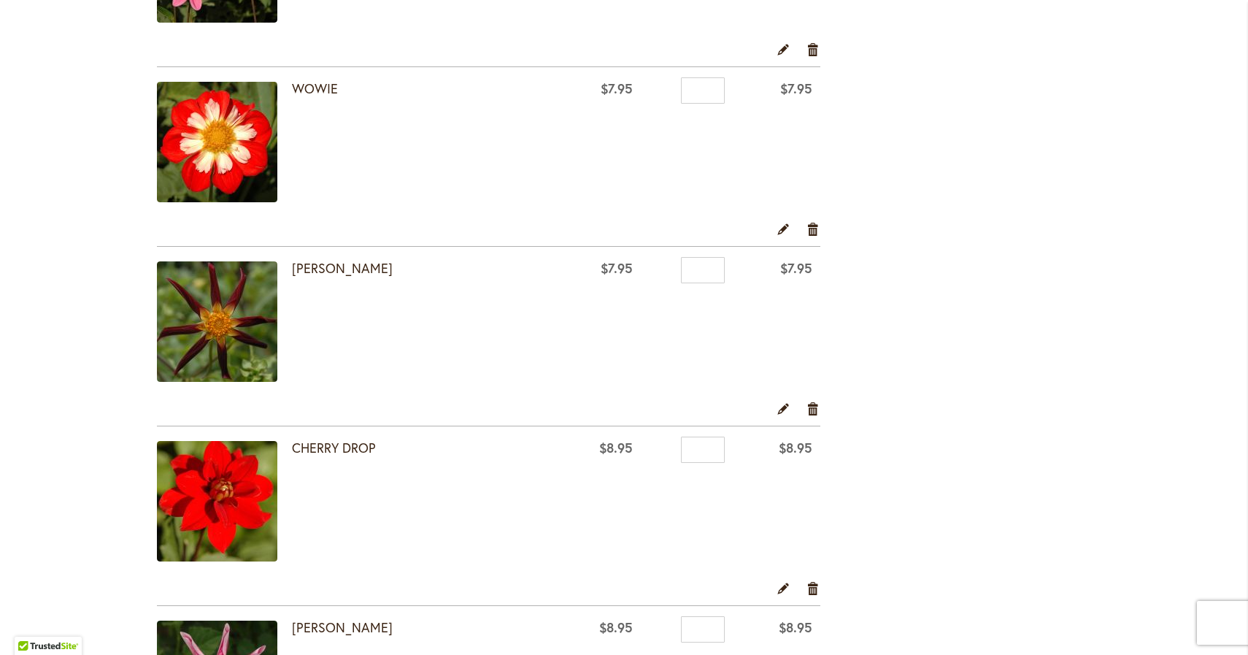
scroll to position [1319, 0]
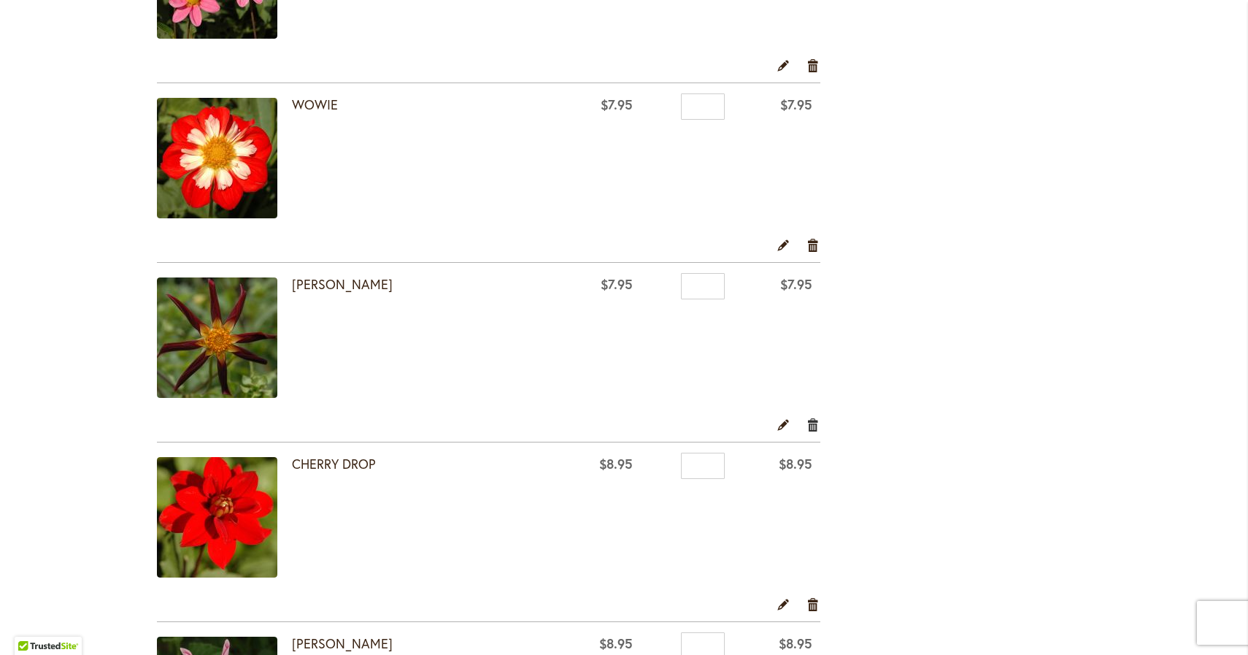
click at [813, 426] on link "Remove item" at bounding box center [814, 424] width 14 height 16
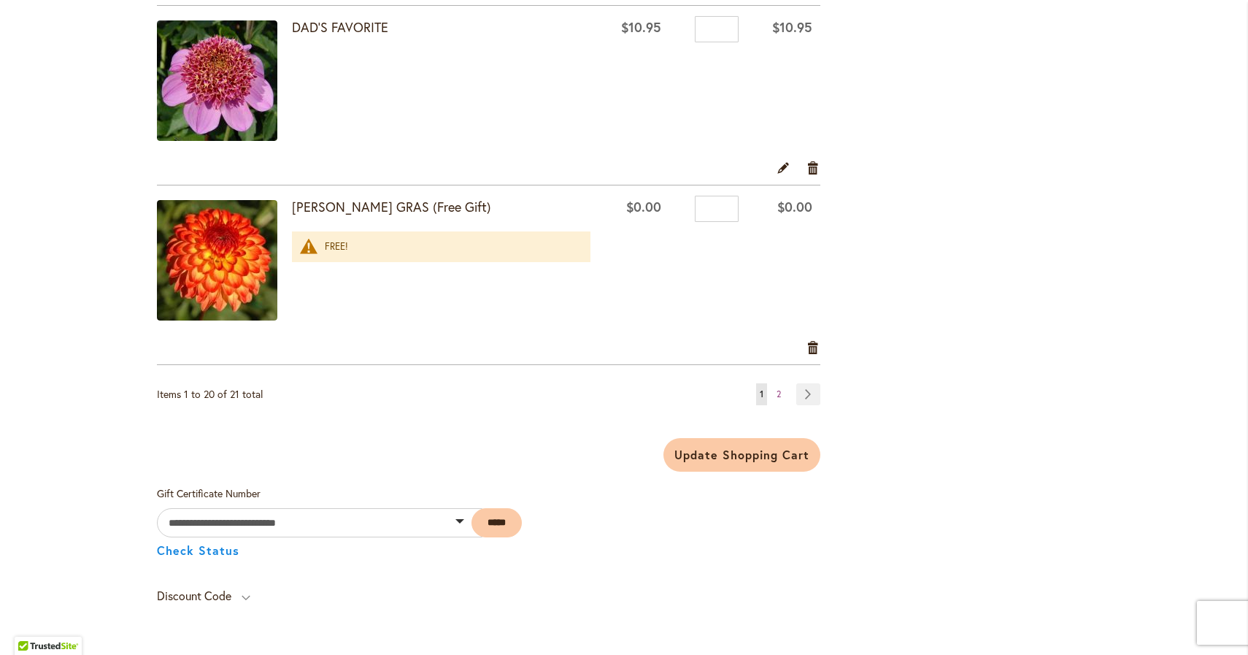
scroll to position [3556, 0]
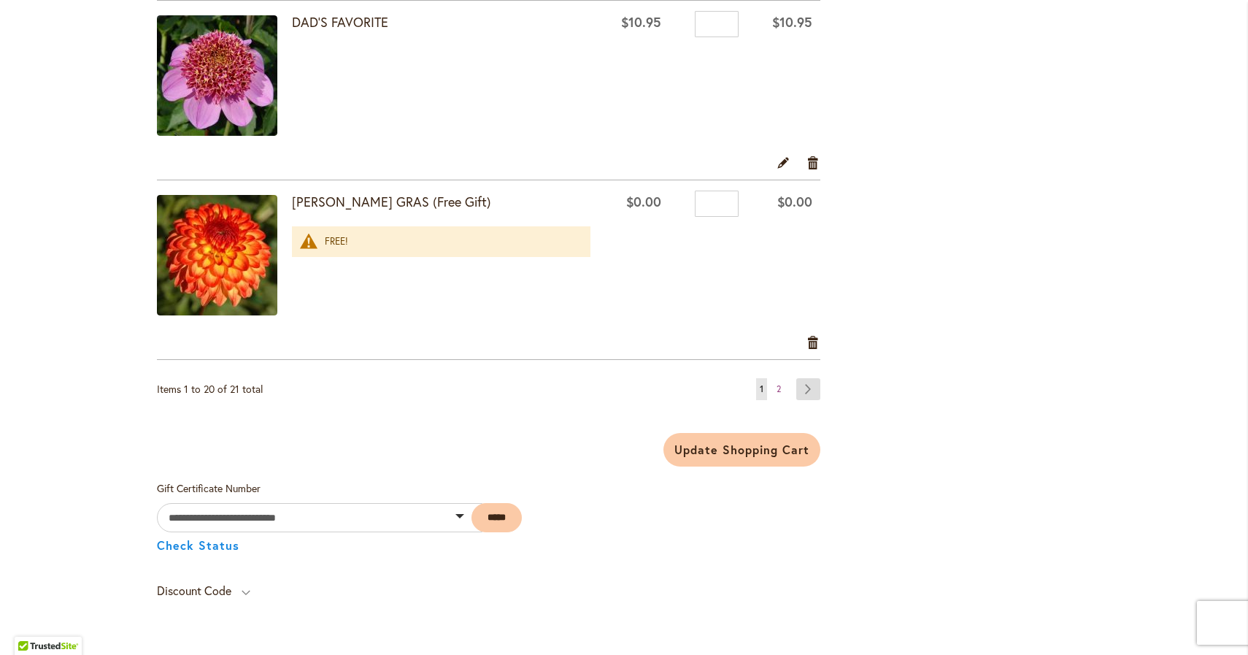
click at [812, 384] on link "Page Next" at bounding box center [809, 389] width 24 height 22
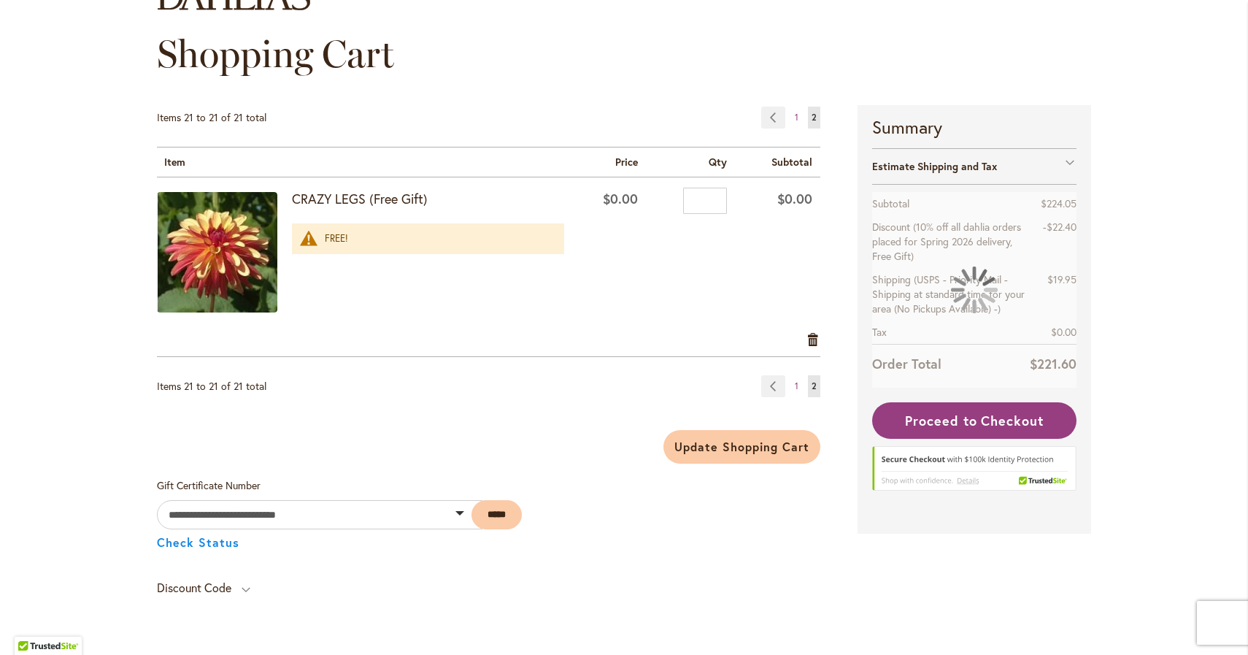
scroll to position [147, 0]
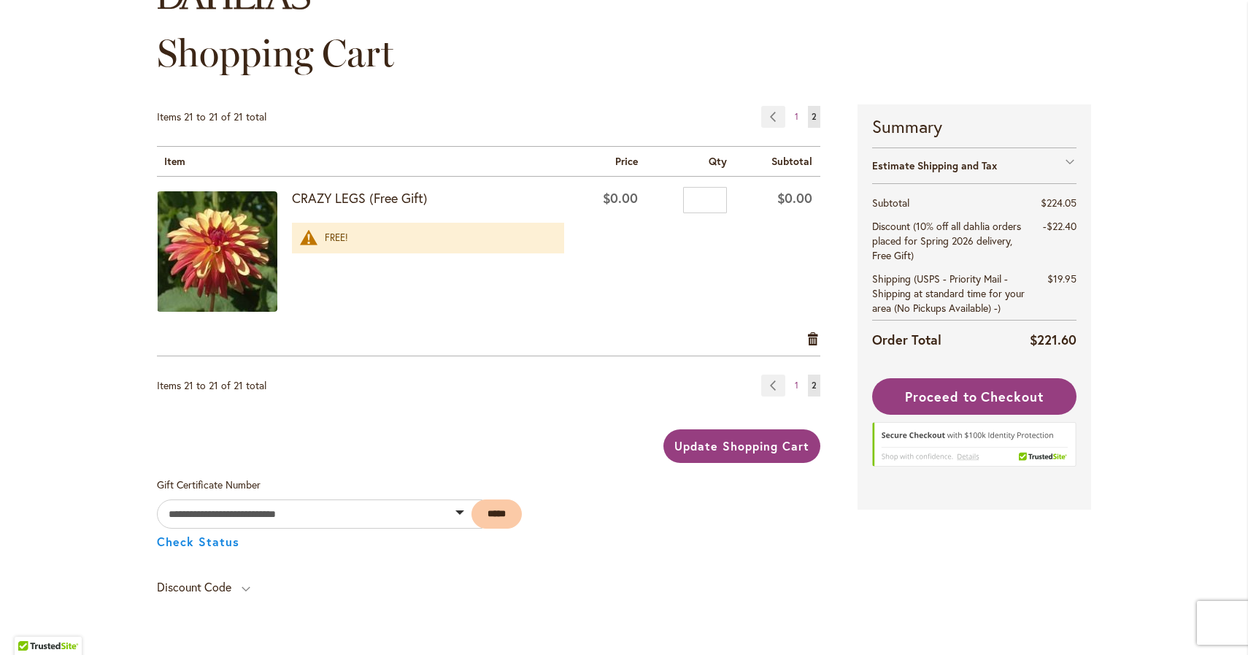
click at [701, 448] on span "Update Shopping Cart" at bounding box center [742, 445] width 134 height 15
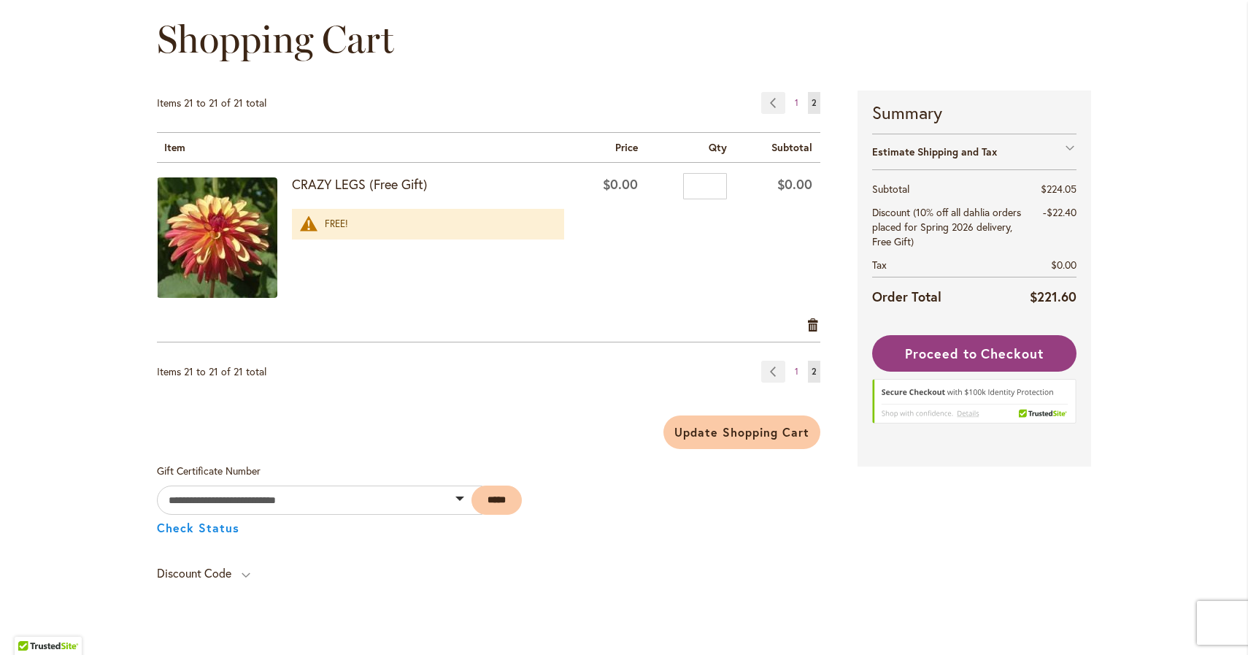
scroll to position [172, 0]
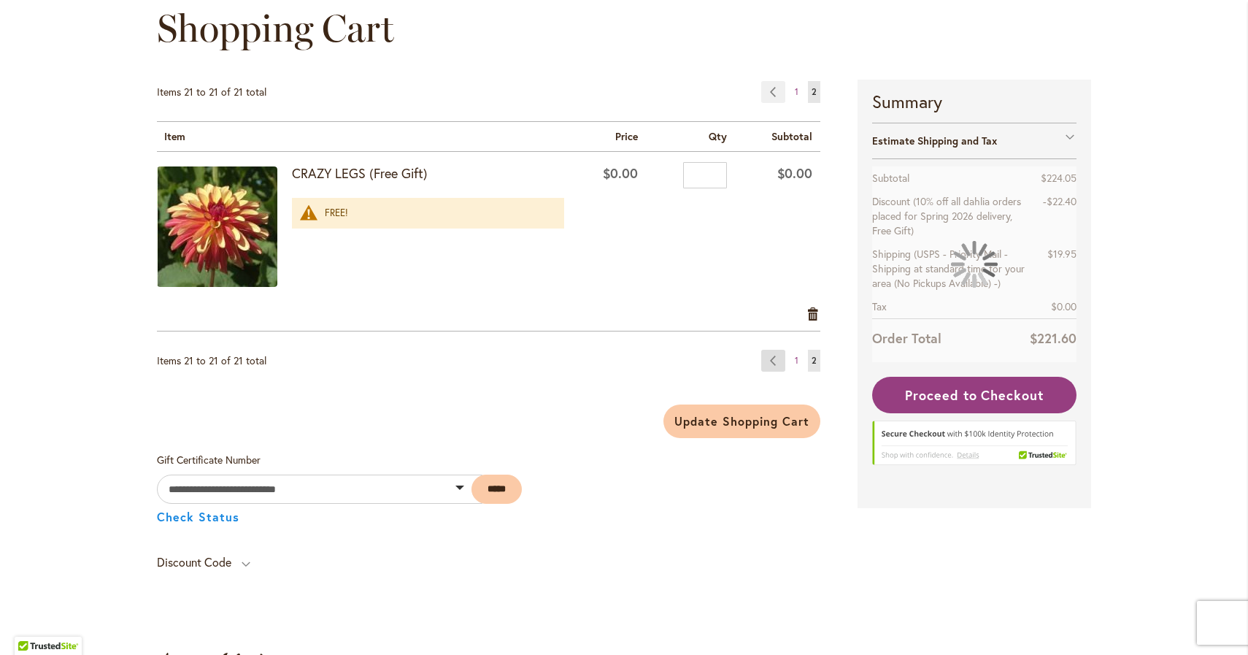
click at [779, 366] on link "Page Previous" at bounding box center [773, 361] width 24 height 22
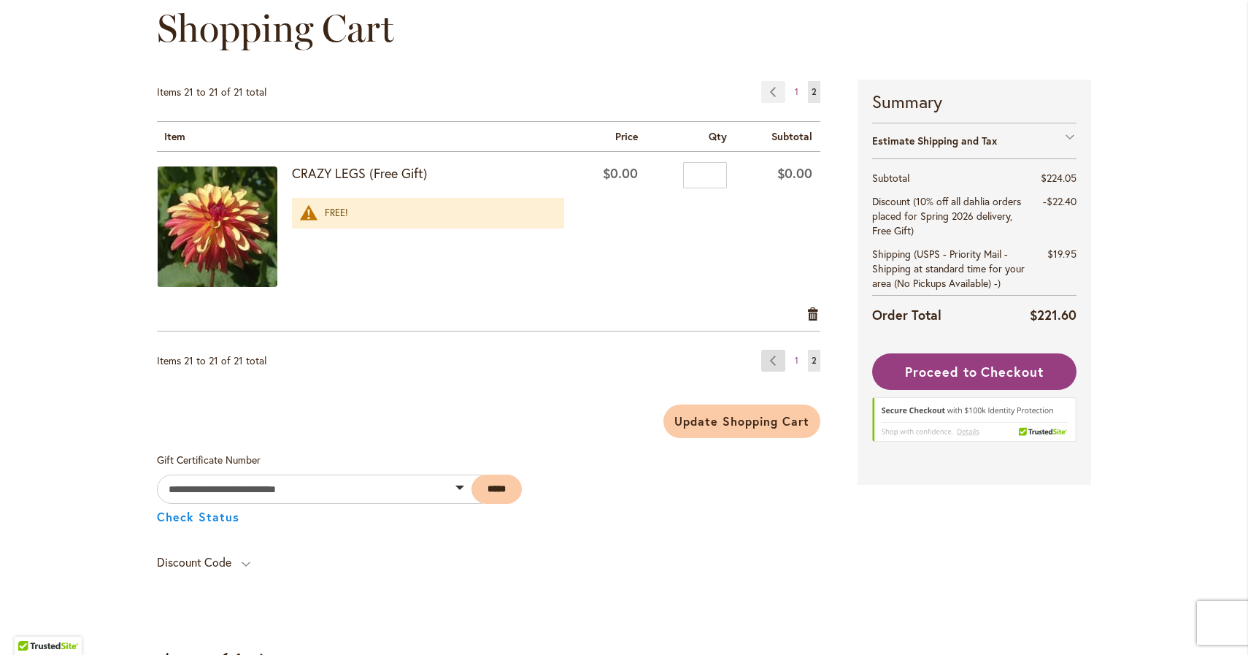
click at [773, 359] on link "Page Previous" at bounding box center [773, 361] width 24 height 22
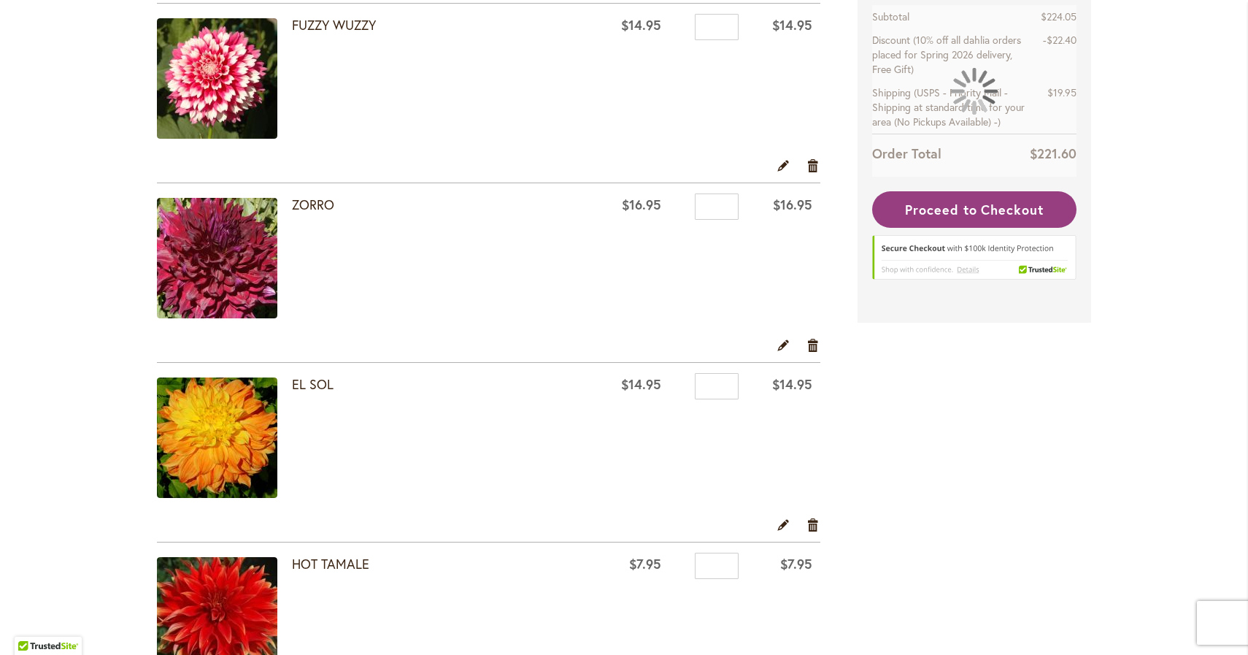
scroll to position [502, 0]
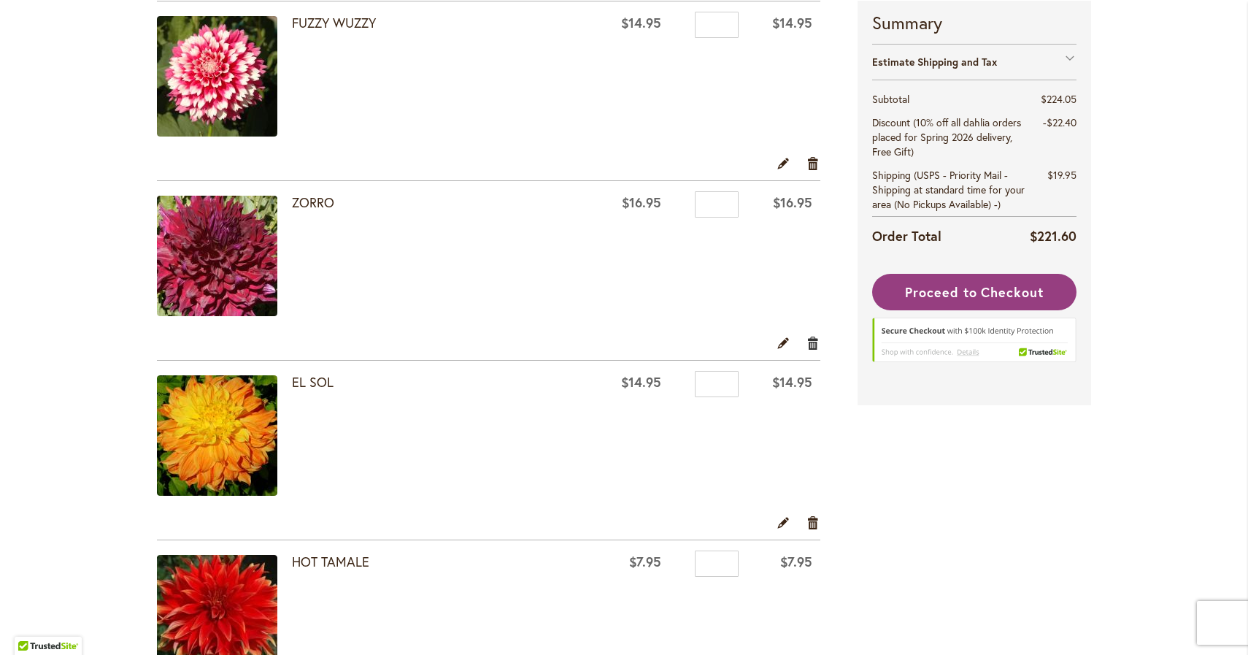
click at [818, 342] on link "Remove item" at bounding box center [814, 342] width 14 height 16
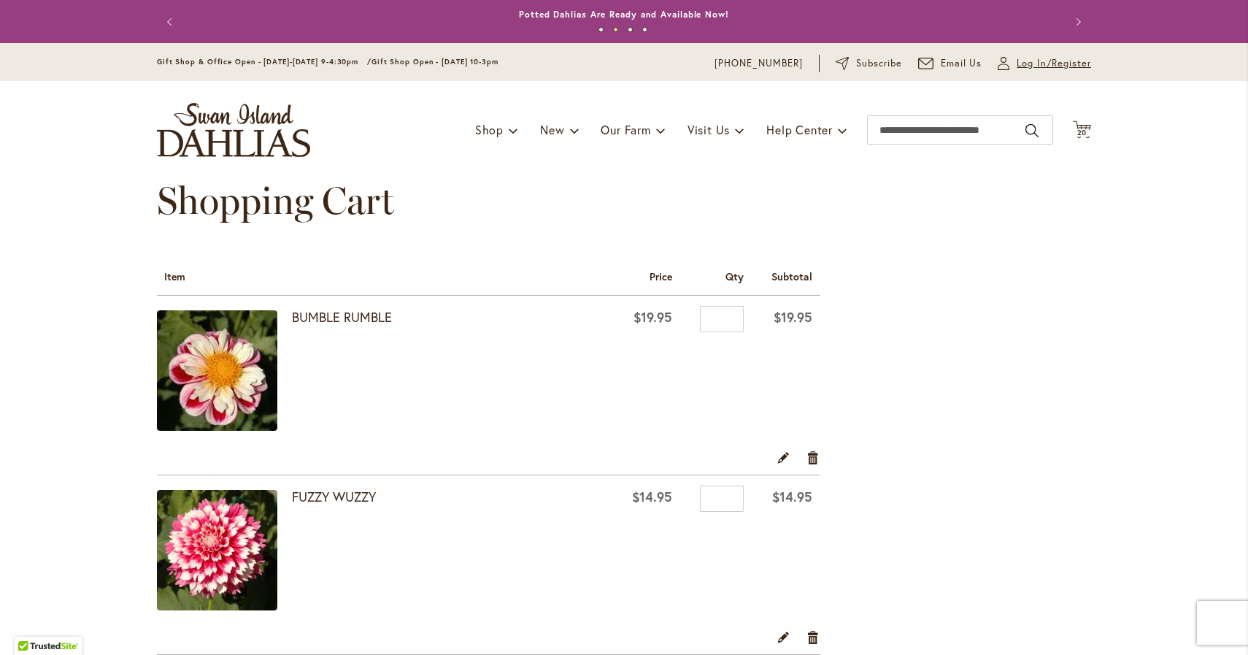
click at [1067, 65] on span "Log In/Register" at bounding box center [1054, 63] width 74 height 15
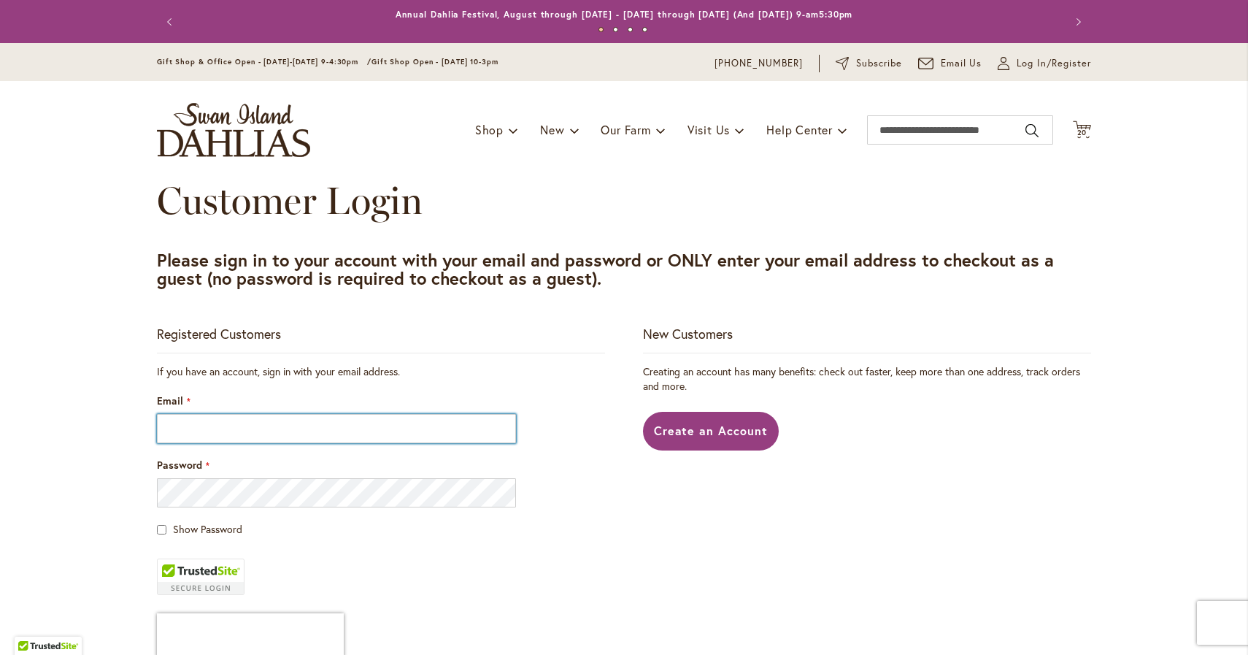
click at [180, 429] on input "Email" at bounding box center [336, 428] width 359 height 29
type input "**********"
click at [157, 507] on div at bounding box center [157, 507] width 0 height 0
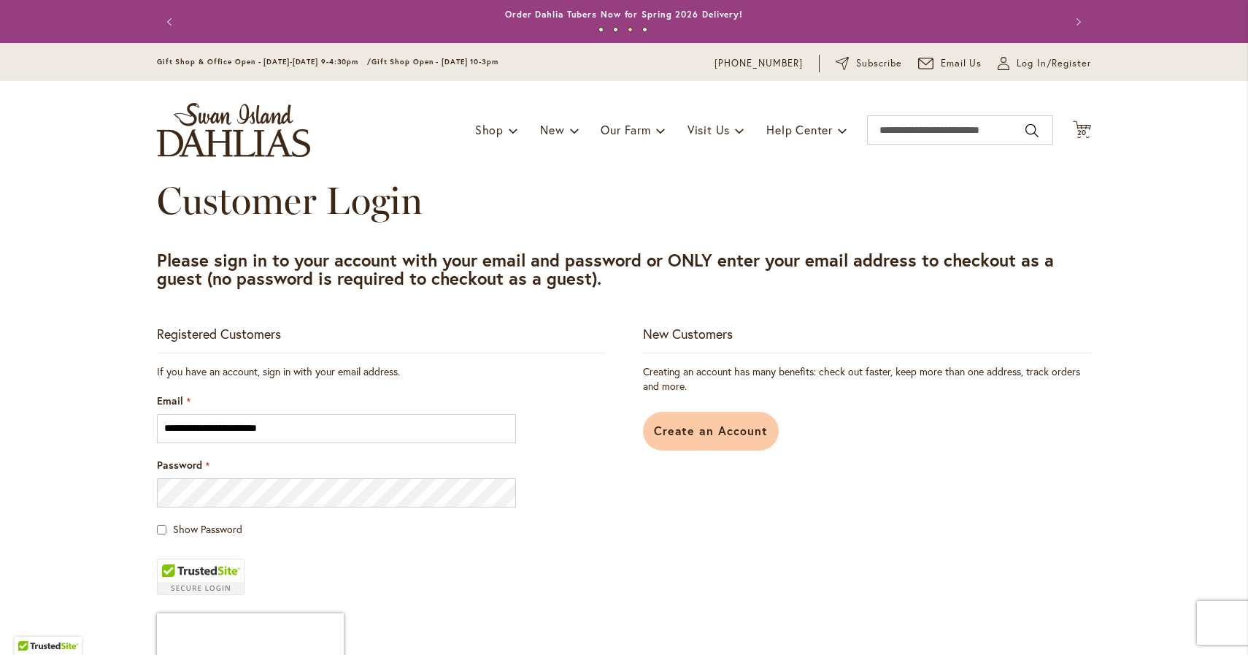
click at [672, 433] on span "Create an Account" at bounding box center [711, 430] width 115 height 15
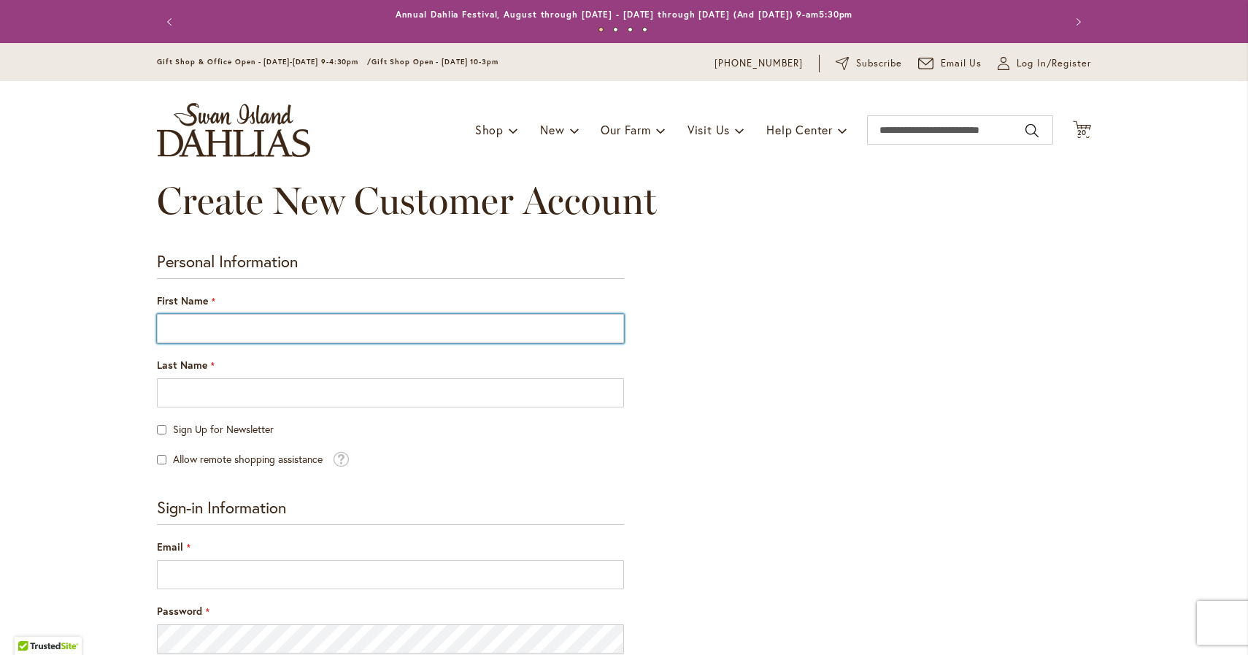
click at [288, 329] on input "First Name" at bounding box center [390, 328] width 467 height 29
type input "*********"
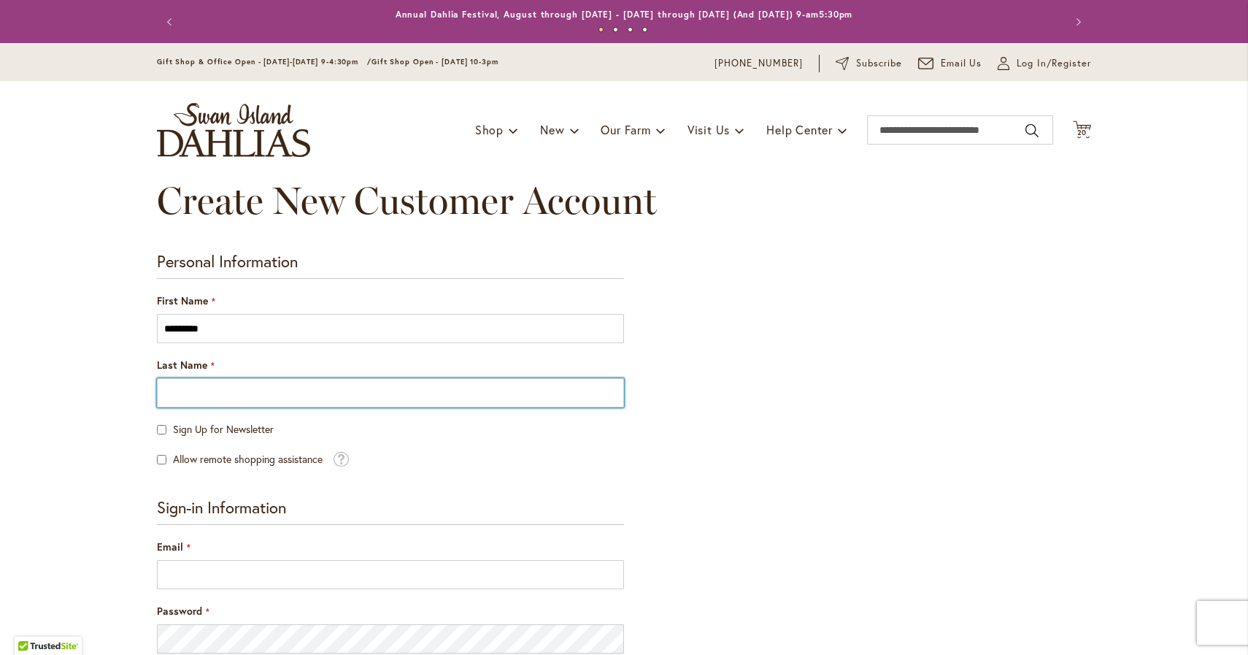
type input "*******"
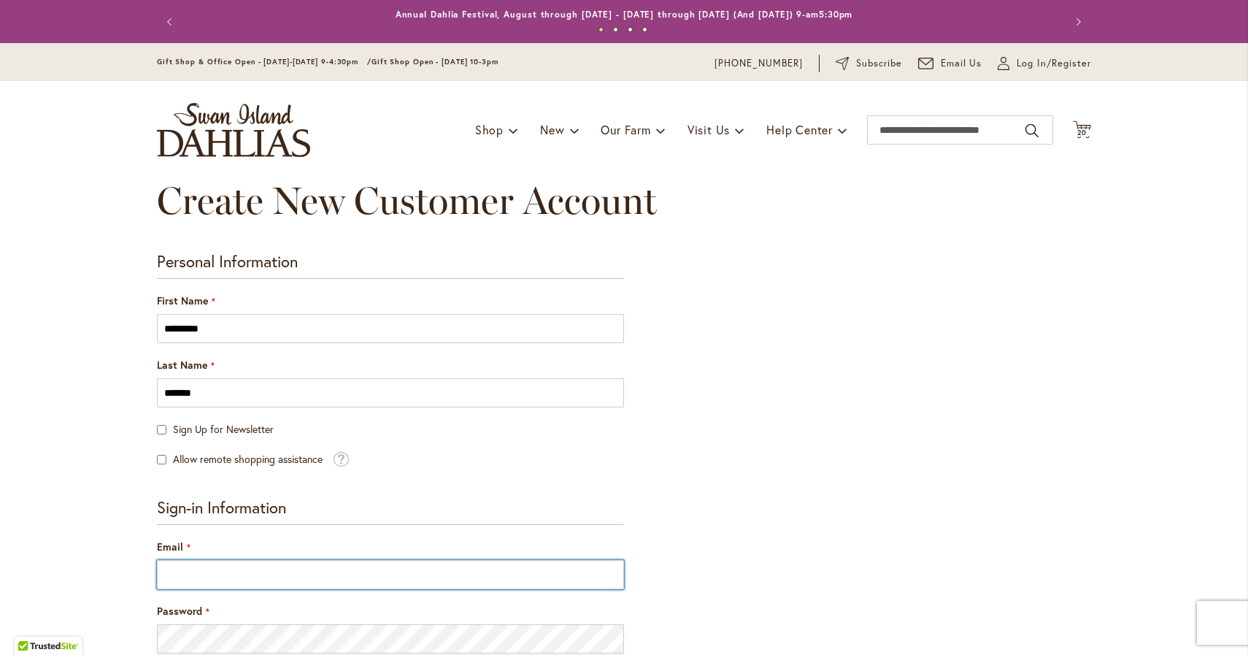
type input "**********"
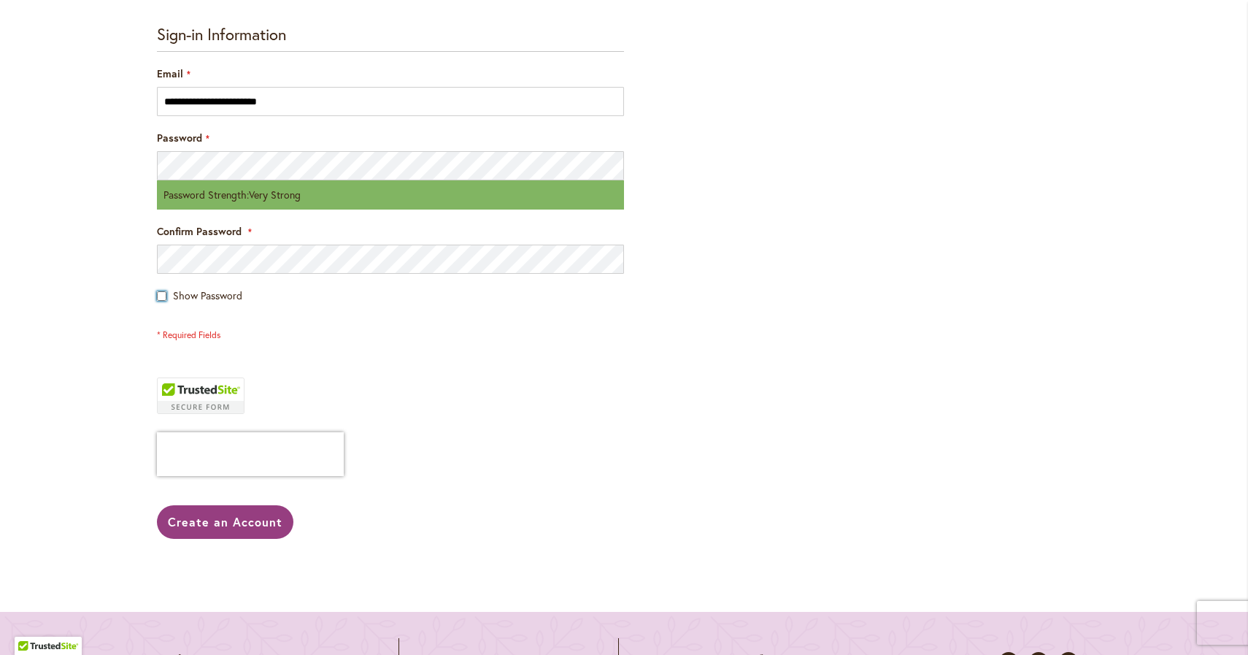
scroll to position [477, 0]
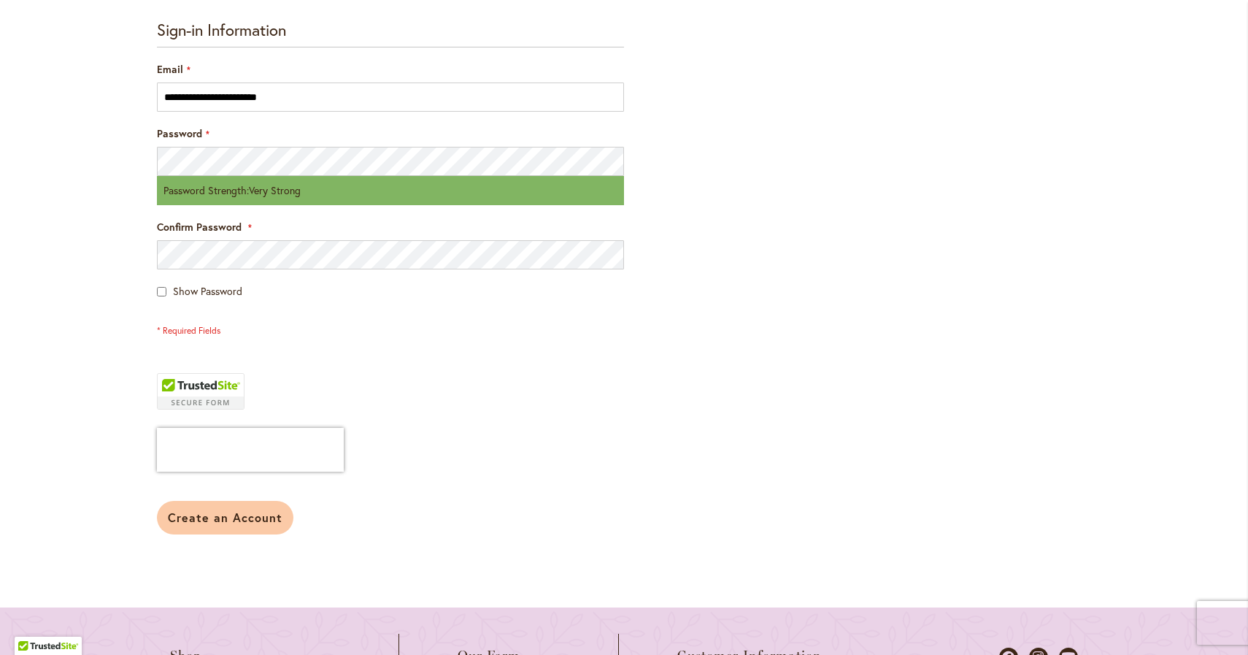
click at [244, 518] on span "Create an Account" at bounding box center [225, 517] width 115 height 15
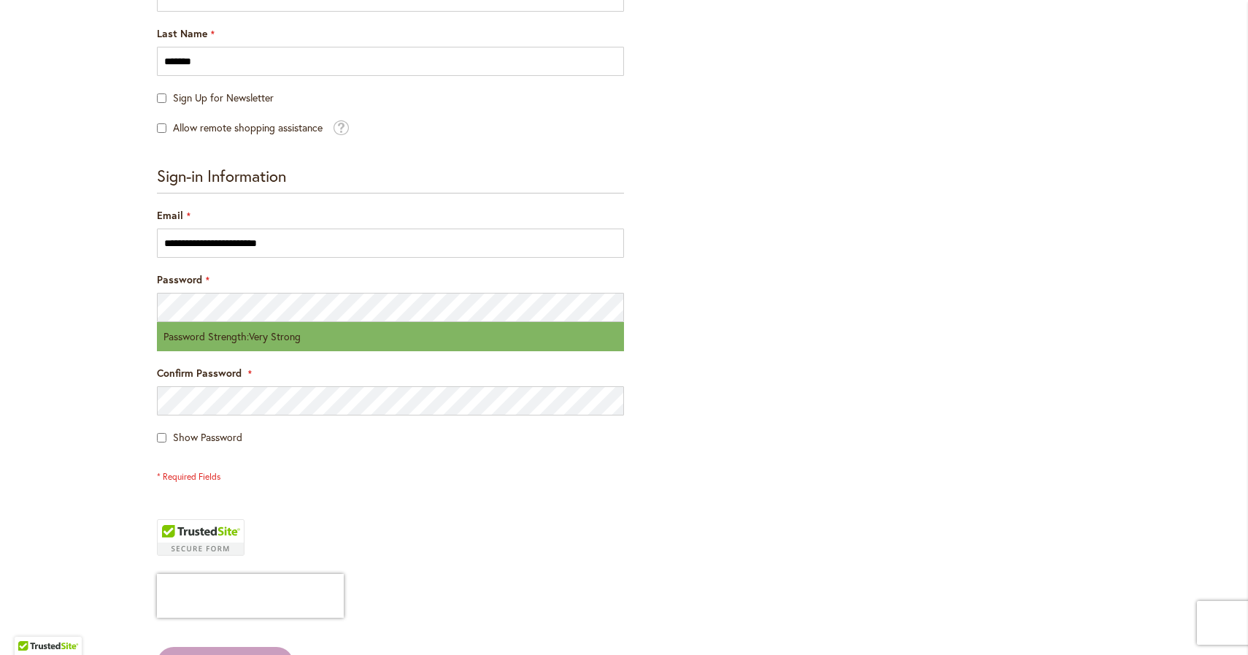
scroll to position [323, 0]
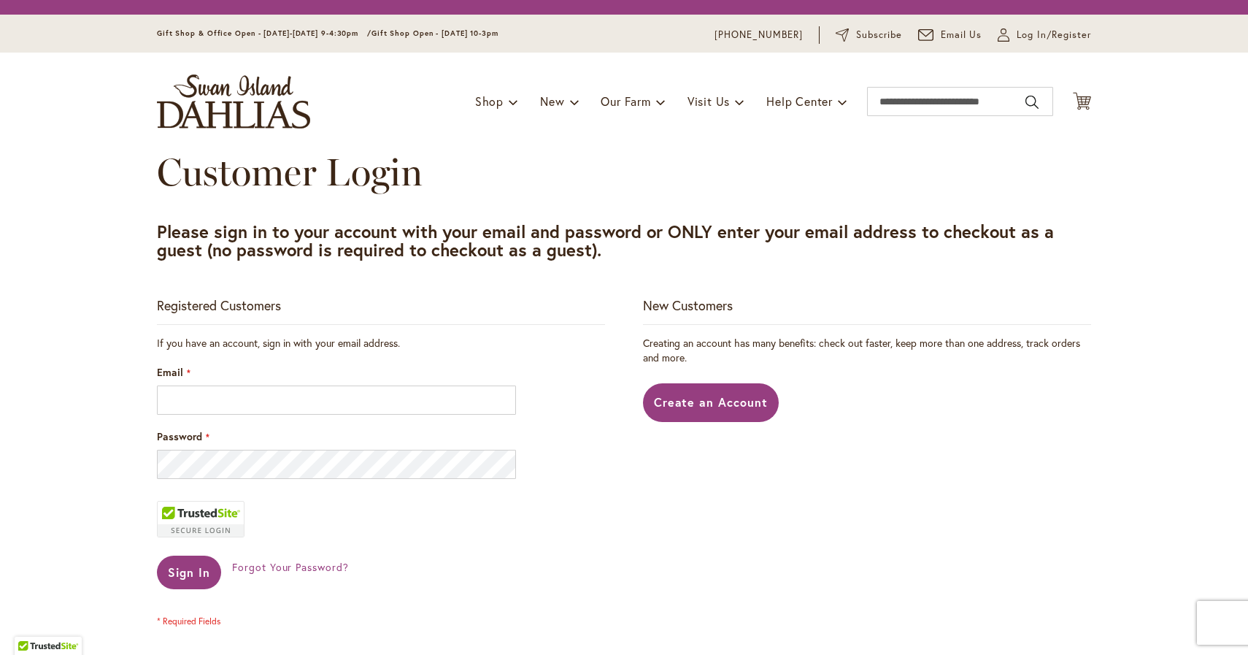
click at [163, 104] on img "store logo" at bounding box center [233, 101] width 153 height 54
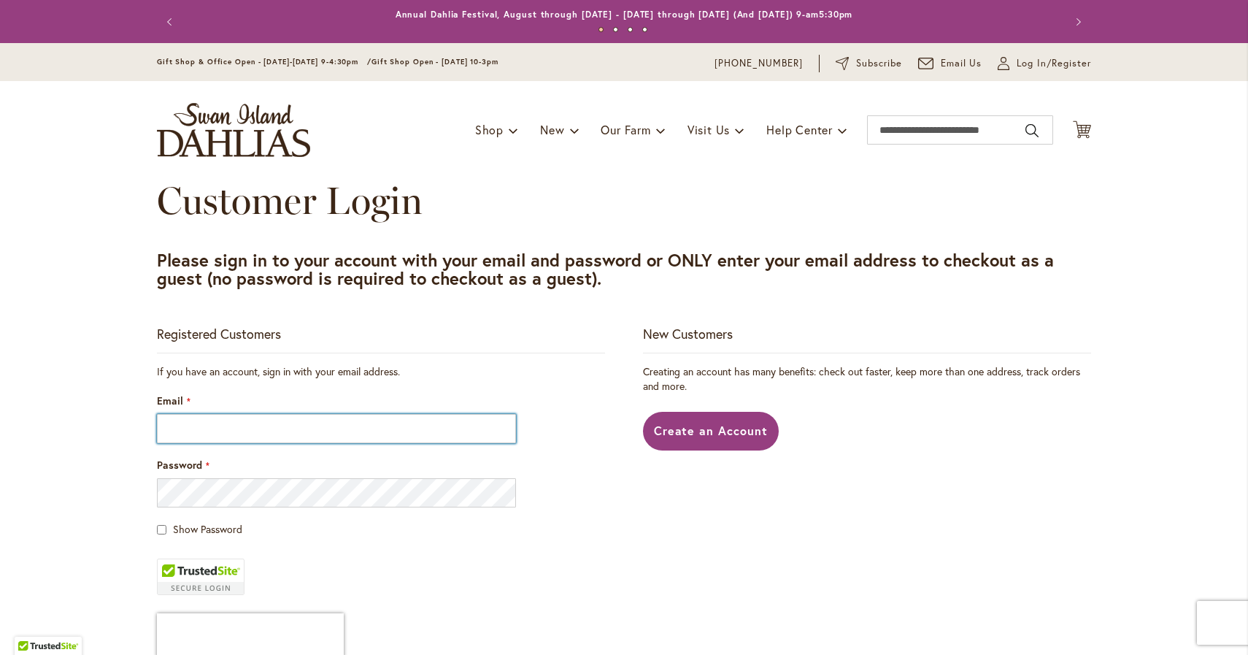
type input "**********"
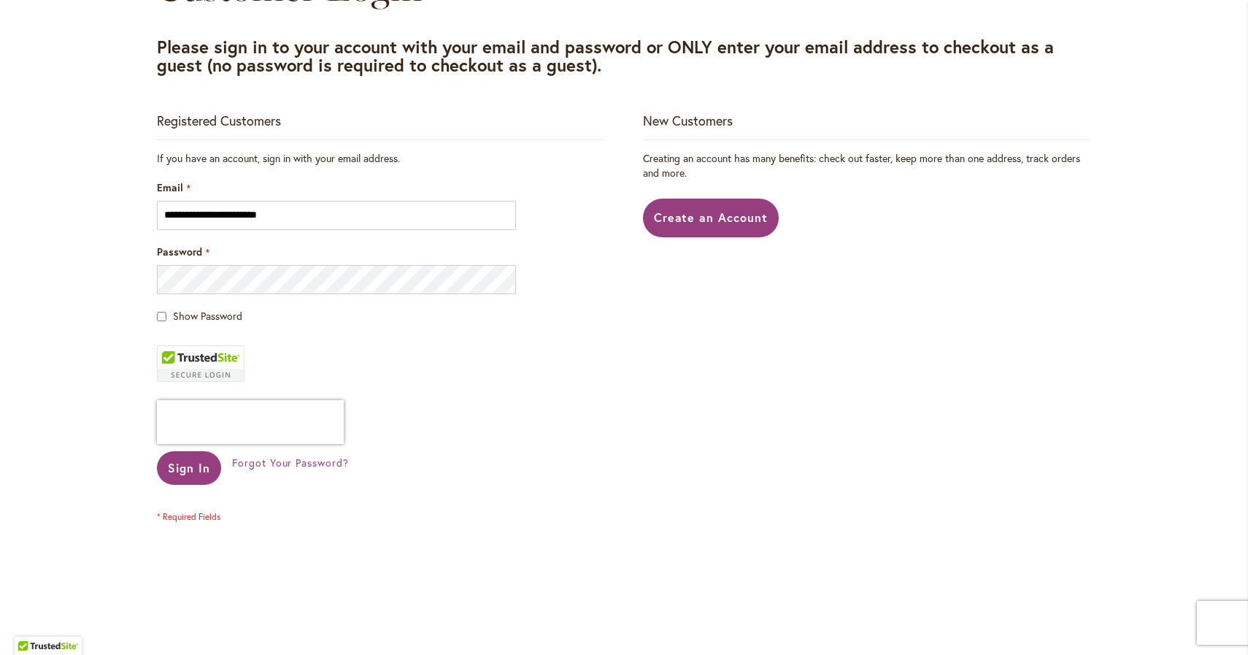
scroll to position [210, 0]
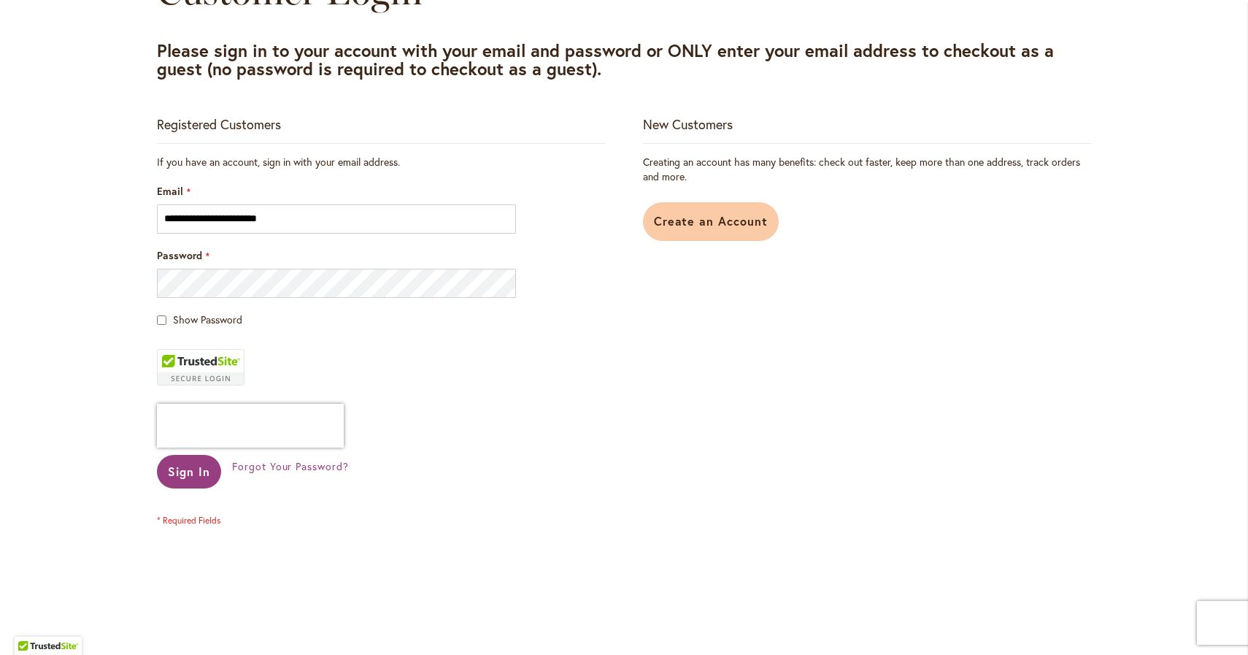
click at [700, 221] on span "Create an Account" at bounding box center [711, 220] width 115 height 15
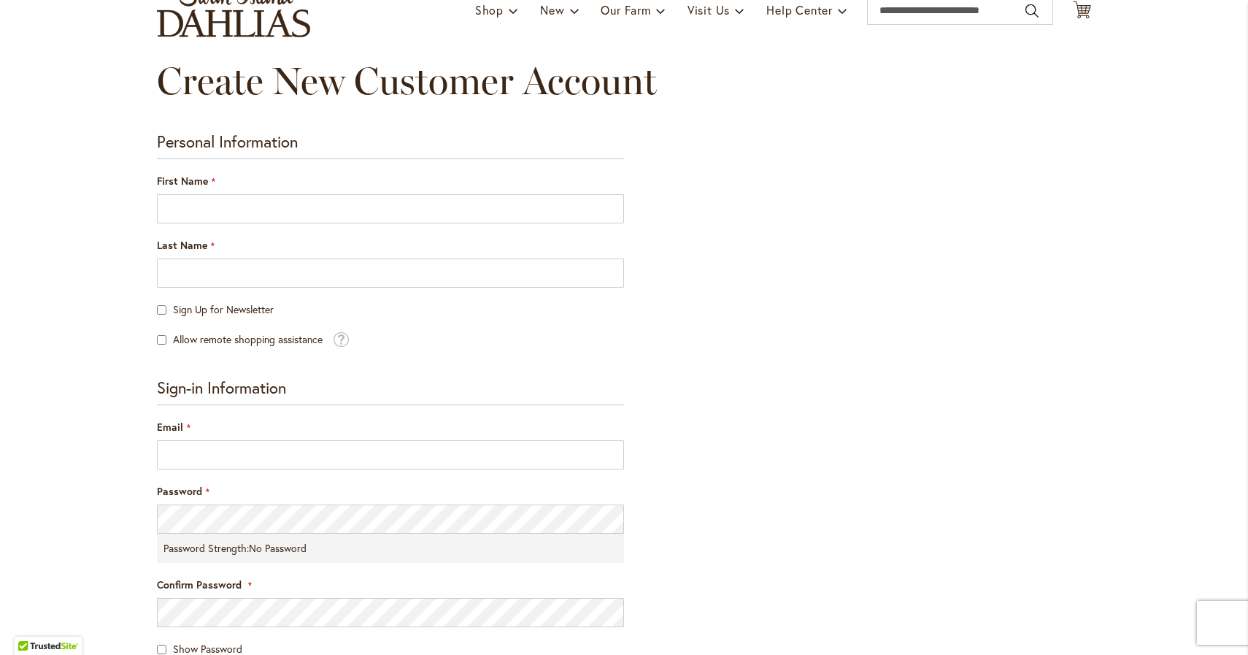
scroll to position [128, 0]
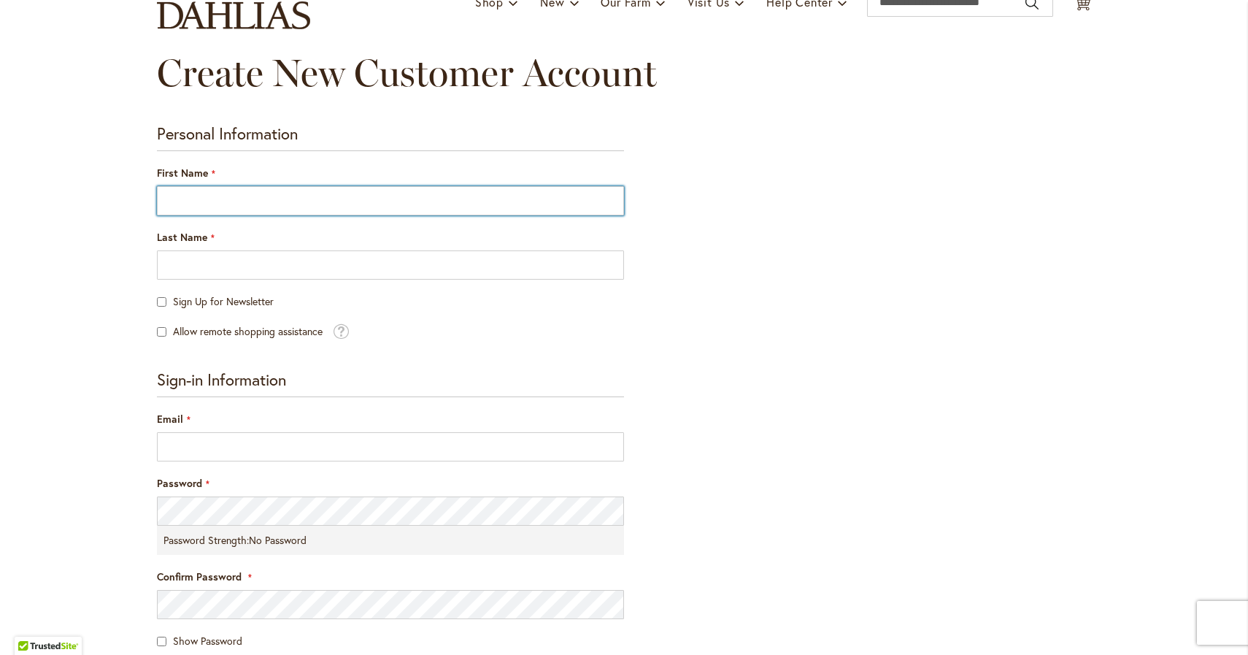
click at [258, 194] on input "First Name" at bounding box center [390, 200] width 467 height 29
type input "*********"
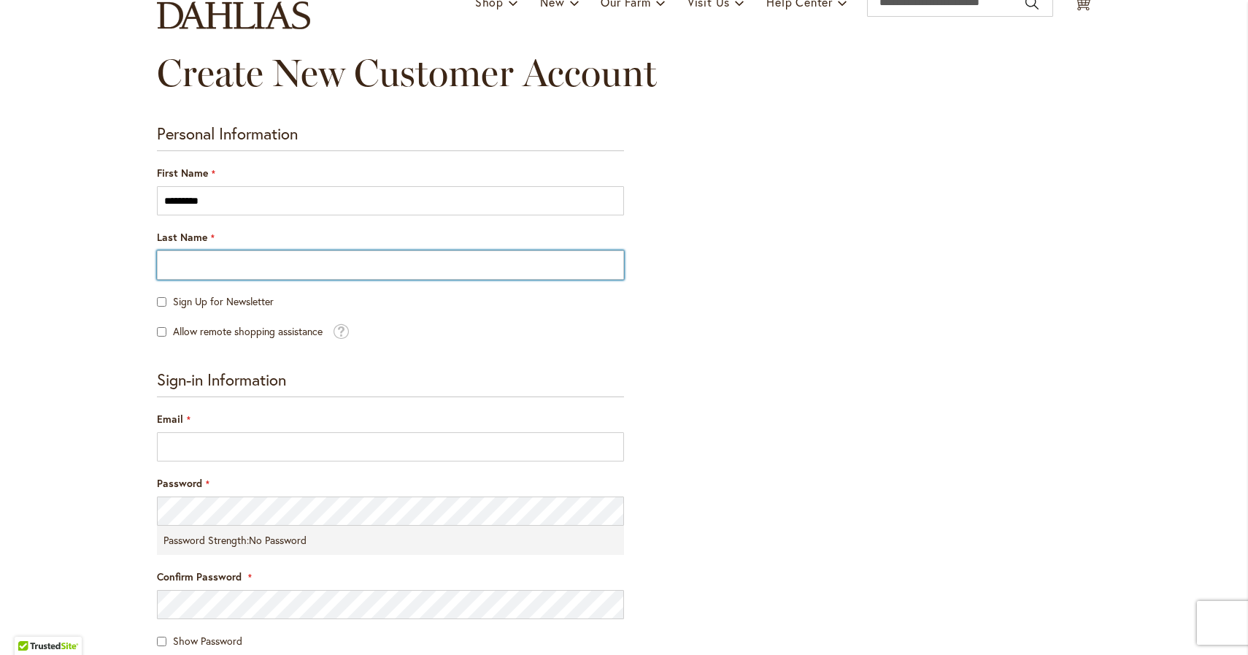
type input "*******"
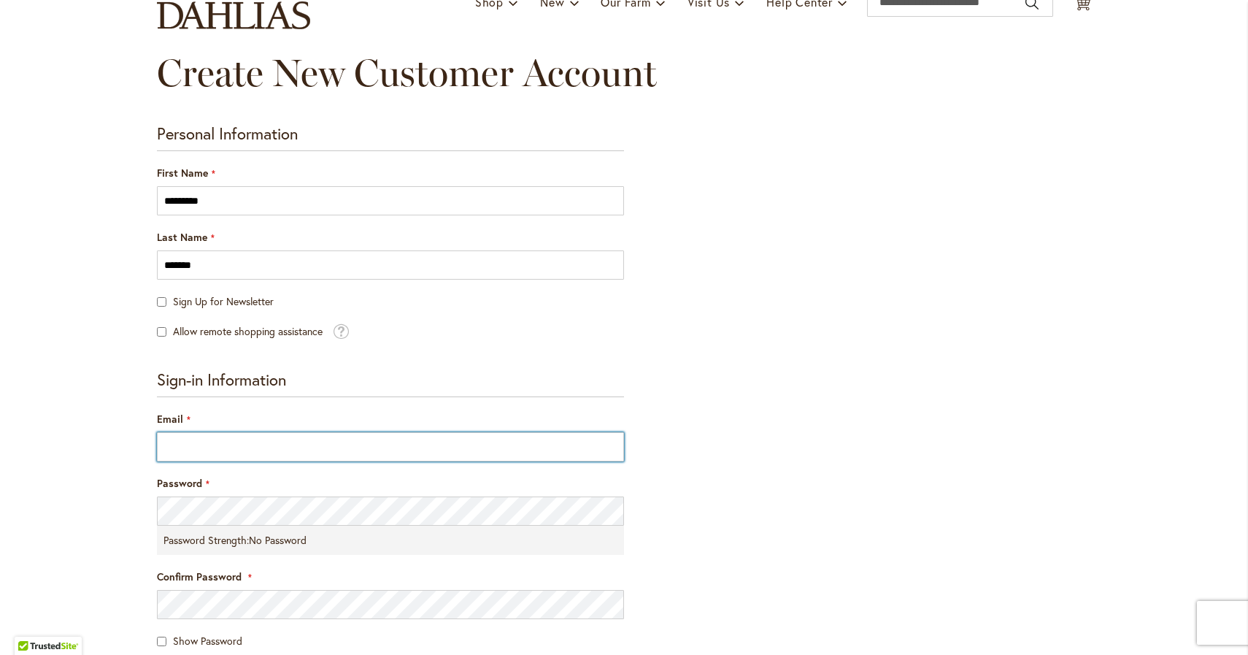
type input "**********"
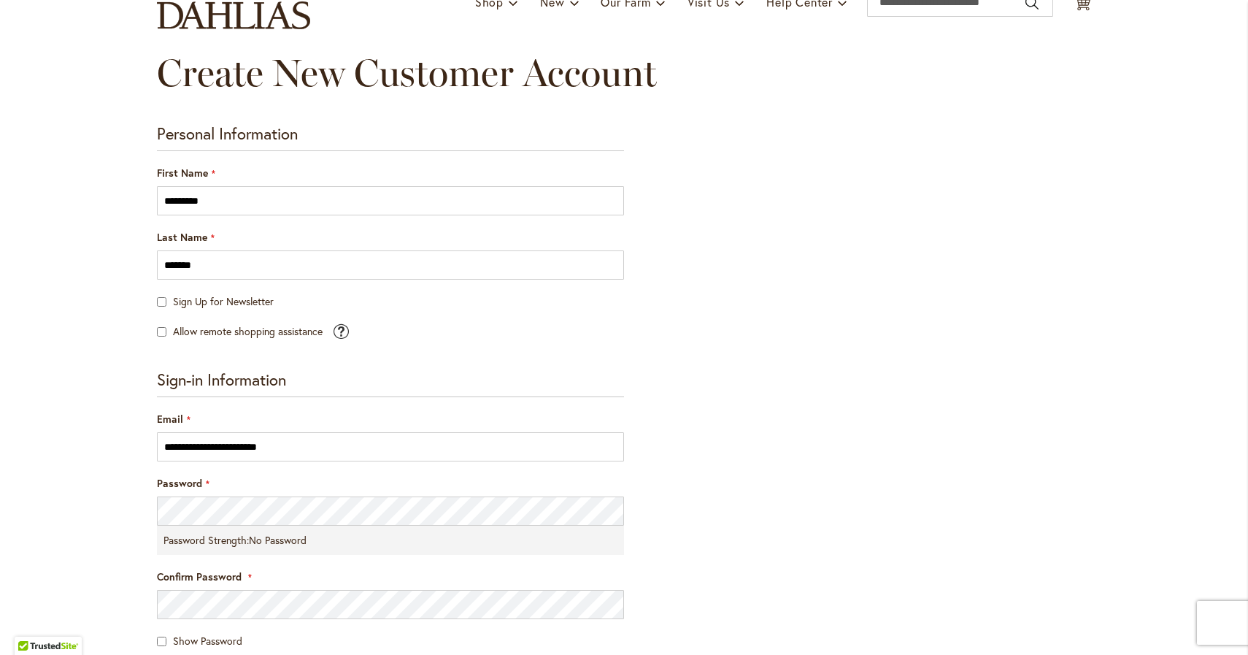
click at [345, 329] on span at bounding box center [341, 329] width 16 height 17
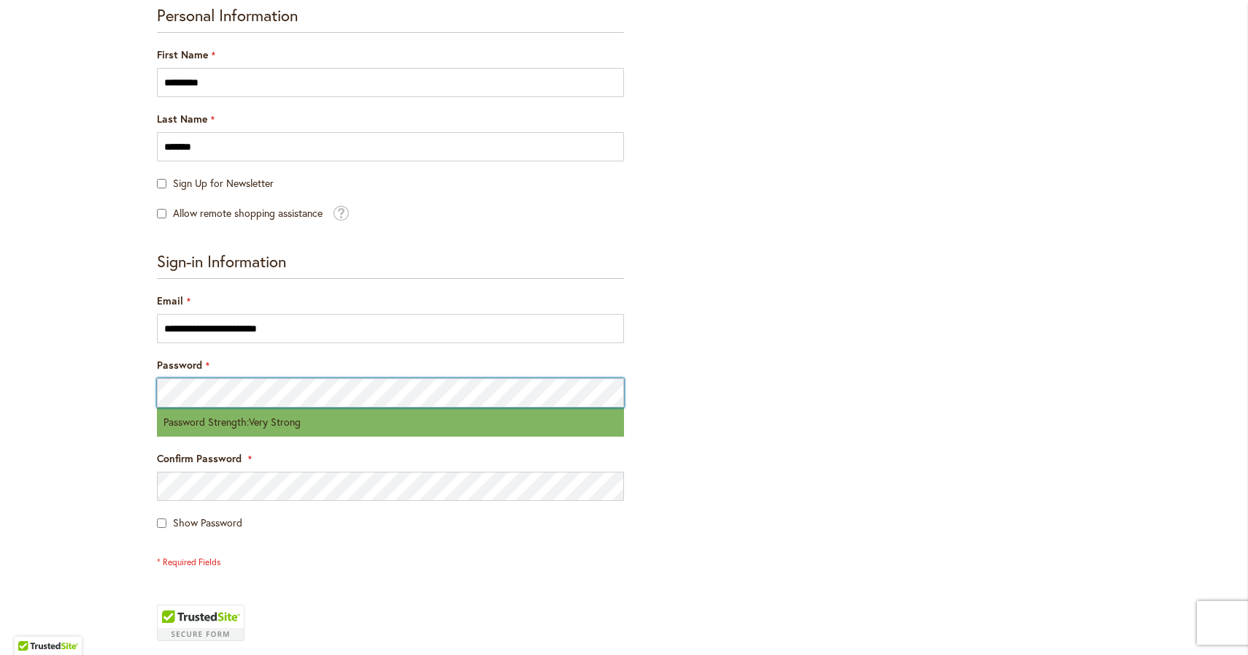
scroll to position [249, 0]
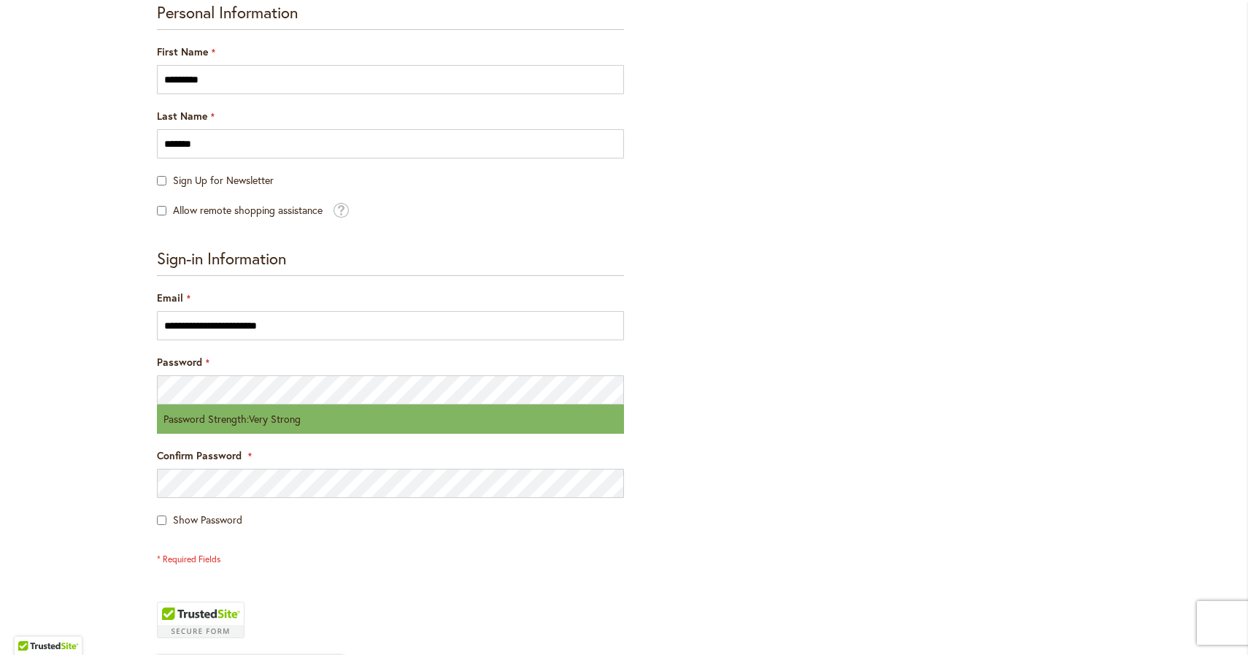
click at [123, 453] on div "Skip to Content Gift Shop & Office Open - [DATE]-[DATE] 9-4:30pm / Gift Shop Op…" at bounding box center [624, 526] width 1248 height 1465
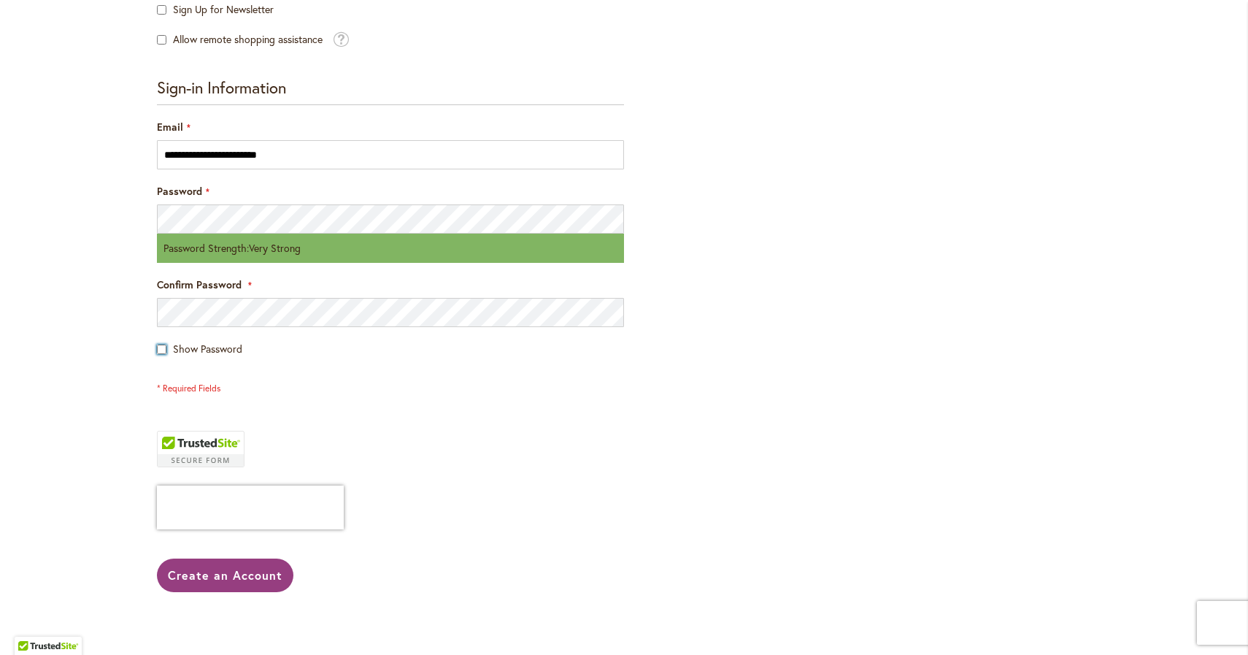
scroll to position [433, 0]
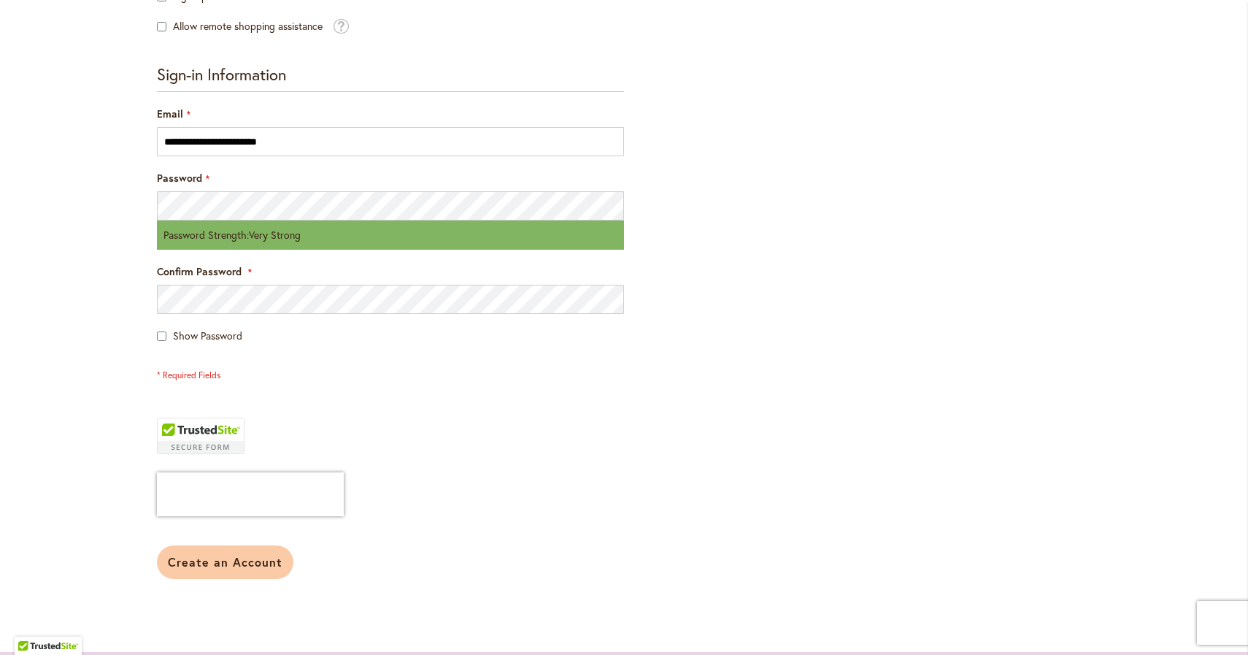
click at [235, 566] on span "Create an Account" at bounding box center [225, 561] width 115 height 15
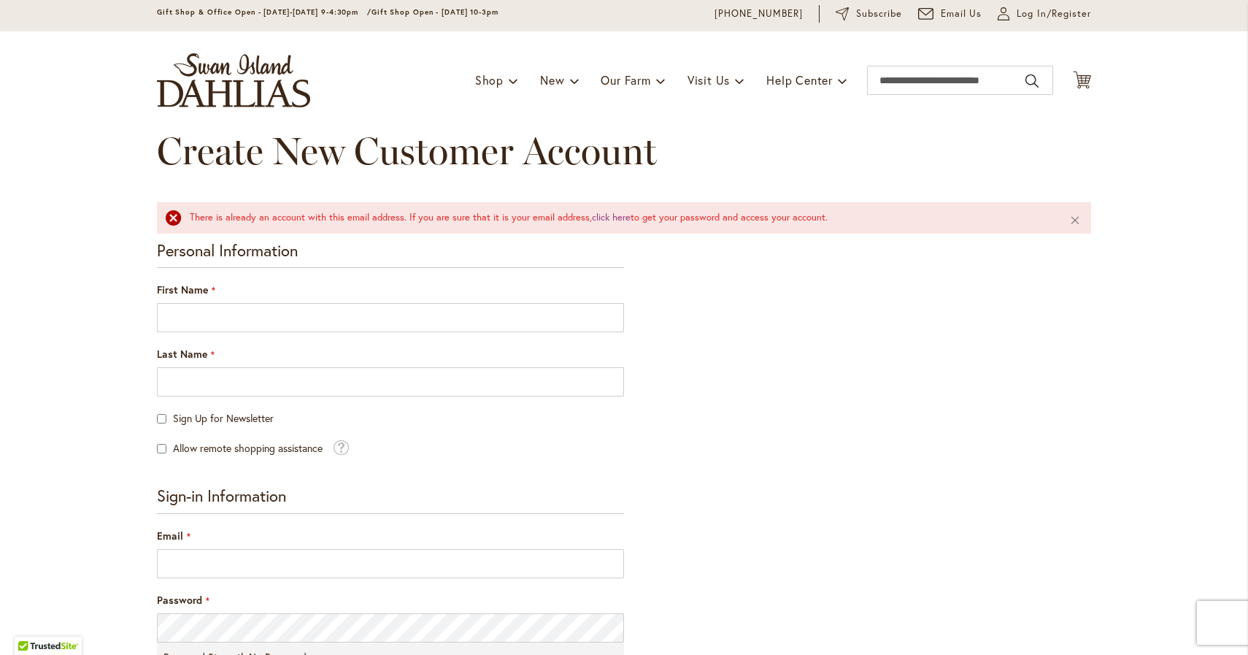
scroll to position [51, 0]
click at [1018, 14] on span "Log In/Register" at bounding box center [1054, 12] width 74 height 15
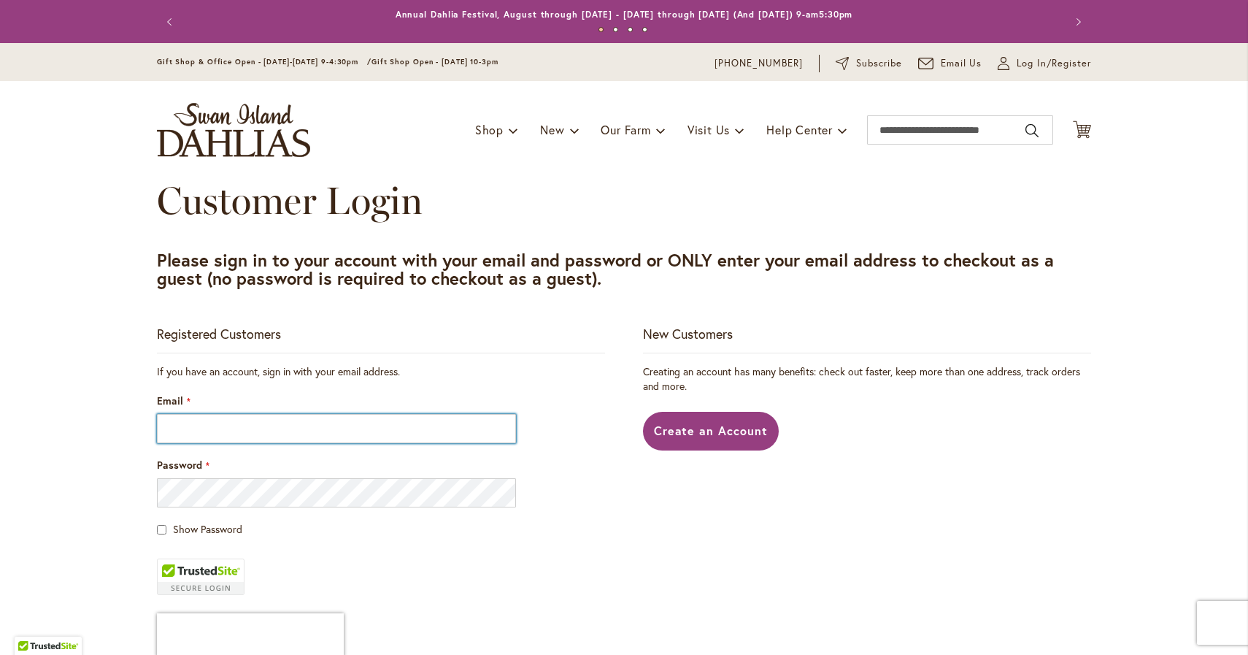
type input "**********"
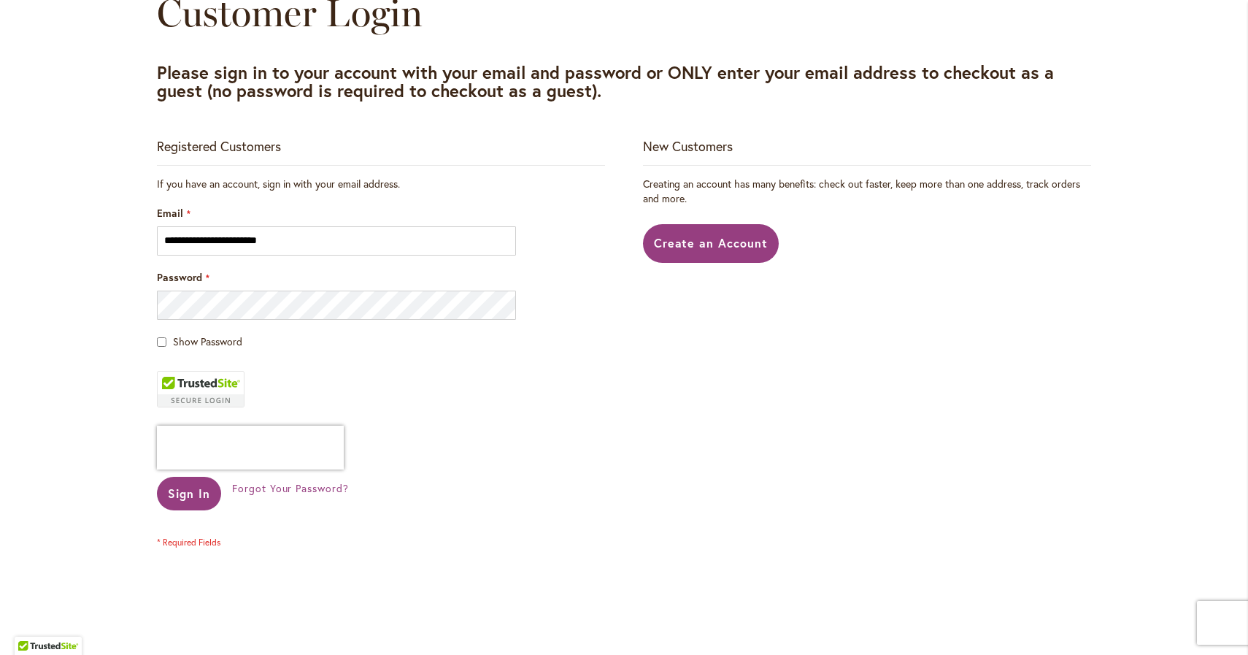
scroll to position [199, 0]
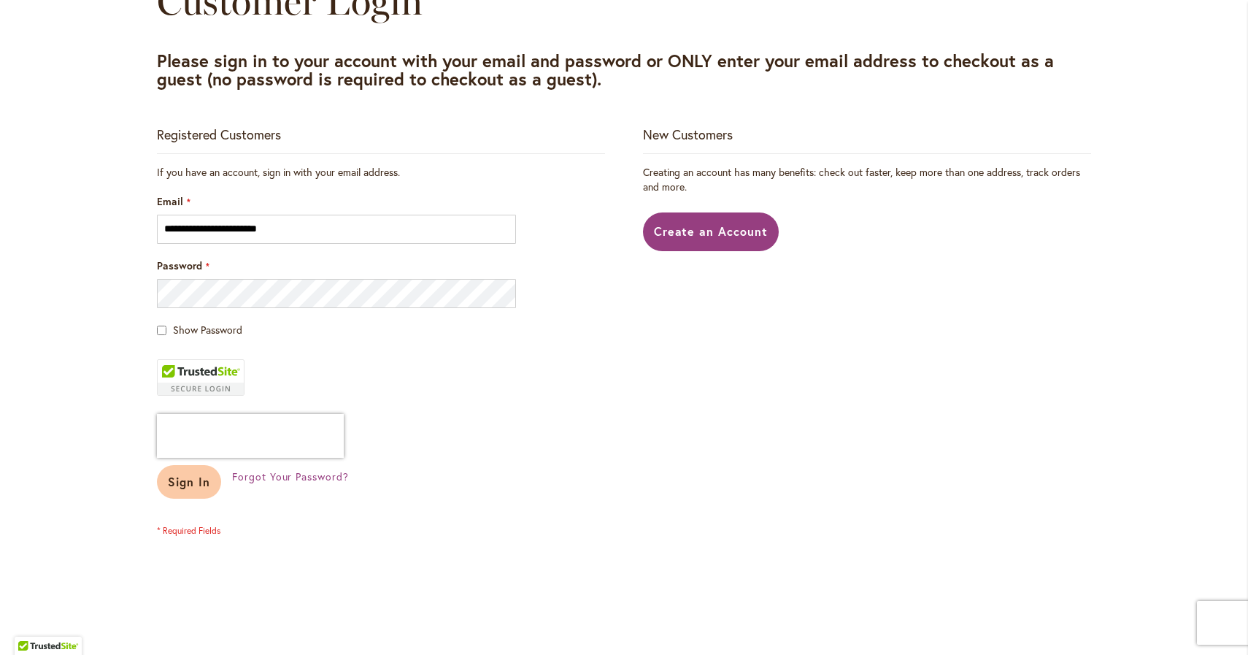
click at [191, 483] on span "Sign In" at bounding box center [189, 481] width 42 height 15
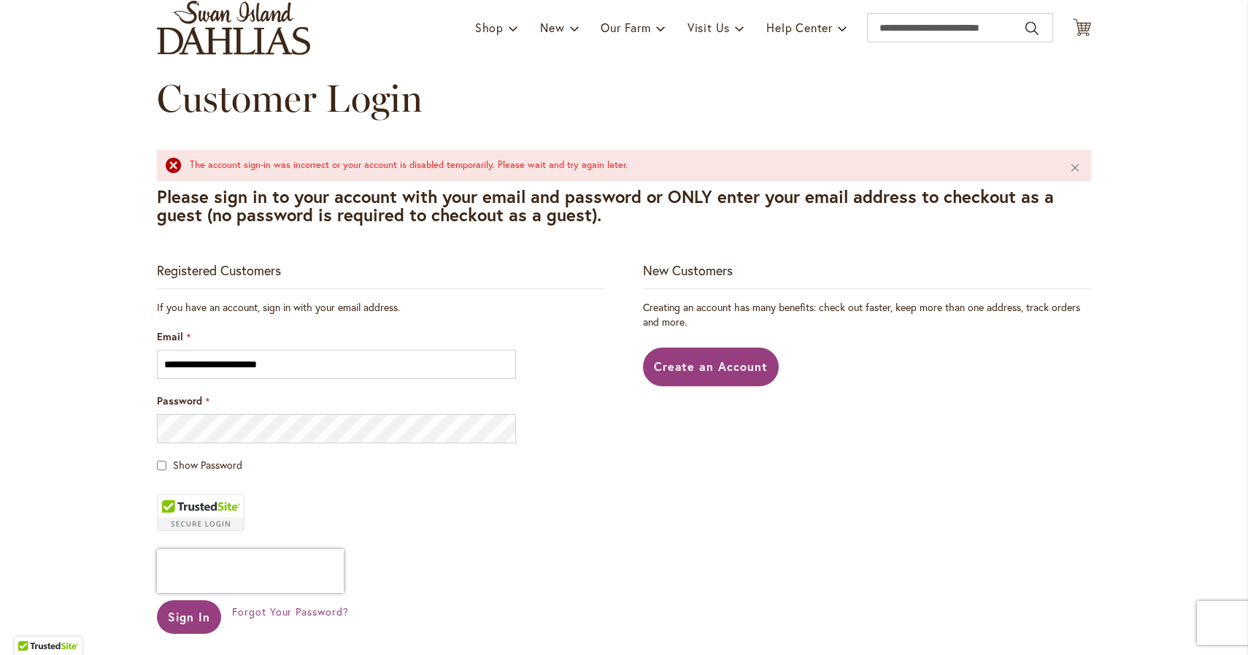
scroll to position [146, 0]
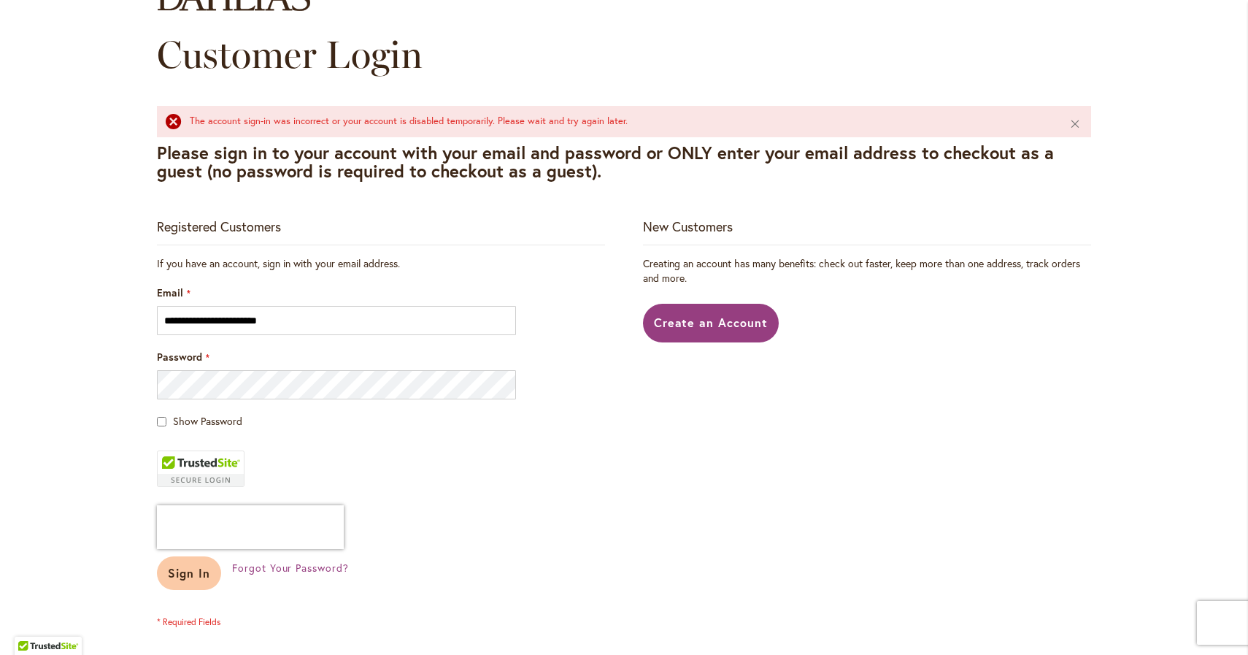
click at [190, 574] on span "Sign In" at bounding box center [189, 572] width 42 height 15
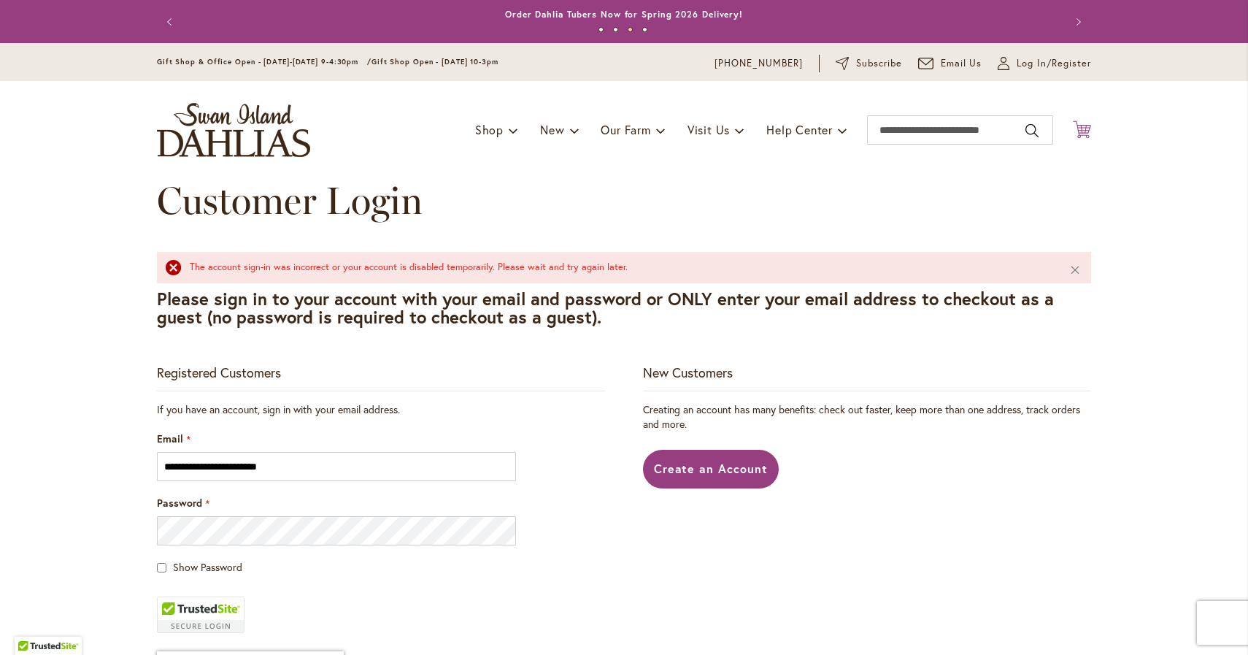
click at [1082, 127] on icon at bounding box center [1082, 129] width 18 height 18
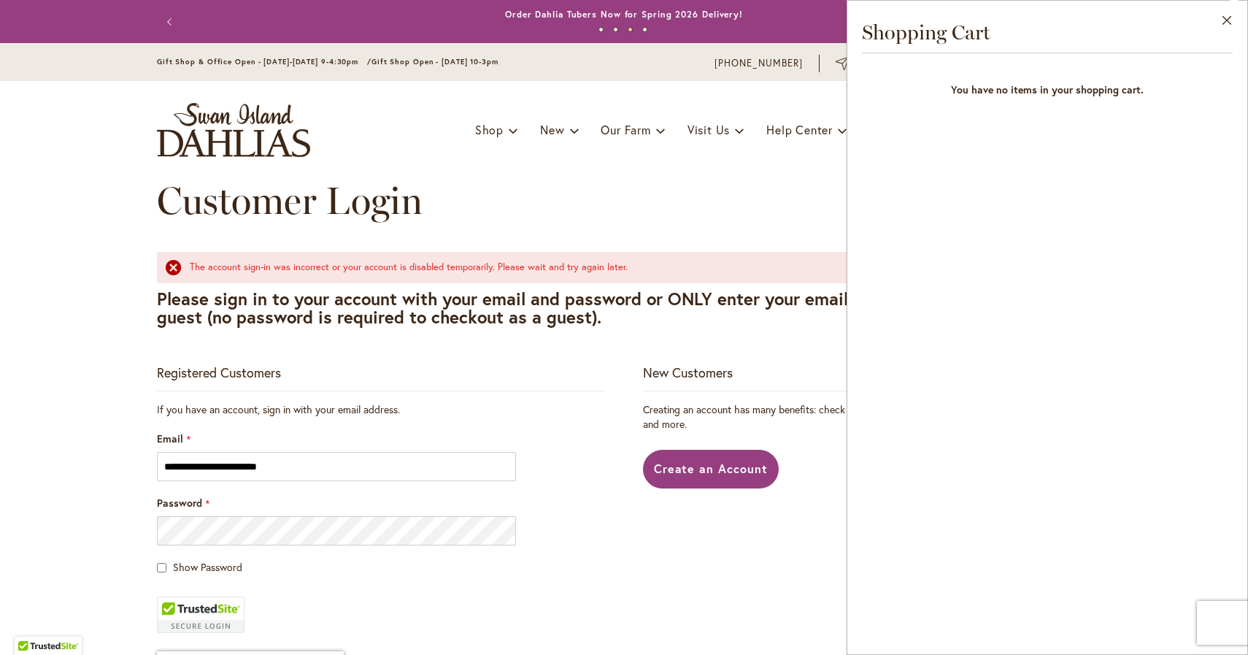
click at [405, 120] on div "Toggle Nav Shop Dahlia Tubers Collections Fresh Cut Dahlias Gardening Supplies …" at bounding box center [624, 130] width 964 height 98
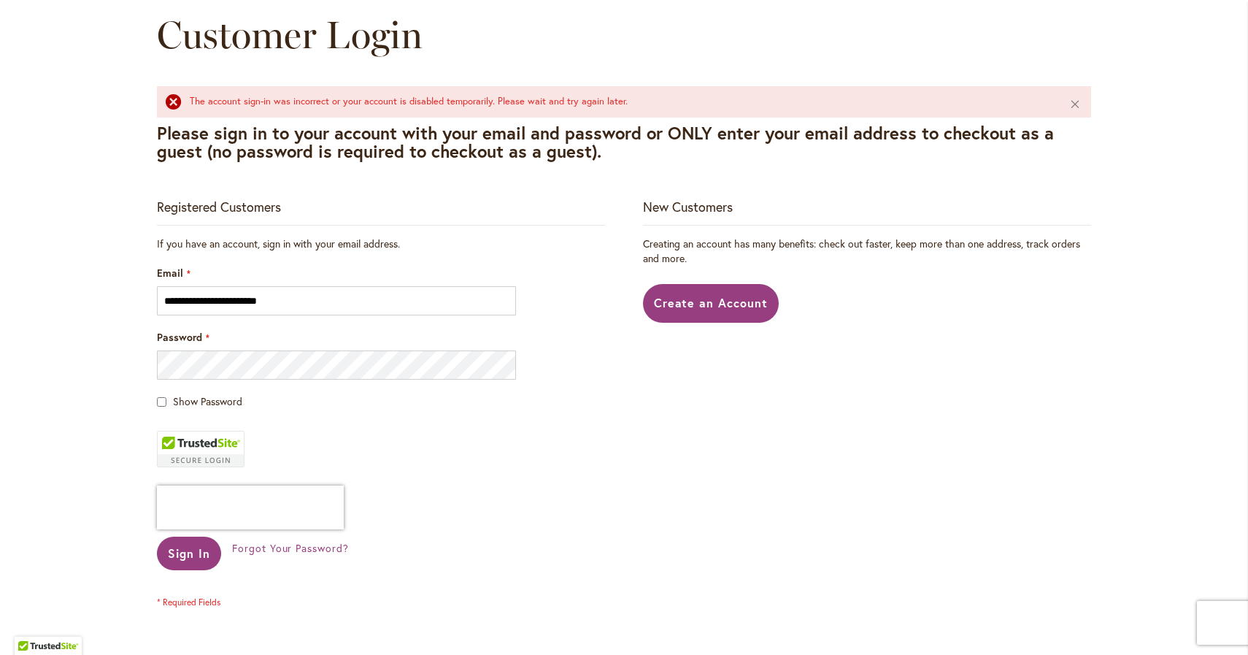
scroll to position [177, 0]
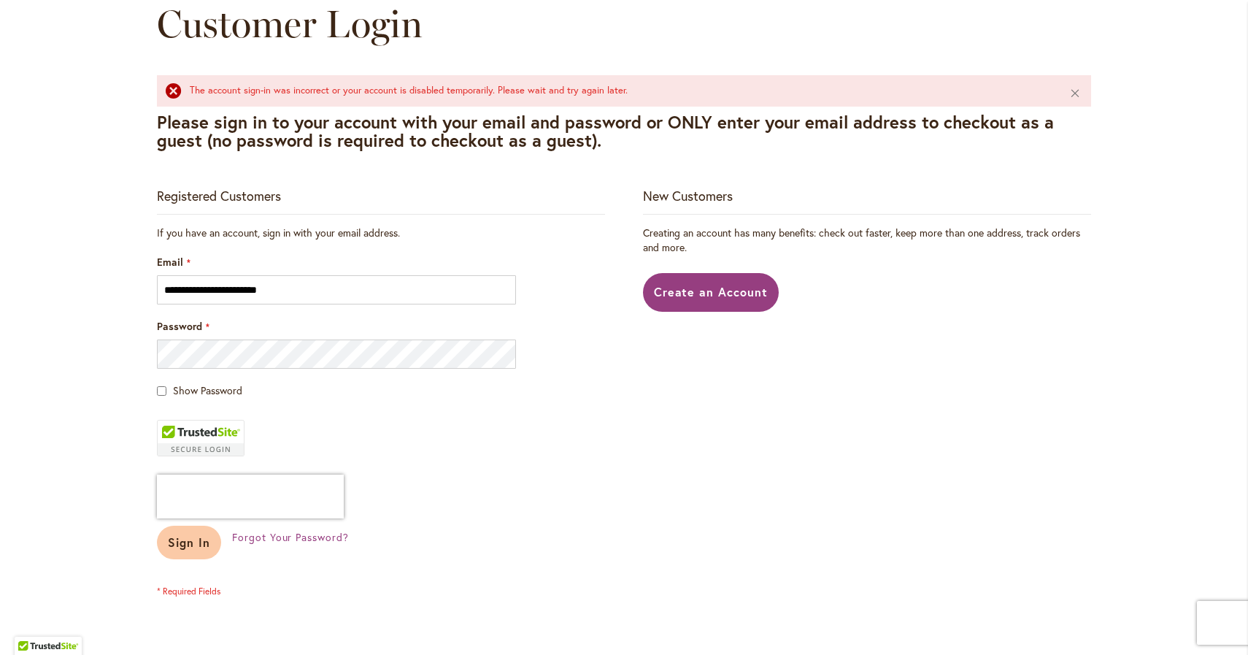
click at [188, 547] on span "Sign In" at bounding box center [189, 541] width 42 height 15
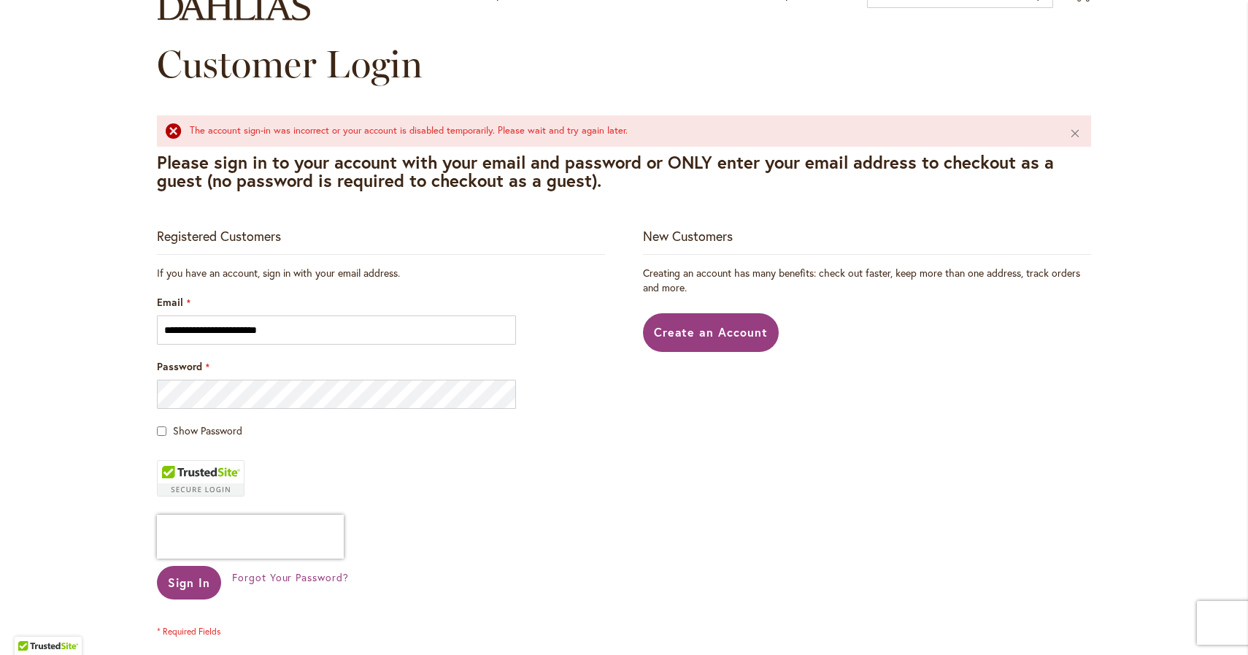
scroll to position [185, 0]
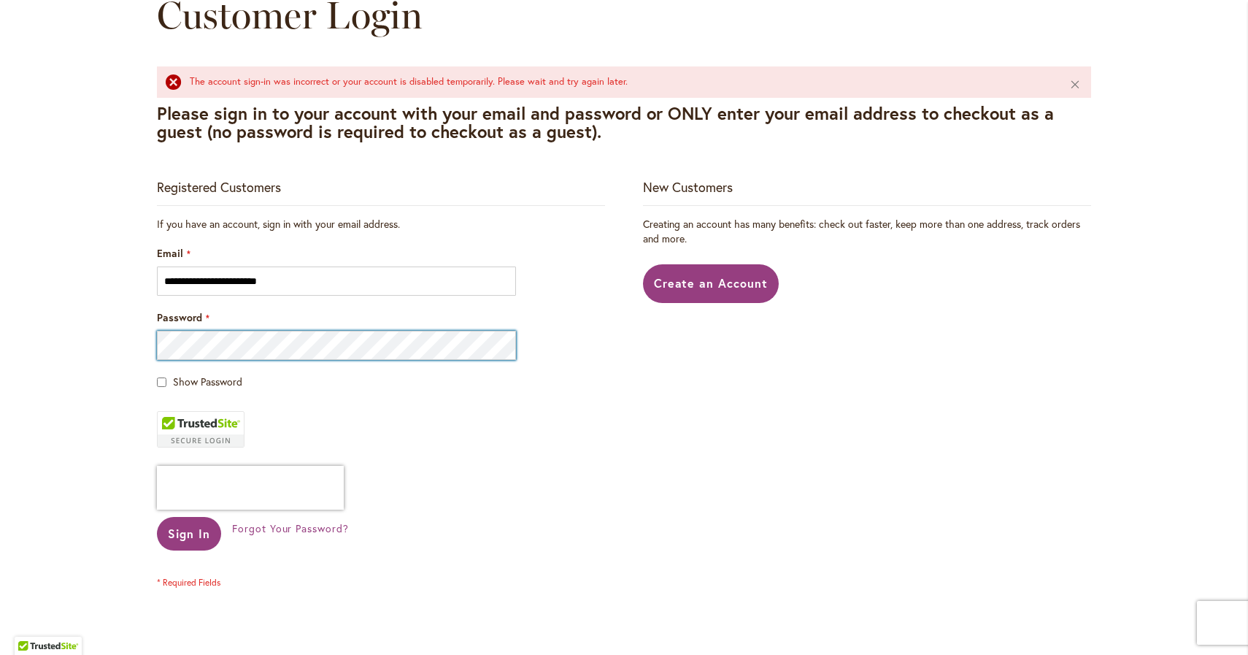
click at [125, 348] on div "Skip to Content Gift Shop & Office Open - [DATE]-[DATE] 9-4:30pm / Gift Shop Op…" at bounding box center [624, 505] width 1248 height 1294
click at [295, 531] on span "Forgot Your Password?" at bounding box center [290, 528] width 117 height 14
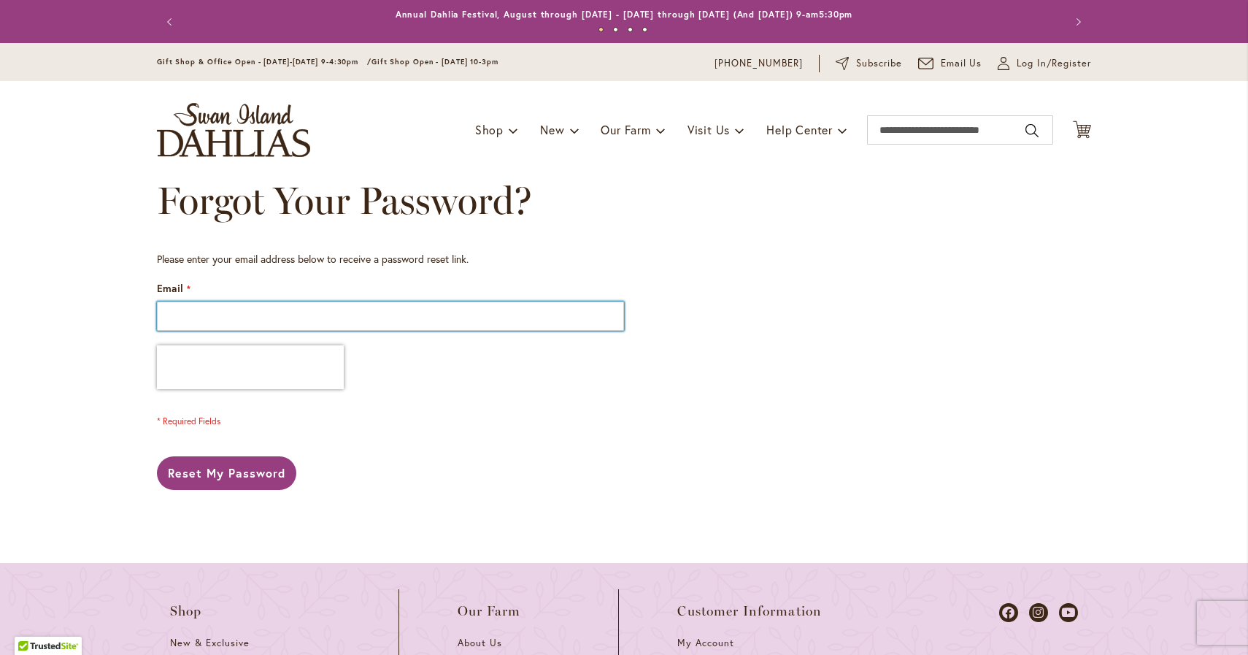
click at [343, 315] on input "Email" at bounding box center [390, 316] width 467 height 29
type input "**********"
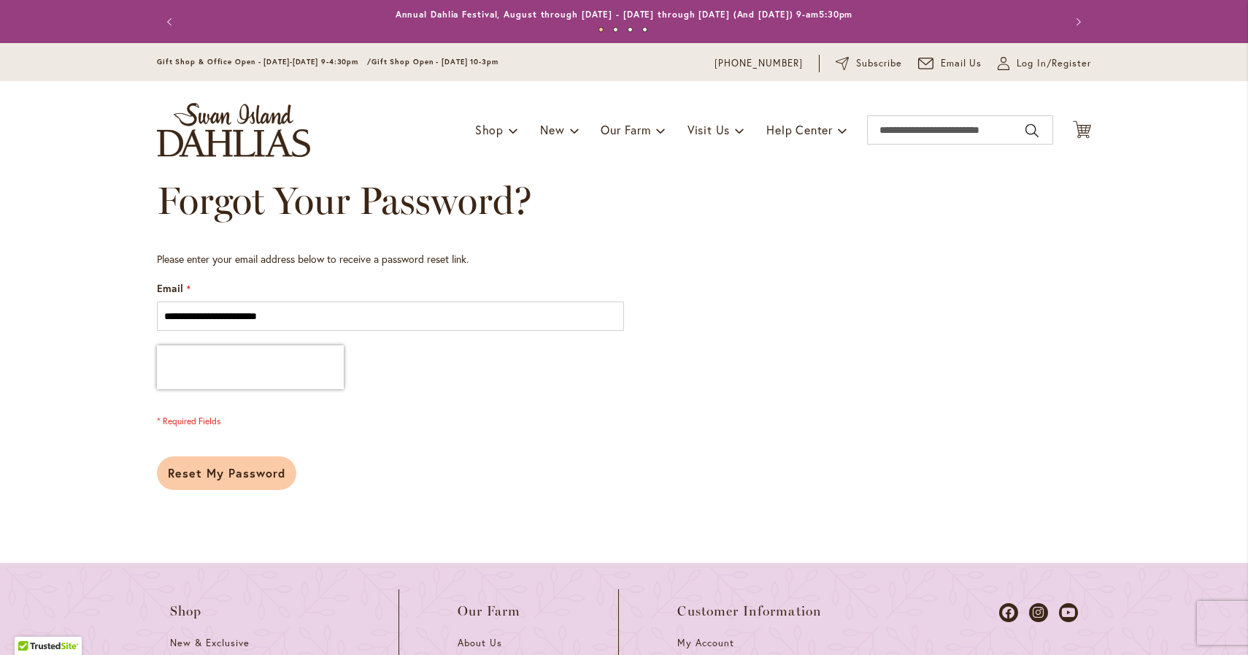
click at [215, 474] on span "Reset My Password" at bounding box center [227, 472] width 118 height 15
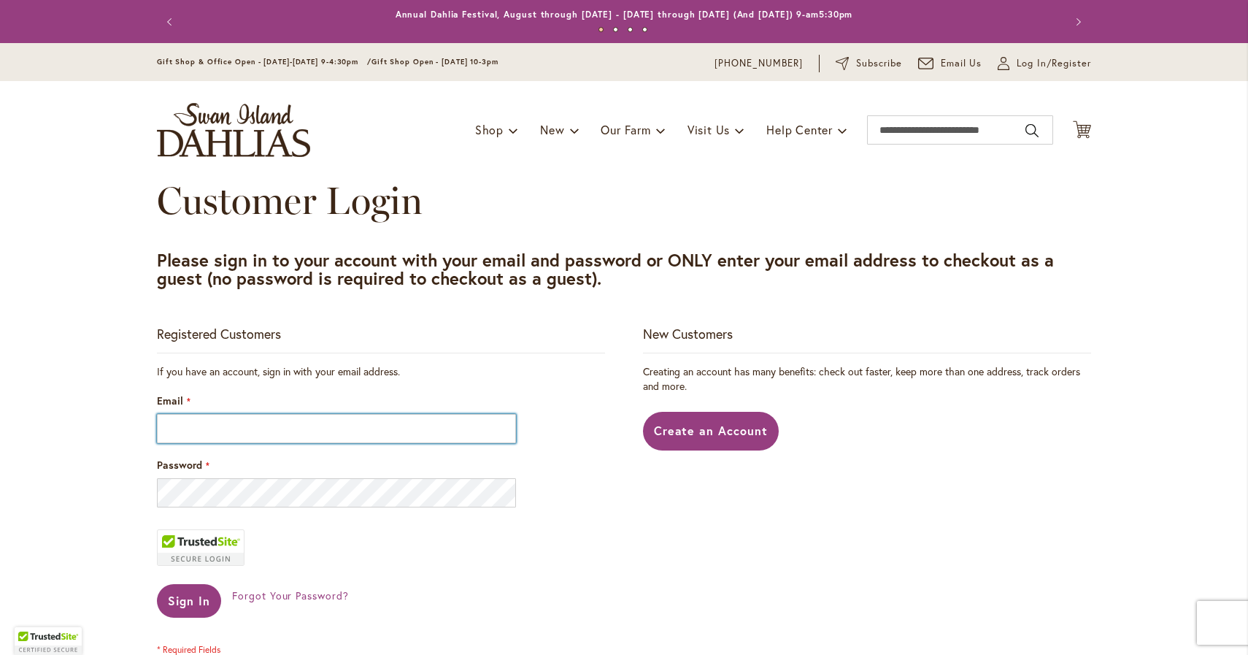
type input "**********"
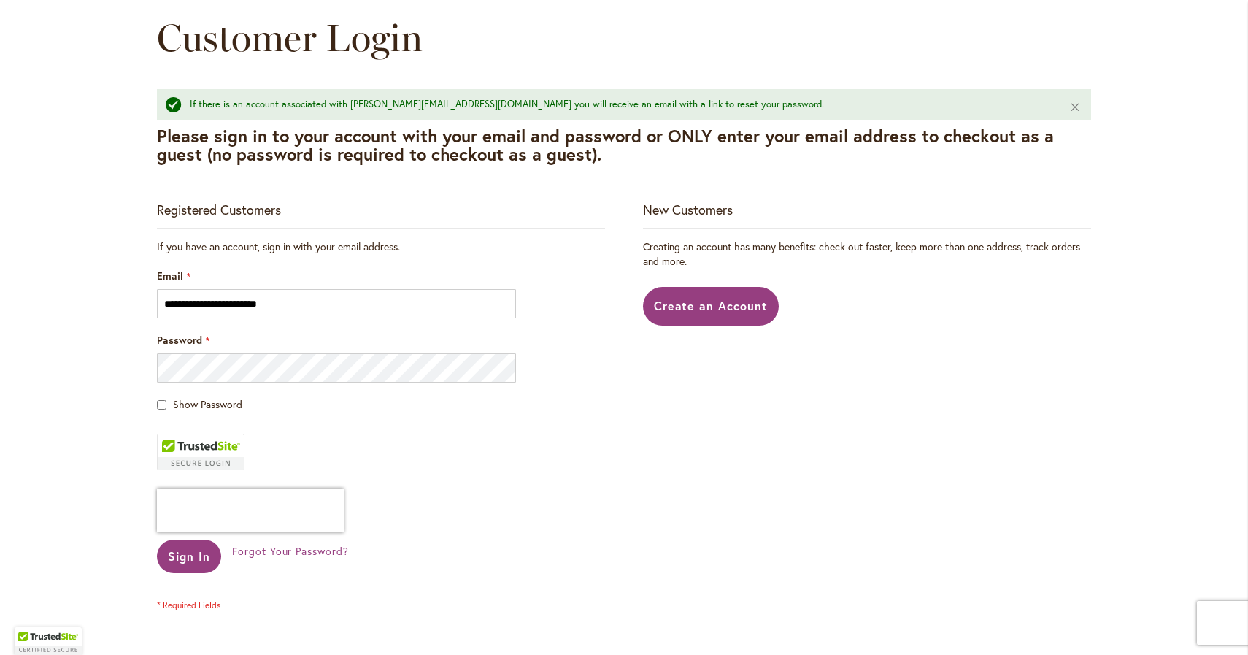
scroll to position [162, 0]
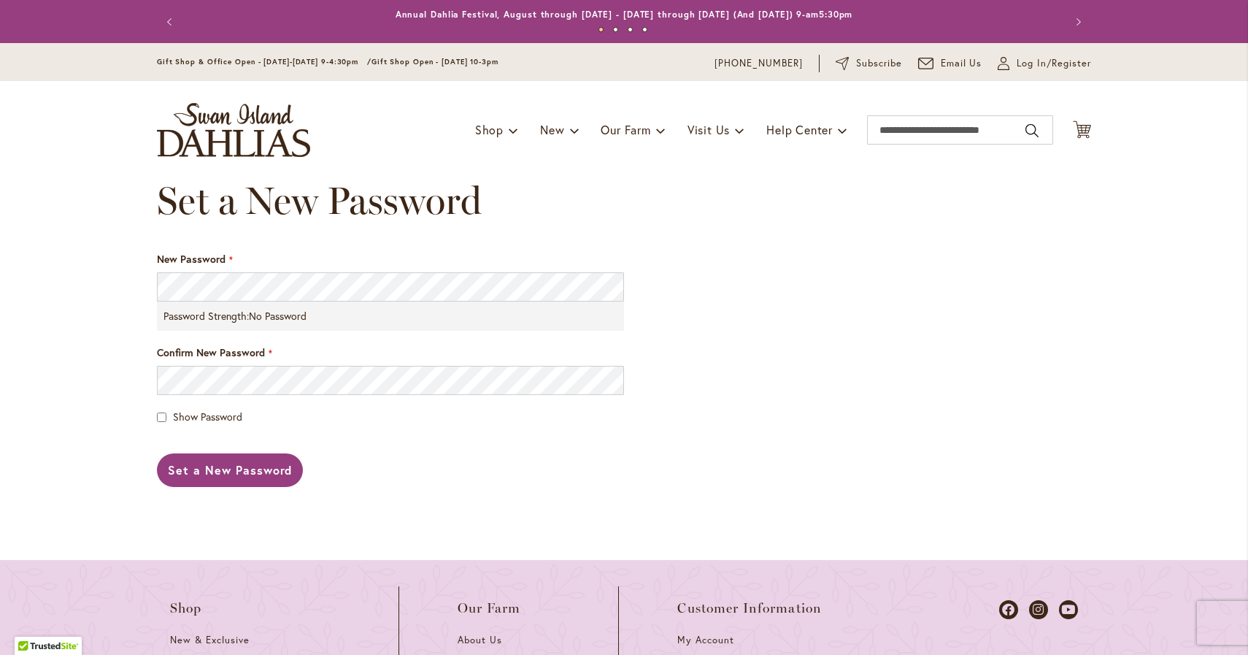
click at [80, 363] on div "Skip to Content Gift Shop & Office Open - Monday-Friday 9-4:30pm / Gift Shop Op…" at bounding box center [624, 513] width 1248 height 940
click at [157, 302] on div at bounding box center [157, 302] width 0 height 0
click at [137, 424] on div "Skip to Content Gift Shop & Office Open - Monday-Friday 9-4:30pm / Gift Shop Op…" at bounding box center [624, 513] width 1248 height 940
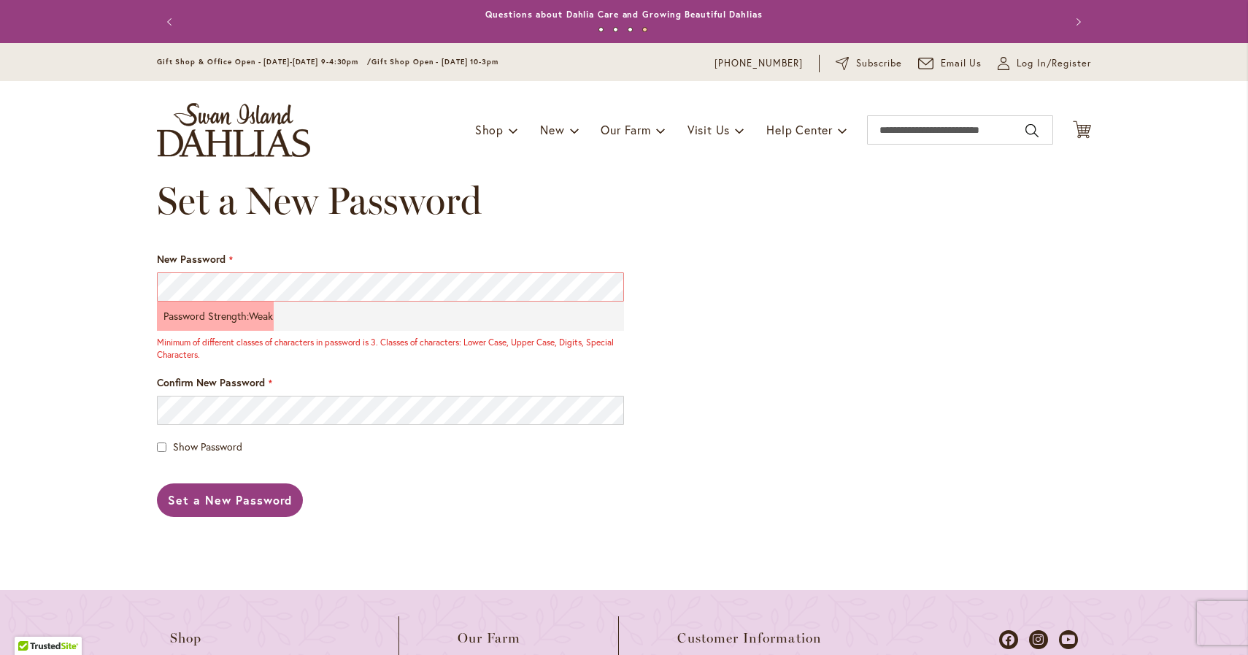
click at [136, 318] on div "Skip to Content Gift Shop & Office Open - Monday-Friday 9-4:30pm / Gift Shop Op…" at bounding box center [624, 528] width 1248 height 971
click at [108, 337] on div "Skip to Content Gift Shop & Office Open - Monday-Friday 9-4:30pm / Gift Shop Op…" at bounding box center [624, 528] width 1248 height 971
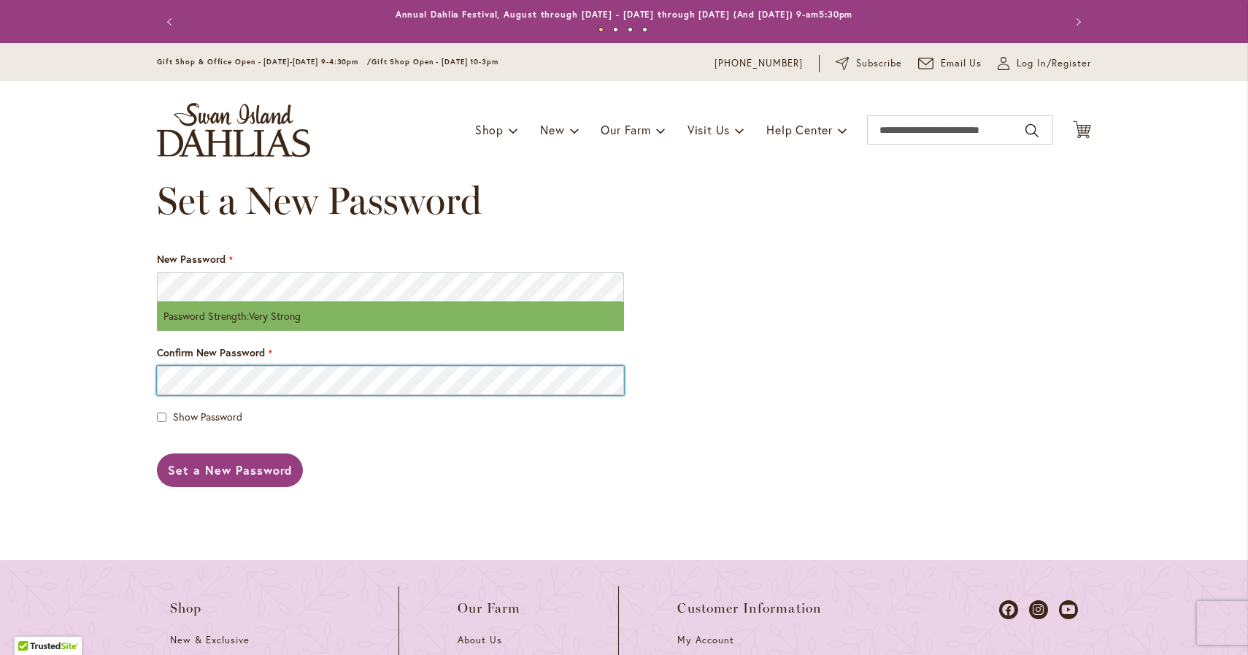
click at [151, 384] on main "Set a New Password New Password Password Strength: Very Strong Confirm New Pass…" at bounding box center [624, 369] width 961 height 381
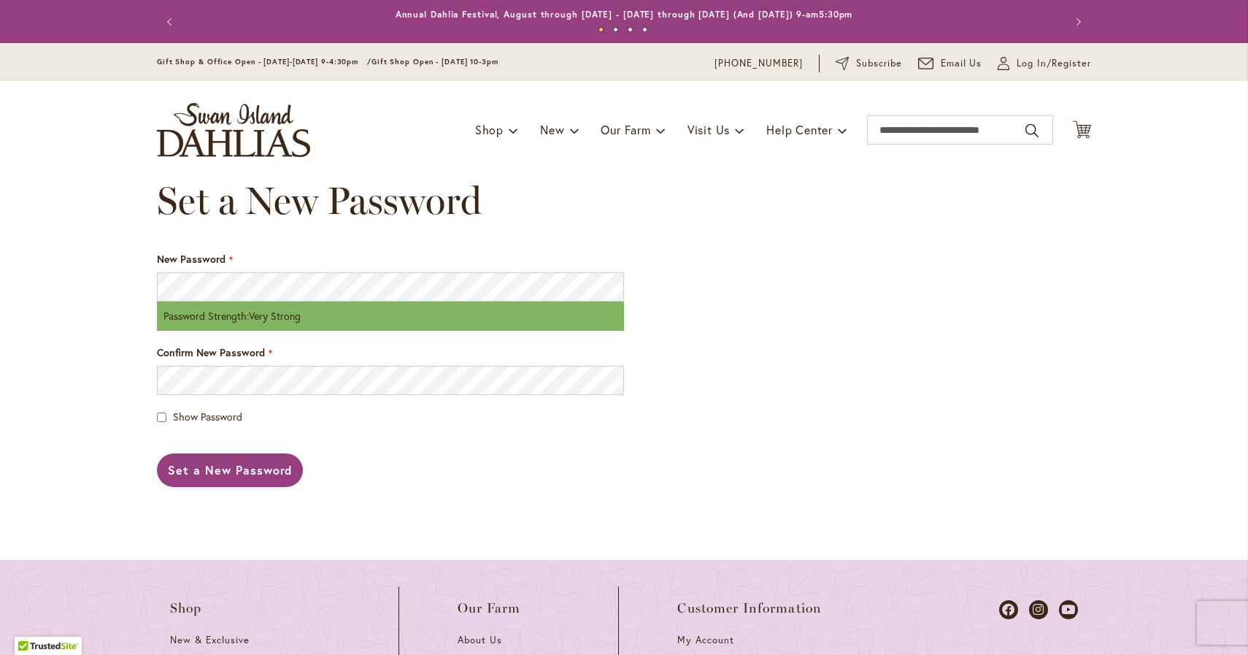
click at [38, 415] on div "Skip to Content Gift Shop & Office Open - Monday-Friday 9-4:30pm / Gift Shop Op…" at bounding box center [624, 513] width 1248 height 940
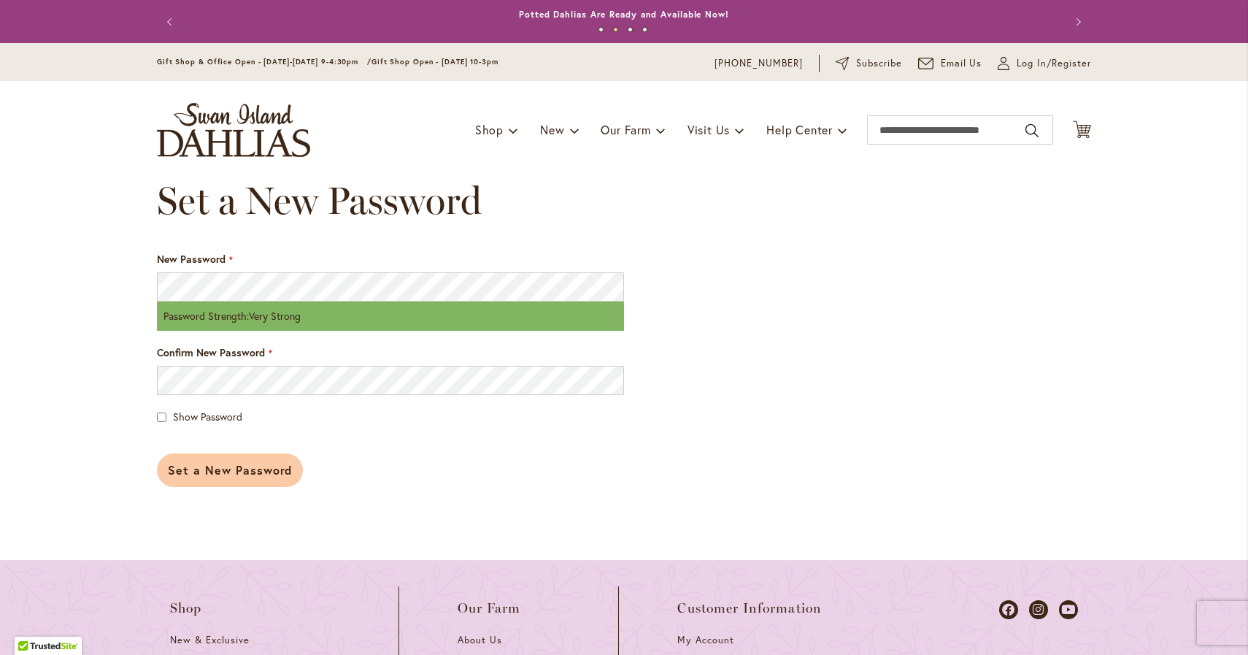
click at [204, 464] on span "Set a New Password" at bounding box center [230, 469] width 124 height 15
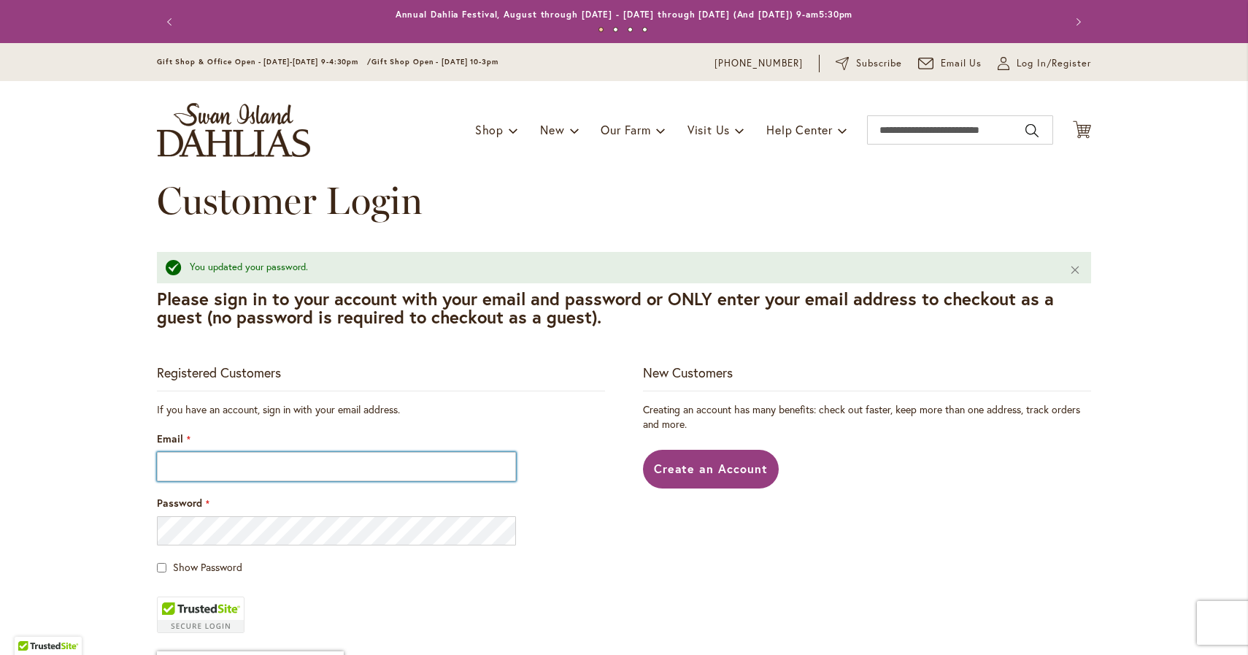
type input "**********"
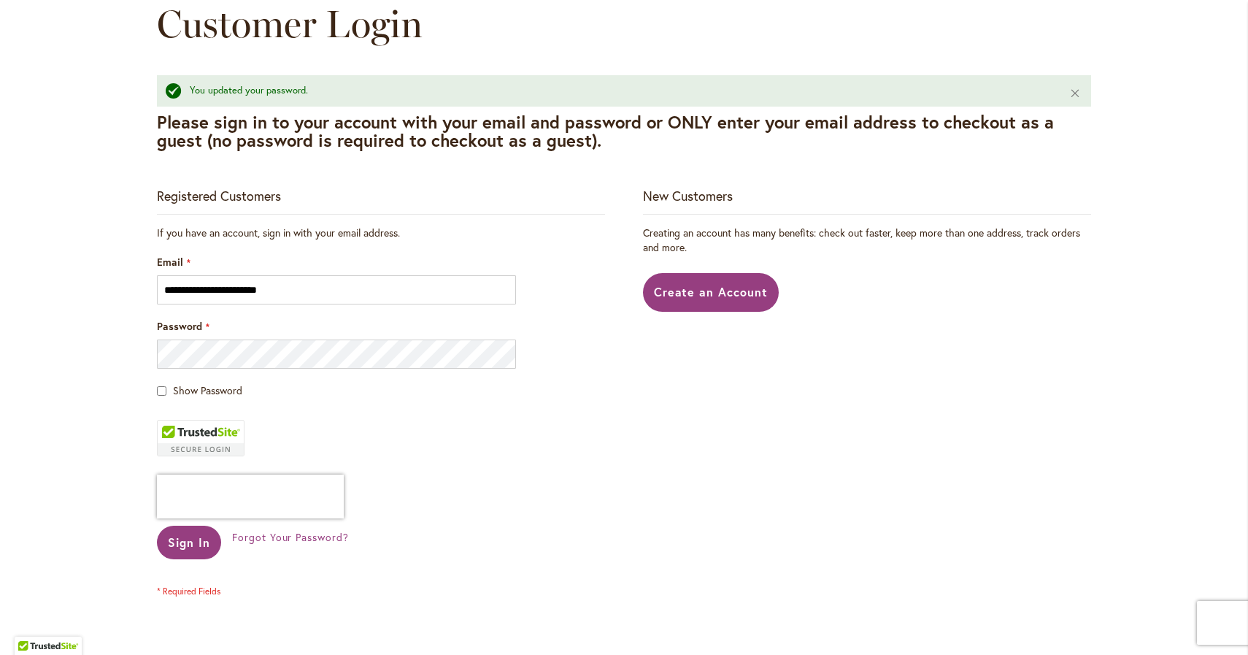
scroll to position [188, 0]
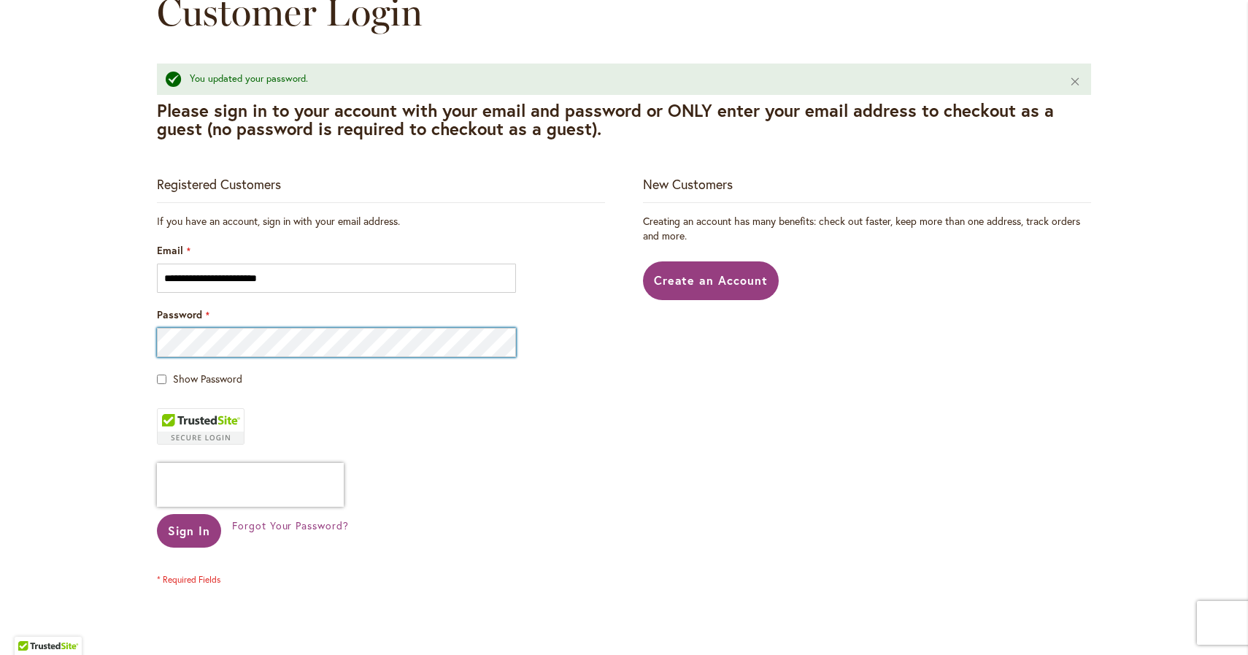
click at [157, 357] on div at bounding box center [157, 357] width 0 height 0
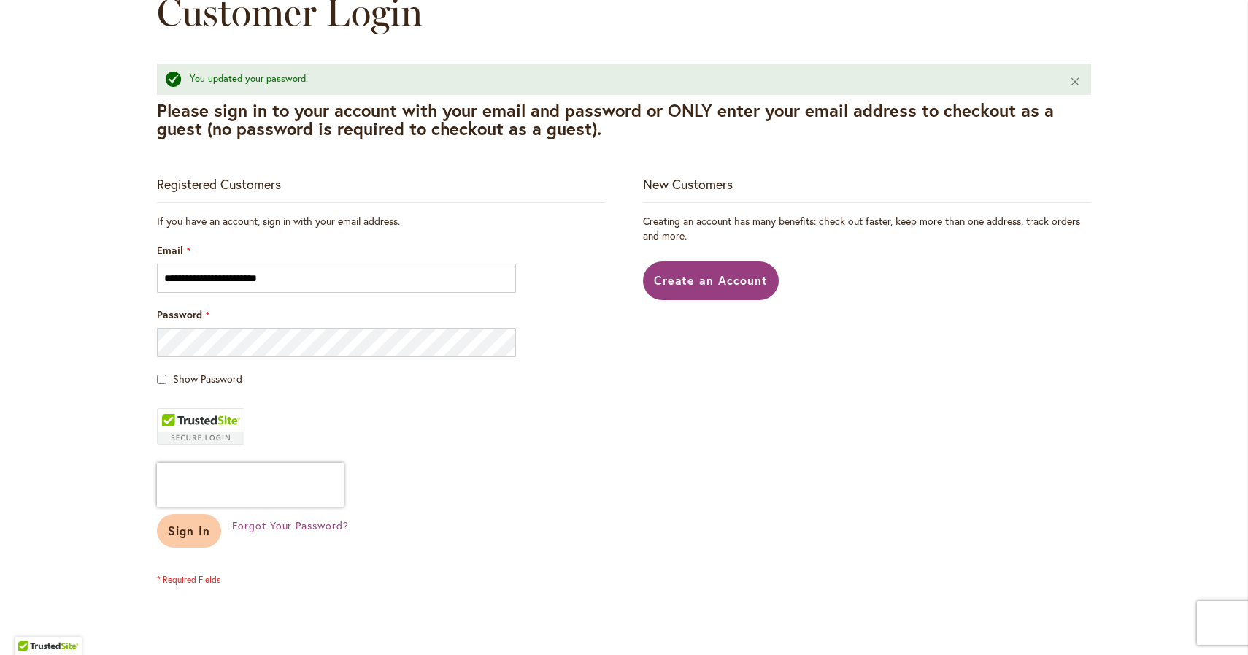
click at [192, 538] on span "Sign In" at bounding box center [189, 530] width 42 height 15
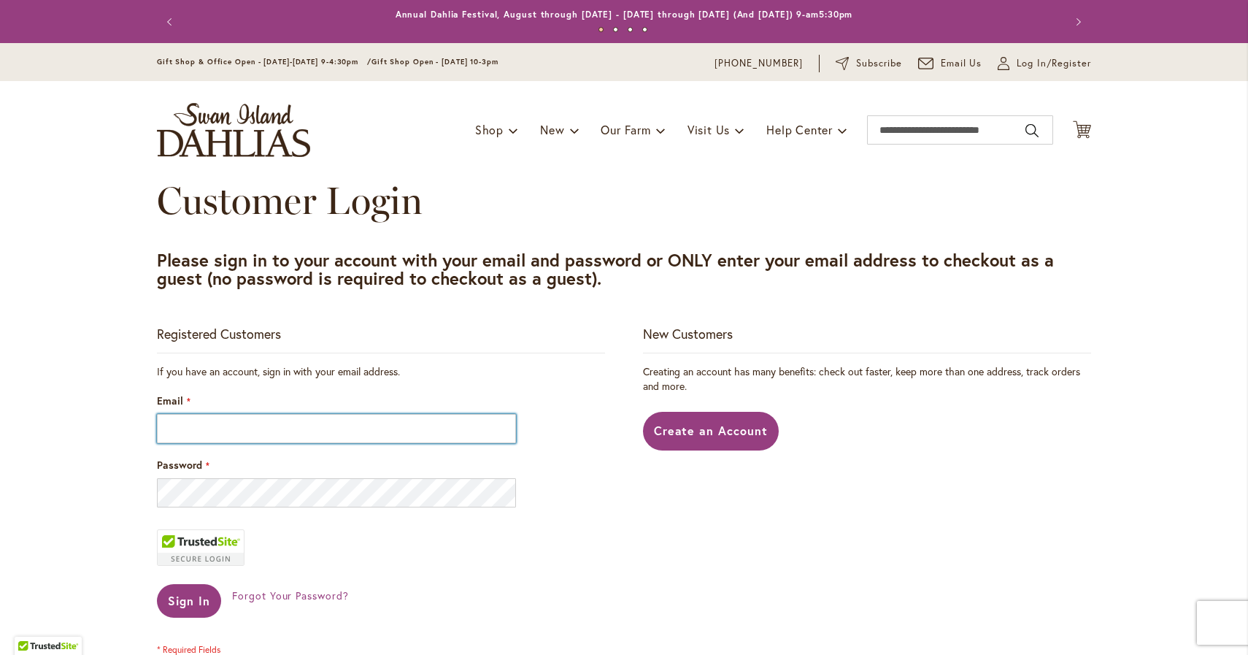
type input "**********"
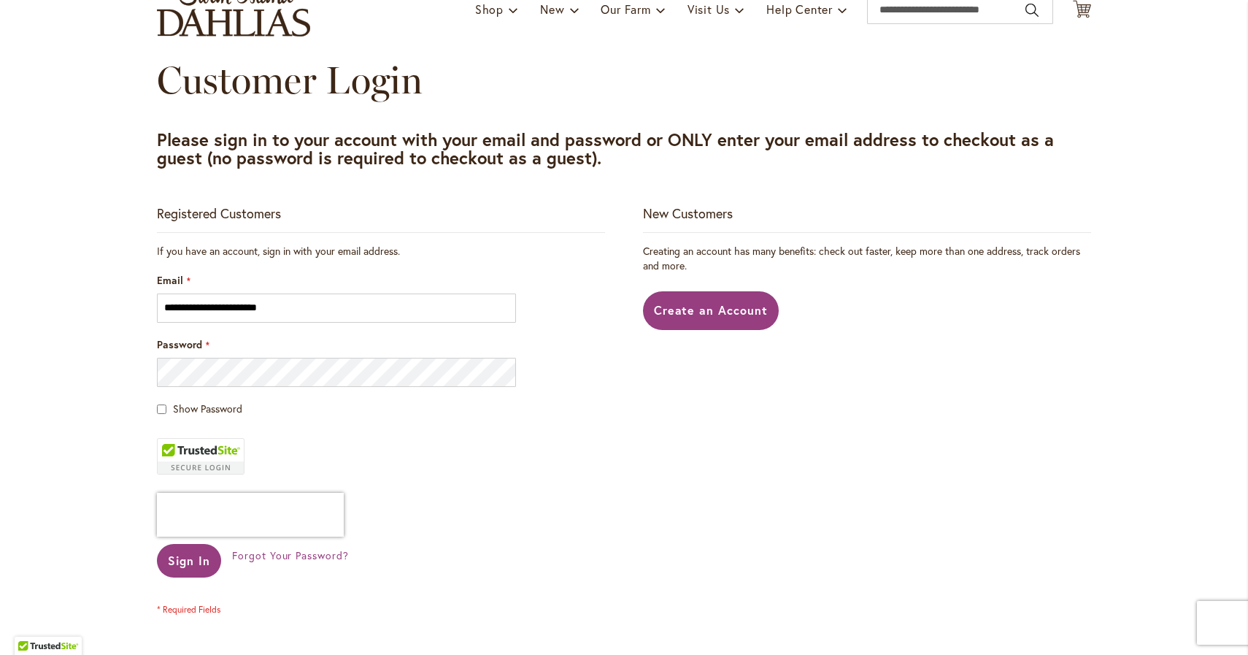
scroll to position [132, 0]
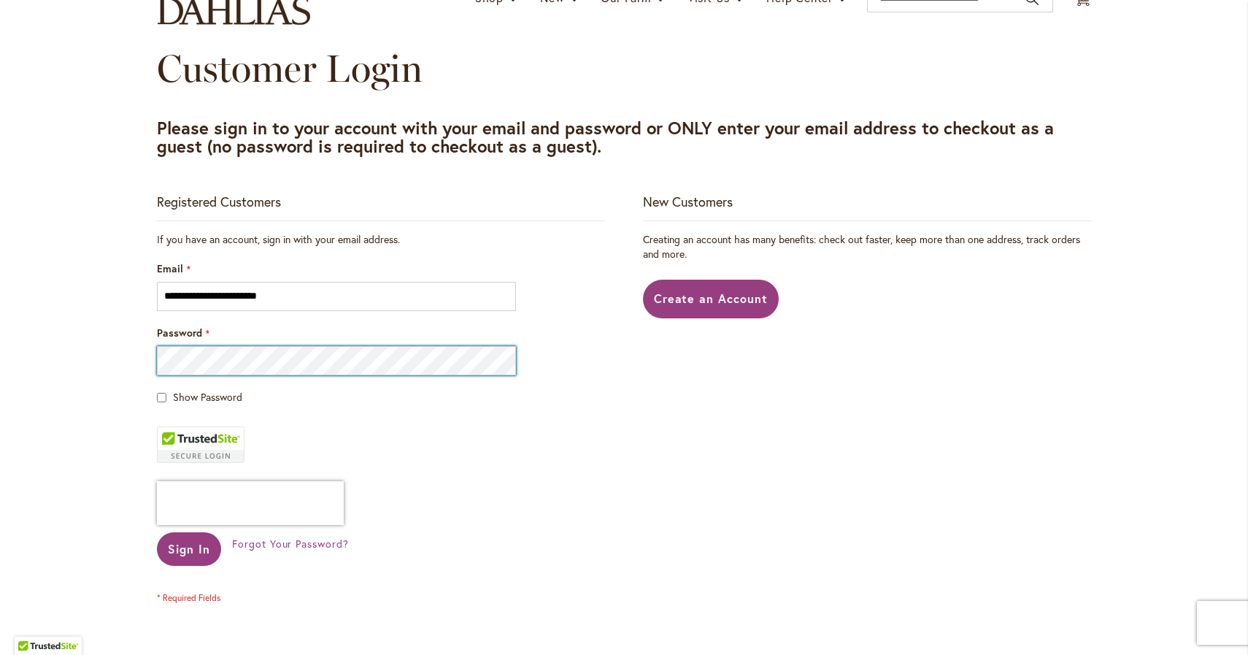
click at [157, 375] on div at bounding box center [157, 375] width 0 height 0
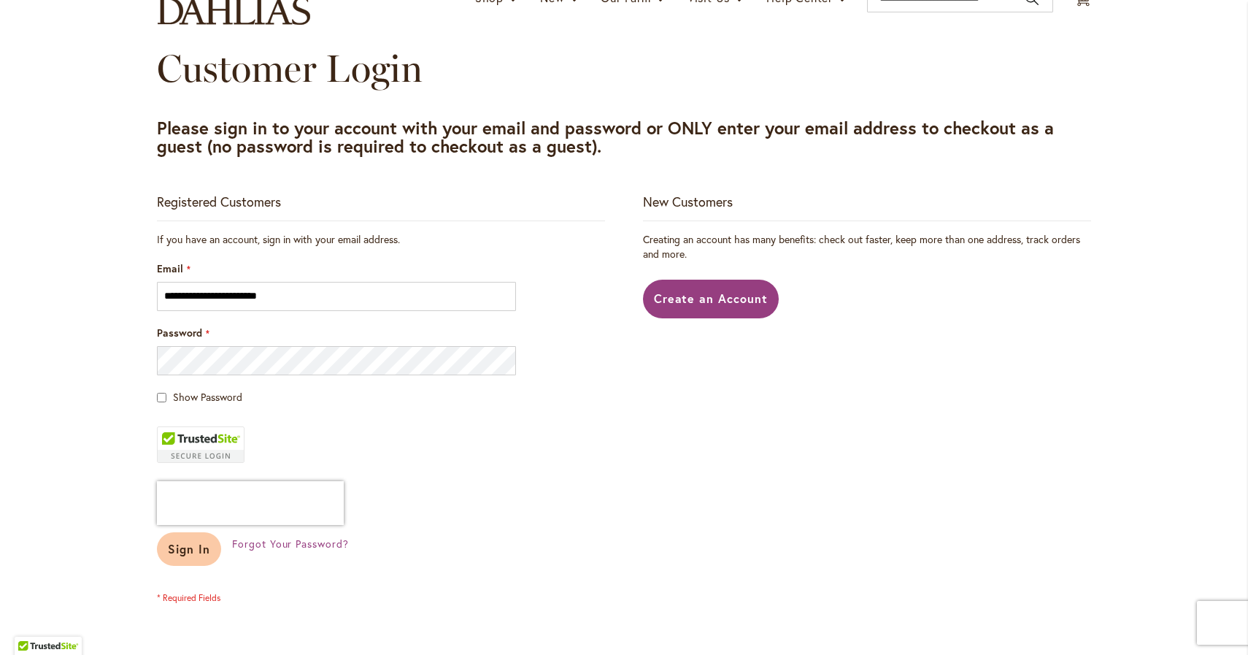
click at [191, 548] on span "Sign In" at bounding box center [189, 548] width 42 height 15
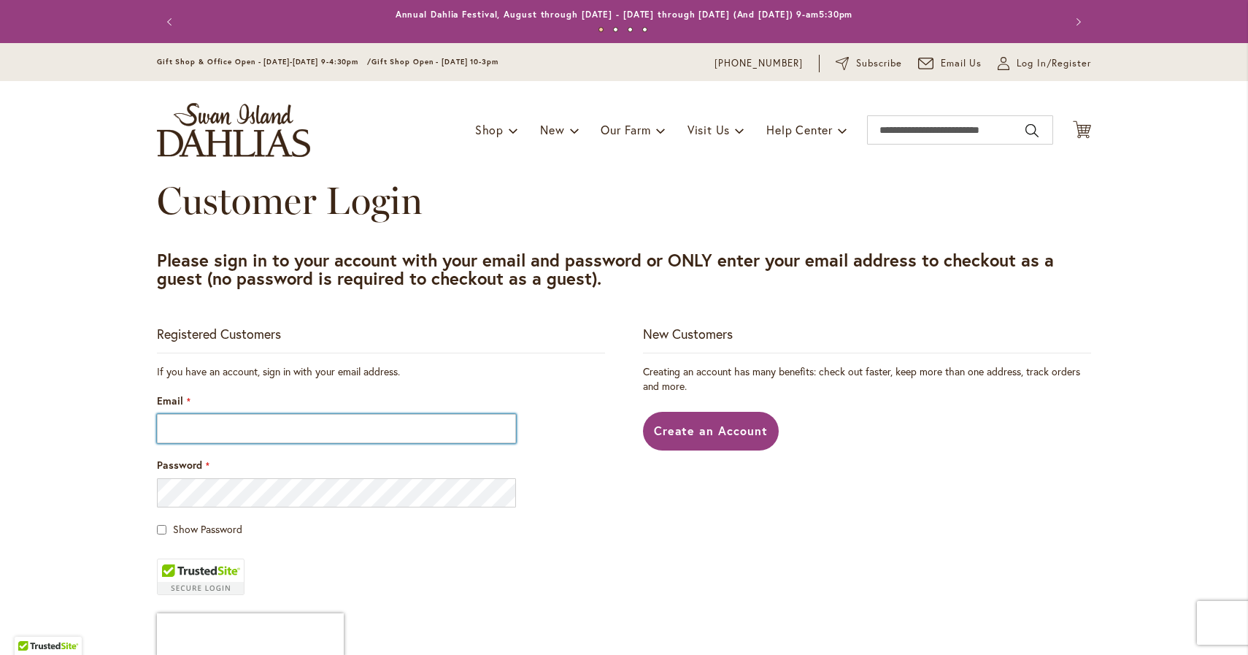
type input "**********"
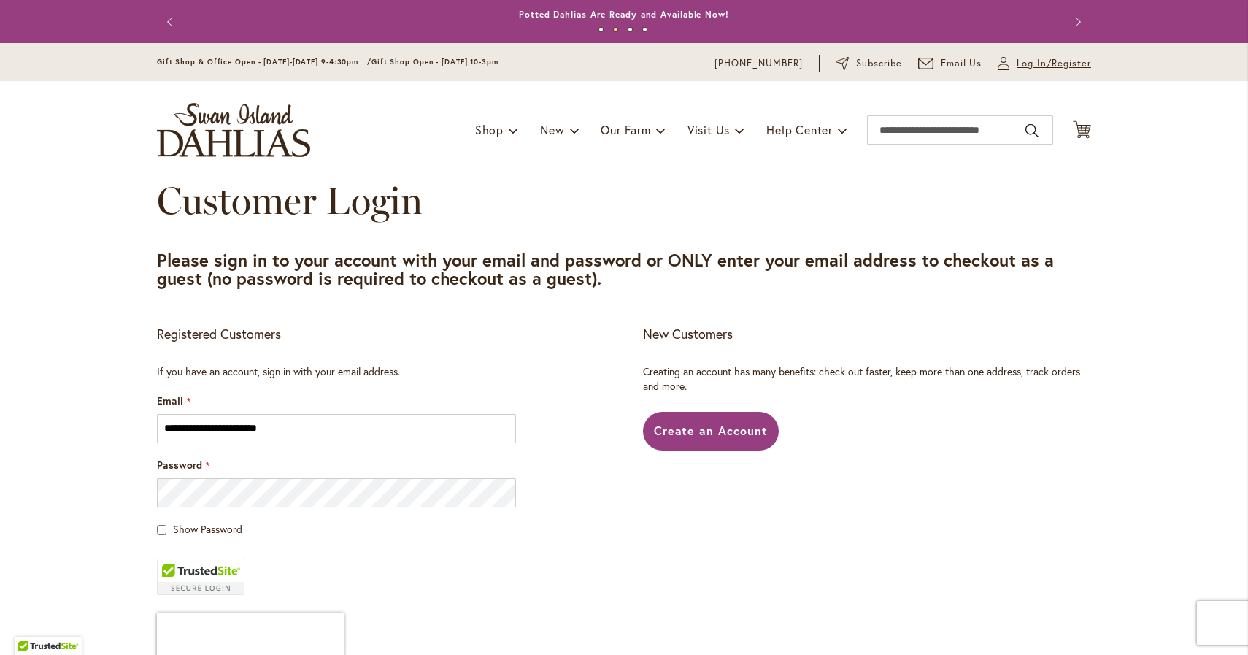
click at [1049, 66] on span "Log In/Register" at bounding box center [1054, 63] width 74 height 15
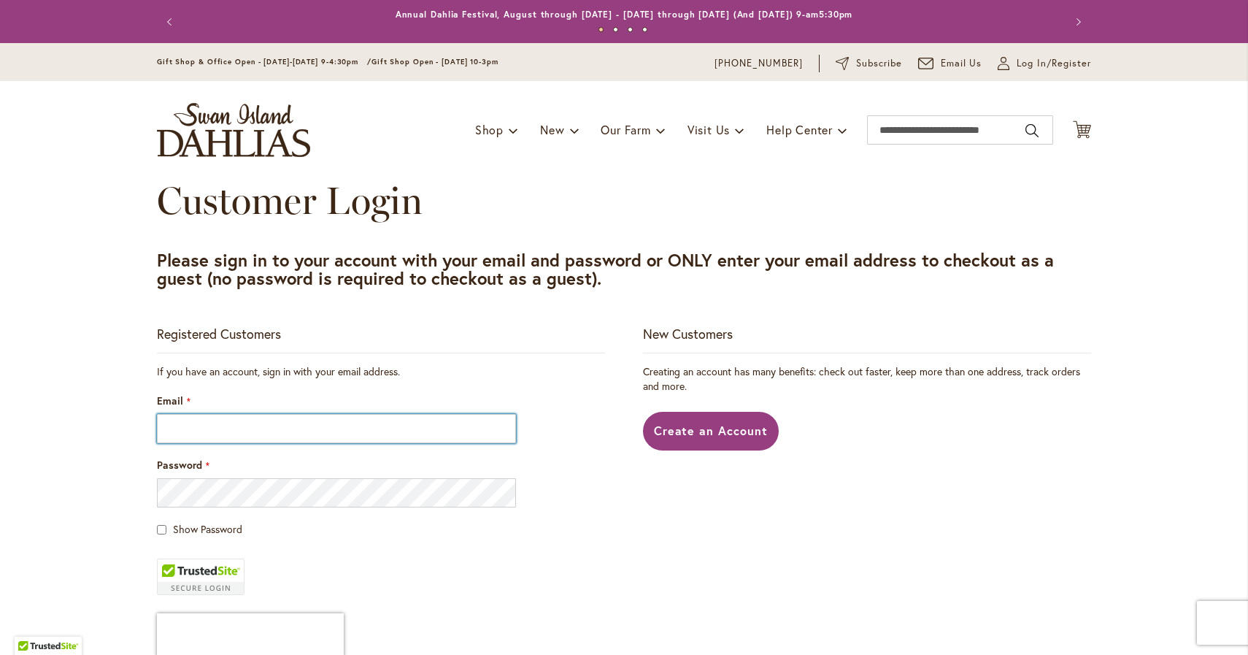
type input "**********"
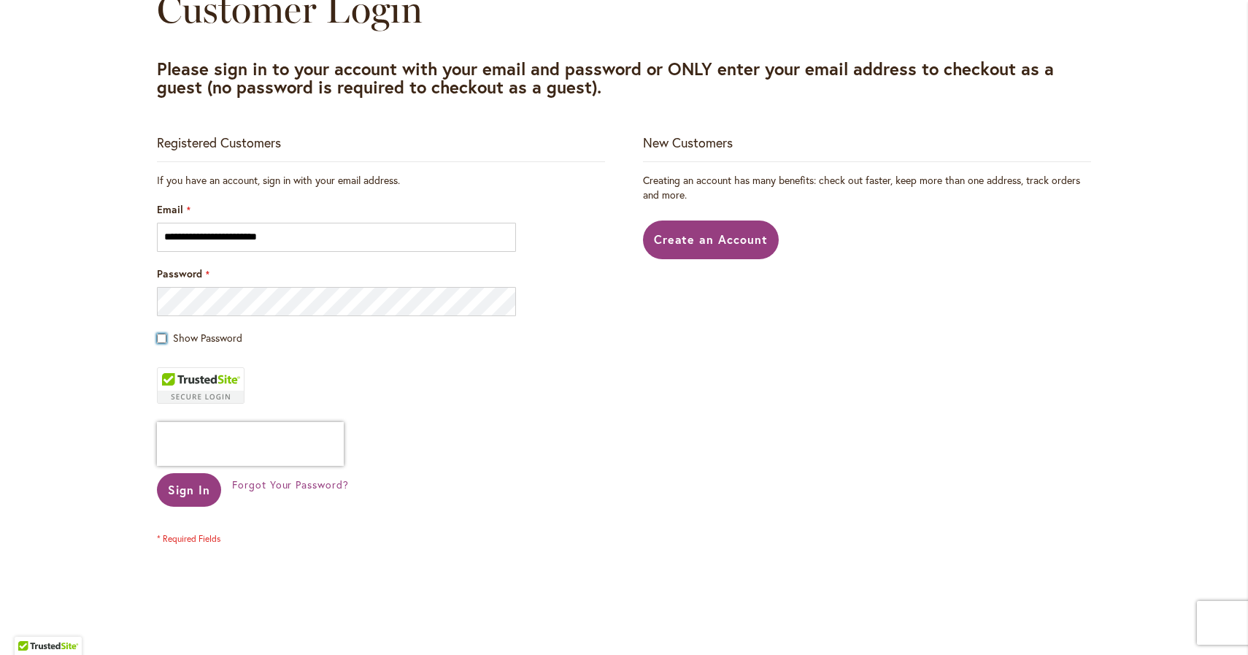
scroll to position [193, 0]
click at [188, 492] on span "Sign In" at bounding box center [189, 487] width 42 height 15
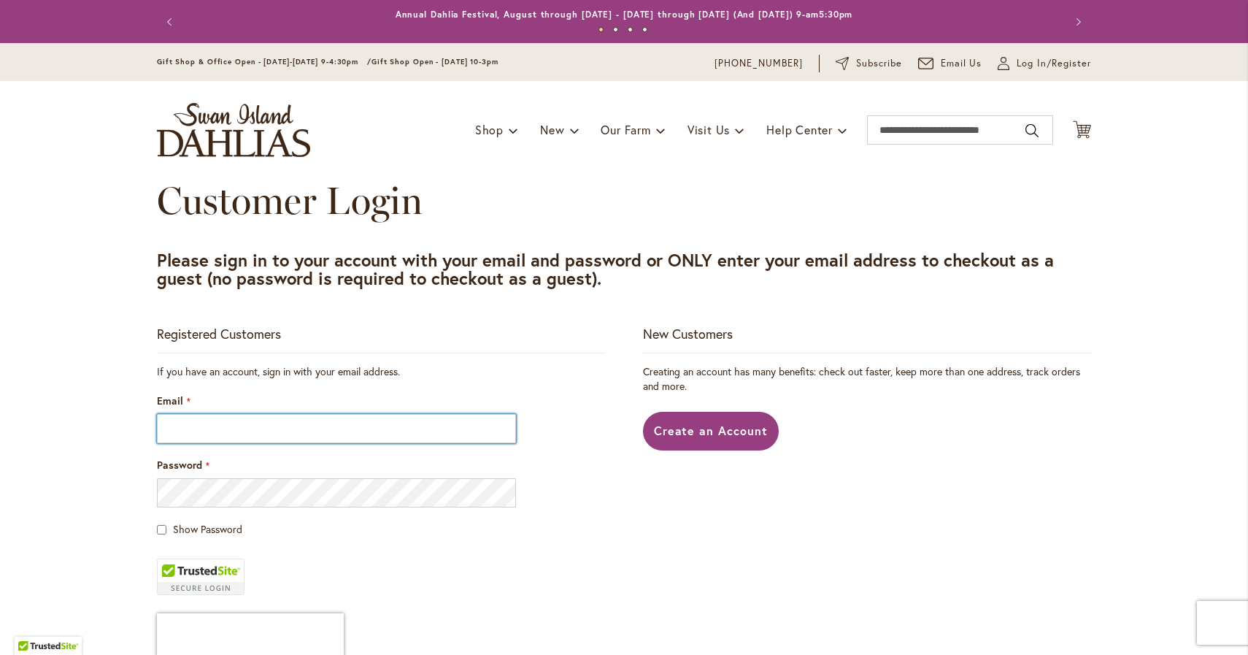
type input "**********"
